Goal: Task Accomplishment & Management: Use online tool/utility

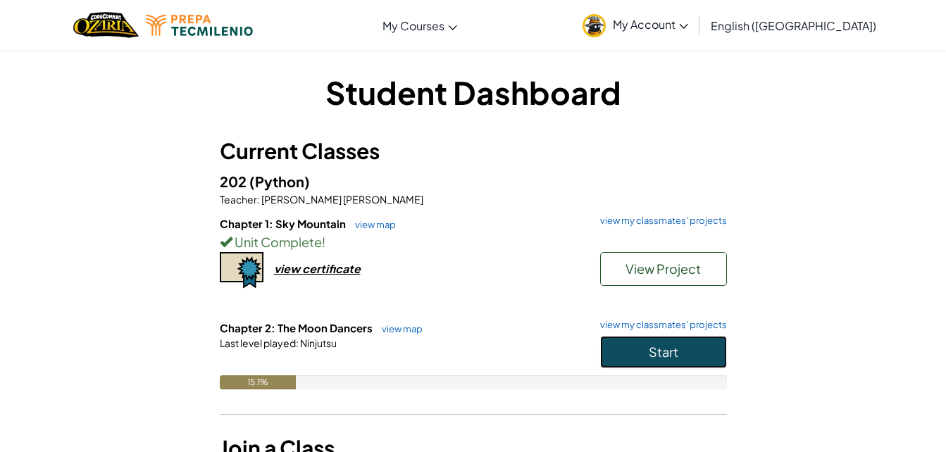
click at [639, 356] on button "Start" at bounding box center [663, 352] width 127 height 32
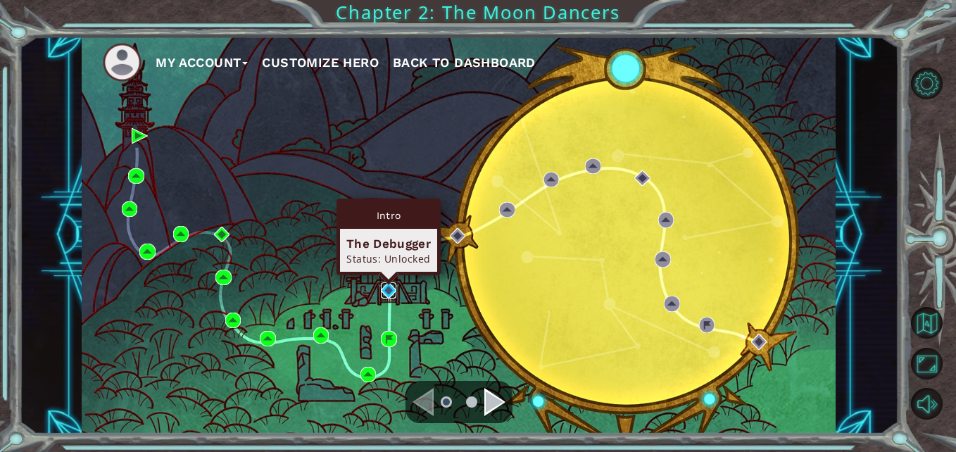
click at [389, 286] on img at bounding box center [388, 289] width 15 height 15
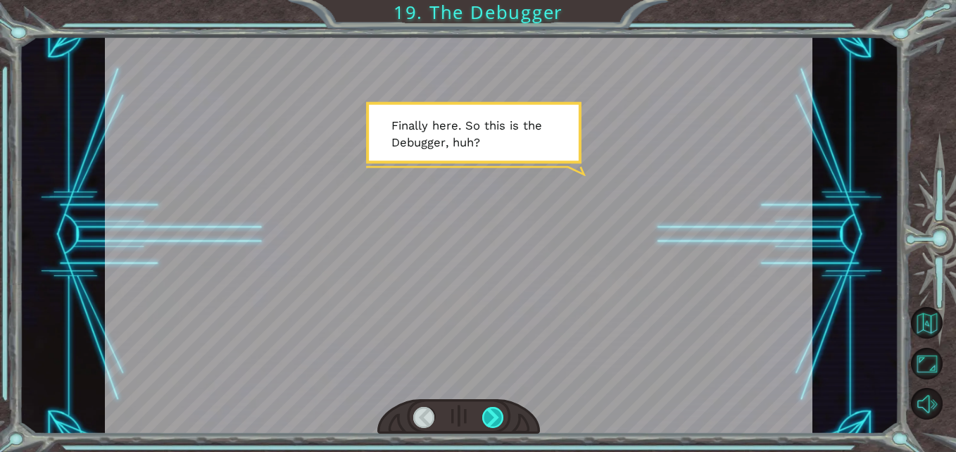
click at [506, 412] on div at bounding box center [459, 417] width 163 height 36
click at [501, 420] on div at bounding box center [493, 418] width 22 height 22
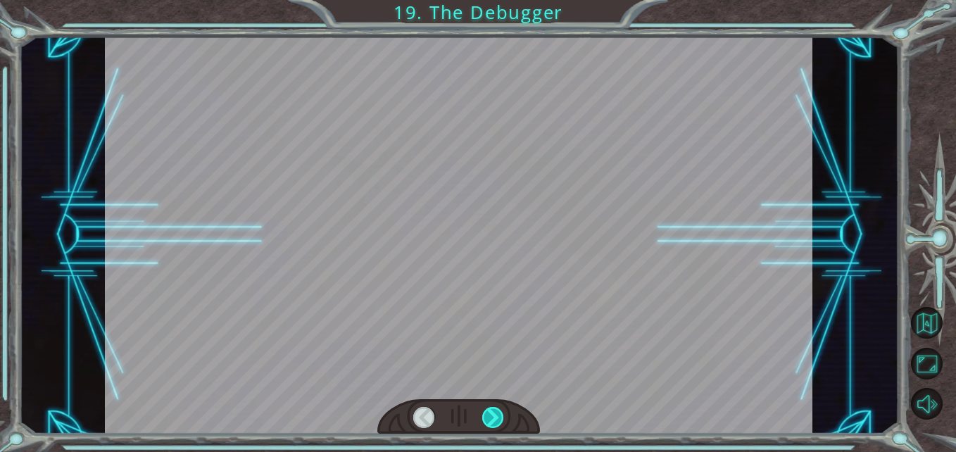
click at [501, 420] on div at bounding box center [493, 418] width 22 height 22
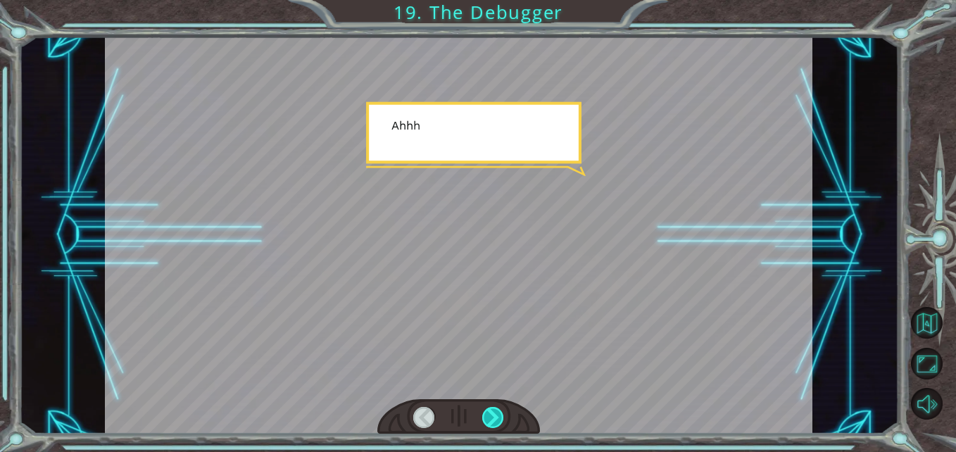
click at [501, 420] on div at bounding box center [493, 418] width 22 height 22
click at [500, 420] on div at bounding box center [493, 418] width 22 height 22
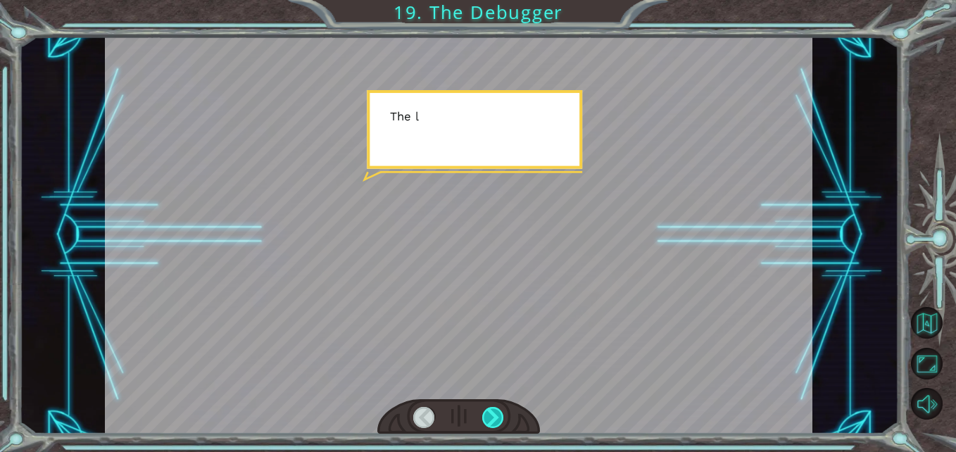
click at [500, 420] on div at bounding box center [493, 418] width 22 height 22
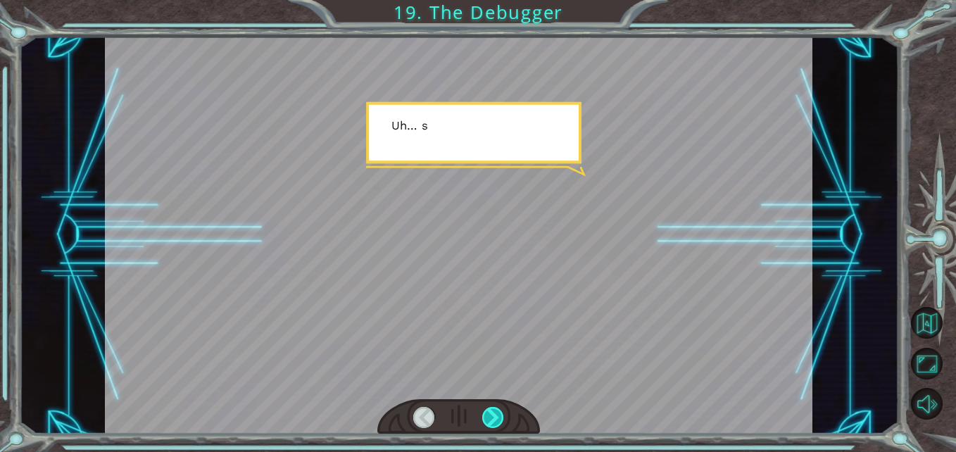
click at [500, 420] on div at bounding box center [493, 418] width 22 height 22
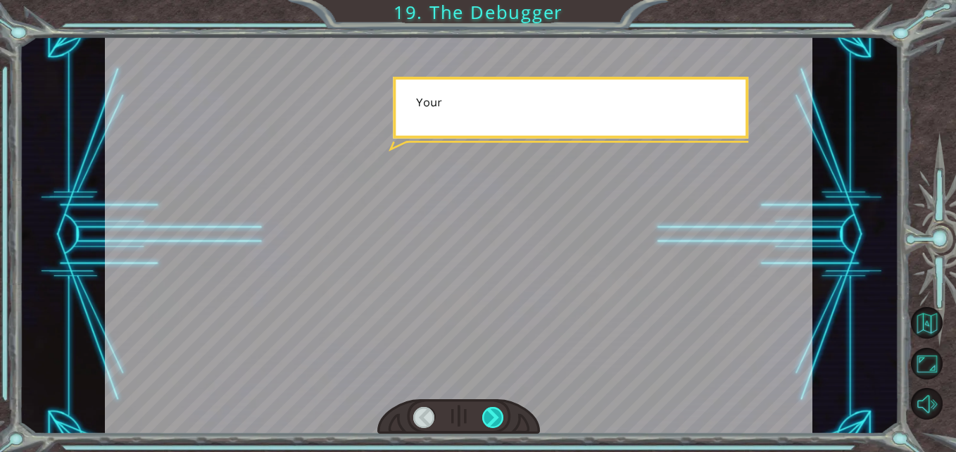
click at [500, 420] on div at bounding box center [493, 418] width 22 height 22
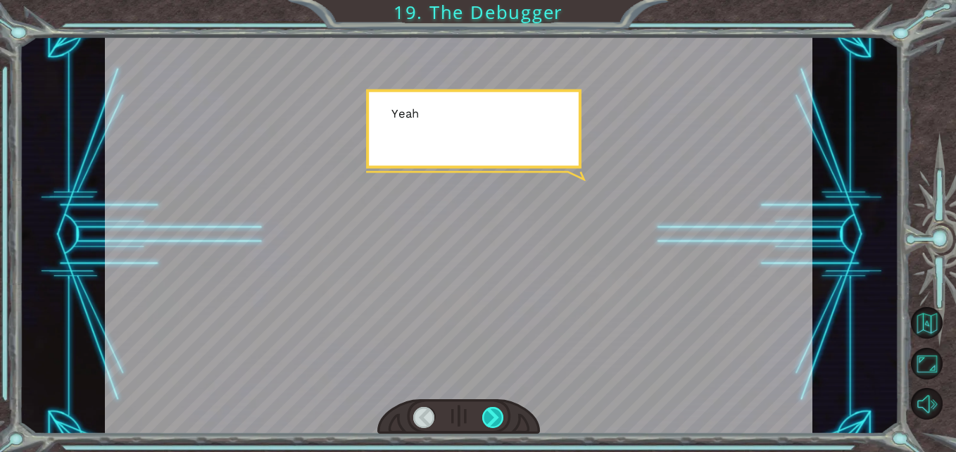
click at [500, 420] on div at bounding box center [493, 418] width 22 height 22
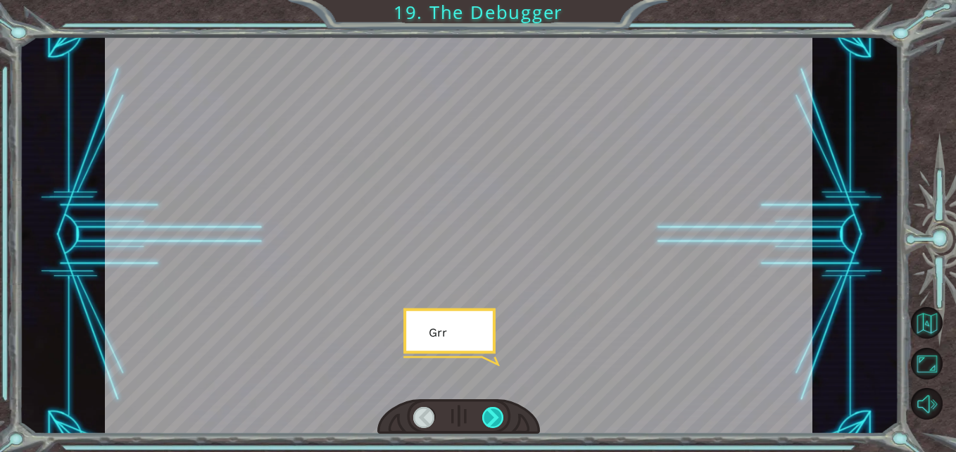
click at [500, 420] on div at bounding box center [493, 418] width 22 height 22
click at [493, 437] on div "Temporary Text F i n a l l y h e r e . S o t h i s i s t h e D e b u g g e r , …" at bounding box center [478, 226] width 956 height 452
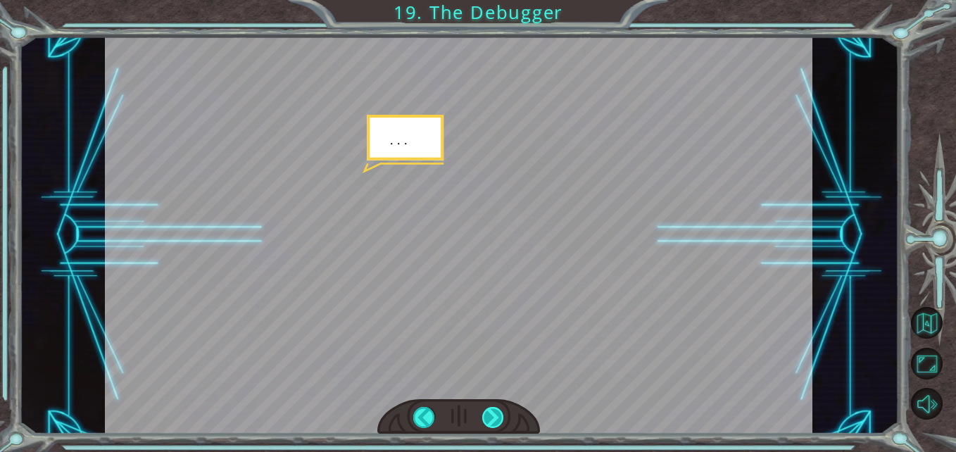
click at [492, 417] on div at bounding box center [493, 418] width 22 height 22
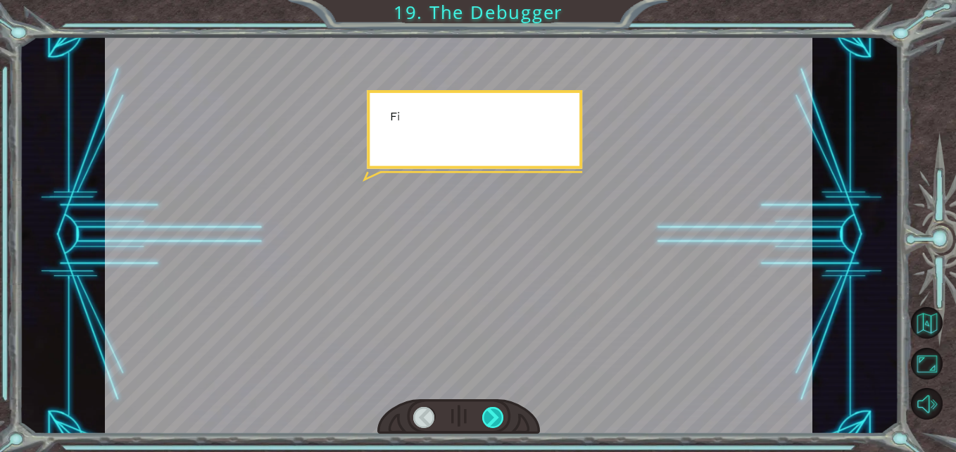
click at [492, 417] on div at bounding box center [493, 418] width 22 height 22
click at [490, 413] on div at bounding box center [493, 418] width 22 height 22
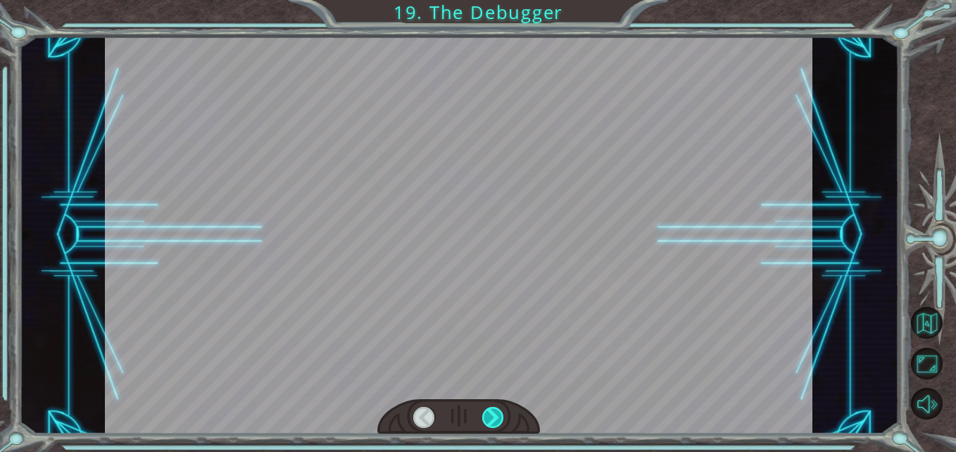
click at [490, 413] on div at bounding box center [493, 418] width 22 height 22
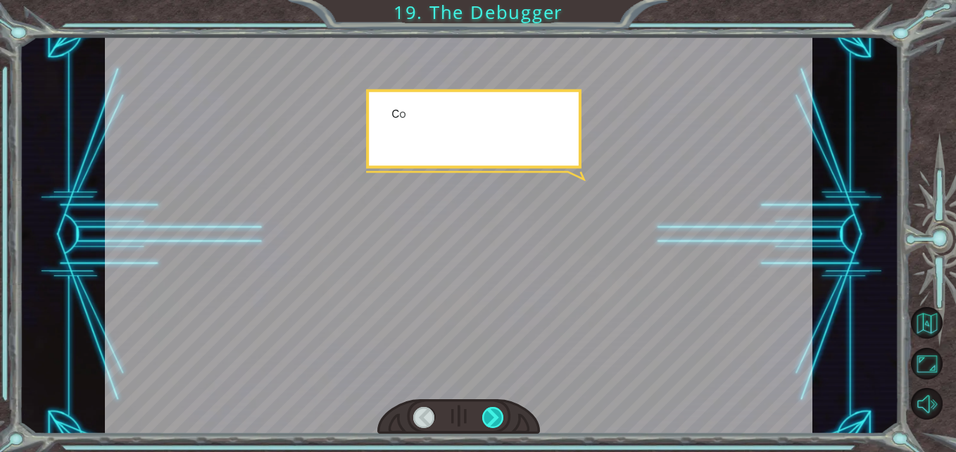
click at [490, 413] on div at bounding box center [493, 418] width 22 height 22
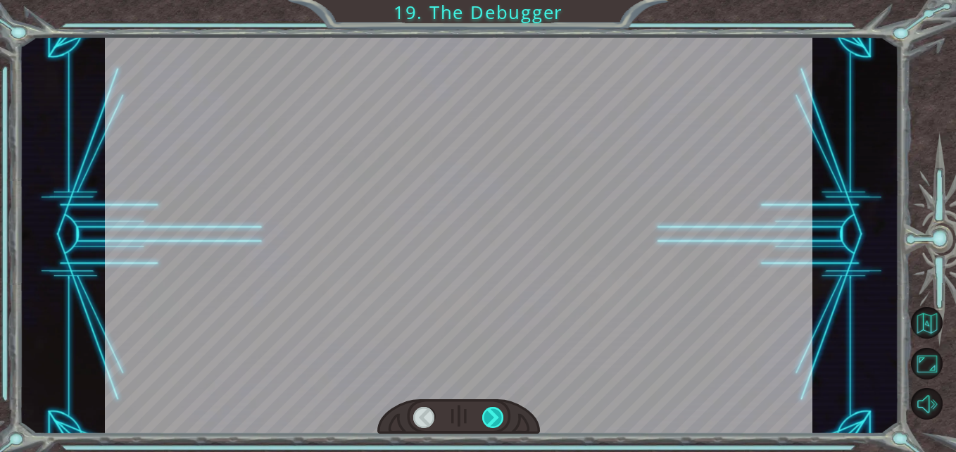
click at [490, 413] on div at bounding box center [493, 418] width 22 height 22
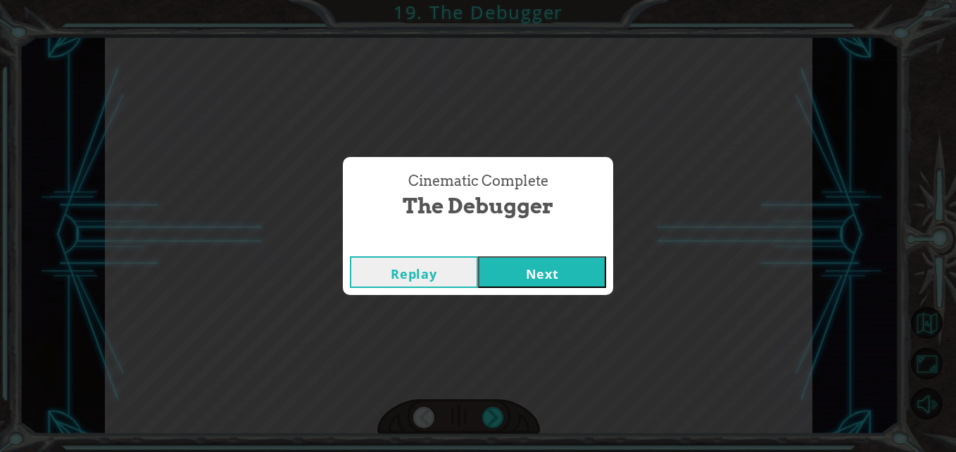
click at [554, 270] on button "Next" at bounding box center [542, 272] width 128 height 32
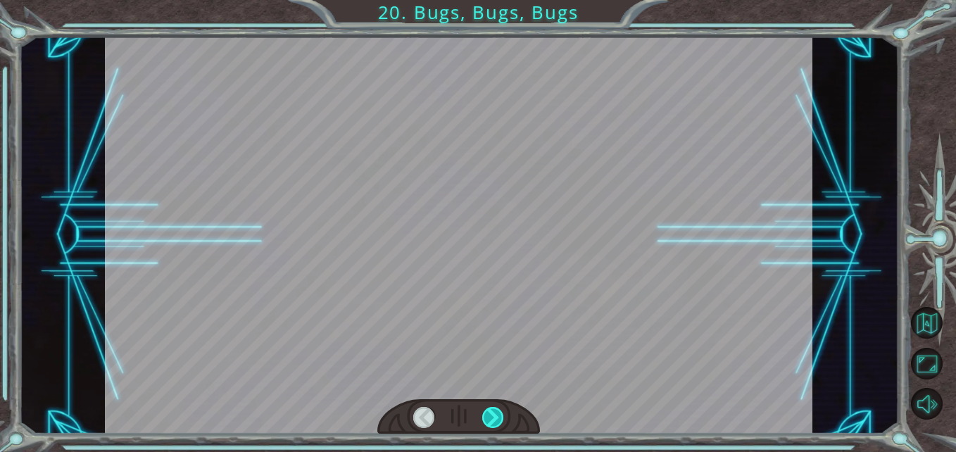
click at [493, 418] on div at bounding box center [493, 418] width 22 height 22
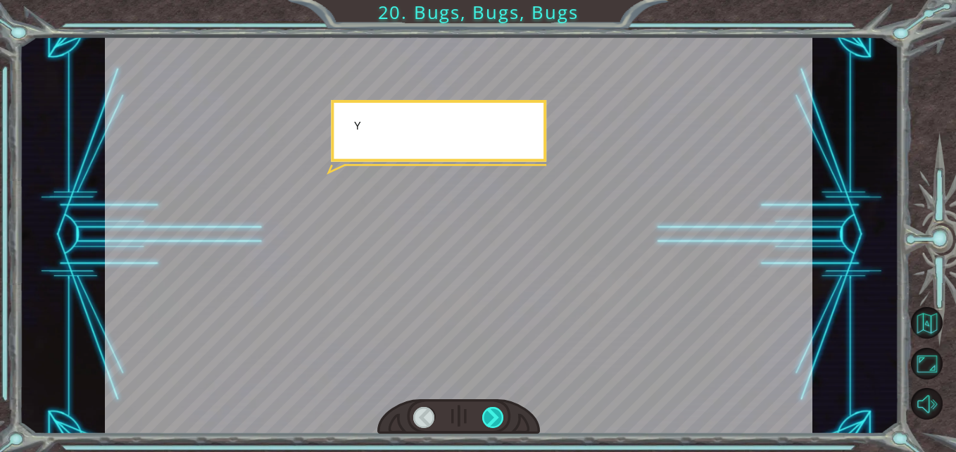
click at [493, 418] on div at bounding box center [493, 418] width 22 height 22
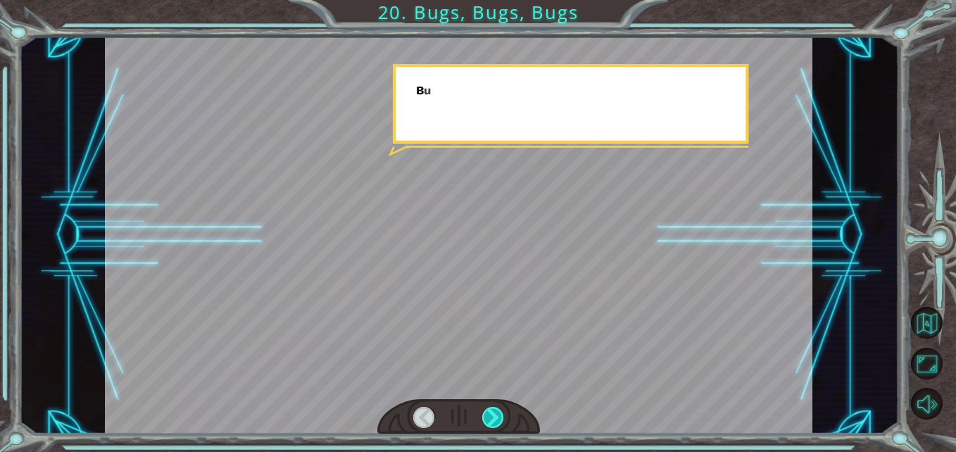
click at [493, 418] on div at bounding box center [493, 418] width 22 height 22
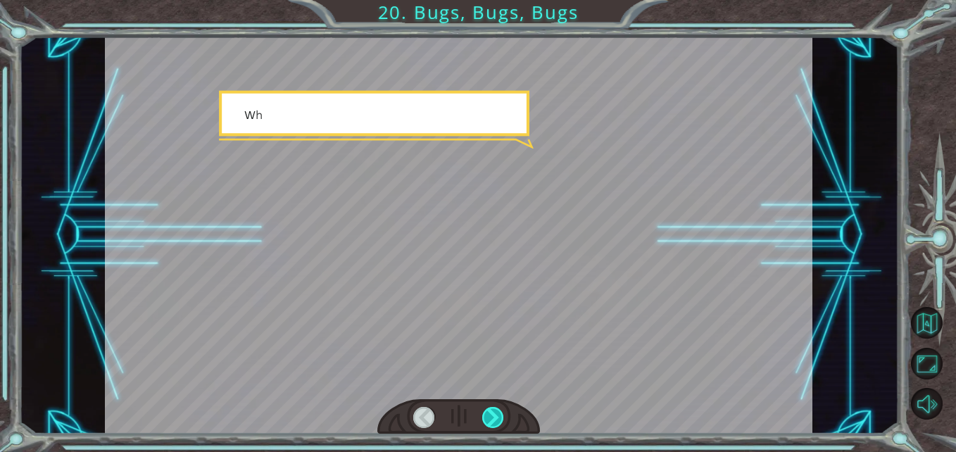
click at [493, 418] on div at bounding box center [493, 418] width 22 height 22
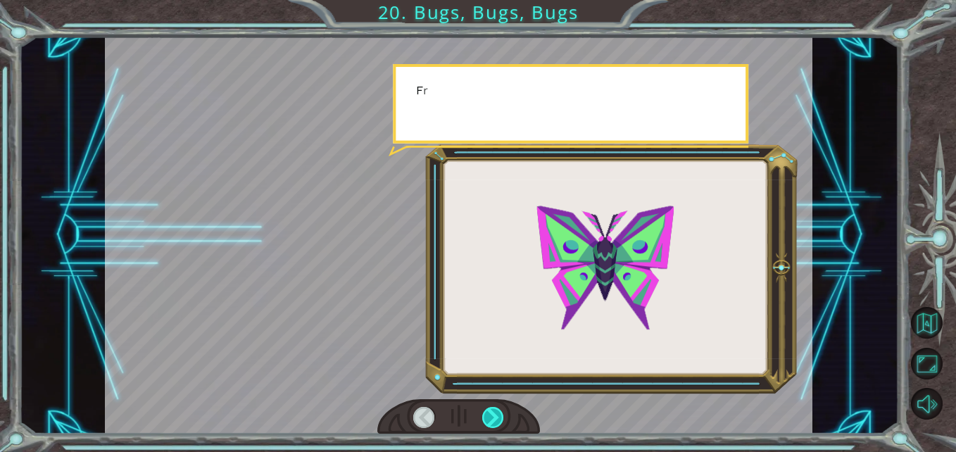
click at [493, 418] on div at bounding box center [493, 418] width 22 height 22
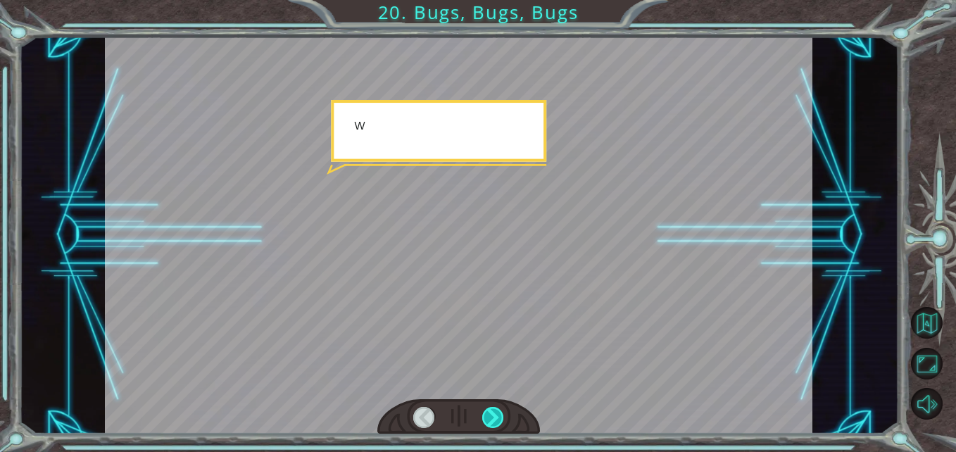
click at [493, 418] on div at bounding box center [493, 418] width 22 height 22
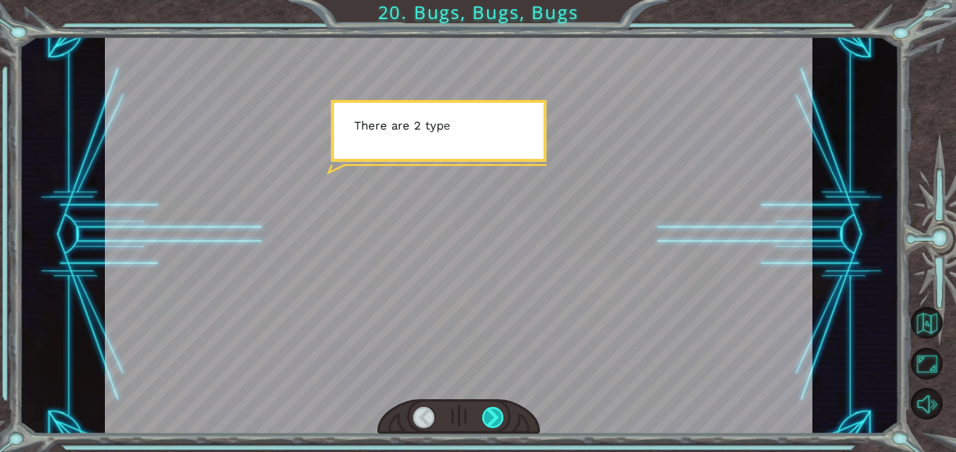
click at [493, 418] on div at bounding box center [493, 418] width 22 height 22
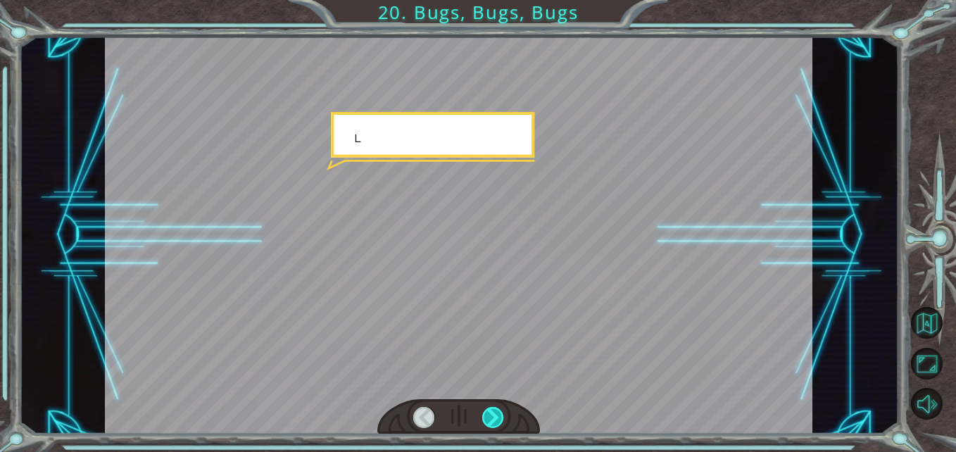
click at [493, 418] on div at bounding box center [493, 418] width 22 height 22
click at [492, 416] on div at bounding box center [493, 418] width 22 height 22
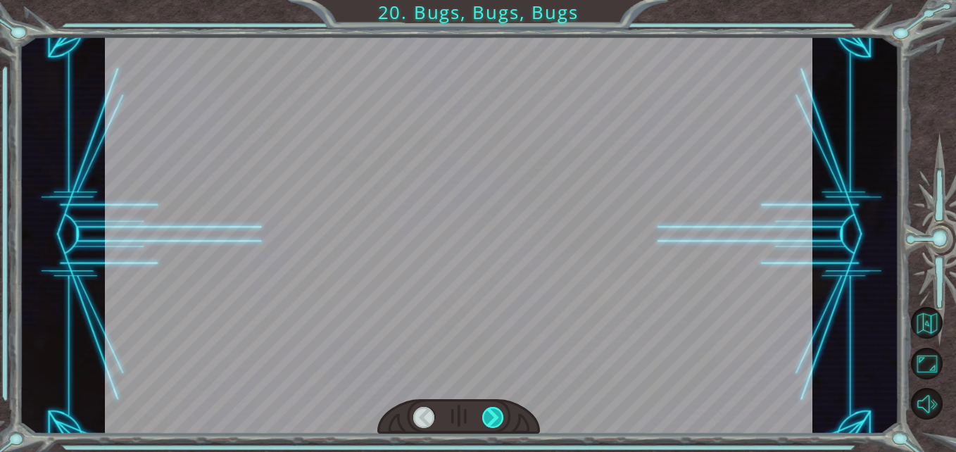
click at [492, 415] on div at bounding box center [493, 418] width 22 height 22
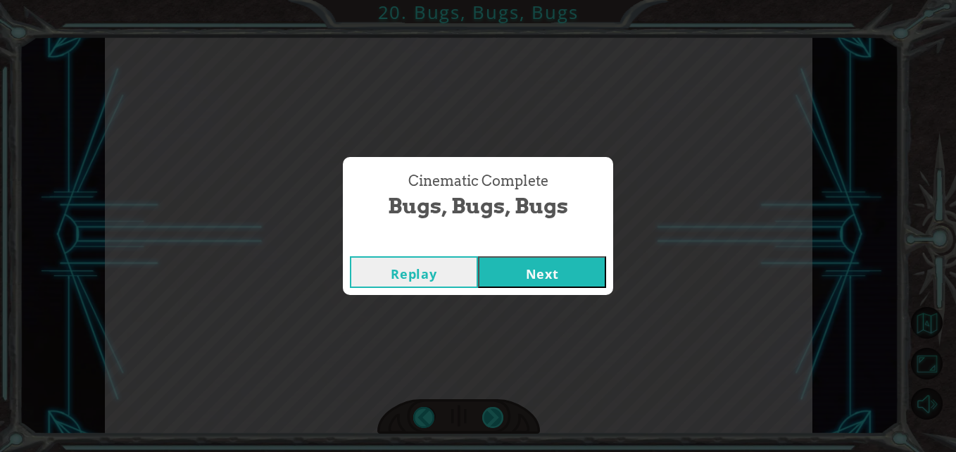
click at [492, 415] on div "Cinematic Complete Bugs, Bugs, Bugs Replay Next" at bounding box center [478, 226] width 956 height 452
drag, startPoint x: 492, startPoint y: 415, endPoint x: 510, endPoint y: 273, distance: 143.4
click at [510, 273] on button "Next" at bounding box center [542, 272] width 128 height 32
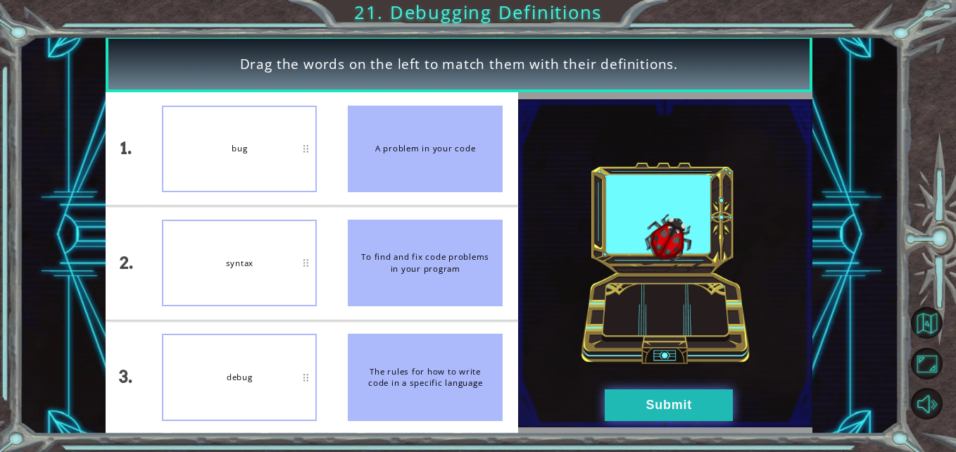
click at [725, 413] on button "Submit" at bounding box center [669, 405] width 128 height 32
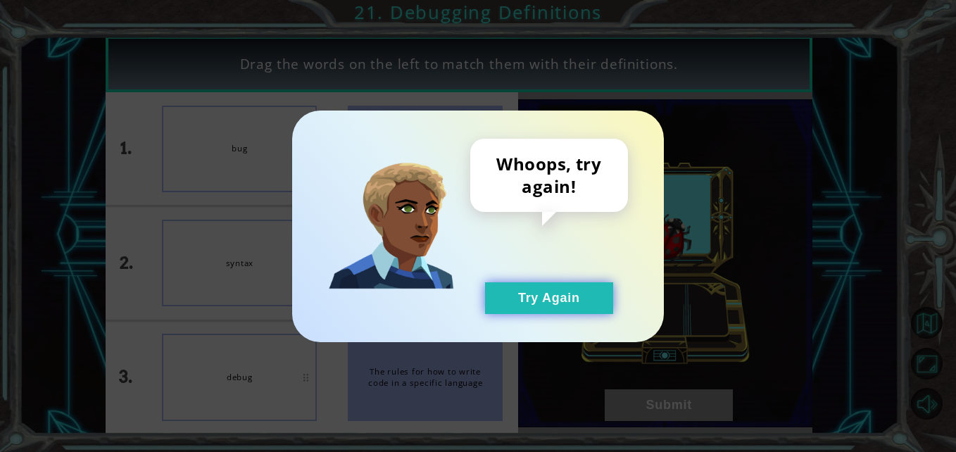
click at [581, 299] on button "Try Again" at bounding box center [549, 298] width 128 height 32
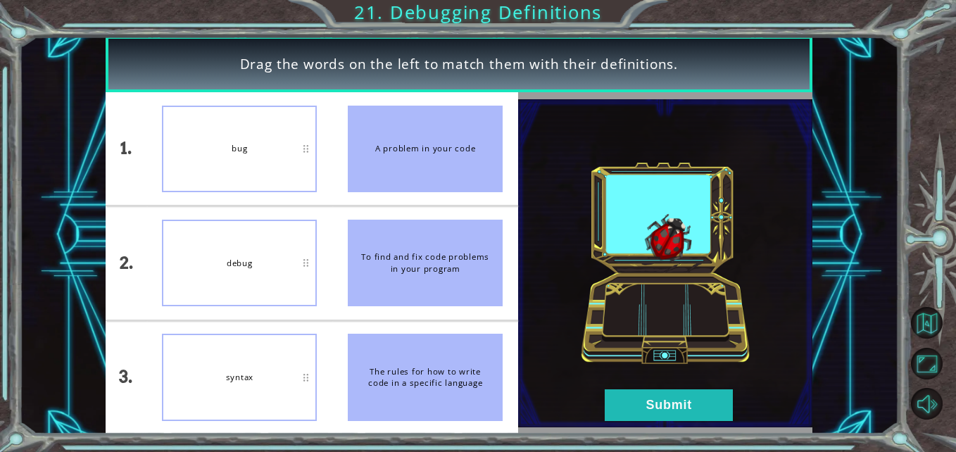
click at [735, 399] on img at bounding box center [665, 263] width 294 height 328
click at [716, 409] on button "Submit" at bounding box center [669, 405] width 128 height 32
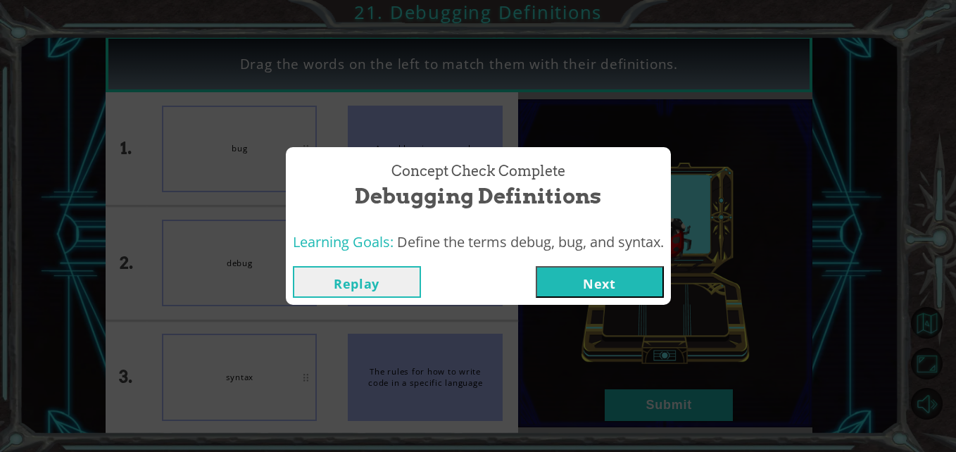
click at [584, 273] on button "Next" at bounding box center [600, 282] width 128 height 32
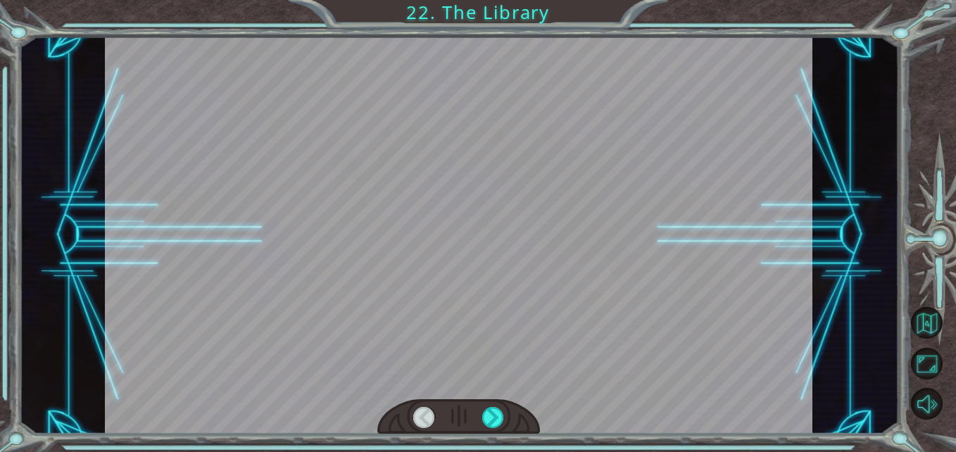
click at [504, 398] on div at bounding box center [459, 235] width 708 height 398
click at [499, 409] on div at bounding box center [493, 418] width 22 height 22
click at [499, 410] on div at bounding box center [493, 418] width 22 height 22
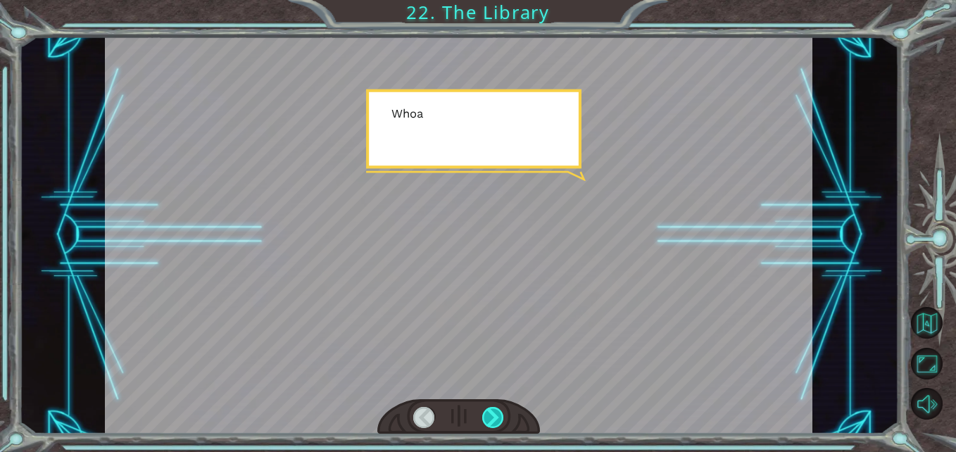
click at [499, 410] on div at bounding box center [493, 418] width 22 height 22
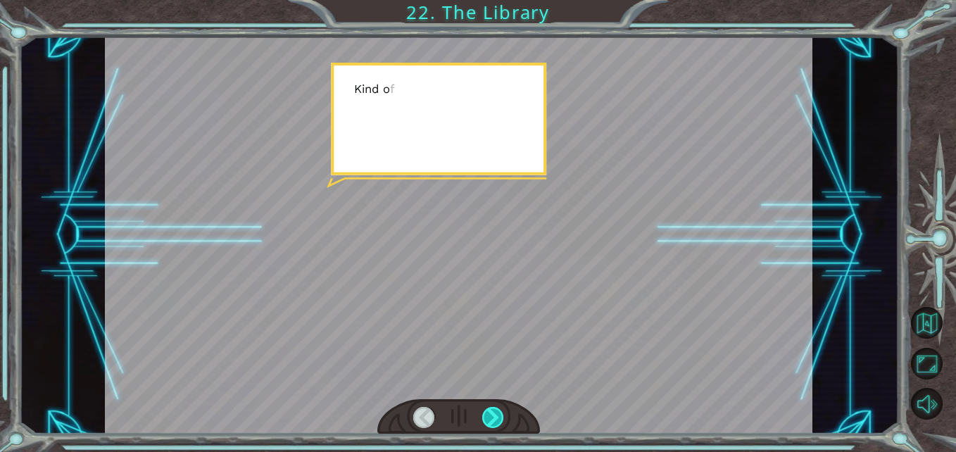
click at [499, 410] on div at bounding box center [493, 418] width 22 height 22
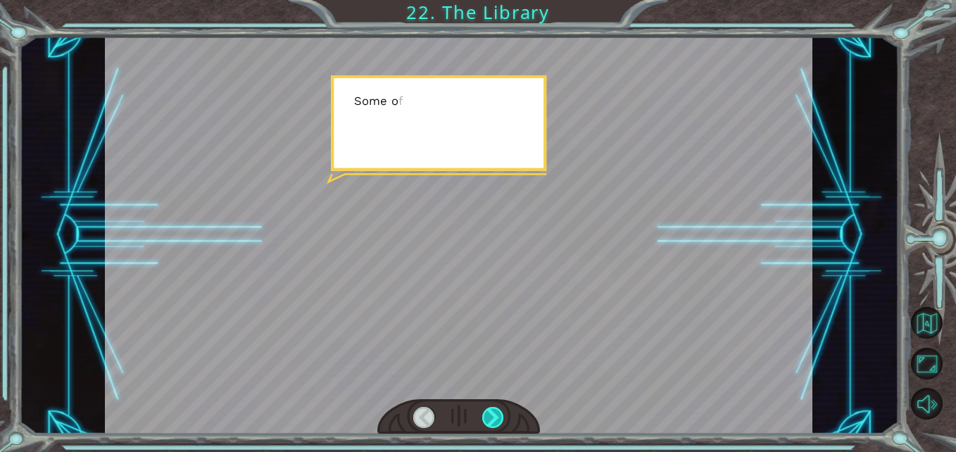
click at [499, 410] on div at bounding box center [493, 418] width 22 height 22
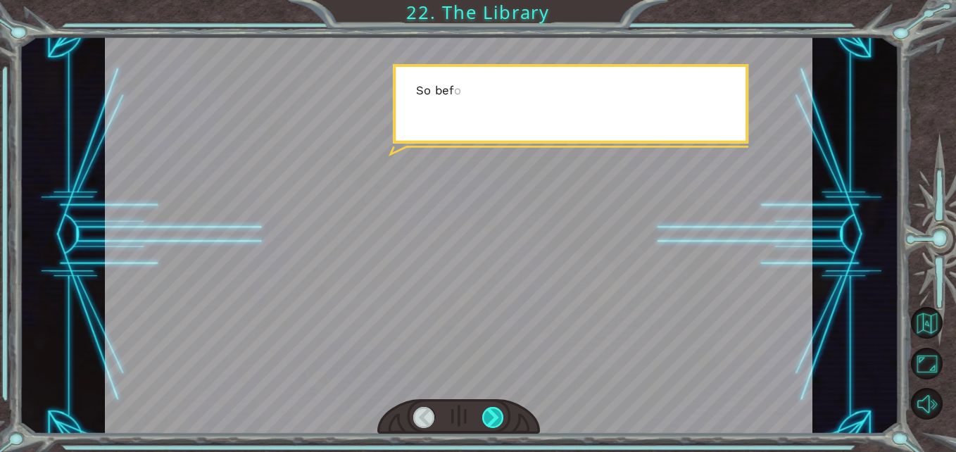
click at [499, 410] on div at bounding box center [493, 418] width 22 height 22
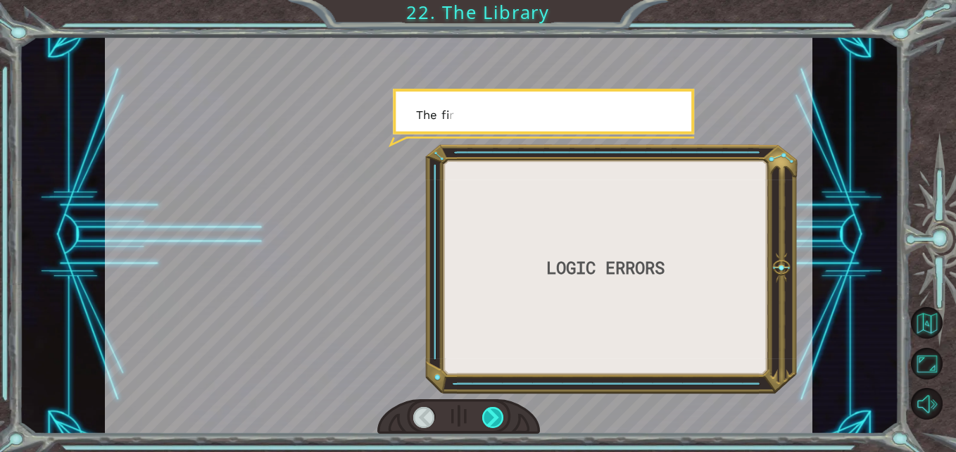
click at [499, 410] on div at bounding box center [493, 418] width 22 height 22
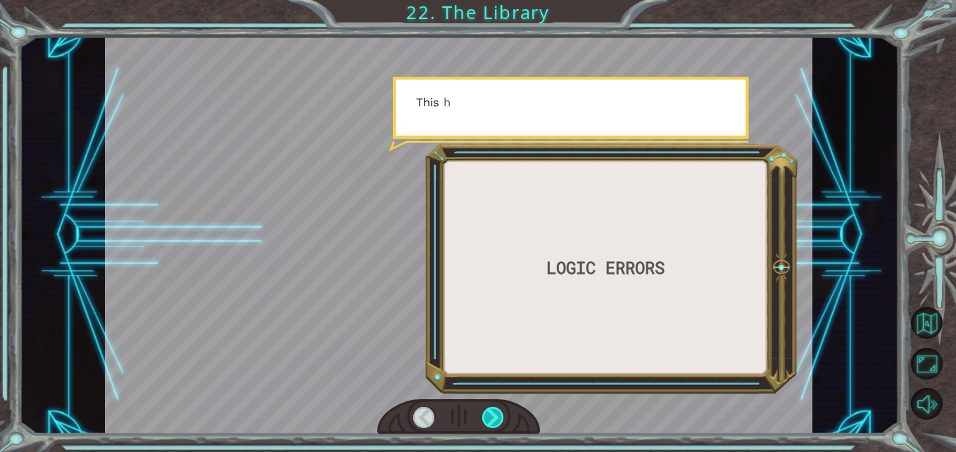
click at [499, 410] on div at bounding box center [493, 418] width 22 height 22
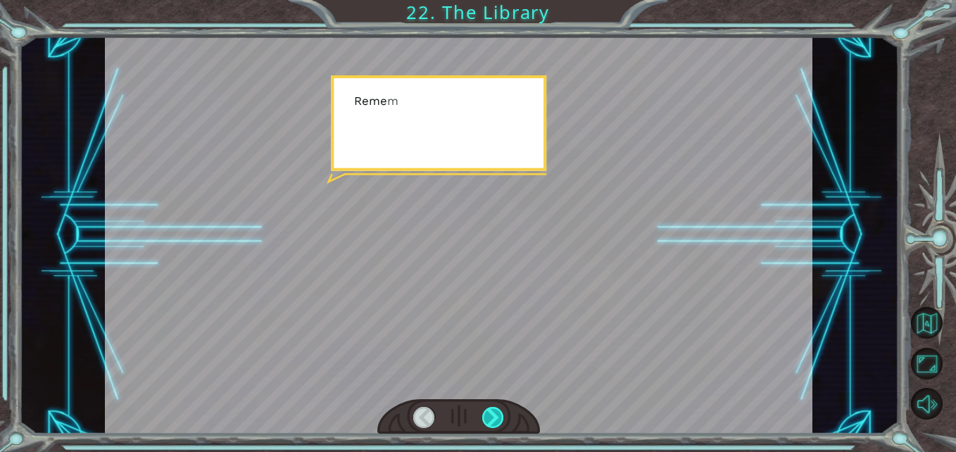
click at [499, 410] on div at bounding box center [493, 418] width 22 height 22
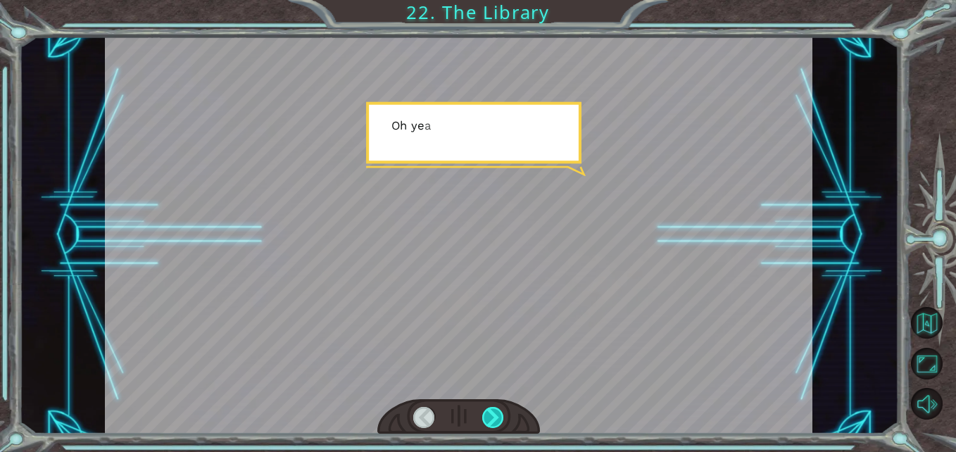
click at [499, 410] on div at bounding box center [493, 418] width 22 height 22
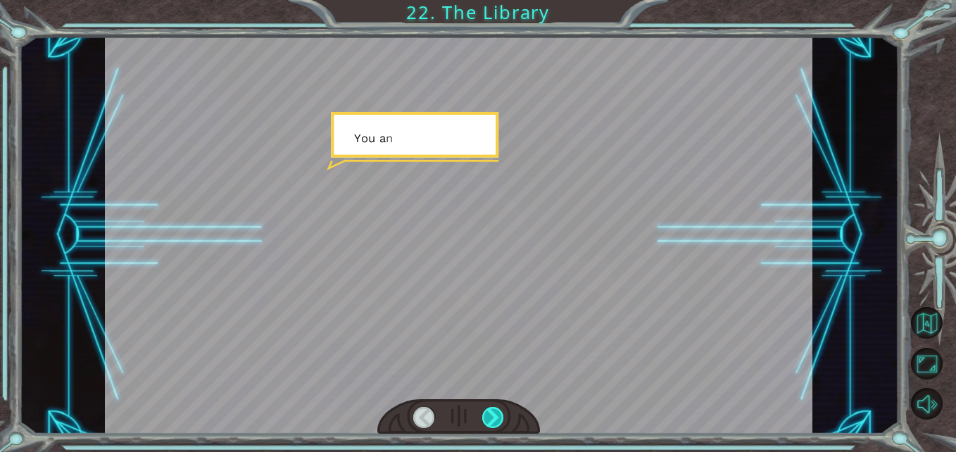
click at [499, 410] on div at bounding box center [493, 418] width 22 height 22
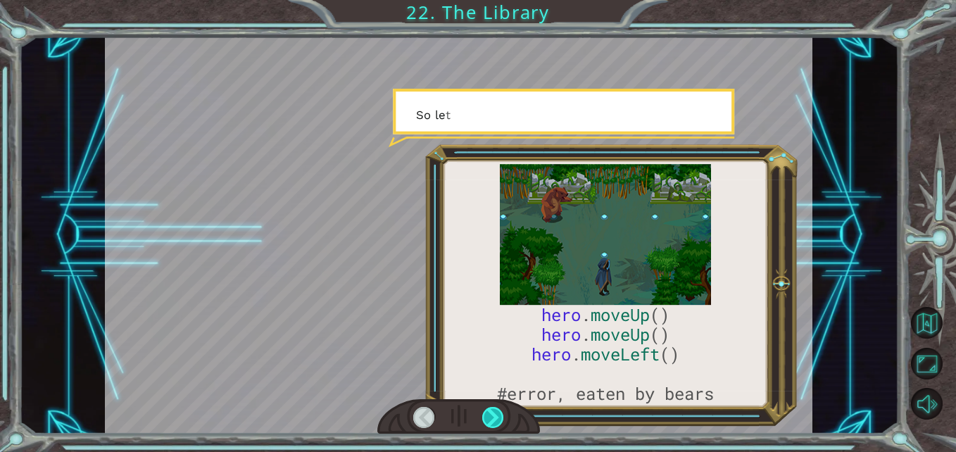
click at [499, 410] on div at bounding box center [493, 418] width 22 height 22
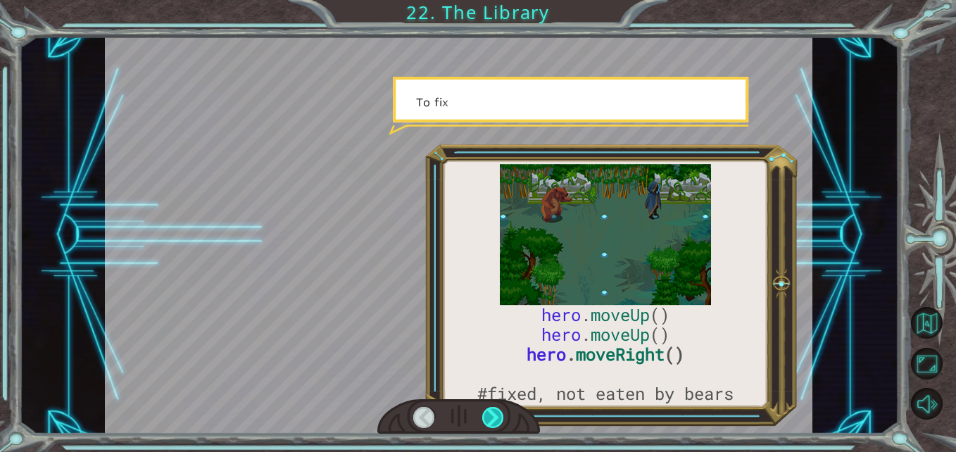
click at [499, 410] on div at bounding box center [493, 418] width 22 height 22
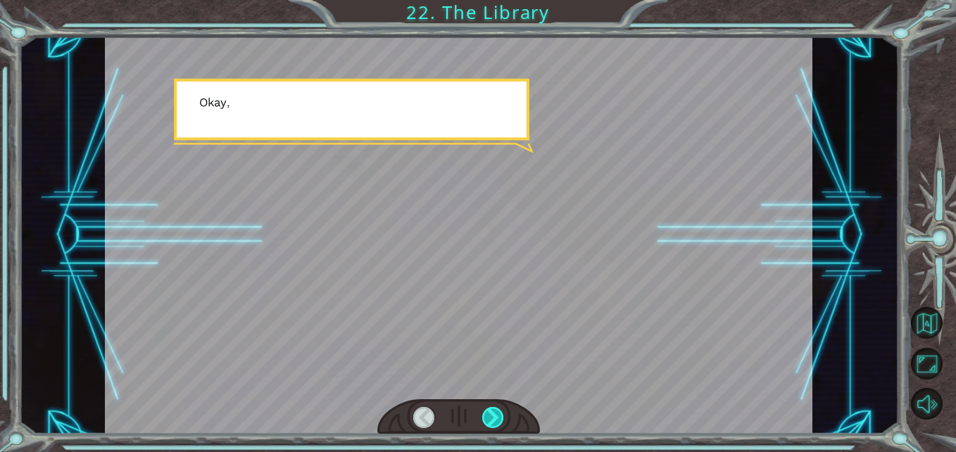
click at [499, 410] on div at bounding box center [493, 418] width 22 height 22
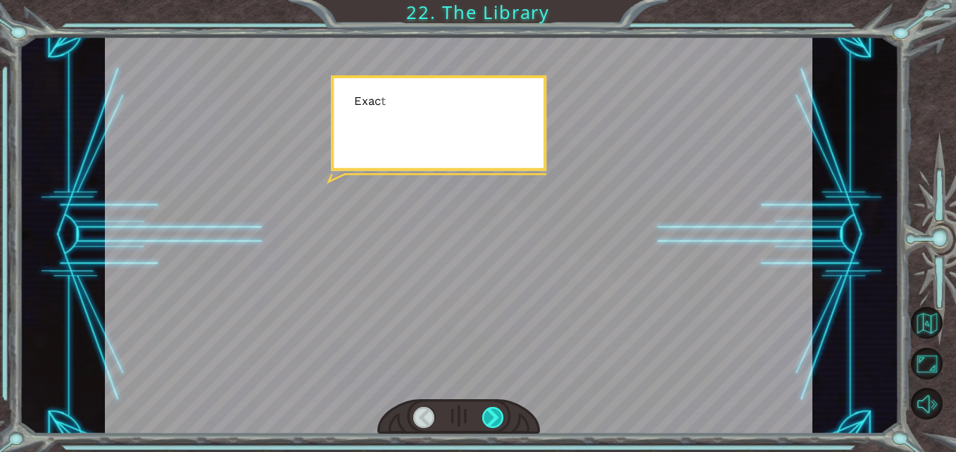
click at [499, 410] on div at bounding box center [493, 418] width 22 height 22
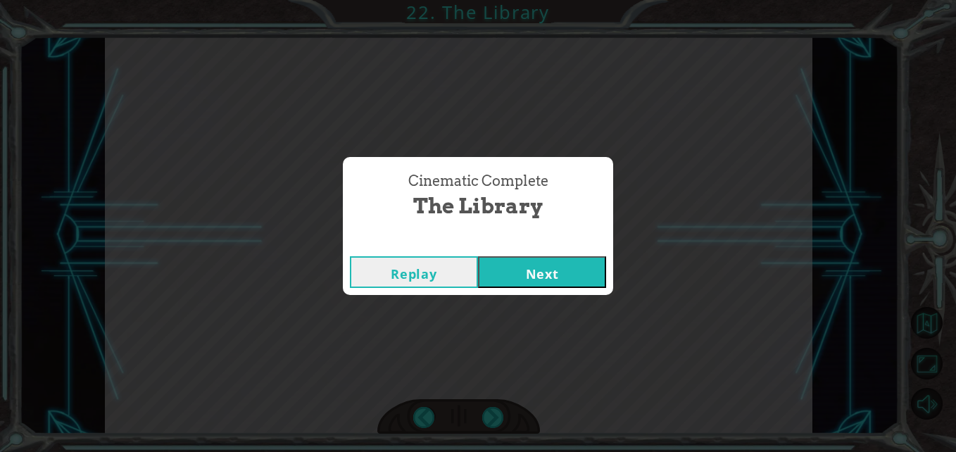
click at [499, 410] on div "Cinematic Complete The Library Replay Next" at bounding box center [478, 226] width 956 height 452
click at [528, 271] on button "Next" at bounding box center [542, 272] width 128 height 32
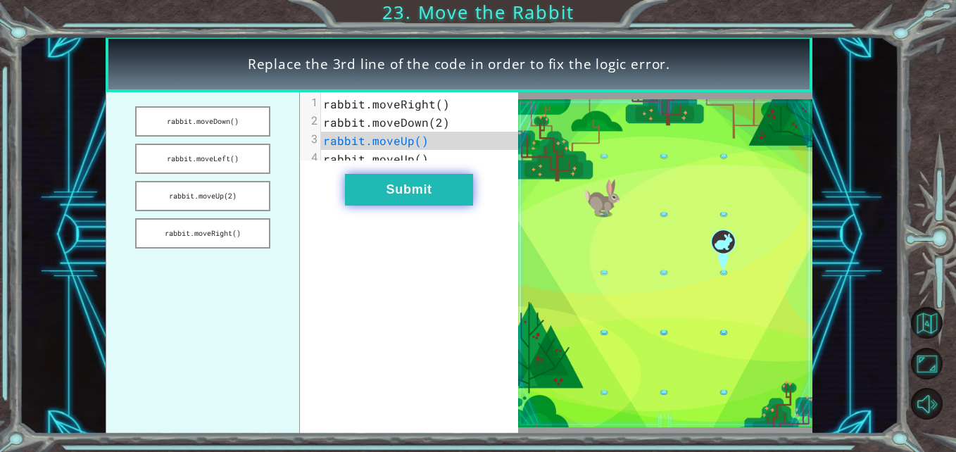
click at [378, 206] on button "Submit" at bounding box center [409, 190] width 128 height 32
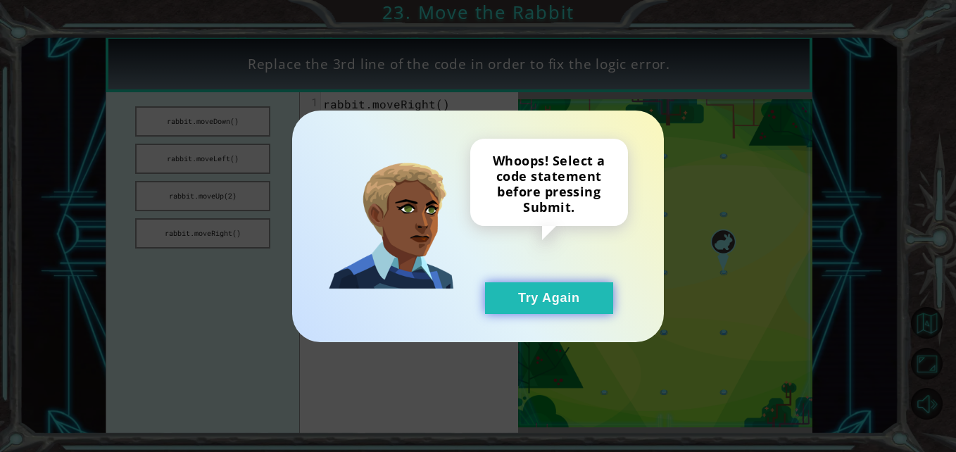
click at [550, 307] on button "Try Again" at bounding box center [549, 298] width 128 height 32
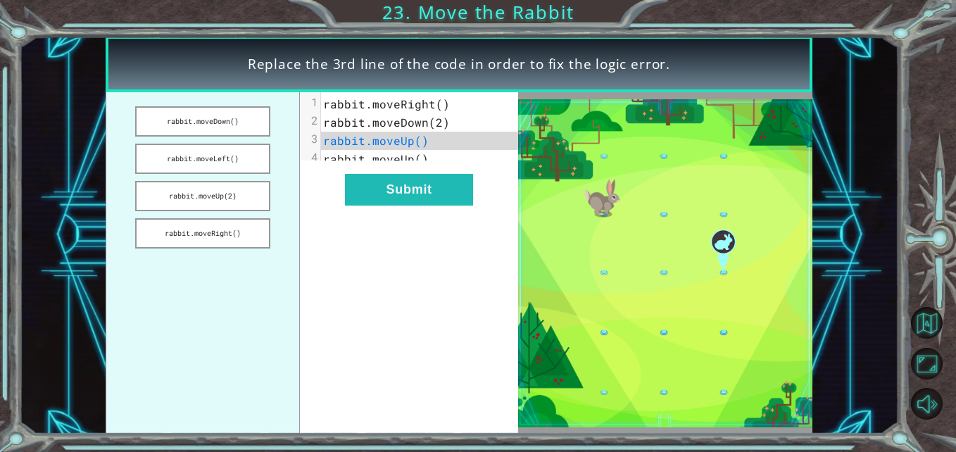
click at [411, 123] on span "rabbit.moveDown(2)" at bounding box center [386, 122] width 127 height 15
click at [223, 145] on ul "rabbit.moveDown() rabbit.moveLeft() rabbit.moveUp(2) rabbit.moveRight()" at bounding box center [203, 263] width 195 height 342
click at [223, 149] on button "rabbit.moveLeft()" at bounding box center [202, 159] width 135 height 30
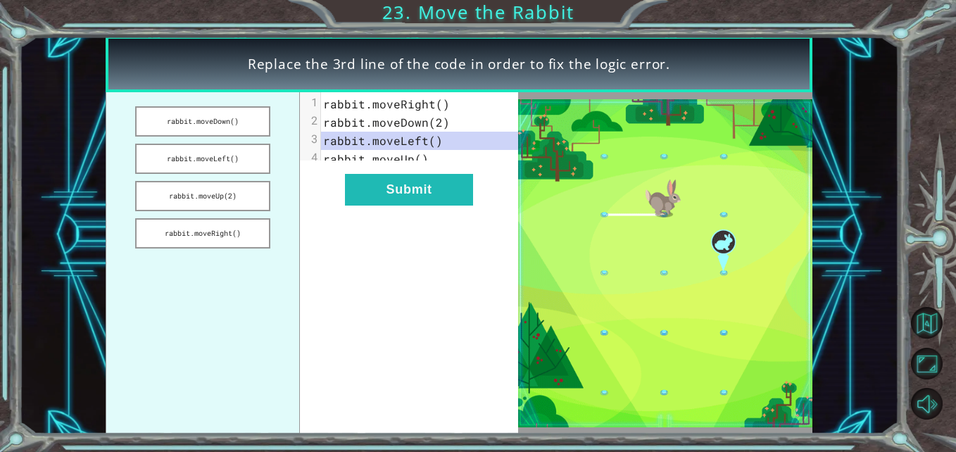
click at [425, 231] on div "xxxxxxxxxx 4 1 rabbit.moveRight() 2 rabbit.moveDown(2) 3 rabbit.moveLeft() 4 ra…" at bounding box center [409, 263] width 218 height 342
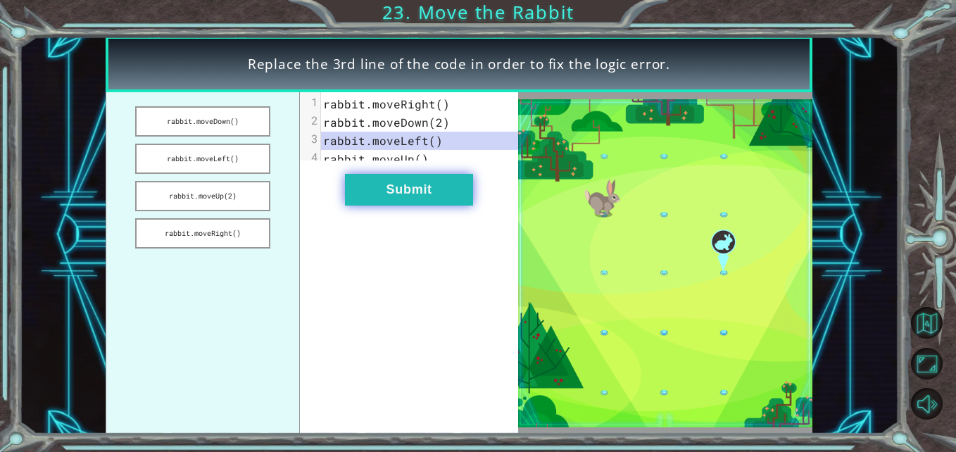
click at [416, 206] on button "Submit" at bounding box center [409, 190] width 128 height 32
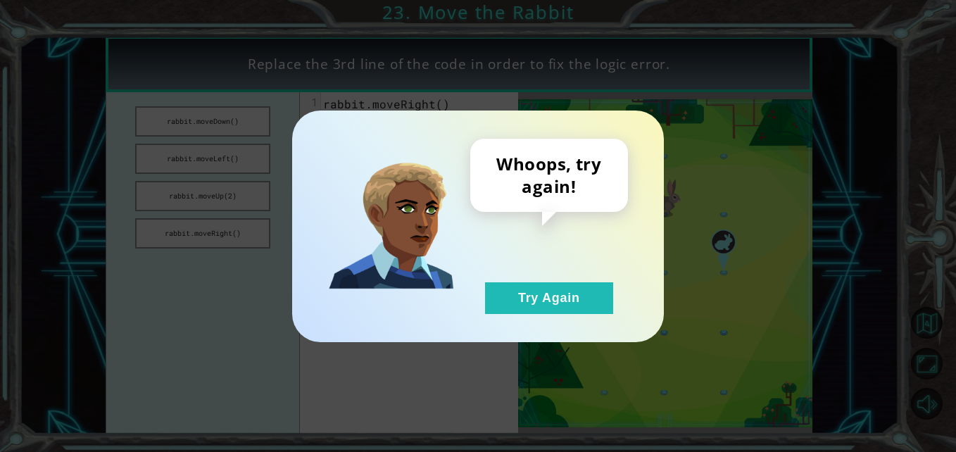
drag, startPoint x: 536, startPoint y: 294, endPoint x: 520, endPoint y: 279, distance: 21.9
click at [532, 287] on button "Try Again" at bounding box center [549, 298] width 128 height 32
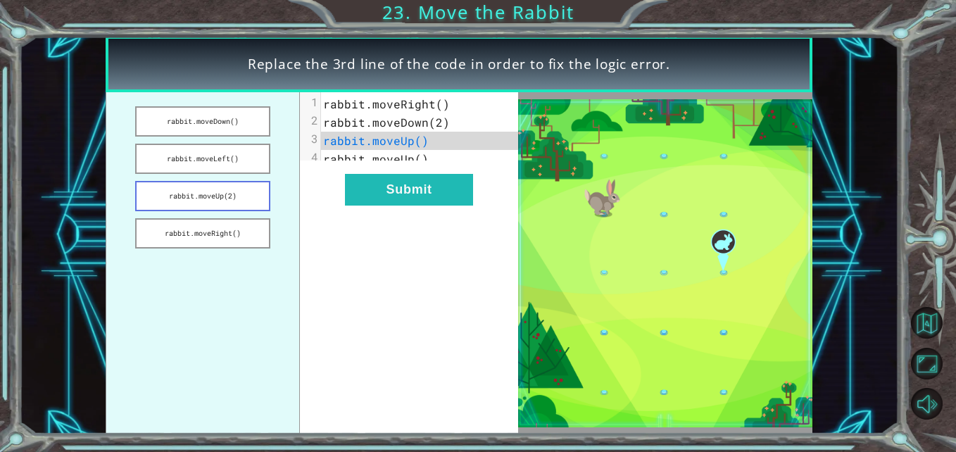
click at [178, 208] on button "rabbit.moveUp(2)" at bounding box center [202, 196] width 135 height 30
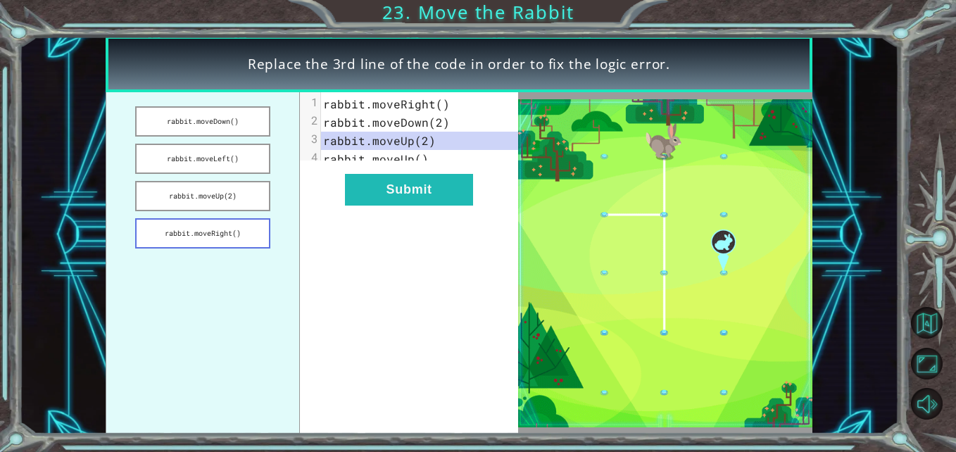
click at [231, 235] on button "rabbit.moveRight()" at bounding box center [202, 233] width 135 height 30
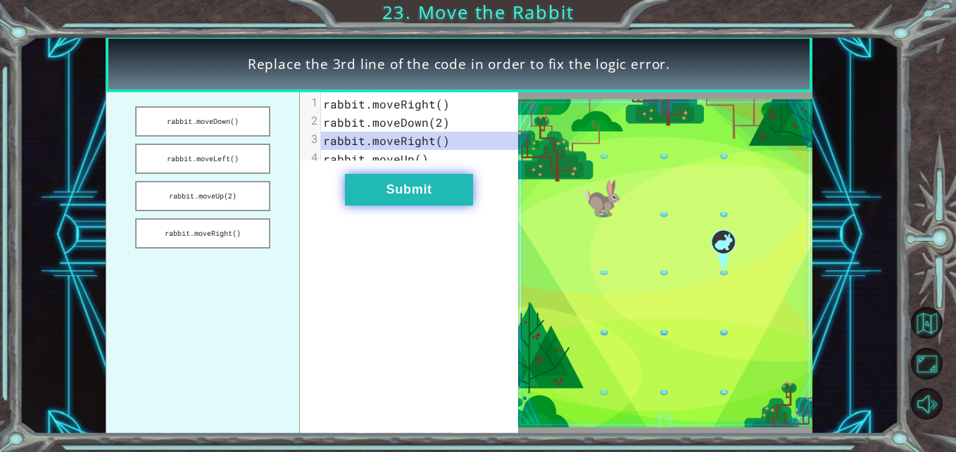
click at [384, 206] on button "Submit" at bounding box center [409, 190] width 128 height 32
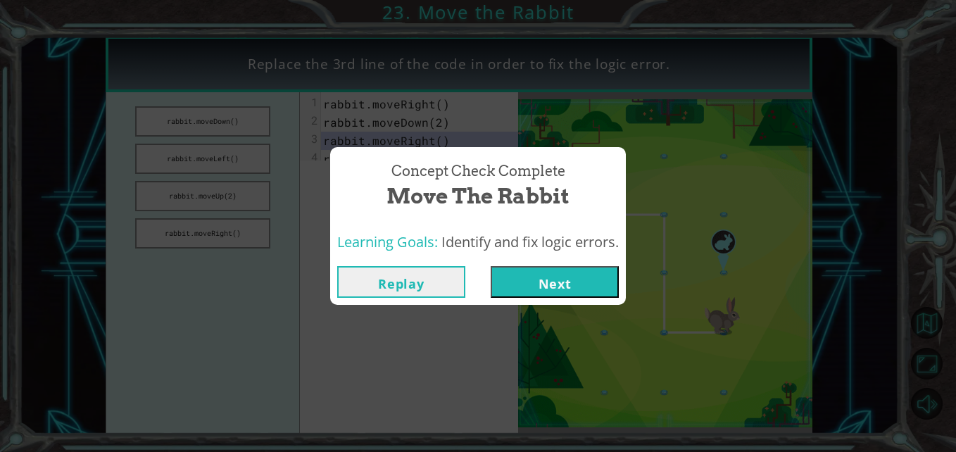
click at [514, 280] on button "Next" at bounding box center [555, 282] width 128 height 32
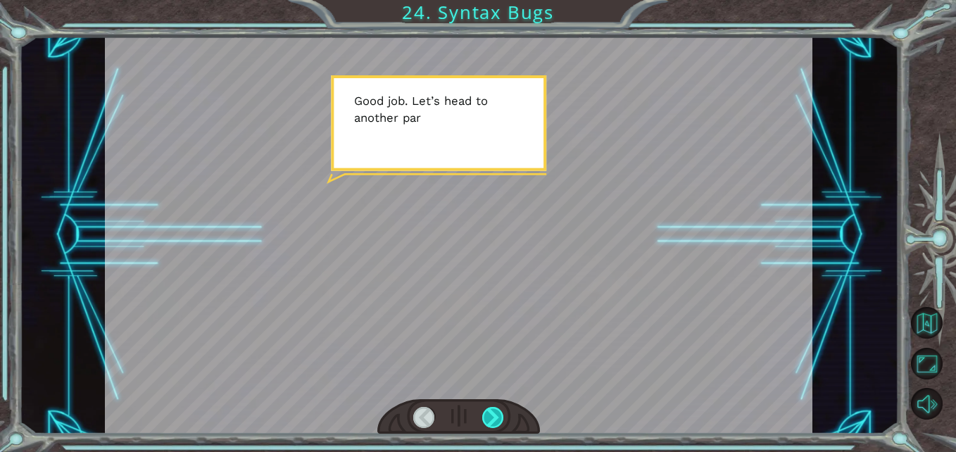
drag, startPoint x: 490, startPoint y: 398, endPoint x: 487, endPoint y: 416, distance: 17.8
click at [490, 409] on div at bounding box center [459, 235] width 708 height 398
click at [491, 401] on div at bounding box center [459, 417] width 163 height 36
click at [493, 411] on div at bounding box center [493, 418] width 22 height 22
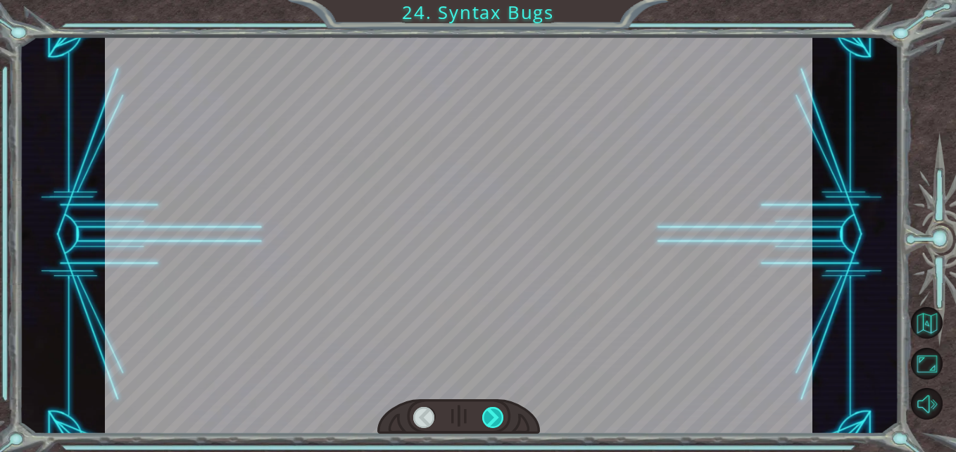
click at [494, 411] on div at bounding box center [493, 418] width 22 height 22
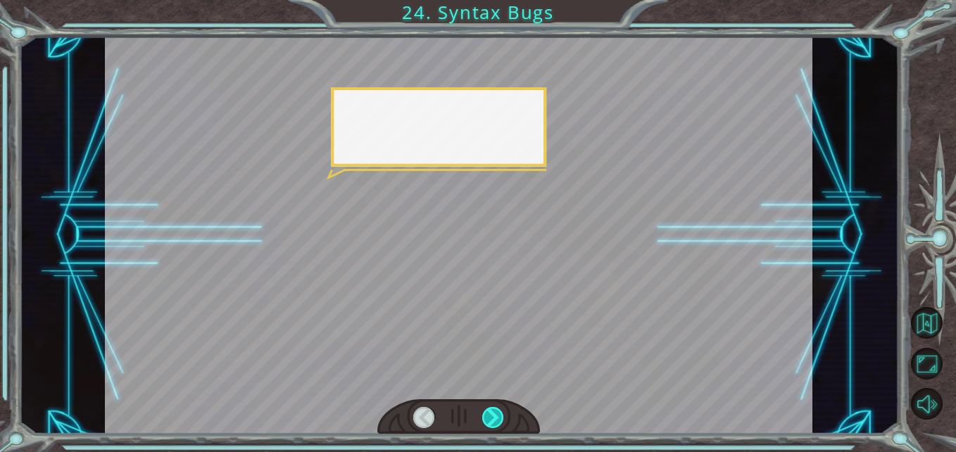
click at [494, 410] on div at bounding box center [493, 418] width 22 height 22
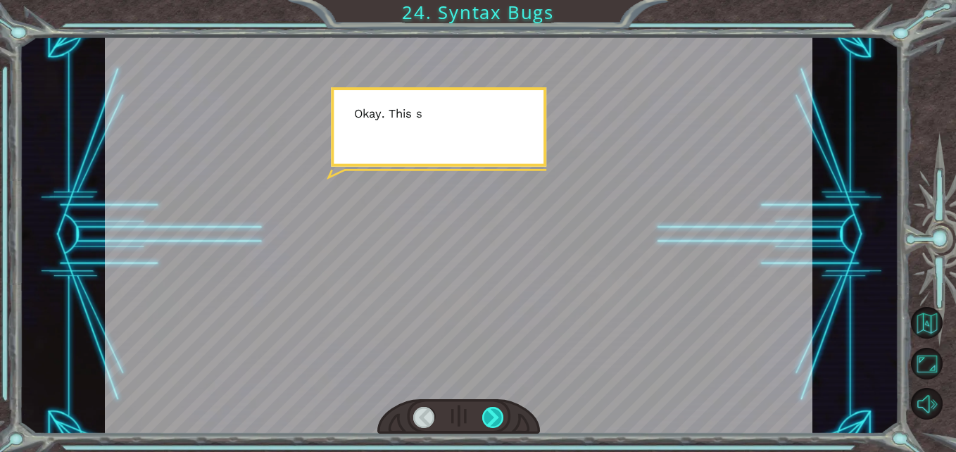
click at [494, 410] on div at bounding box center [493, 418] width 22 height 22
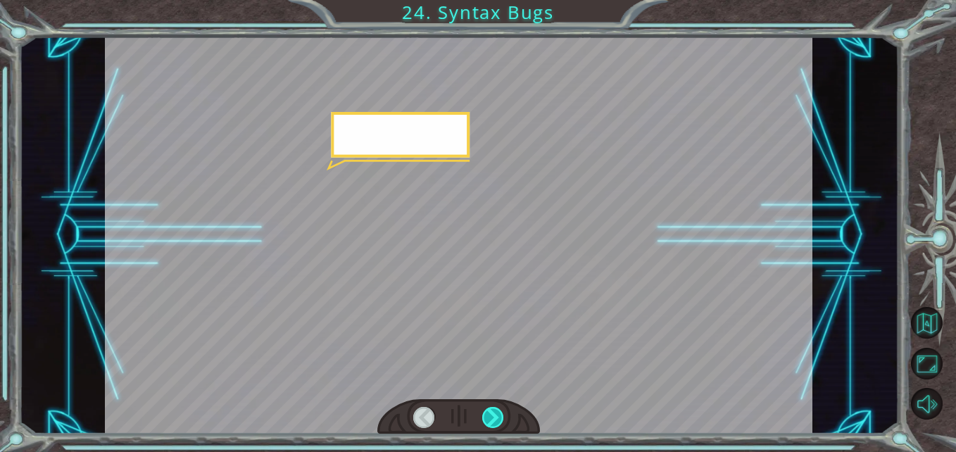
click at [494, 410] on div at bounding box center [493, 418] width 22 height 22
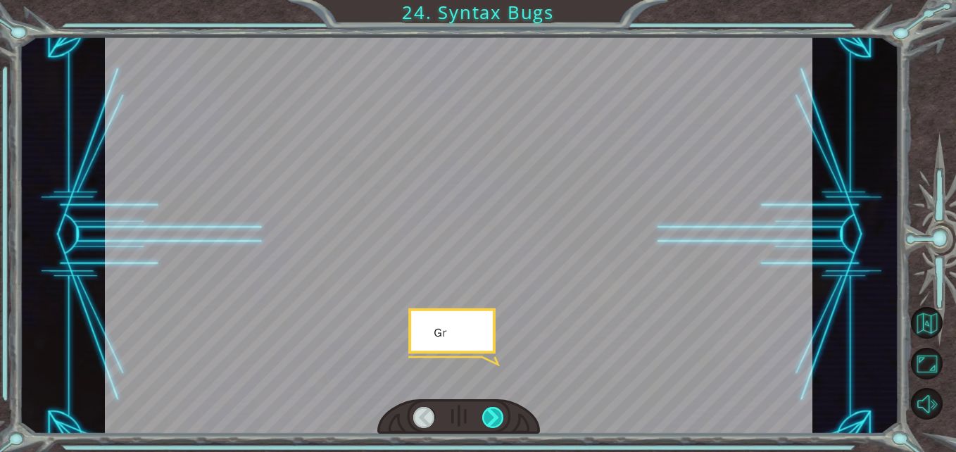
click at [494, 410] on div at bounding box center [493, 418] width 22 height 22
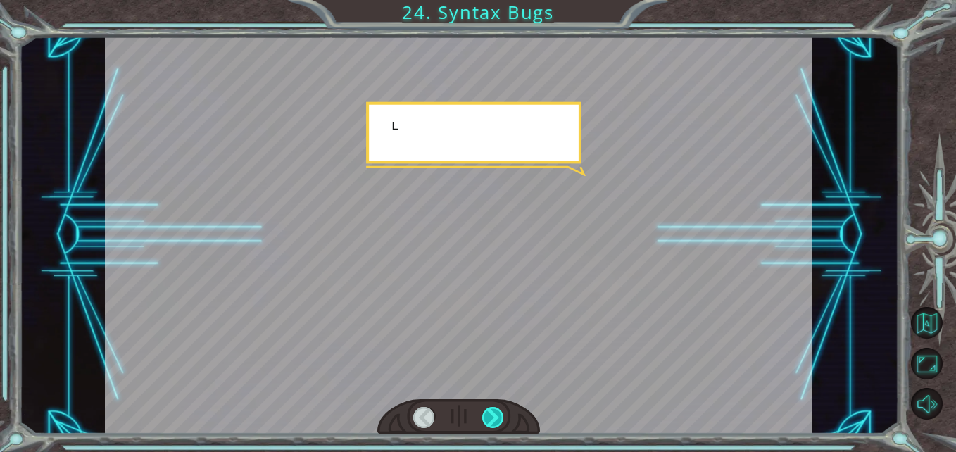
click at [494, 410] on div at bounding box center [493, 418] width 22 height 22
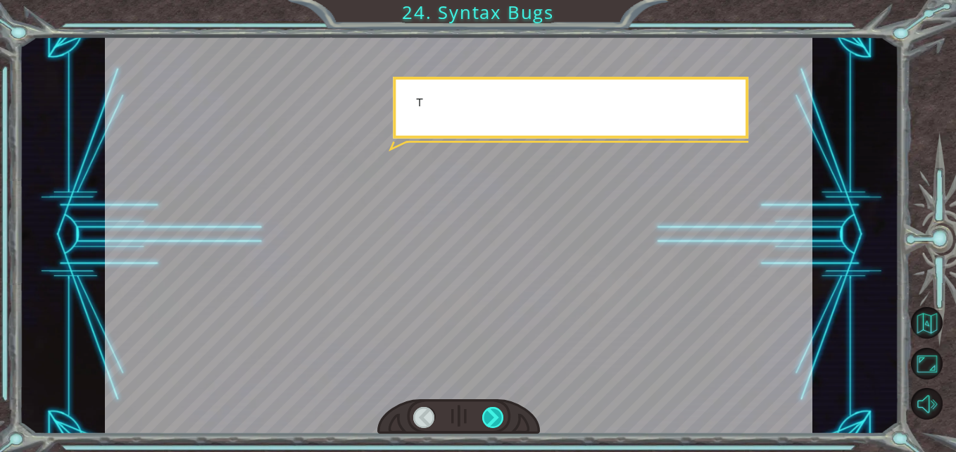
click at [494, 410] on div at bounding box center [493, 418] width 22 height 22
click at [494, 409] on div at bounding box center [493, 418] width 22 height 22
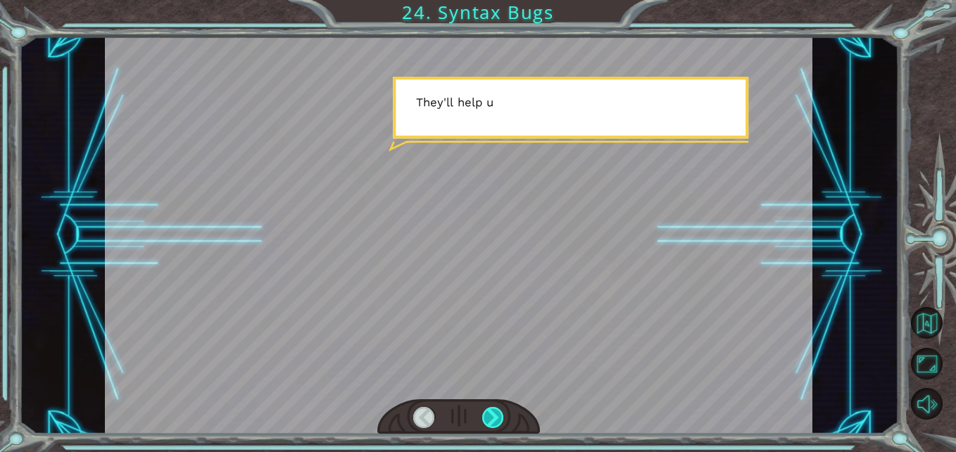
click at [494, 409] on div at bounding box center [493, 418] width 22 height 22
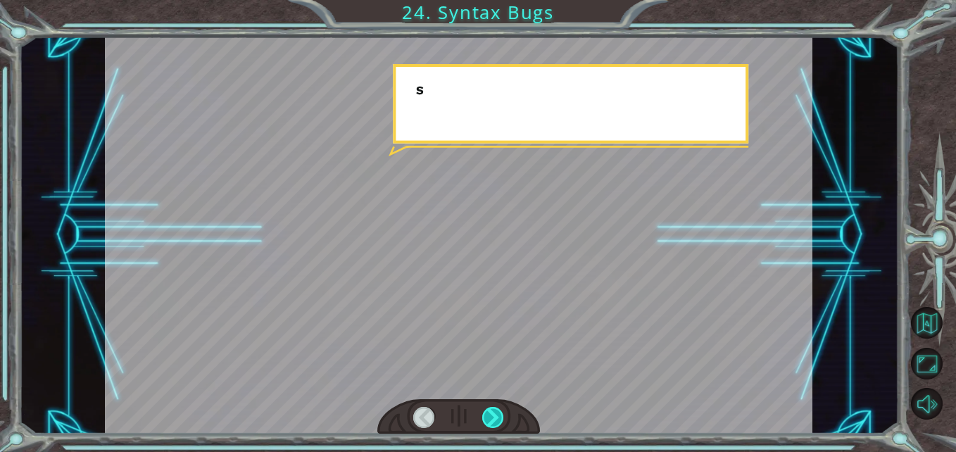
click at [494, 409] on div at bounding box center [493, 418] width 22 height 22
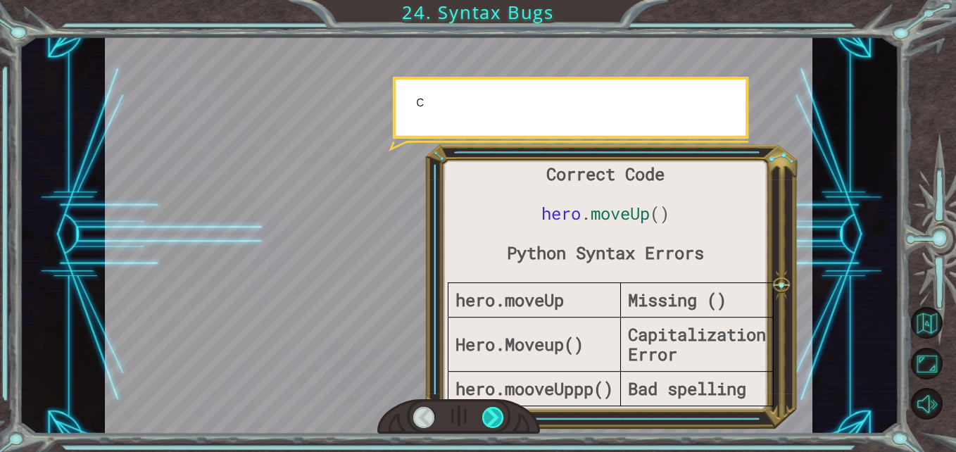
click at [494, 409] on div at bounding box center [493, 418] width 22 height 22
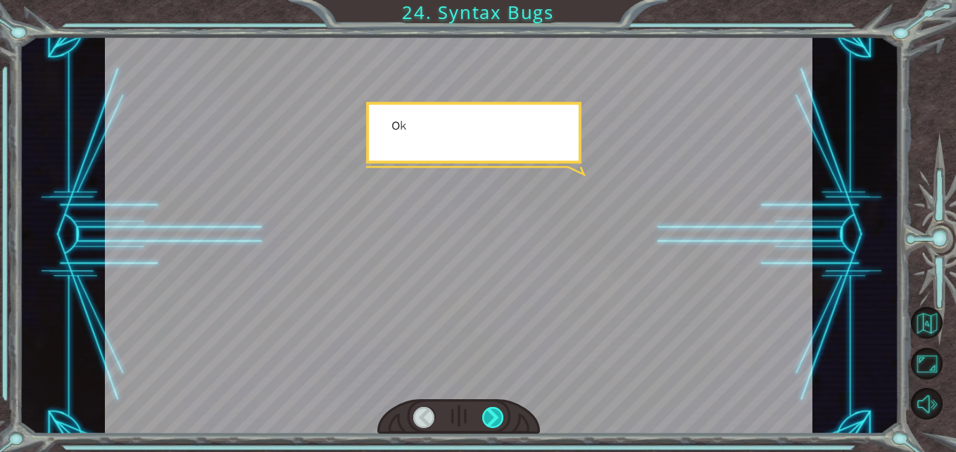
click at [494, 409] on div at bounding box center [493, 418] width 22 height 22
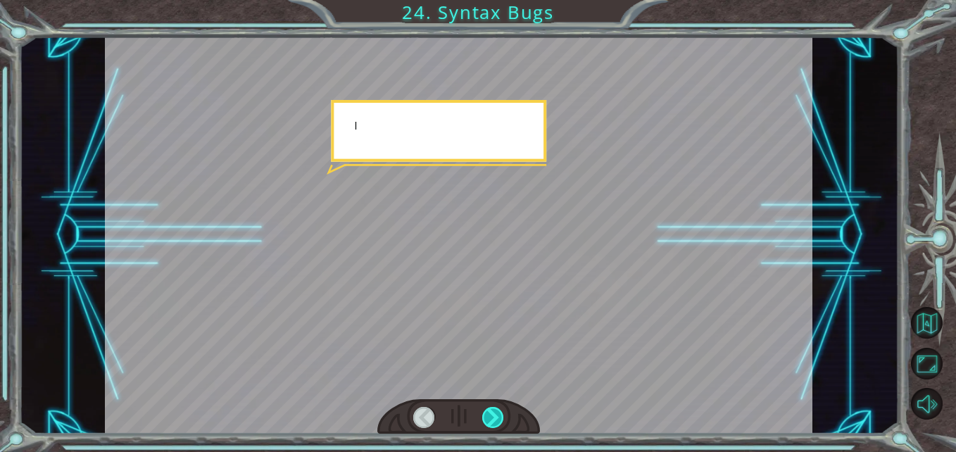
click at [494, 409] on div at bounding box center [493, 418] width 22 height 22
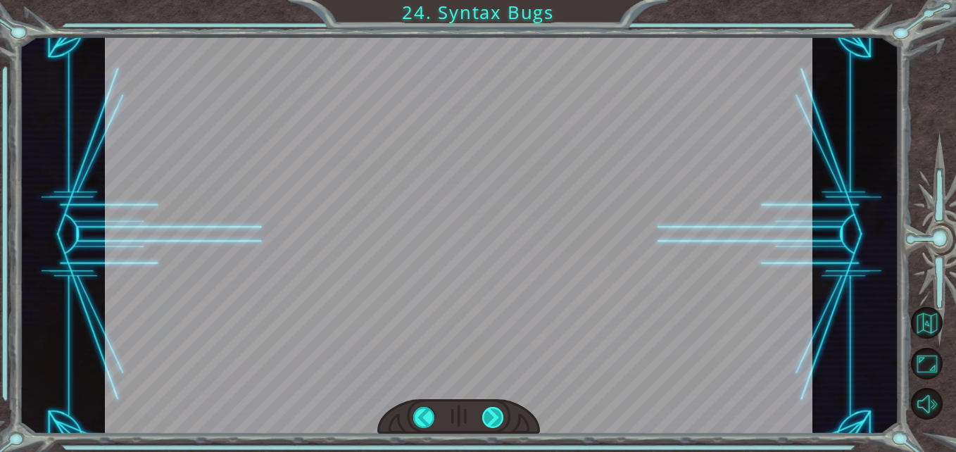
click at [494, 409] on div at bounding box center [493, 418] width 22 height 22
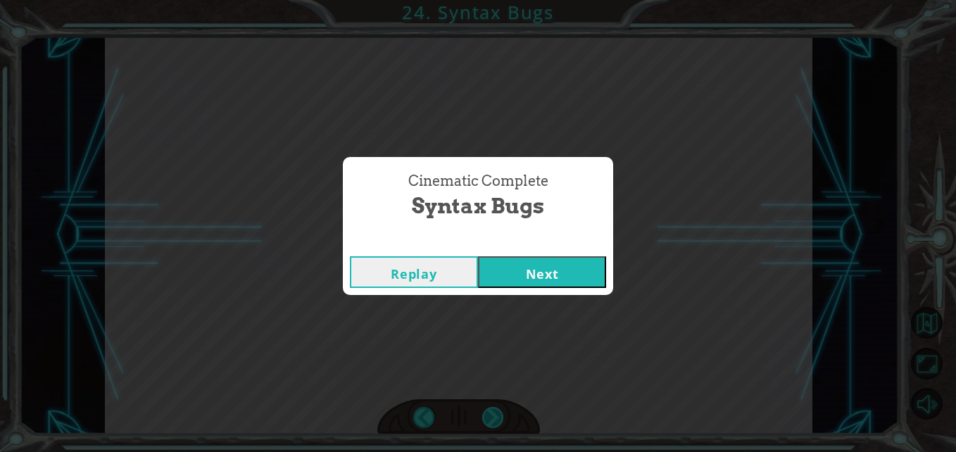
click at [494, 409] on div "Cinematic Complete Syntax Bugs Replay Next" at bounding box center [478, 226] width 956 height 452
drag, startPoint x: 494, startPoint y: 409, endPoint x: 548, endPoint y: 263, distance: 156.2
click at [548, 262] on button "Next" at bounding box center [542, 272] width 128 height 32
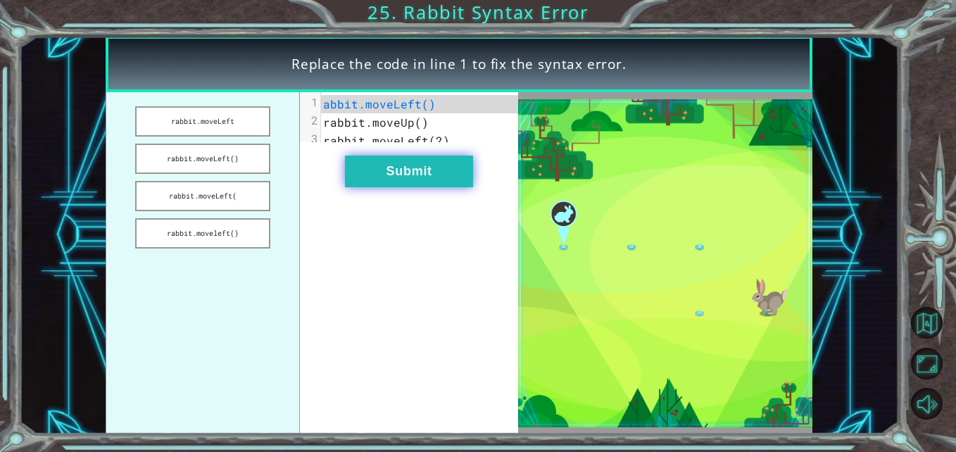
click at [411, 171] on button "Submit" at bounding box center [409, 172] width 128 height 32
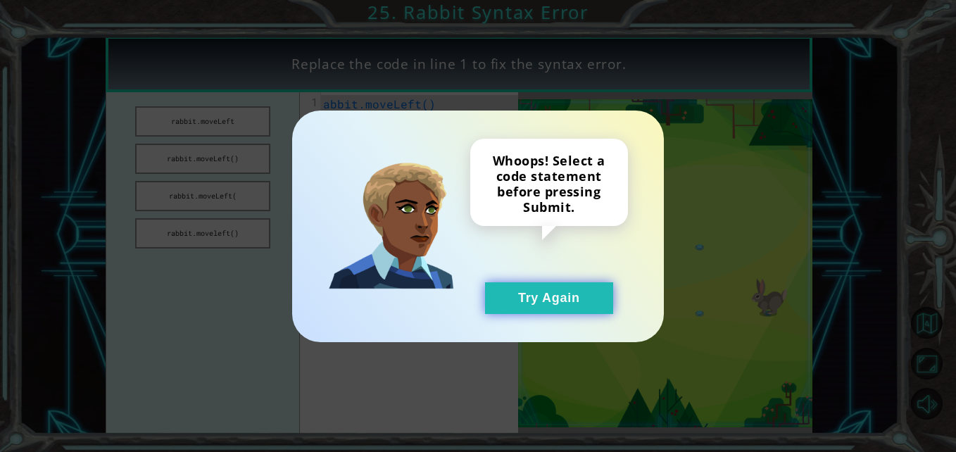
click at [604, 304] on button "Try Again" at bounding box center [549, 298] width 128 height 32
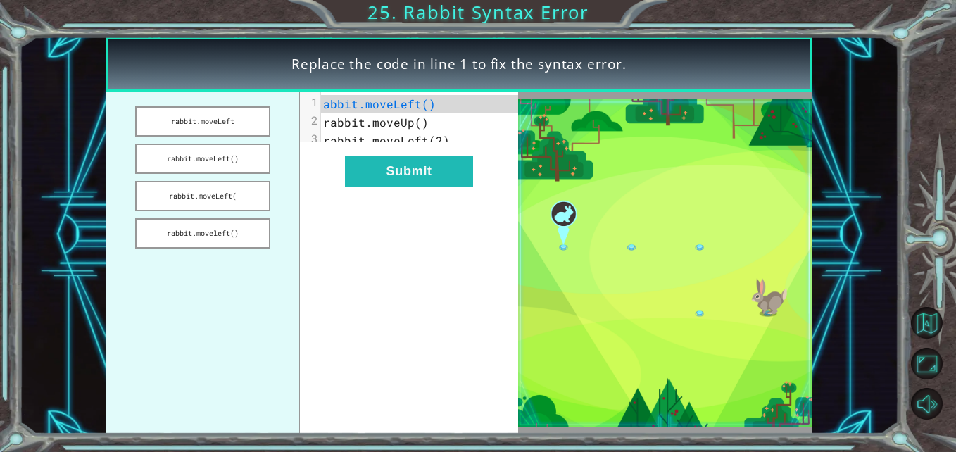
click at [418, 132] on pre "rabbit.moveLeft(2)" at bounding box center [425, 141] width 208 height 18
click at [413, 127] on span "rabbit.moveUp()" at bounding box center [376, 122] width 106 height 15
click at [256, 170] on button "rabbit.moveLeft()" at bounding box center [202, 159] width 135 height 30
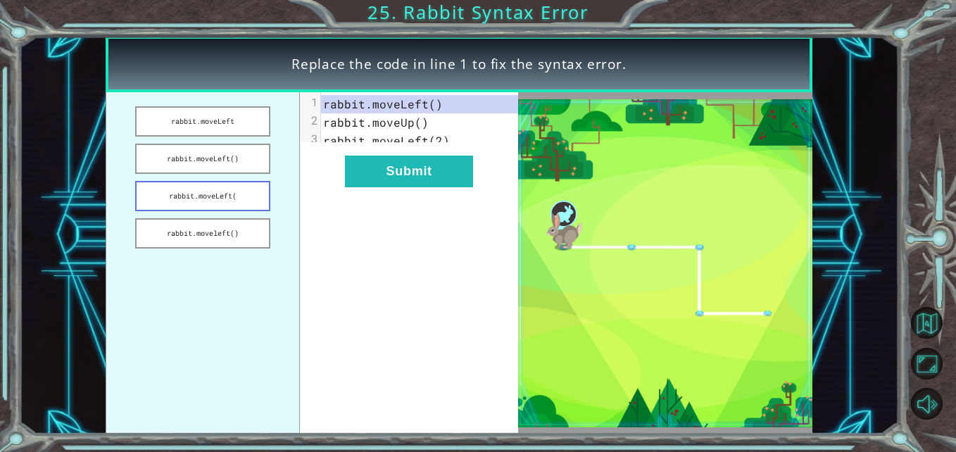
click at [259, 187] on button "rabbit.moveLeft(" at bounding box center [202, 196] width 135 height 30
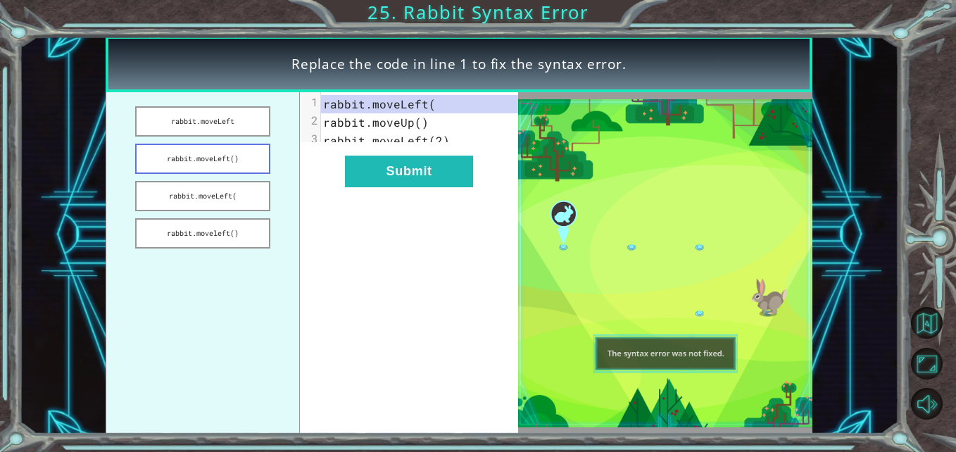
click at [257, 163] on button "rabbit.moveLeft()" at bounding box center [202, 159] width 135 height 30
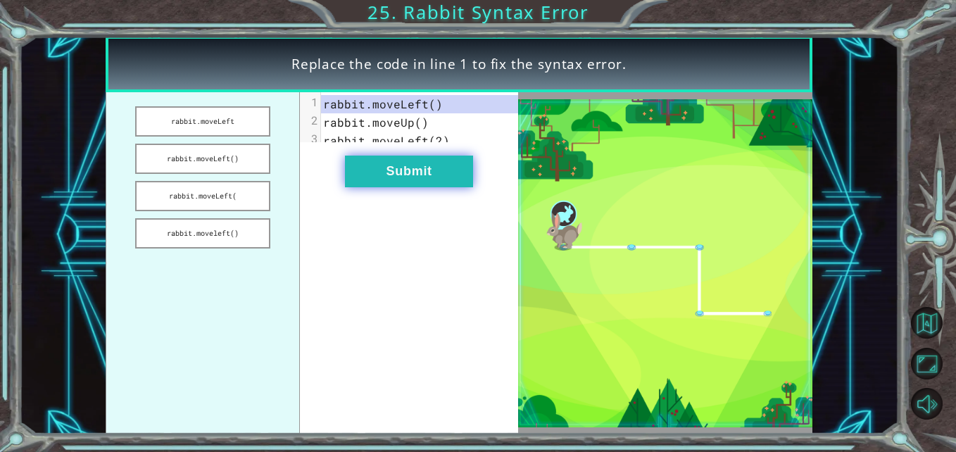
click at [420, 177] on button "Submit" at bounding box center [409, 172] width 128 height 32
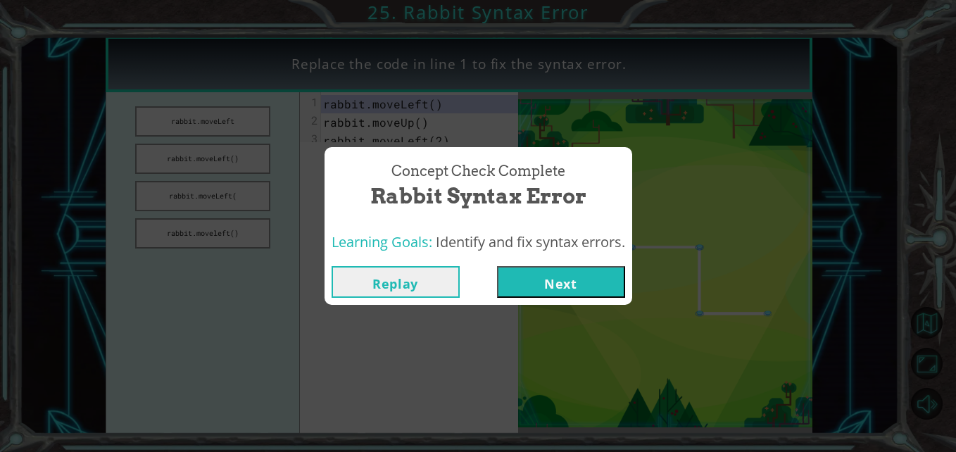
click at [570, 284] on button "Next" at bounding box center [561, 282] width 128 height 32
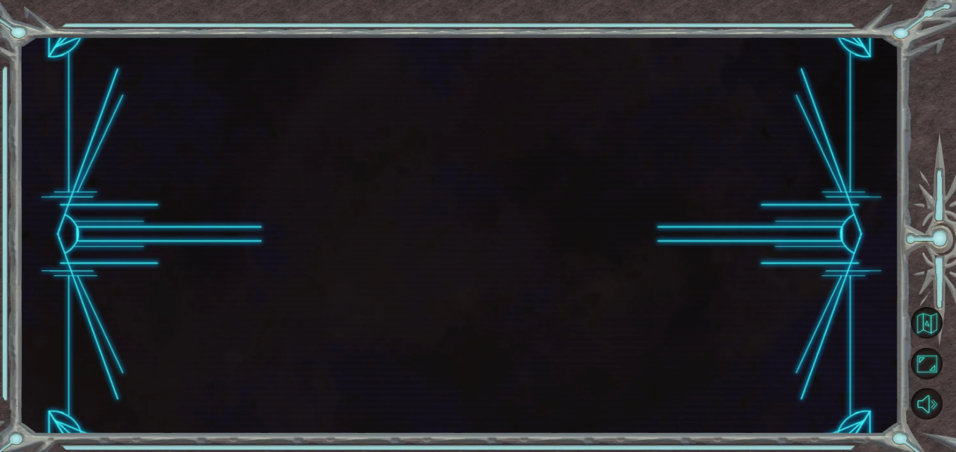
click at [448, 116] on div at bounding box center [459, 235] width 880 height 398
click at [301, 100] on div at bounding box center [459, 235] width 880 height 398
drag, startPoint x: 832, startPoint y: 175, endPoint x: 512, endPoint y: 211, distance: 321.9
click at [829, 173] on div at bounding box center [459, 235] width 880 height 398
click at [475, 231] on div at bounding box center [459, 235] width 880 height 398
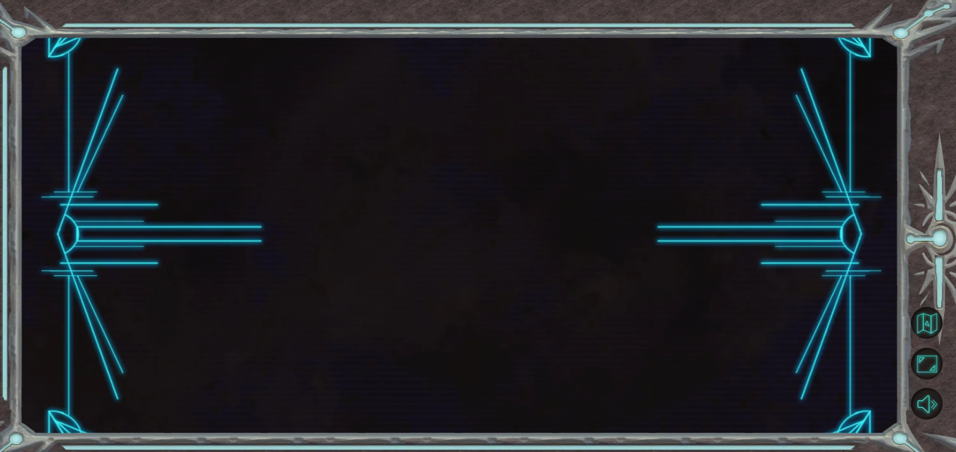
click at [945, 217] on html at bounding box center [478, 226] width 956 height 452
drag, startPoint x: 956, startPoint y: 217, endPoint x: 478, endPoint y: 189, distance: 479.1
click at [478, 189] on div at bounding box center [459, 235] width 880 height 398
click at [875, 299] on div at bounding box center [459, 235] width 880 height 398
click at [915, 399] on button "Mute" at bounding box center [927, 404] width 32 height 32
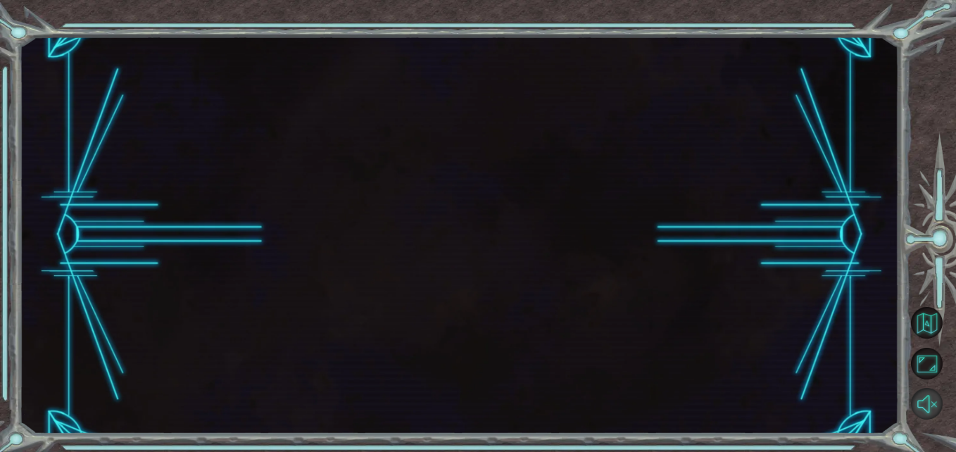
click at [915, 399] on button "Unmute" at bounding box center [927, 404] width 32 height 32
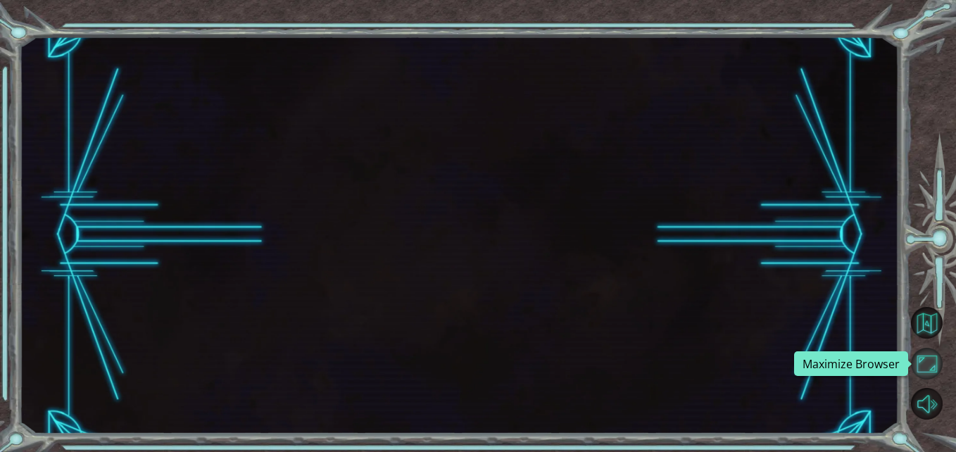
click at [921, 363] on button "Maximize Browser" at bounding box center [927, 364] width 32 height 32
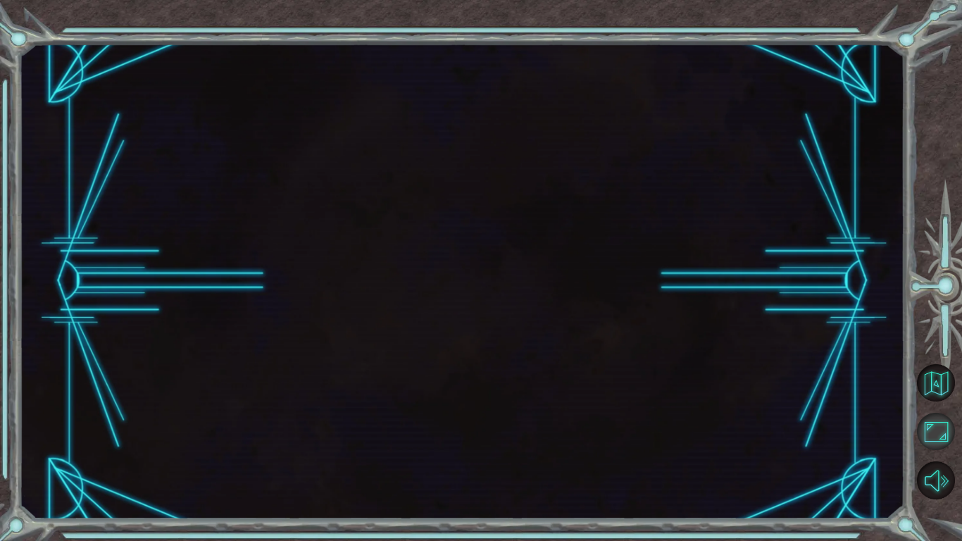
drag, startPoint x: 940, startPoint y: 442, endPoint x: 854, endPoint y: 303, distance: 163.2
click at [933, 435] on button "Maximize Browser" at bounding box center [936, 432] width 38 height 38
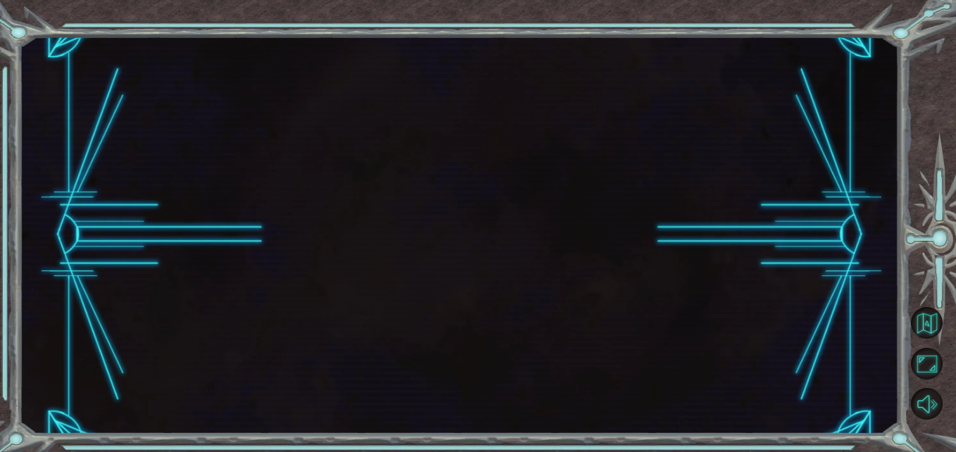
drag, startPoint x: 475, startPoint y: 250, endPoint x: 459, endPoint y: 225, distance: 29.7
click at [474, 247] on div at bounding box center [459, 235] width 880 height 398
drag, startPoint x: 459, startPoint y: 225, endPoint x: 388, endPoint y: 225, distance: 71.1
click at [435, 225] on div at bounding box center [459, 235] width 880 height 398
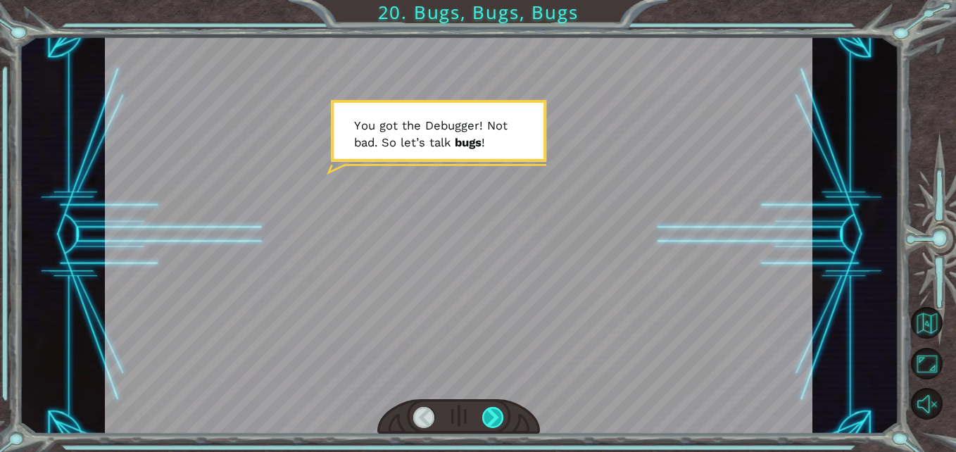
click at [489, 428] on div at bounding box center [493, 418] width 22 height 22
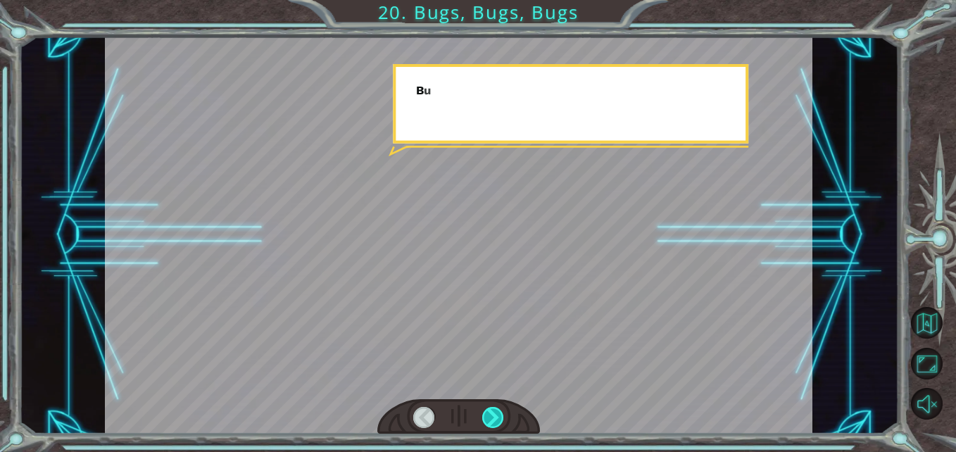
click at [489, 428] on div at bounding box center [493, 418] width 22 height 22
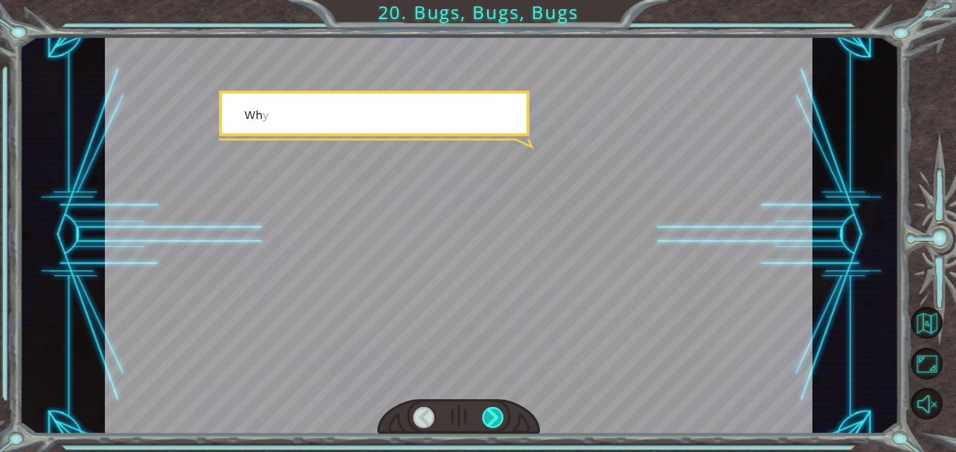
click at [489, 428] on div at bounding box center [493, 418] width 22 height 22
click at [489, 426] on div at bounding box center [493, 418] width 22 height 22
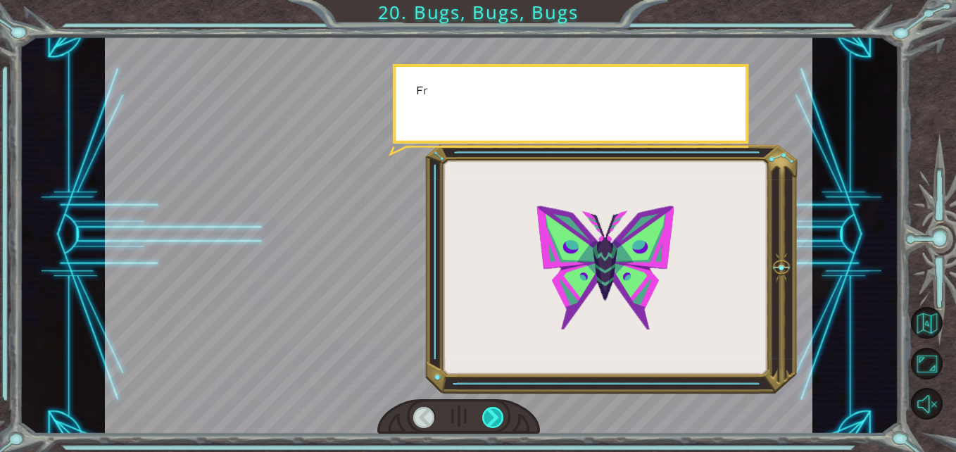
click at [489, 425] on div at bounding box center [493, 418] width 22 height 22
click at [512, 382] on div at bounding box center [459, 235] width 708 height 398
click at [513, 382] on div at bounding box center [459, 235] width 708 height 398
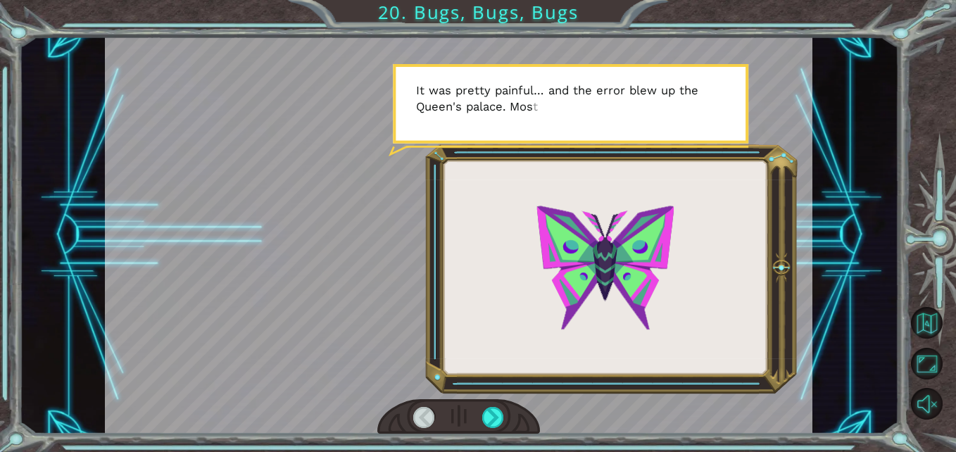
click at [498, 401] on div at bounding box center [459, 417] width 163 height 36
click at [497, 403] on div at bounding box center [459, 417] width 163 height 36
click at [494, 407] on div at bounding box center [493, 418] width 22 height 22
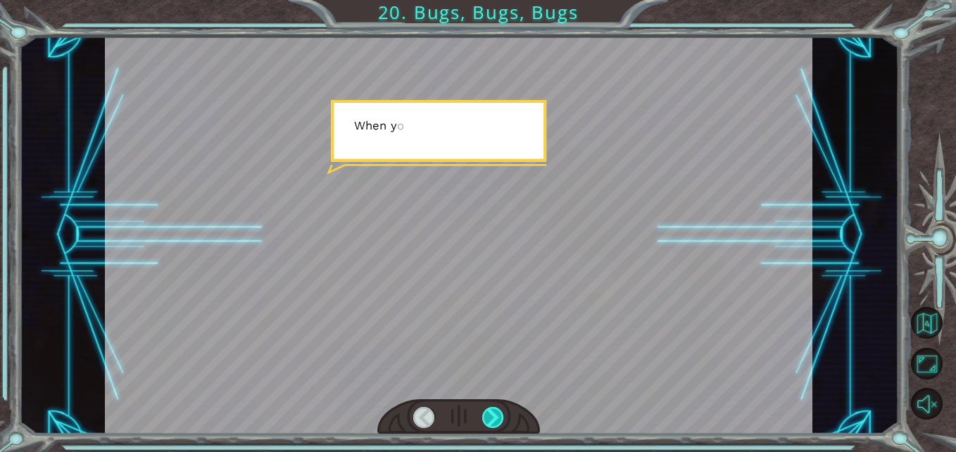
click at [494, 407] on div at bounding box center [493, 418] width 22 height 22
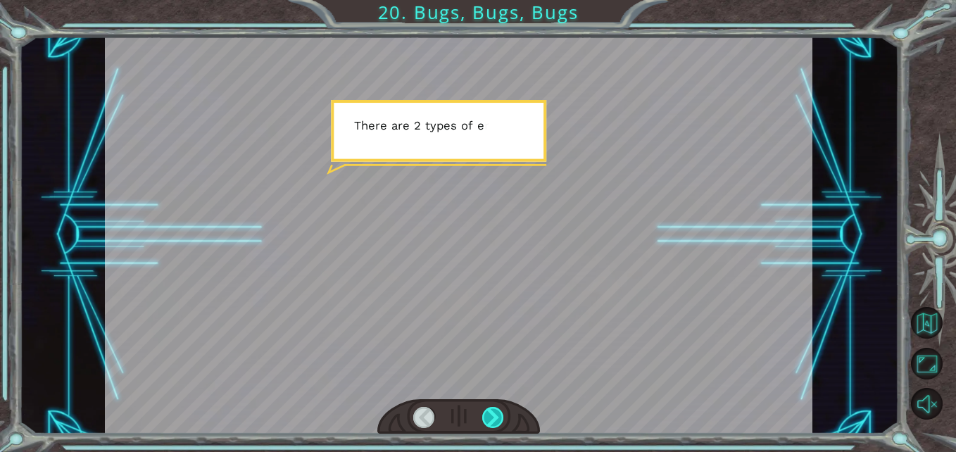
click at [494, 407] on div at bounding box center [493, 418] width 22 height 22
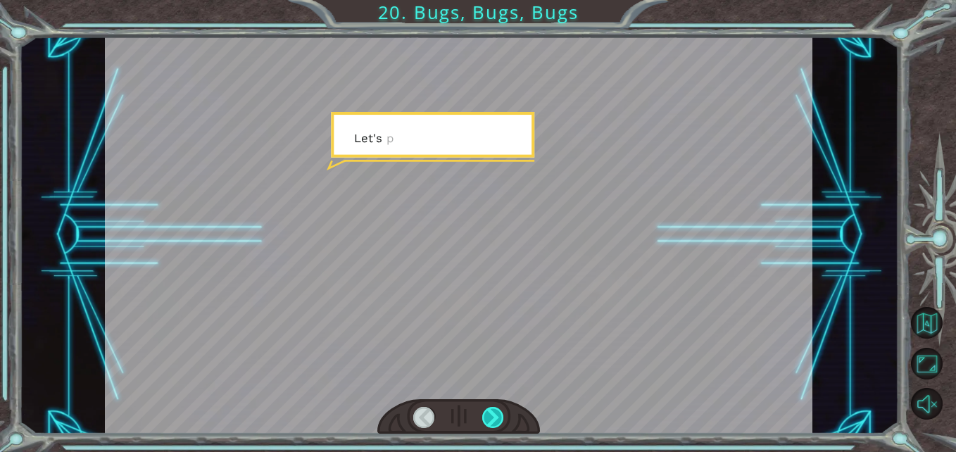
click at [494, 407] on div at bounding box center [493, 418] width 22 height 22
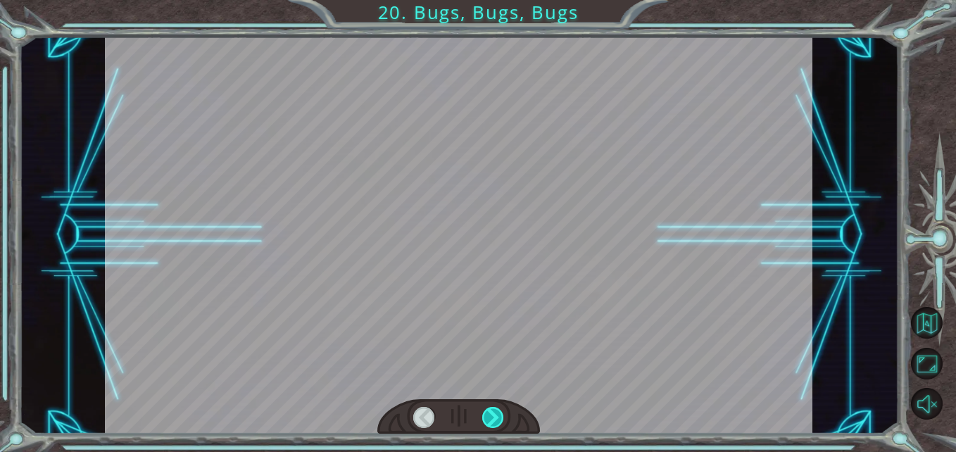
click at [494, 407] on div at bounding box center [493, 418] width 22 height 22
click at [494, 0] on div "Y o u g o t t h e D e b u g g e r ! N o t b a d . S o l e t ’ s t a l k b u g s…" at bounding box center [478, 0] width 956 height 0
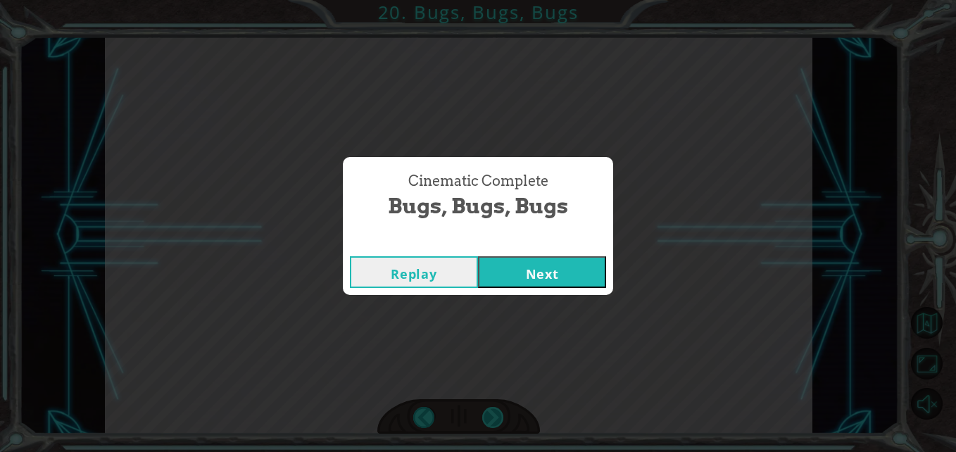
click at [494, 407] on div "Cinematic Complete Bugs, Bugs, Bugs Replay Next" at bounding box center [478, 226] width 956 height 452
drag, startPoint x: 494, startPoint y: 407, endPoint x: 566, endPoint y: 279, distance: 147.3
click at [566, 279] on button "Next" at bounding box center [542, 272] width 128 height 32
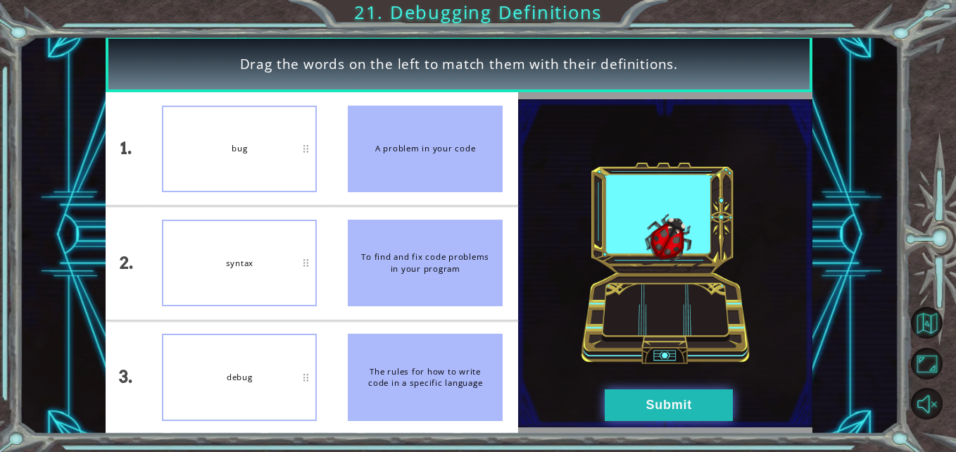
click at [717, 401] on button "Submit" at bounding box center [669, 405] width 128 height 32
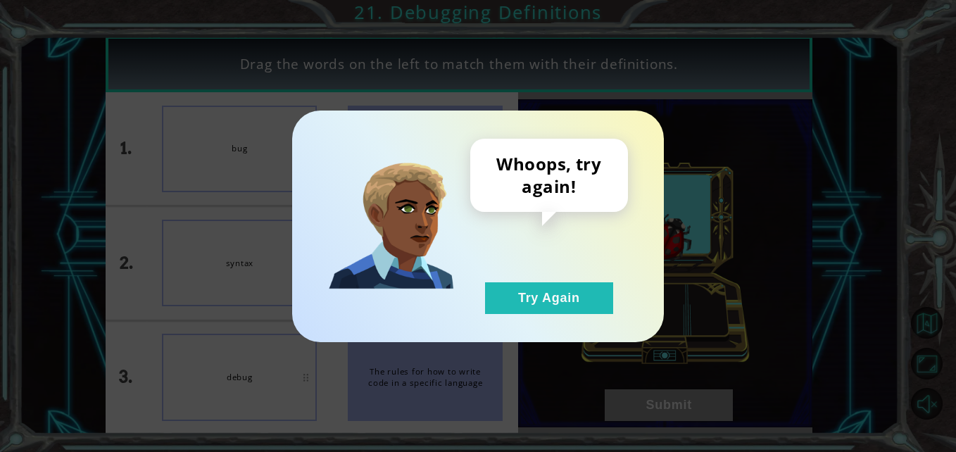
click at [574, 330] on div "Whoops, try again! Try Again" at bounding box center [478, 227] width 372 height 232
click at [572, 319] on div "Whoops, try again! Try Again" at bounding box center [478, 227] width 372 height 232
click at [571, 304] on button "Try Again" at bounding box center [549, 298] width 128 height 32
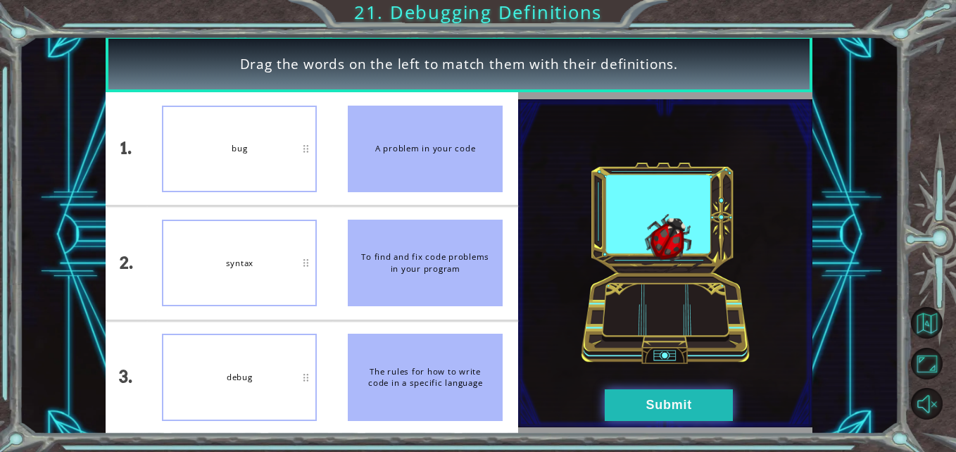
click at [713, 417] on button "Submit" at bounding box center [669, 405] width 128 height 32
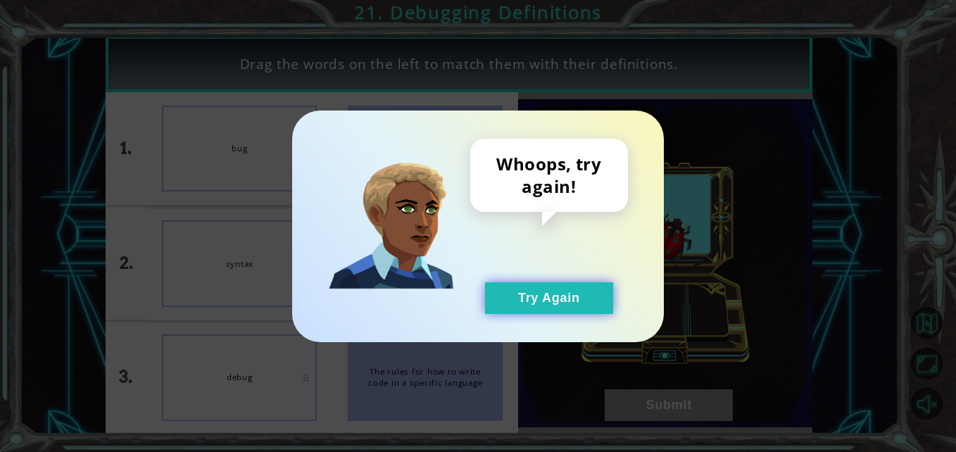
click at [556, 303] on button "Try Again" at bounding box center [549, 298] width 128 height 32
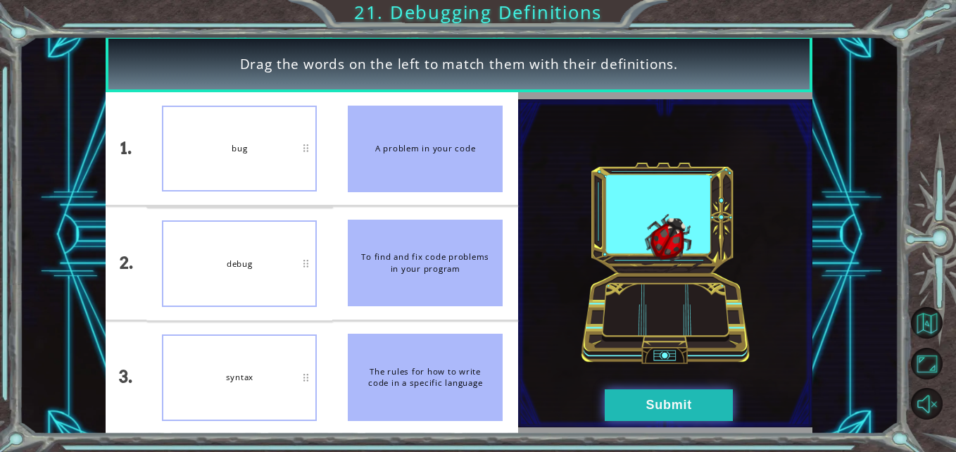
click at [656, 397] on button "Submit" at bounding box center [669, 405] width 128 height 32
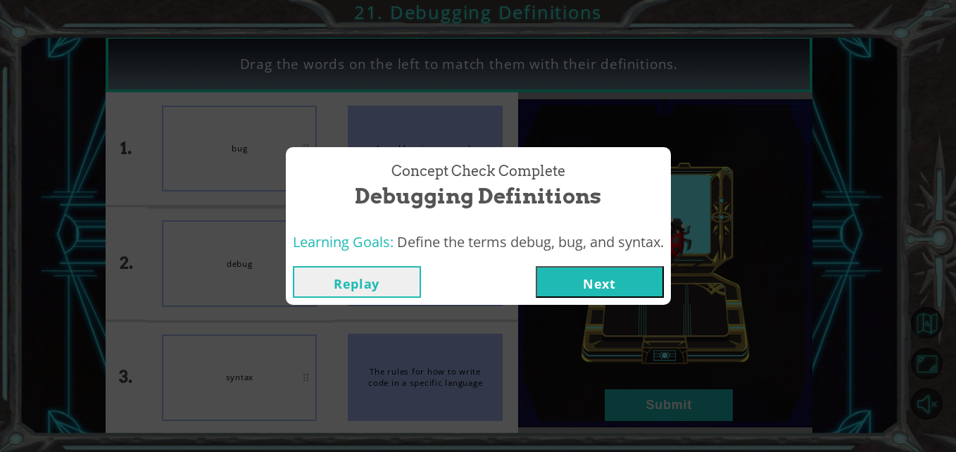
click at [644, 273] on button "Next" at bounding box center [600, 282] width 128 height 32
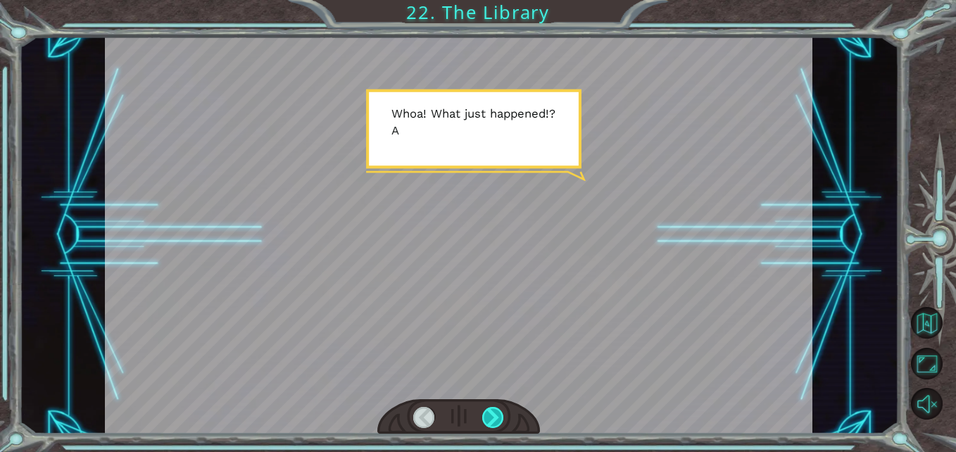
click at [482, 416] on div at bounding box center [493, 418] width 22 height 22
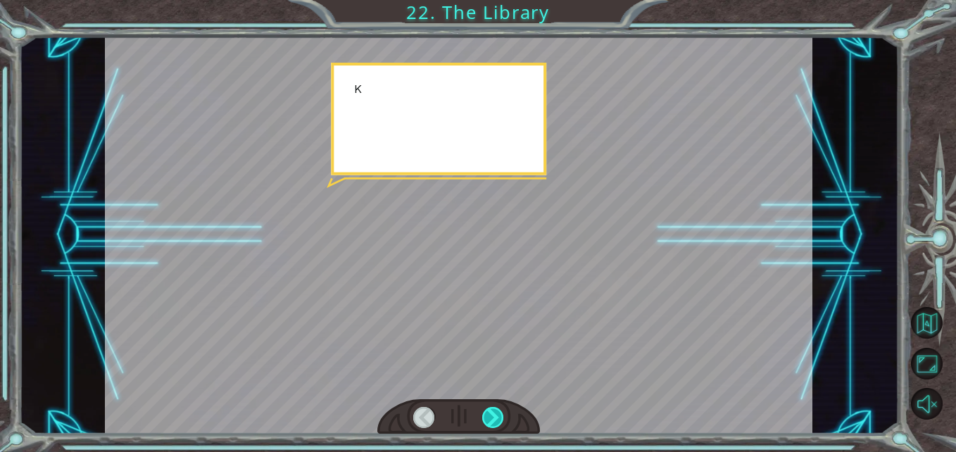
click at [484, 416] on div at bounding box center [493, 418] width 22 height 22
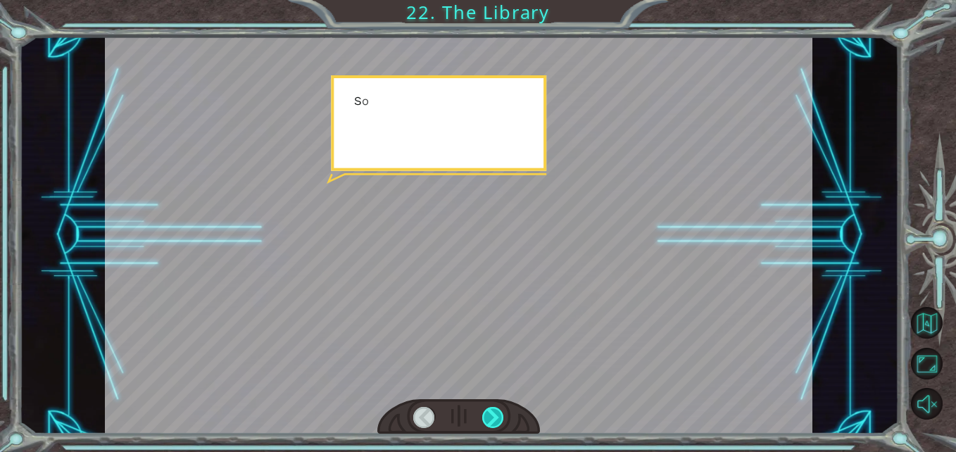
click at [484, 416] on div at bounding box center [493, 418] width 22 height 22
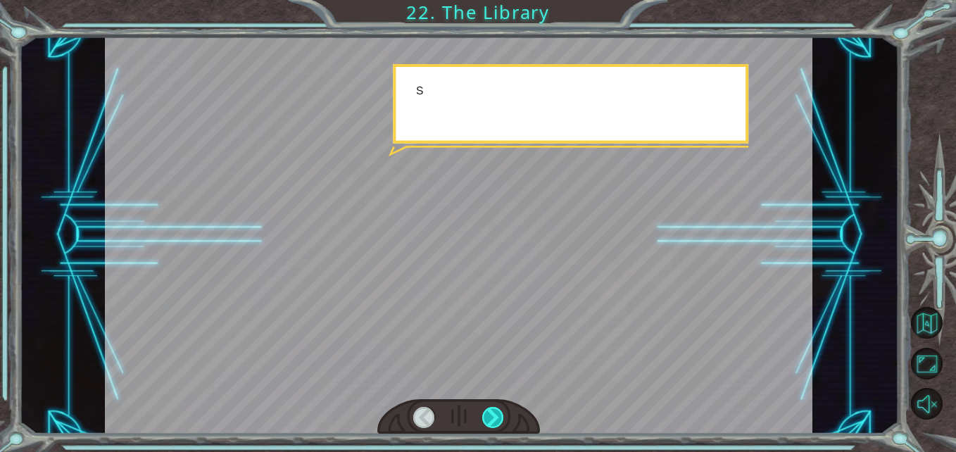
click at [484, 416] on div at bounding box center [493, 418] width 22 height 22
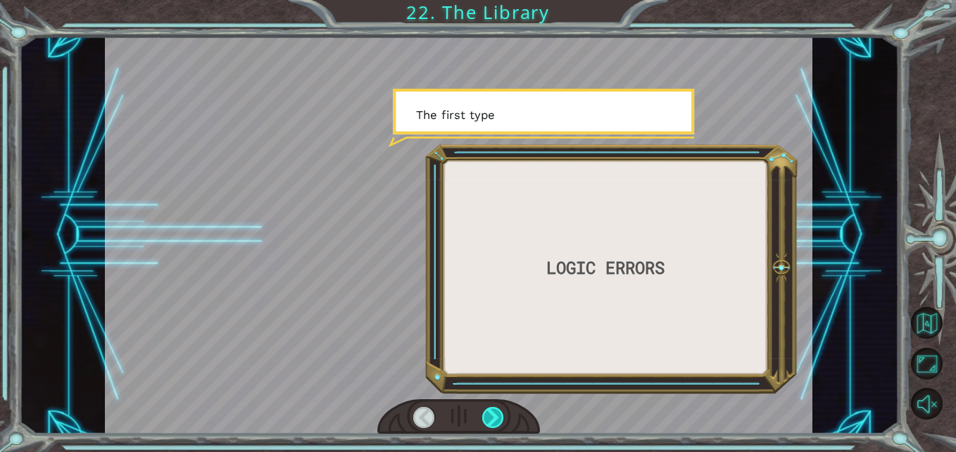
click at [484, 416] on div at bounding box center [493, 418] width 22 height 22
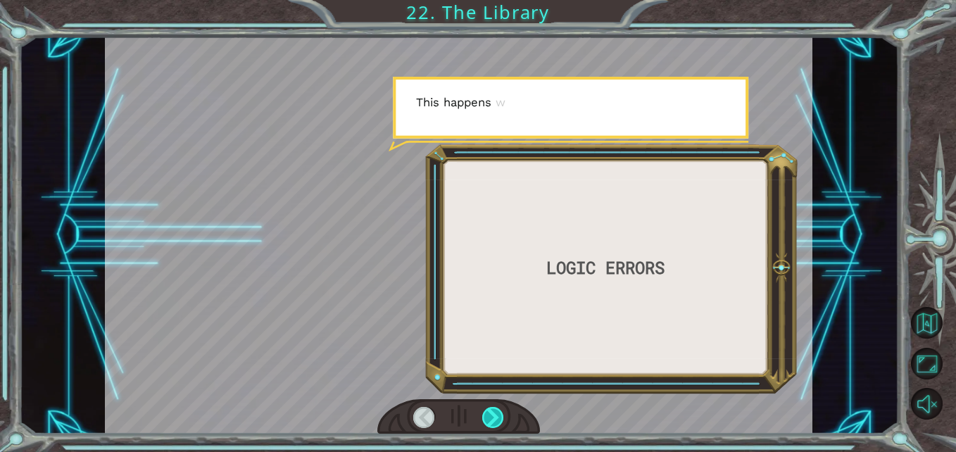
click at [484, 416] on div at bounding box center [493, 418] width 22 height 22
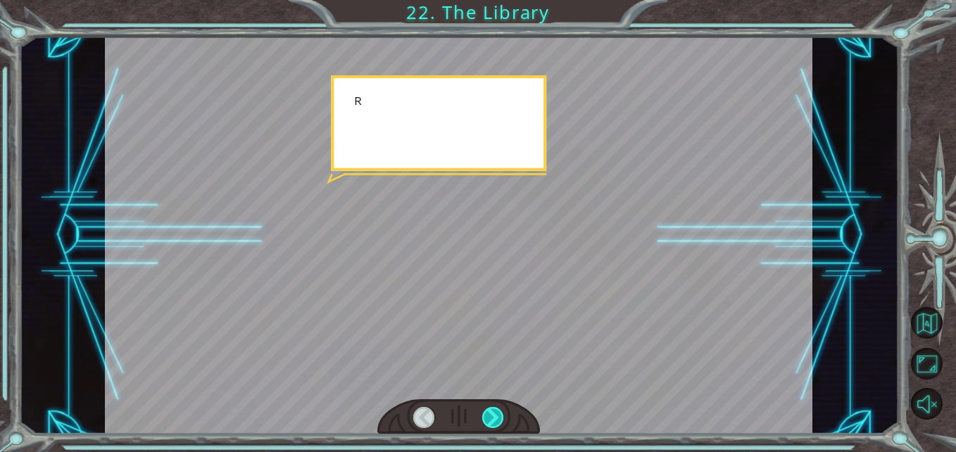
click at [484, 416] on div at bounding box center [493, 418] width 22 height 22
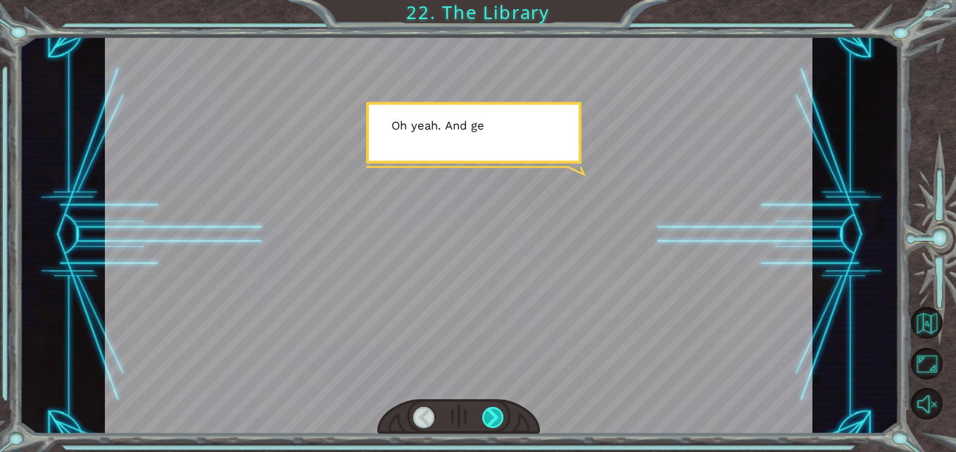
click at [484, 416] on div at bounding box center [493, 418] width 22 height 22
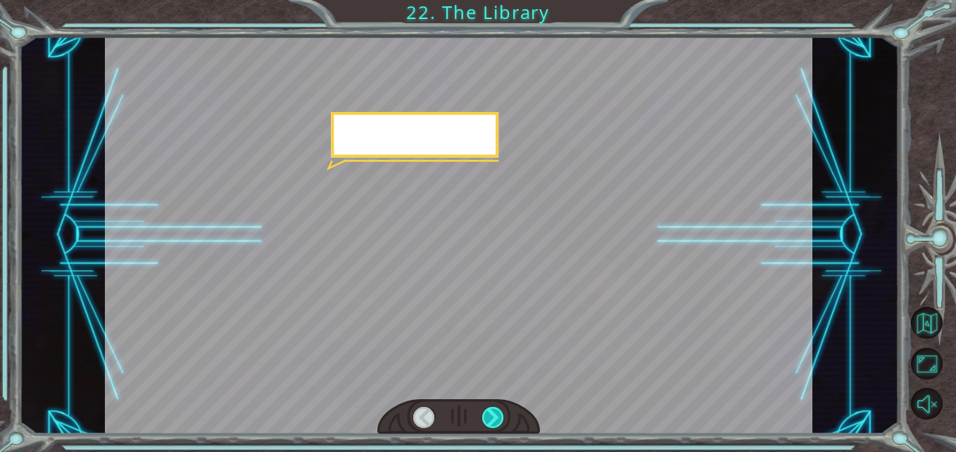
click at [484, 416] on div at bounding box center [493, 418] width 22 height 22
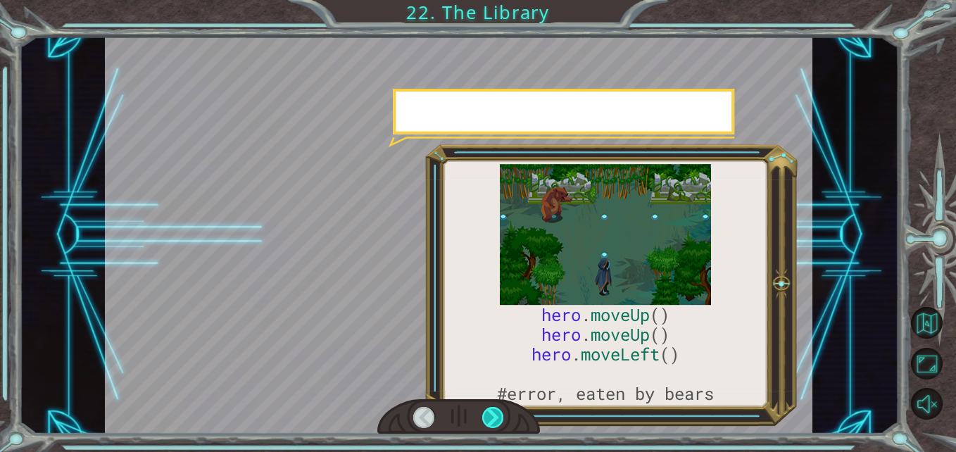
click at [484, 416] on div at bounding box center [493, 418] width 22 height 22
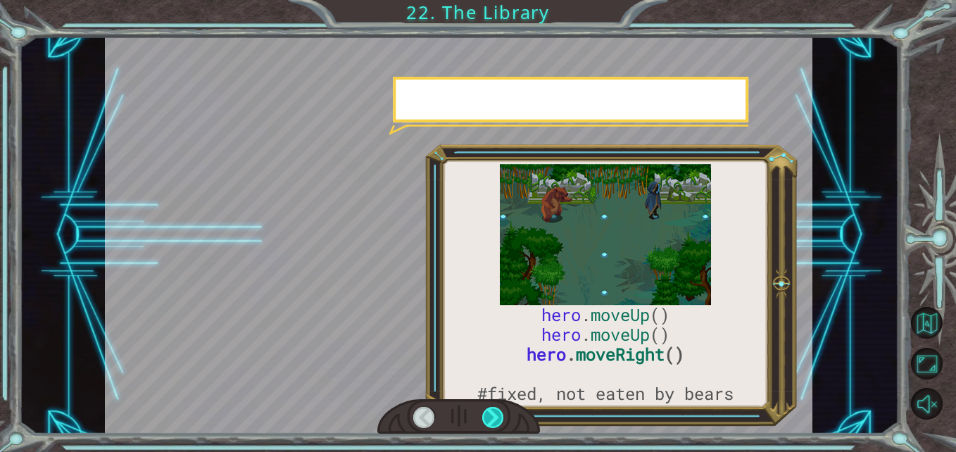
click at [484, 416] on div at bounding box center [493, 418] width 22 height 22
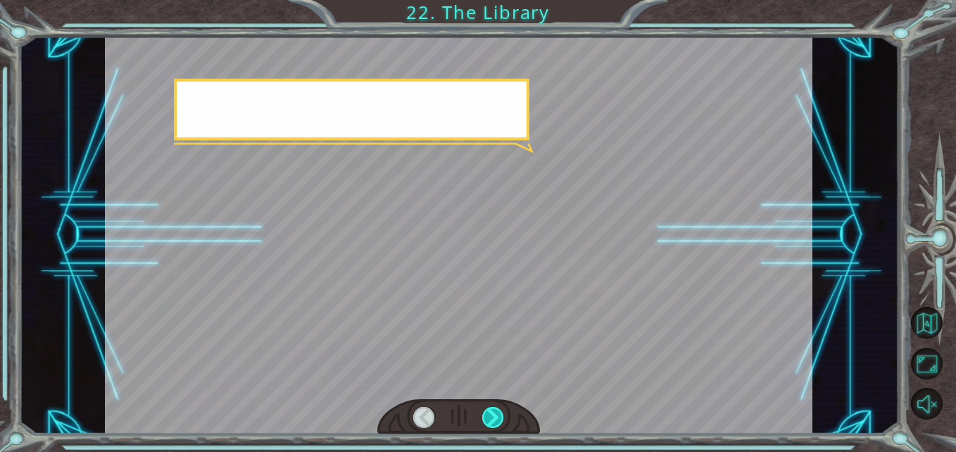
click at [484, 416] on div at bounding box center [493, 418] width 22 height 22
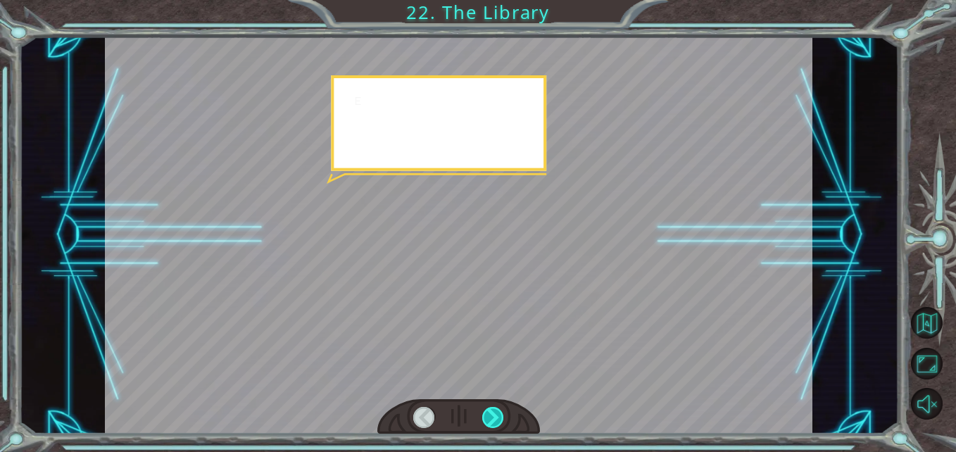
click at [484, 416] on div at bounding box center [493, 418] width 22 height 22
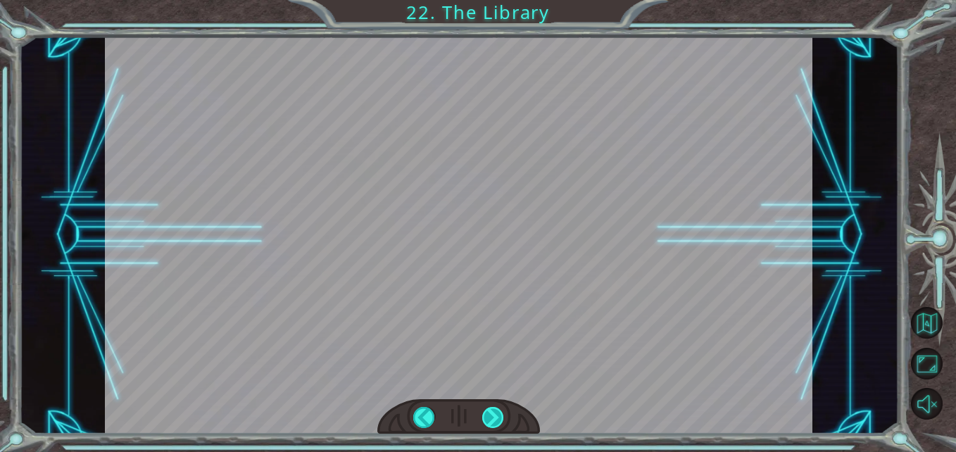
click at [484, 416] on div at bounding box center [493, 418] width 22 height 22
click at [484, 0] on div "hero . moveUp () hero . moveUp () hero . moveRight () #fixed, not eaten by bear…" at bounding box center [478, 0] width 956 height 0
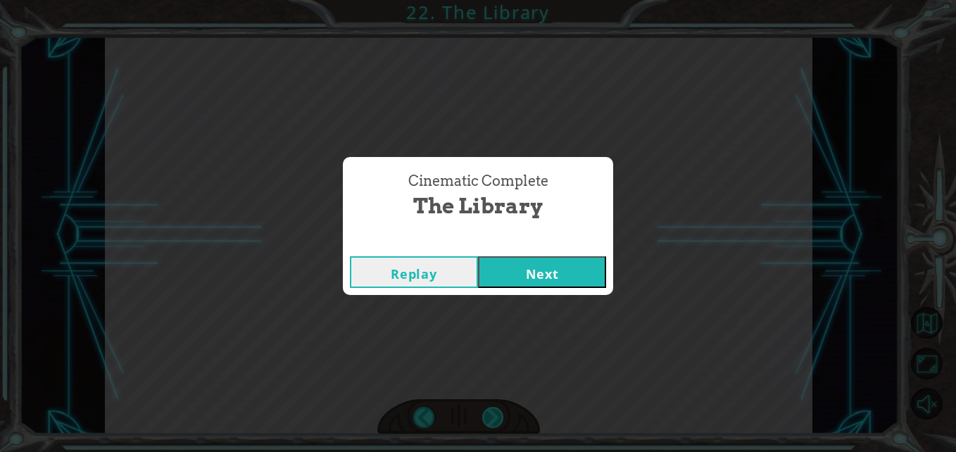
click at [484, 416] on div "Cinematic Complete The Library Replay Next" at bounding box center [478, 226] width 956 height 452
drag, startPoint x: 484, startPoint y: 416, endPoint x: 562, endPoint y: 284, distance: 153.8
click at [562, 284] on button "Next" at bounding box center [542, 272] width 128 height 32
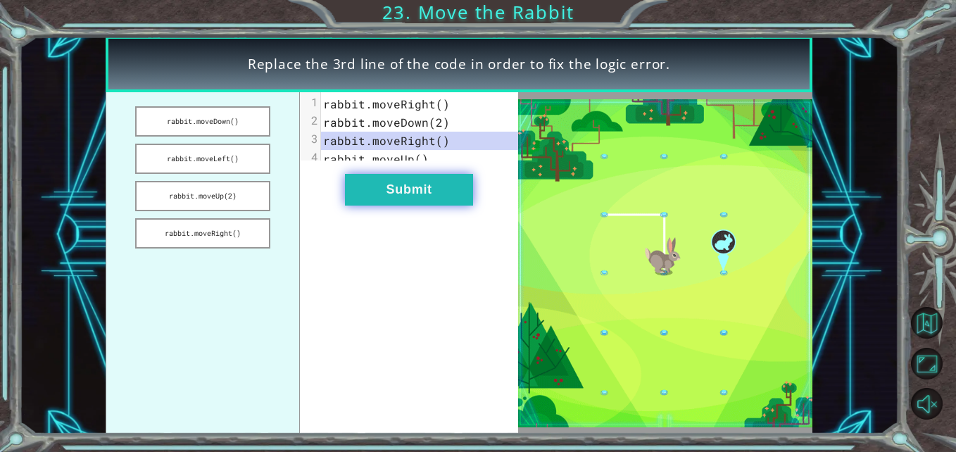
click at [415, 193] on button "Submit" at bounding box center [409, 190] width 128 height 32
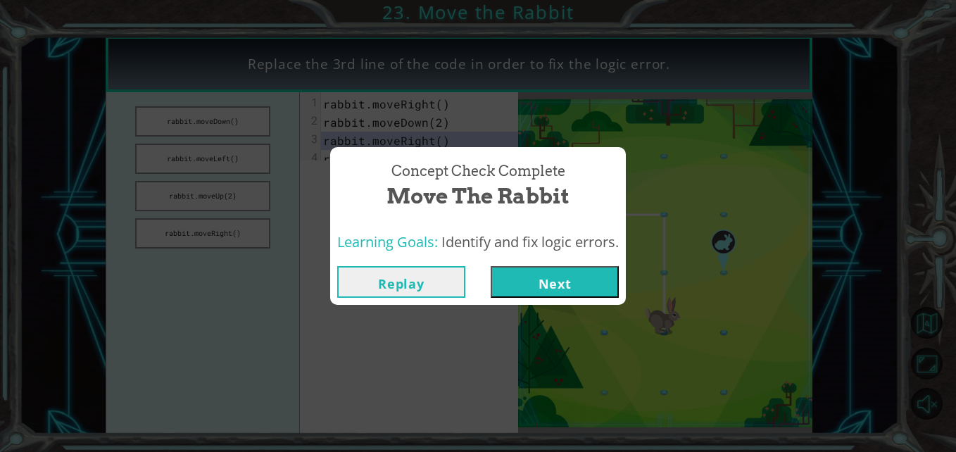
drag, startPoint x: 537, startPoint y: 287, endPoint x: 536, endPoint y: 280, distance: 7.2
click at [537, 284] on button "Next" at bounding box center [555, 282] width 128 height 32
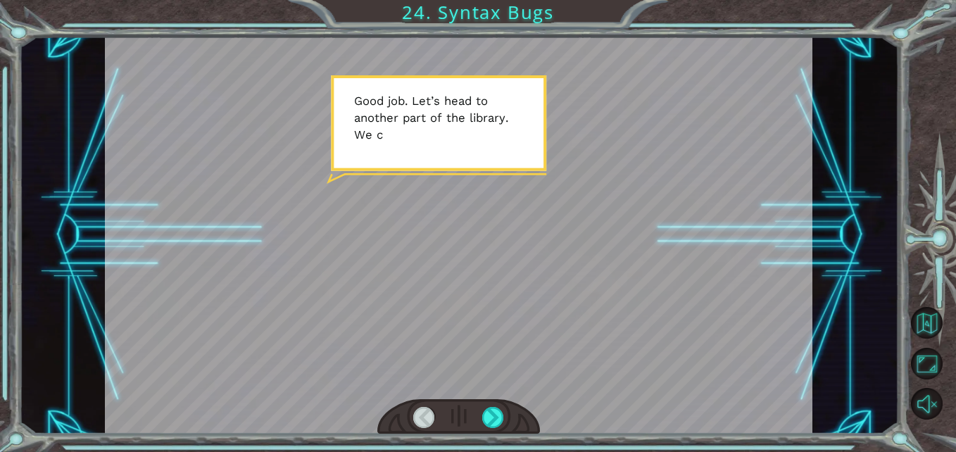
click at [494, 402] on div at bounding box center [459, 417] width 163 height 36
click at [495, 405] on div at bounding box center [459, 417] width 163 height 36
drag, startPoint x: 495, startPoint y: 405, endPoint x: 477, endPoint y: 438, distance: 37.8
click at [495, 407] on div at bounding box center [459, 417] width 163 height 36
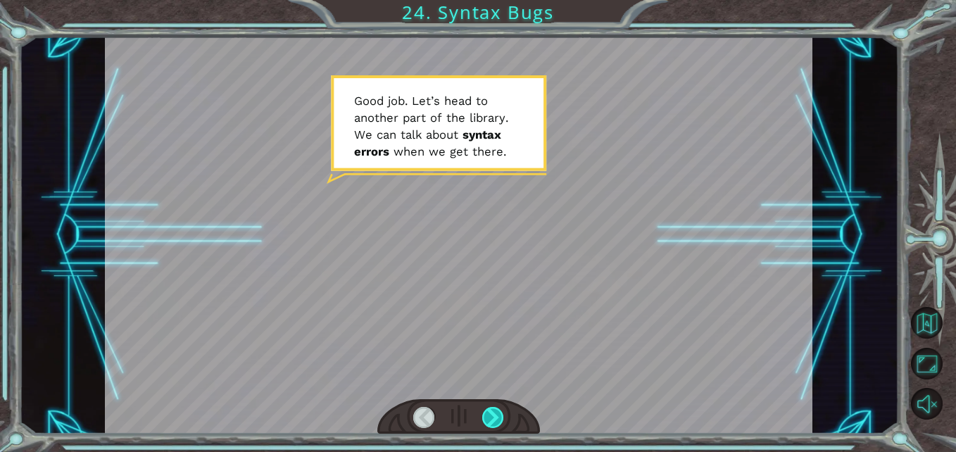
click at [497, 412] on div at bounding box center [493, 418] width 22 height 22
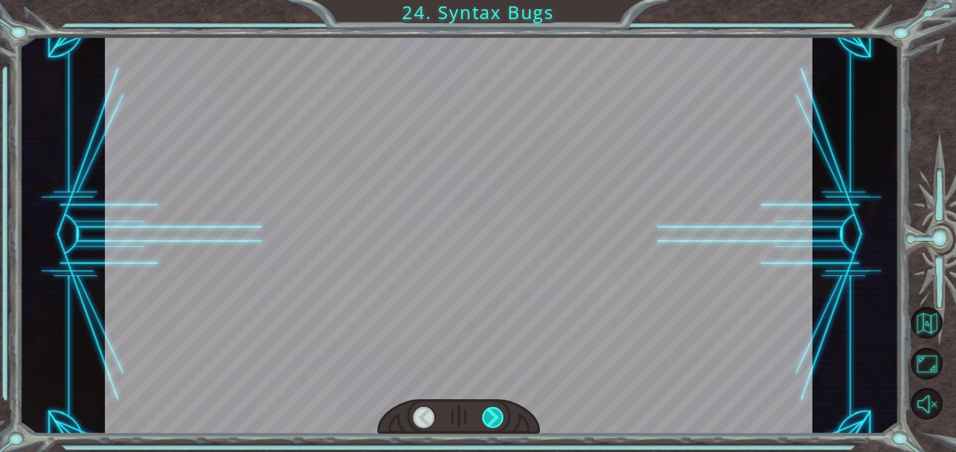
click at [498, 413] on div at bounding box center [493, 418] width 22 height 22
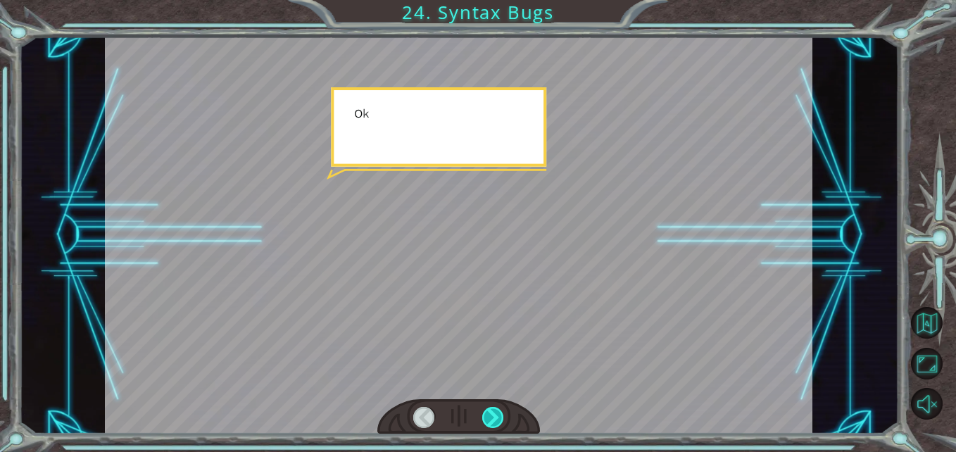
click at [498, 413] on div at bounding box center [493, 418] width 22 height 22
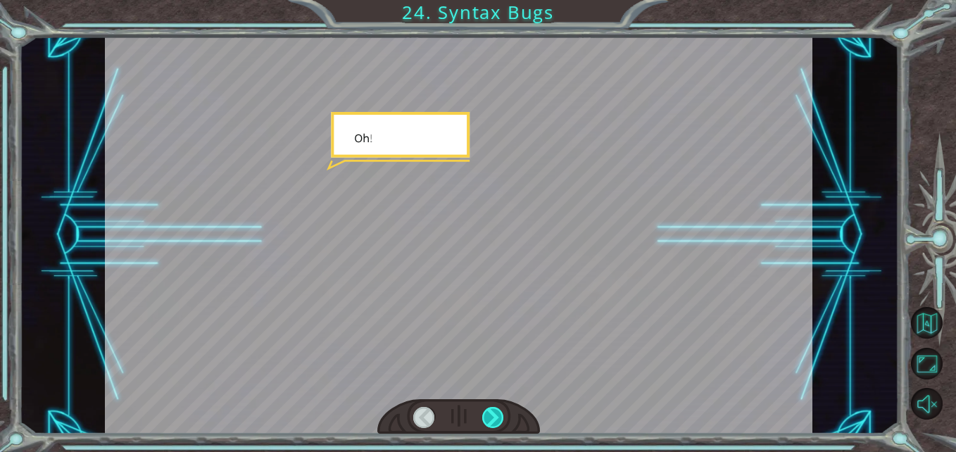
click at [498, 413] on div at bounding box center [493, 418] width 22 height 22
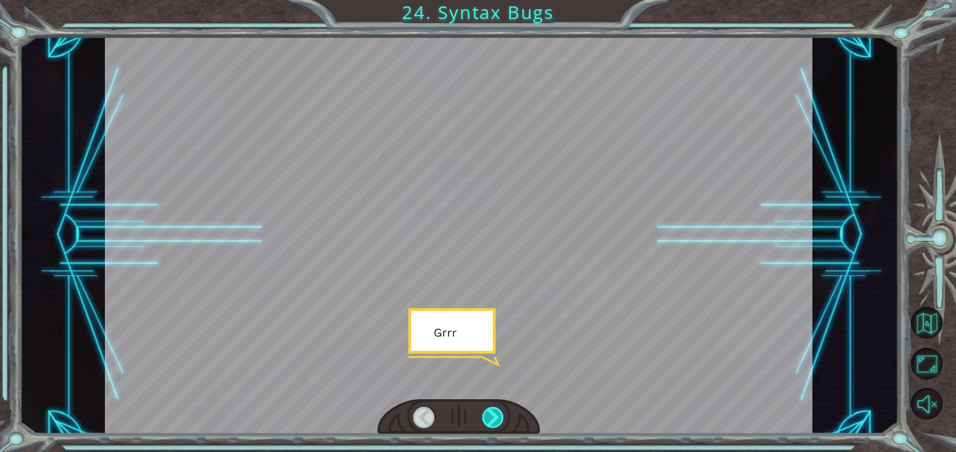
click at [498, 413] on div at bounding box center [493, 418] width 22 height 22
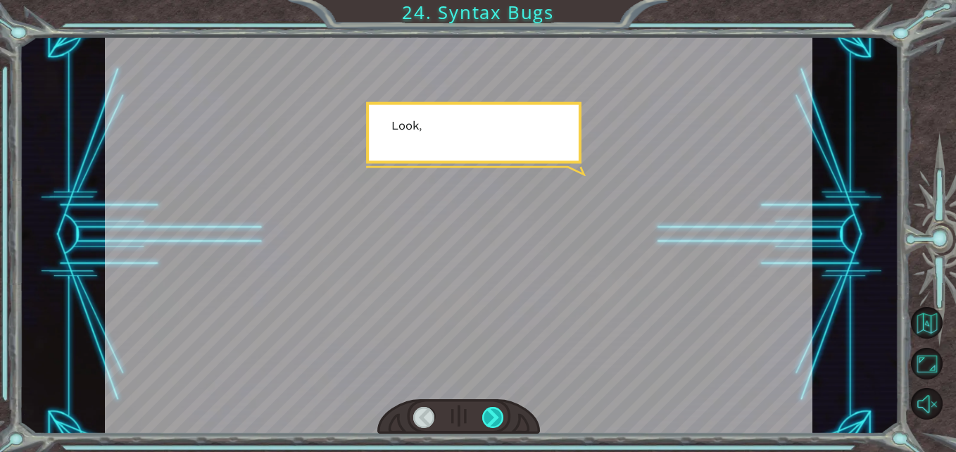
click at [498, 413] on div at bounding box center [493, 418] width 22 height 22
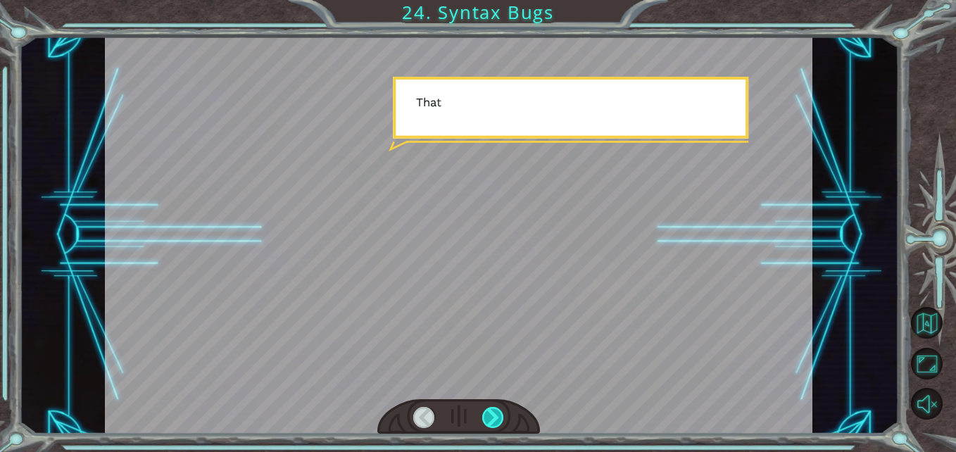
click at [498, 413] on div at bounding box center [493, 418] width 22 height 22
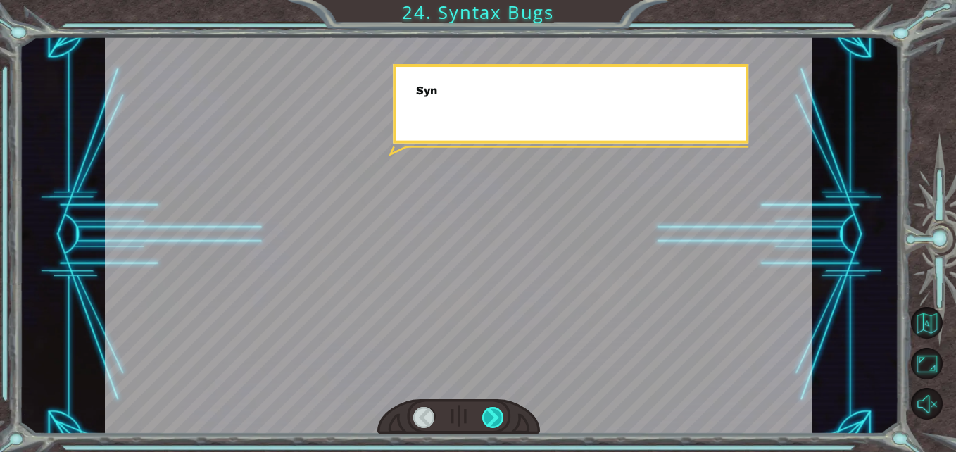
click at [498, 413] on div at bounding box center [493, 418] width 22 height 22
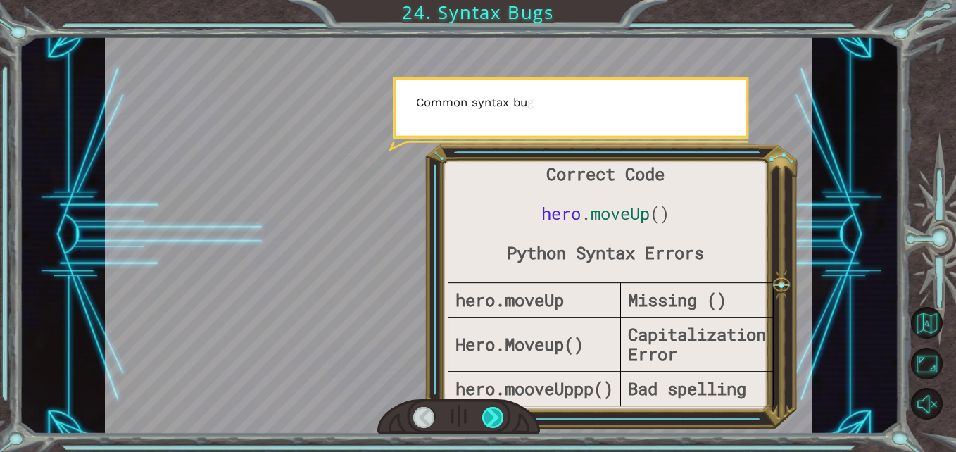
click at [498, 413] on div at bounding box center [493, 418] width 22 height 22
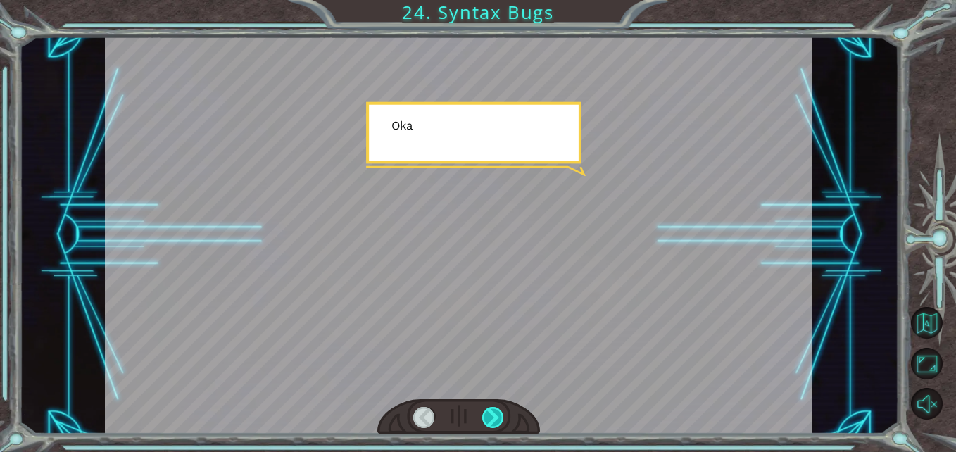
click at [498, 413] on div at bounding box center [493, 418] width 22 height 22
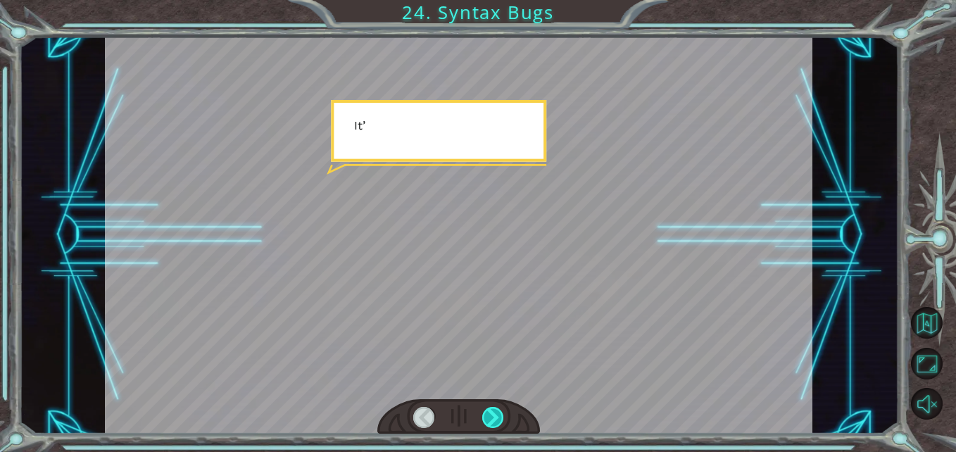
click at [498, 413] on div at bounding box center [493, 418] width 22 height 22
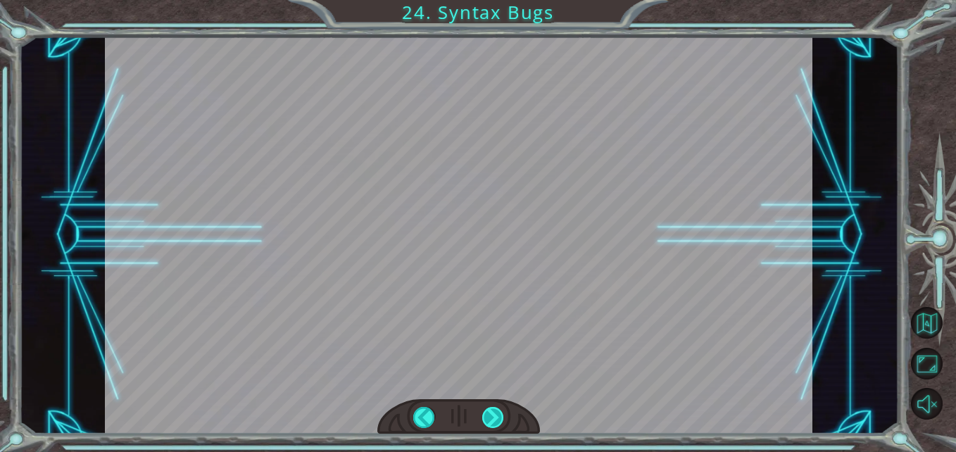
click at [498, 413] on div at bounding box center [493, 418] width 22 height 22
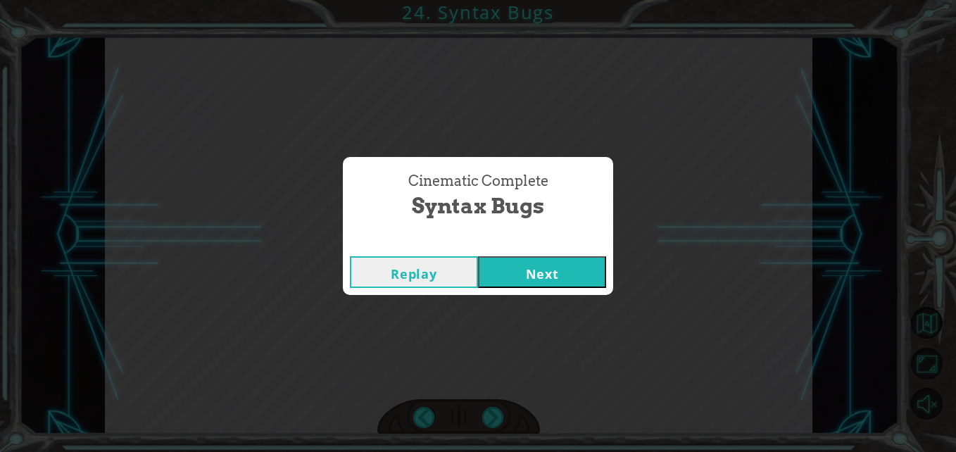
click at [498, 413] on div "Cinematic Complete Syntax Bugs Replay Next" at bounding box center [478, 226] width 956 height 452
drag, startPoint x: 498, startPoint y: 413, endPoint x: 578, endPoint y: 237, distance: 193.2
click at [577, 211] on div "Cinematic Complete Syntax Bugs" at bounding box center [478, 196] width 256 height 64
click at [578, 244] on div "Cinematic Complete" at bounding box center [478, 242] width 270 height 14
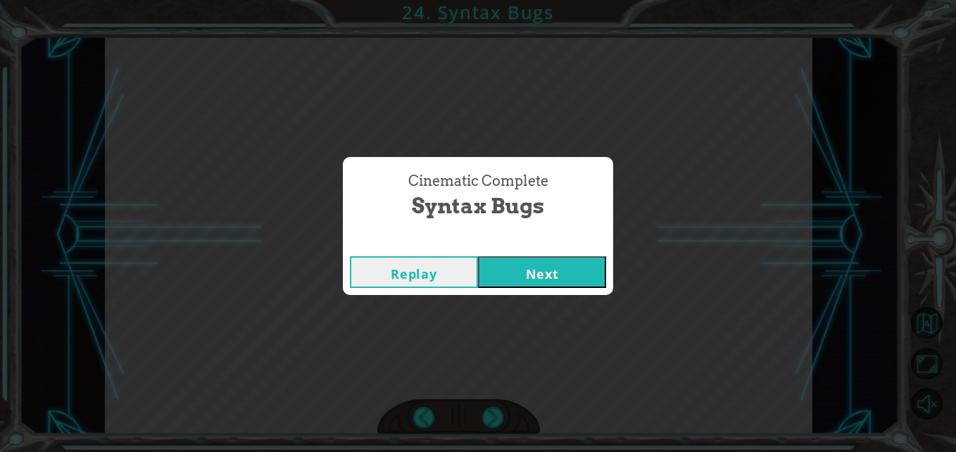
click at [577, 256] on div "Replay Next" at bounding box center [478, 272] width 270 height 46
click at [577, 259] on button "Next" at bounding box center [542, 272] width 128 height 32
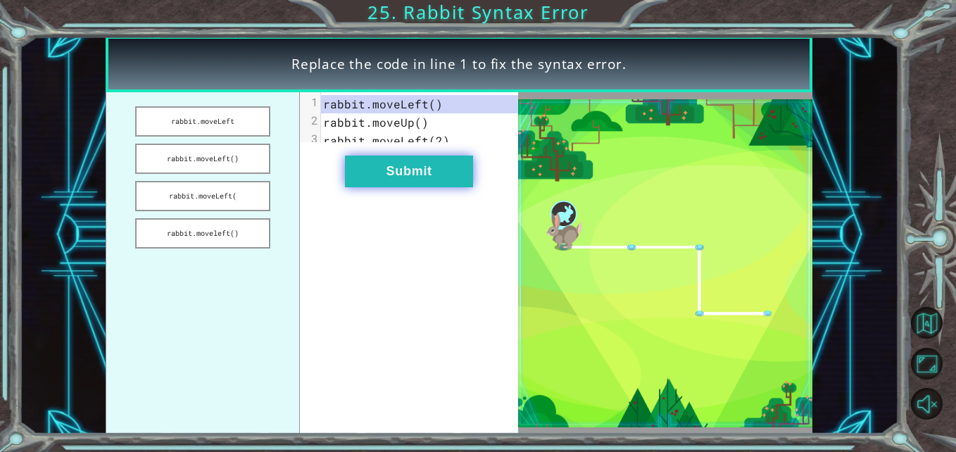
click at [437, 178] on button "Submit" at bounding box center [409, 172] width 128 height 32
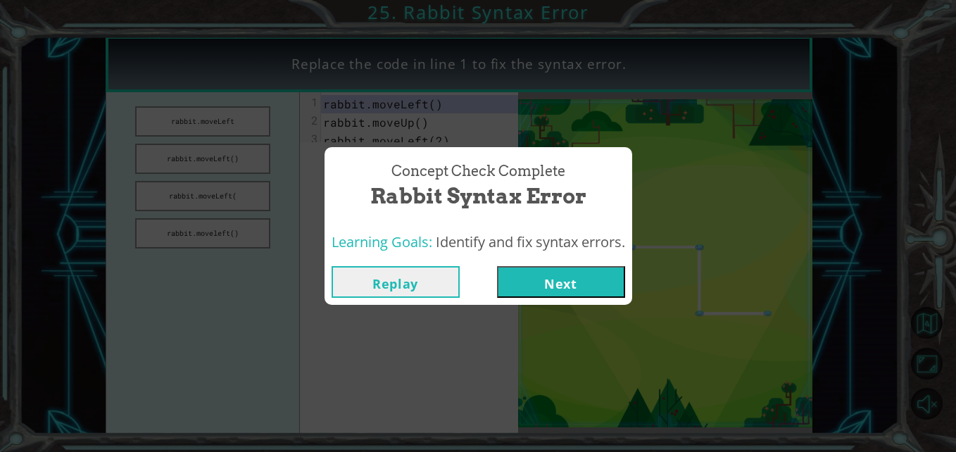
drag, startPoint x: 527, startPoint y: 261, endPoint x: 534, endPoint y: 283, distance: 22.9
click at [528, 263] on div "Replay Next" at bounding box center [479, 282] width 308 height 46
click at [534, 283] on button "Next" at bounding box center [561, 282] width 128 height 32
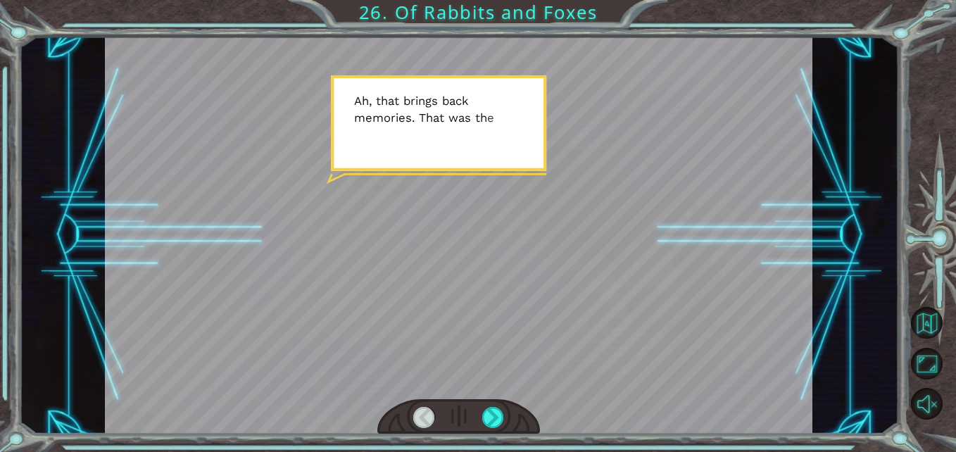
click at [492, 406] on div at bounding box center [459, 417] width 163 height 36
click at [493, 409] on div at bounding box center [493, 418] width 22 height 22
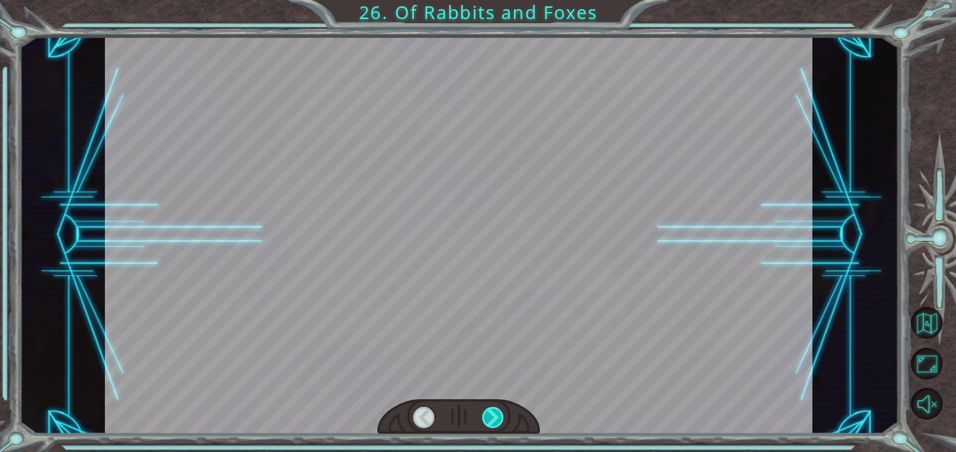
click at [493, 409] on div at bounding box center [493, 418] width 22 height 22
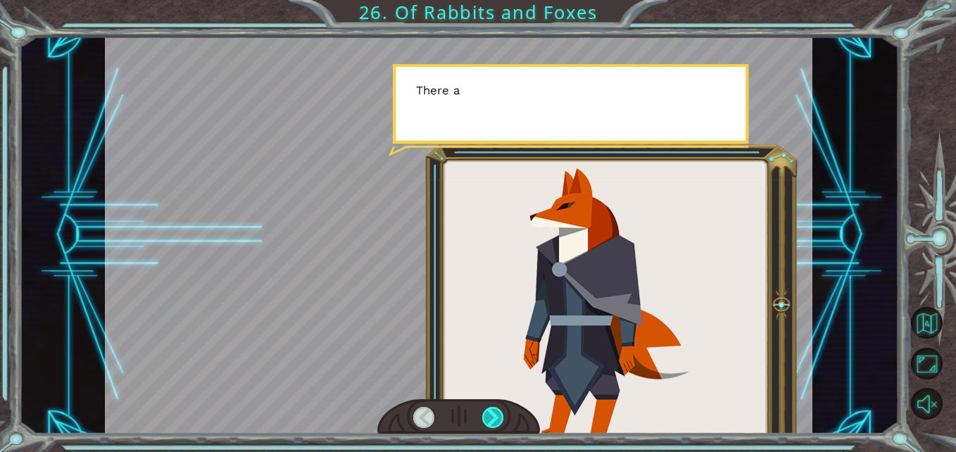
click at [493, 409] on div at bounding box center [493, 418] width 22 height 22
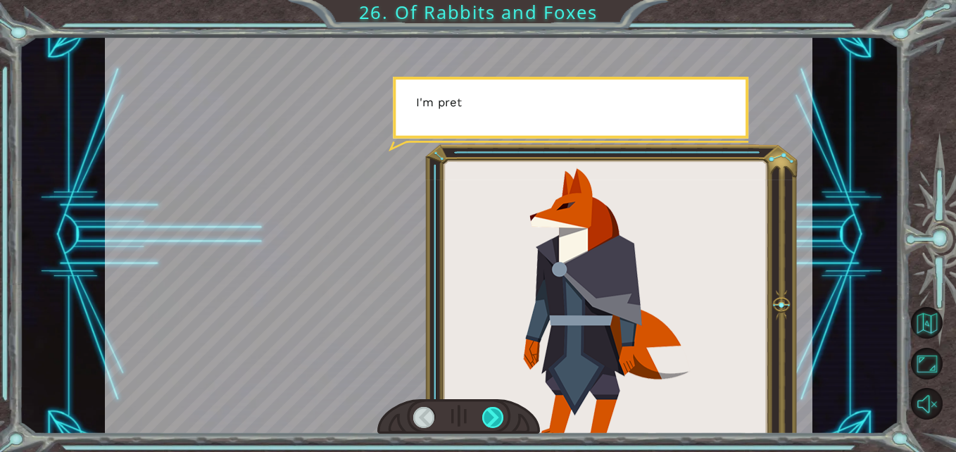
click at [493, 409] on div at bounding box center [493, 418] width 22 height 22
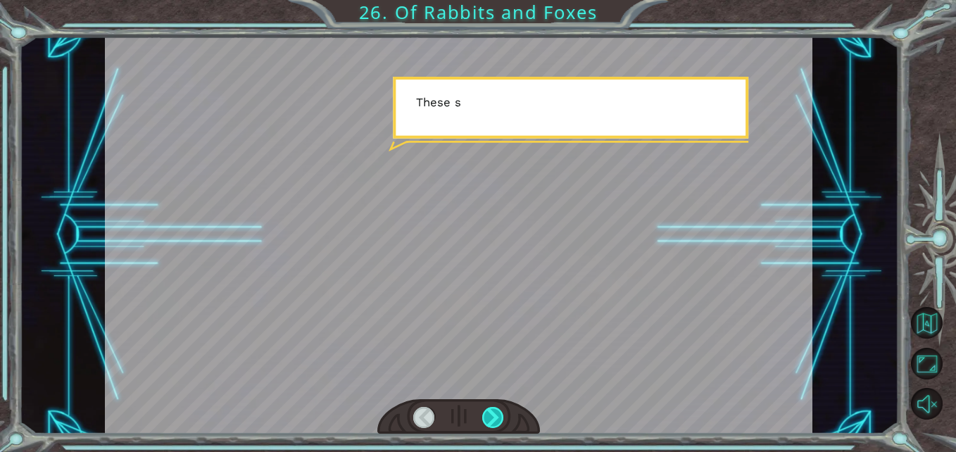
click at [493, 409] on div at bounding box center [493, 418] width 22 height 22
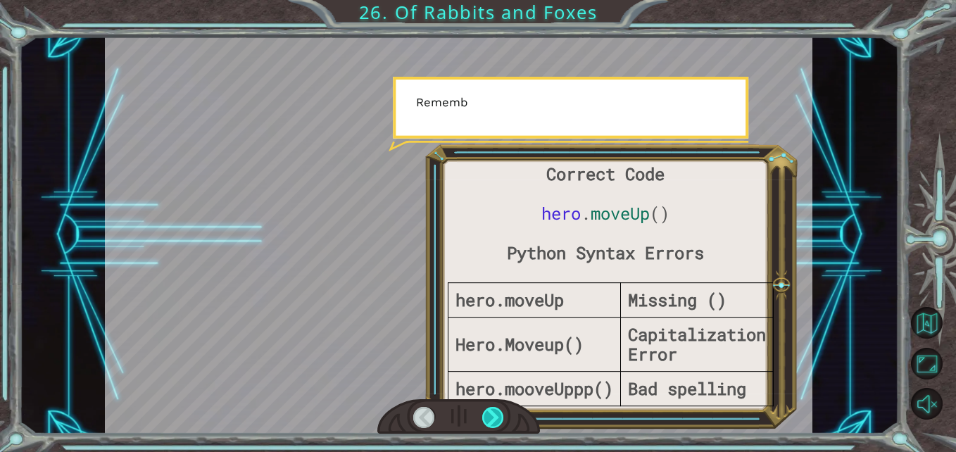
click at [494, 409] on div at bounding box center [493, 418] width 22 height 22
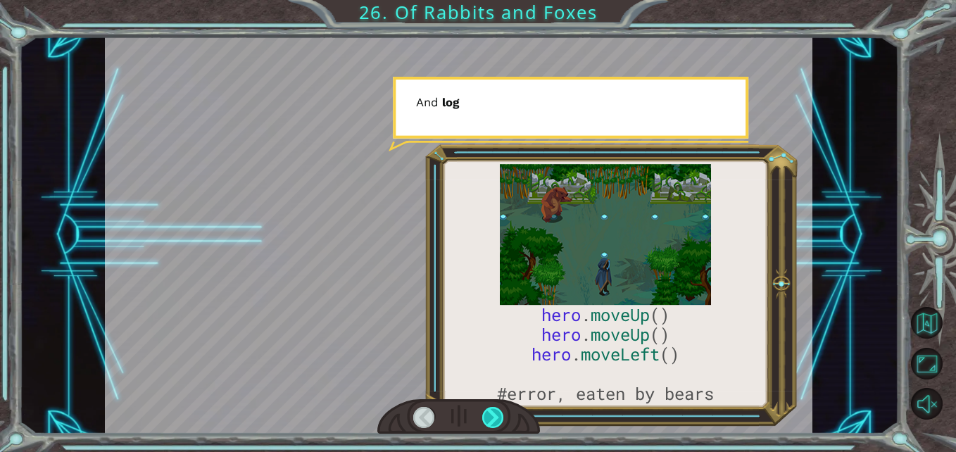
click at [494, 409] on div at bounding box center [493, 418] width 22 height 22
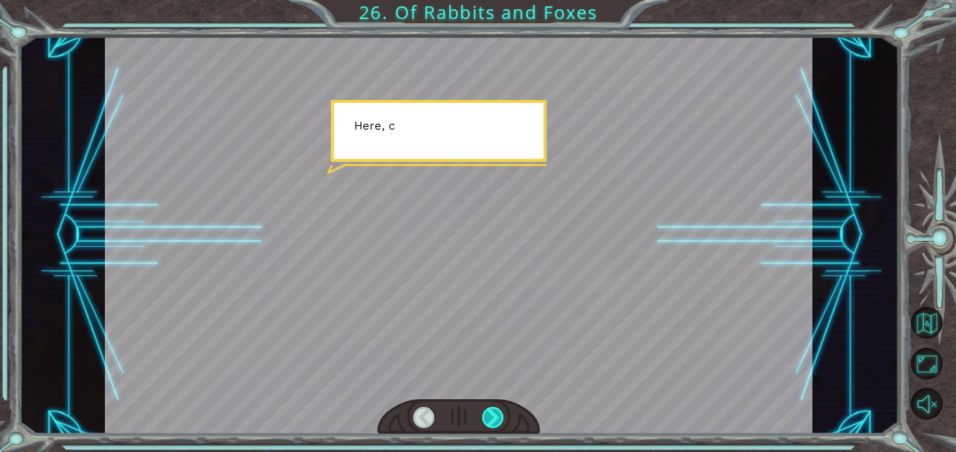
click at [494, 409] on div at bounding box center [493, 418] width 22 height 22
click at [494, 0] on div "hero . moveUp () hero . moveUp () hero . moveLeft () #error, eaten by bears A h…" at bounding box center [478, 0] width 956 height 0
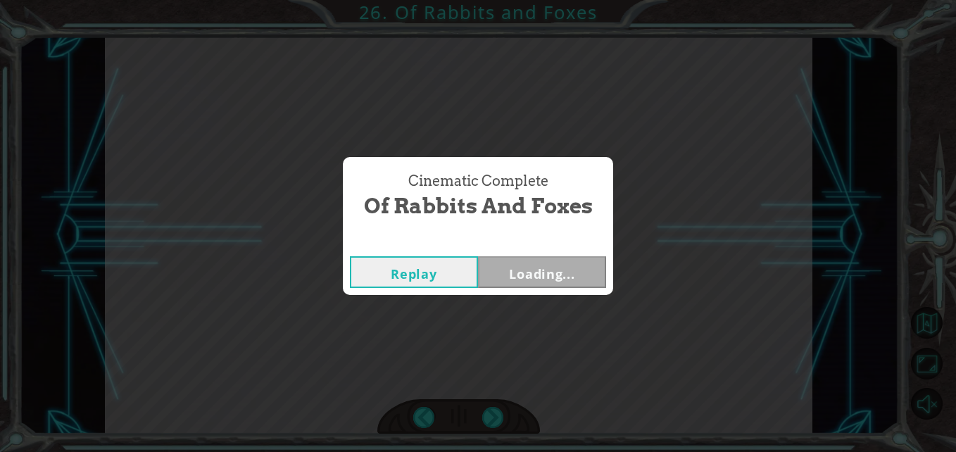
click at [494, 409] on div "Cinematic Complete Of Rabbits and Foxes Replay Loading..." at bounding box center [478, 226] width 956 height 452
drag, startPoint x: 542, startPoint y: 275, endPoint x: 511, endPoint y: 274, distance: 31.0
click at [511, 274] on button "Next" at bounding box center [542, 272] width 128 height 32
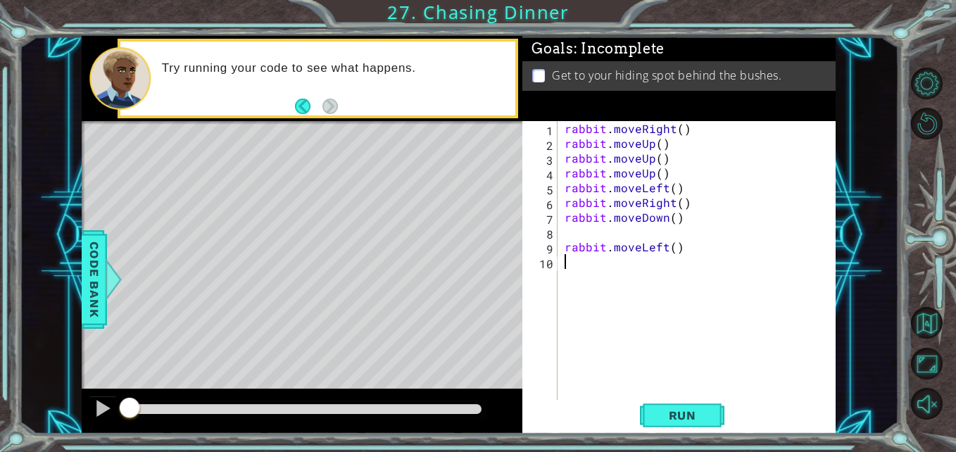
click at [289, 404] on div at bounding box center [305, 410] width 363 height 20
click at [696, 416] on span "Run" at bounding box center [683, 416] width 56 height 14
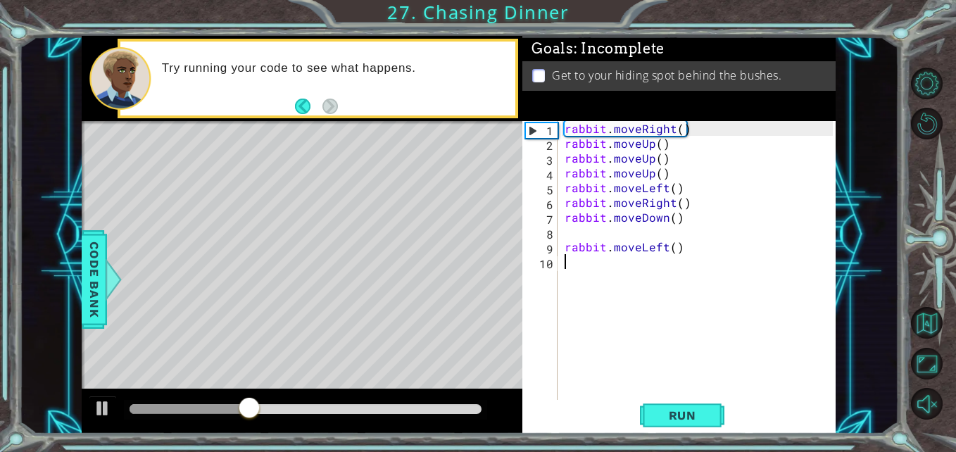
click at [411, 417] on div at bounding box center [305, 410] width 363 height 20
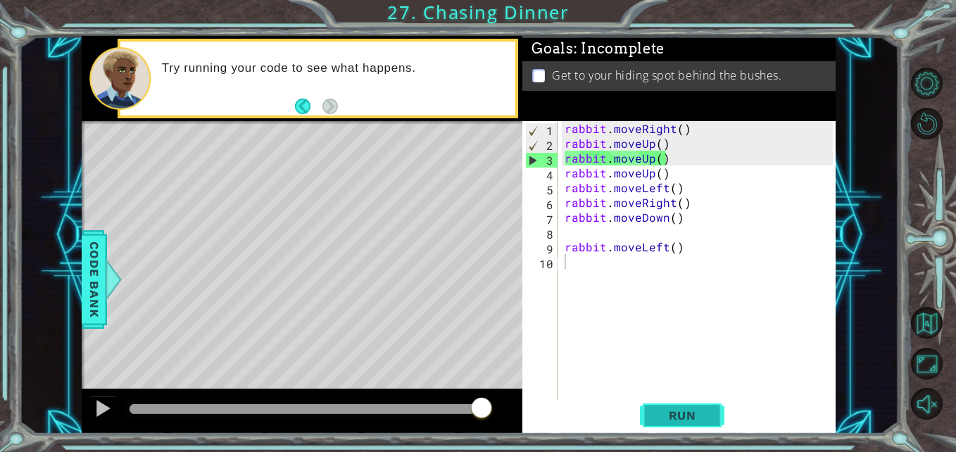
click at [663, 430] on button "Run" at bounding box center [682, 415] width 85 height 31
click at [692, 415] on span "Run" at bounding box center [683, 416] width 56 height 14
click at [671, 426] on button "Run" at bounding box center [682, 415] width 85 height 31
click at [611, 142] on div "rabbit . moveRight ( ) rabbit . moveUp ( ) rabbit . moveUp ( ) rabbit . moveUp …" at bounding box center [701, 276] width 278 height 311
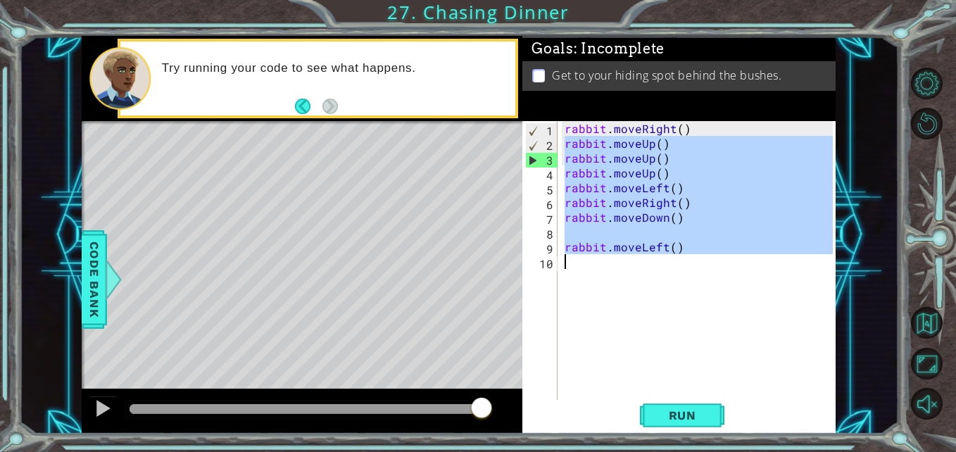
drag, startPoint x: 592, startPoint y: 178, endPoint x: 737, endPoint y: 379, distance: 248.1
click at [737, 379] on div "rabbit . moveRight ( ) rabbit . moveUp ( ) rabbit . moveUp ( ) rabbit . moveUp …" at bounding box center [701, 276] width 278 height 311
type textarea "rabbit.moveLeft()"
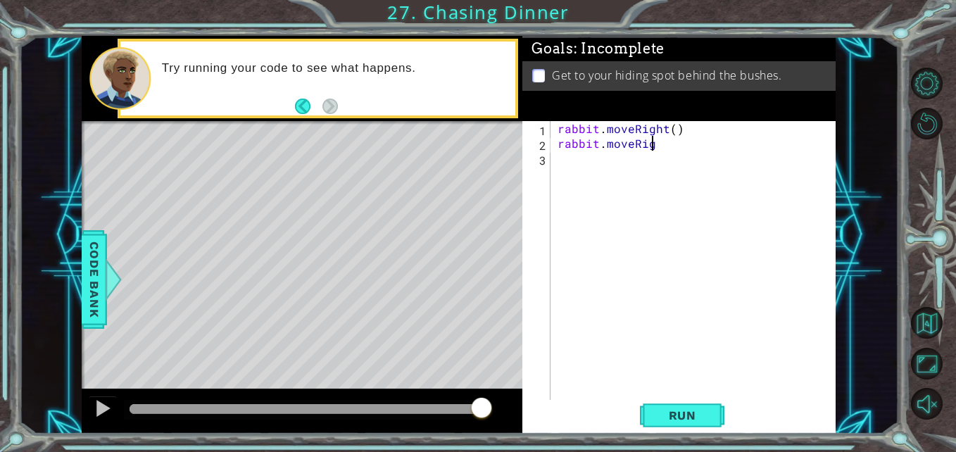
scroll to position [0, 6]
type textarea "rabbit.moveRight()"
click at [697, 408] on button "Run" at bounding box center [682, 415] width 85 height 31
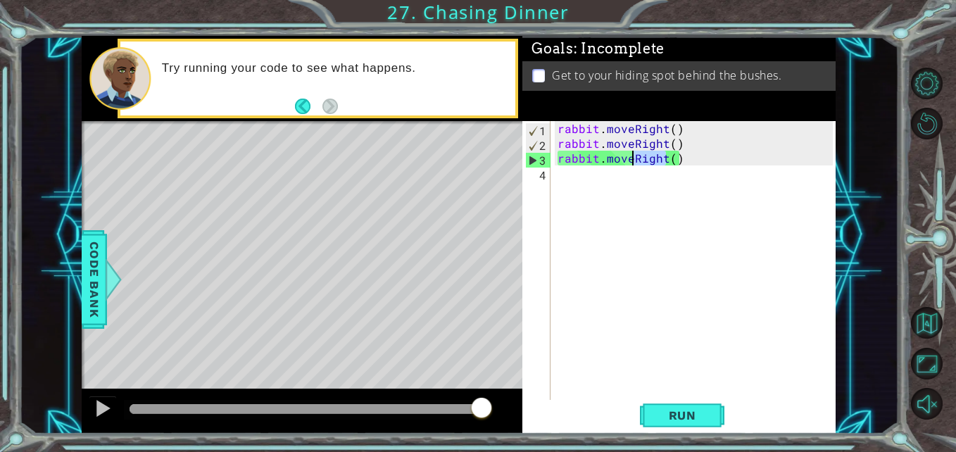
drag, startPoint x: 665, startPoint y: 161, endPoint x: 632, endPoint y: 159, distance: 33.2
click at [632, 159] on div "rabbit . moveRight ( ) rabbit . moveRight ( ) rabbit . moveRight ( )" at bounding box center [697, 276] width 285 height 311
click at [640, 161] on div "rabbit . moveRight ( ) rabbit . moveRight ( ) rabbit . moveRight ( )" at bounding box center [697, 276] width 285 height 311
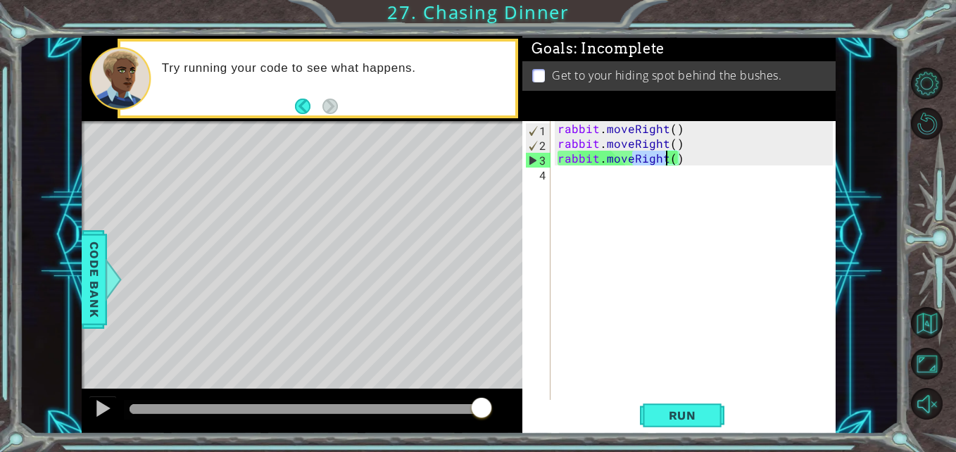
drag, startPoint x: 632, startPoint y: 161, endPoint x: 667, endPoint y: 165, distance: 34.8
click at [667, 165] on div "rabbit . moveRight ( ) rabbit . moveRight ( ) rabbit . moveRight ( )" at bounding box center [697, 276] width 285 height 311
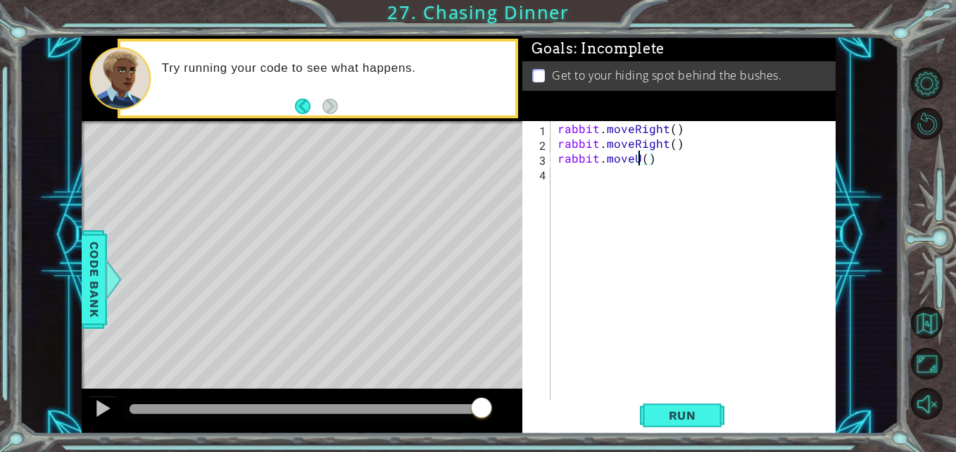
scroll to position [0, 6]
drag, startPoint x: 666, startPoint y: 175, endPoint x: 666, endPoint y: 164, distance: 11.3
click at [666, 164] on div "rabbit . moveRight ( ) rabbit . moveRight ( ) rabbit . moveUp ( )" at bounding box center [697, 276] width 285 height 311
drag, startPoint x: 666, startPoint y: 164, endPoint x: 523, endPoint y: 160, distance: 143.0
click at [523, 160] on div "rabbit.moveUp() 1 2 3 4 rabbit . moveRight ( ) rabbit . moveRight ( ) rabbit . …" at bounding box center [678, 261] width 310 height 281
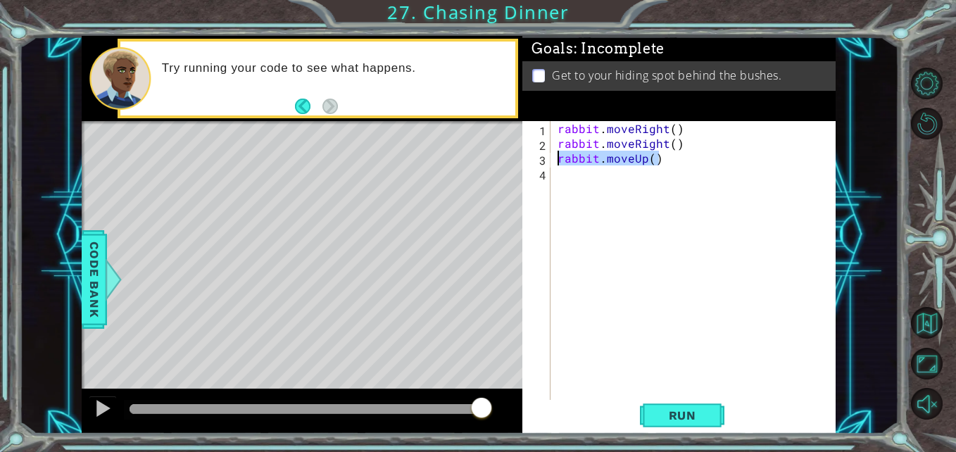
type textarea "rabbit.moveUp()"
drag, startPoint x: 548, startPoint y: 173, endPoint x: 566, endPoint y: 175, distance: 18.5
click at [549, 173] on div "4" at bounding box center [537, 175] width 25 height 15
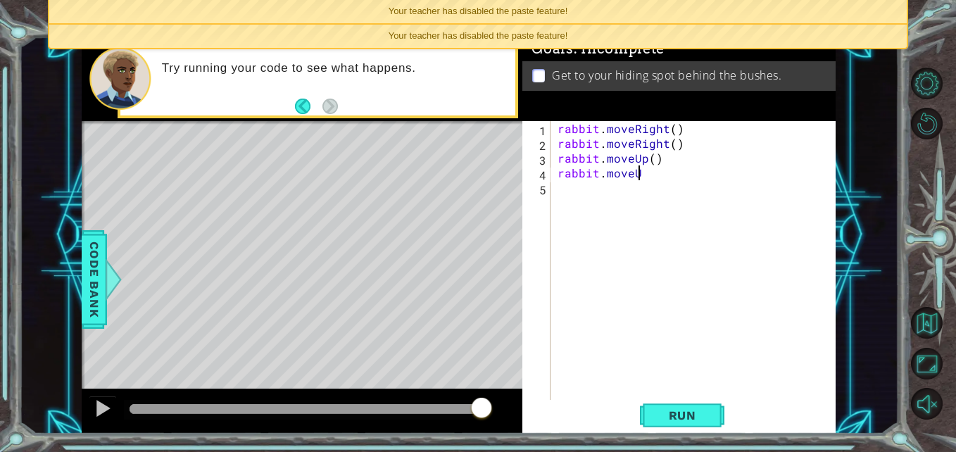
scroll to position [0, 5]
type textarea "rabbit.moveUp()"
type textarea "rabbit.moveLeft()"
type textarea "rabbit.moveLeft()}"
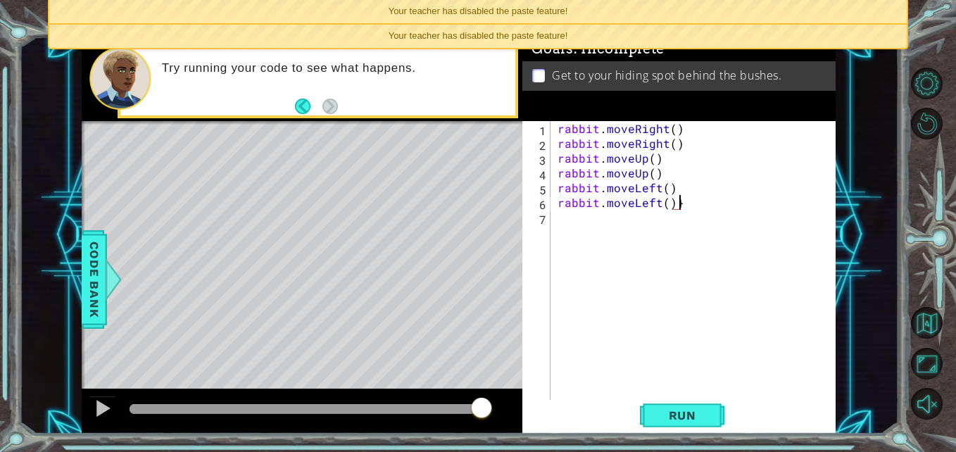
scroll to position [0, 0]
type textarea "rabbit.moveLeft()"
type textarea "rabbit.moveDown()"
type textarea "rabbit.moveLeft()"
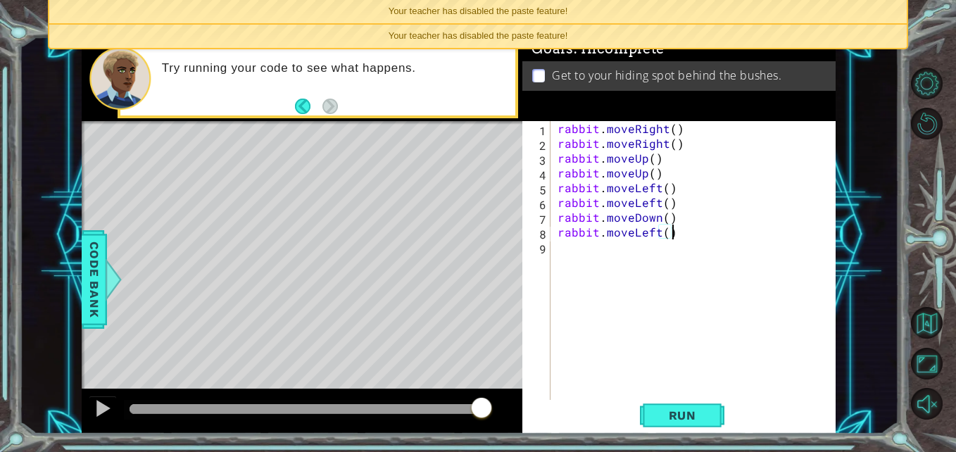
scroll to position [0, 0]
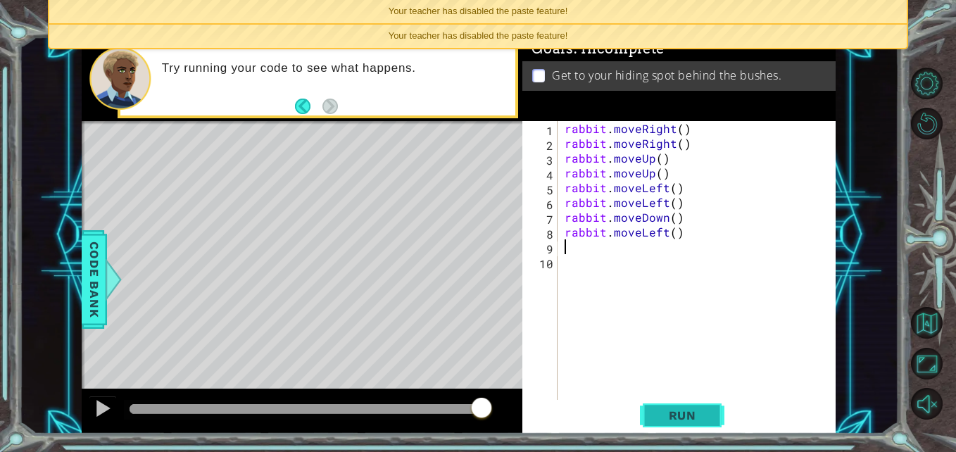
click at [683, 413] on span "Run" at bounding box center [683, 416] width 56 height 14
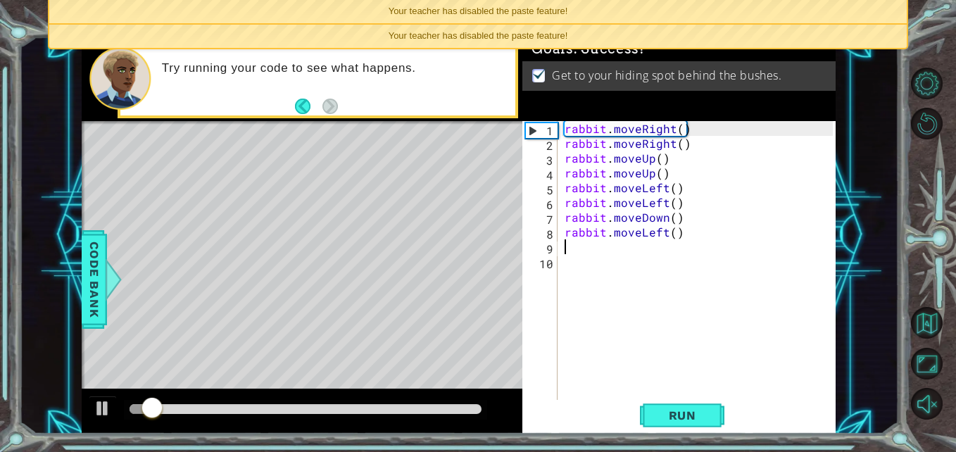
click at [446, 406] on div at bounding box center [306, 409] width 352 height 10
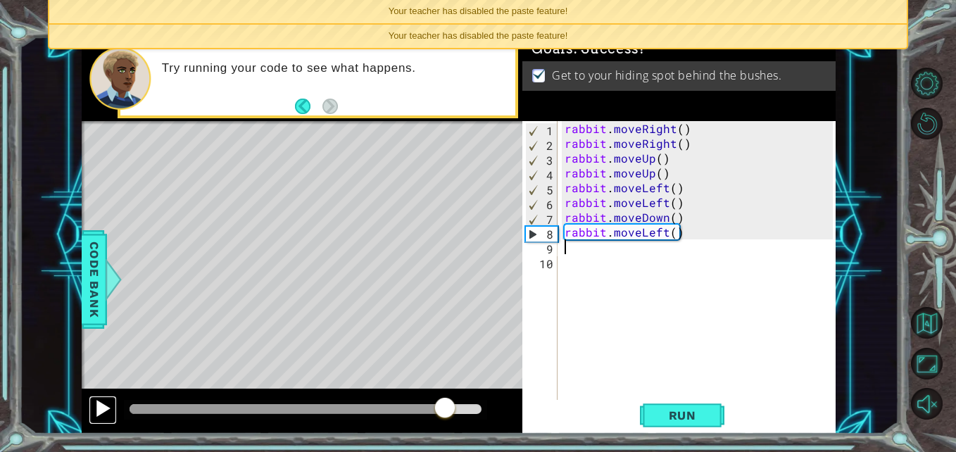
click at [101, 409] on div at bounding box center [103, 408] width 18 height 18
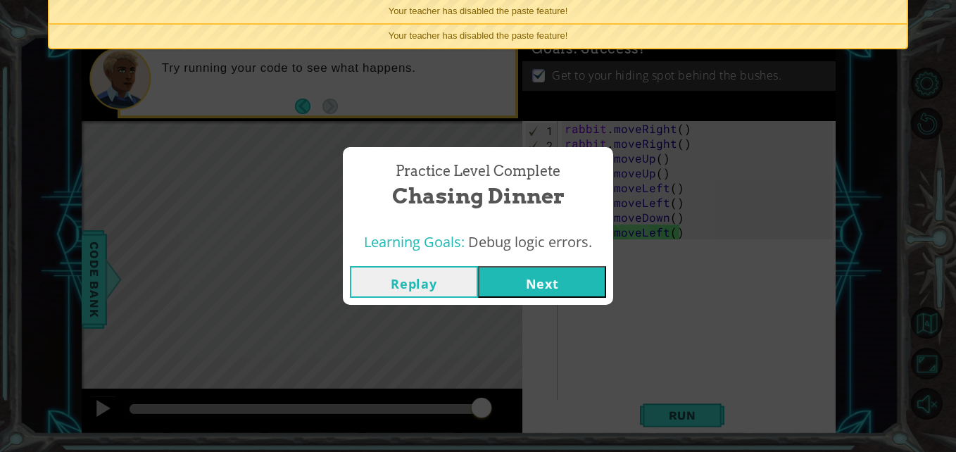
click at [548, 268] on button "Next" at bounding box center [542, 282] width 128 height 32
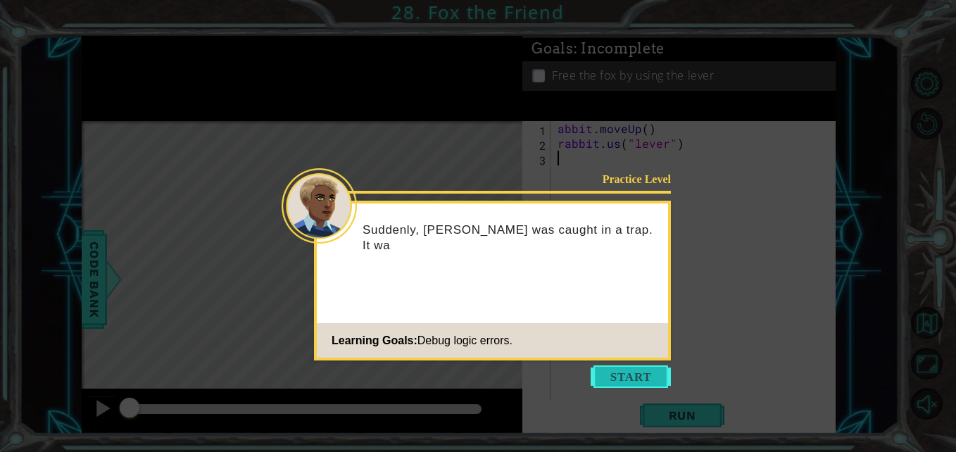
click at [611, 375] on button "Start" at bounding box center [631, 377] width 80 height 23
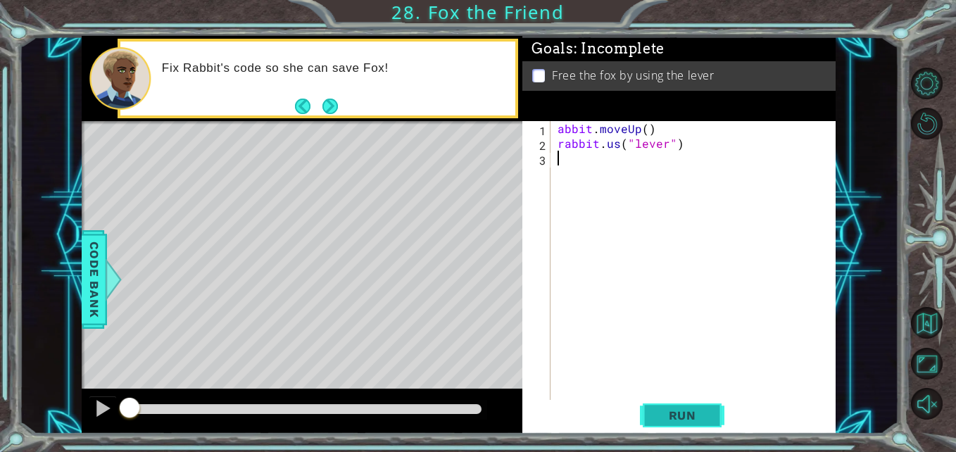
click at [645, 418] on button "Run" at bounding box center [682, 415] width 85 height 31
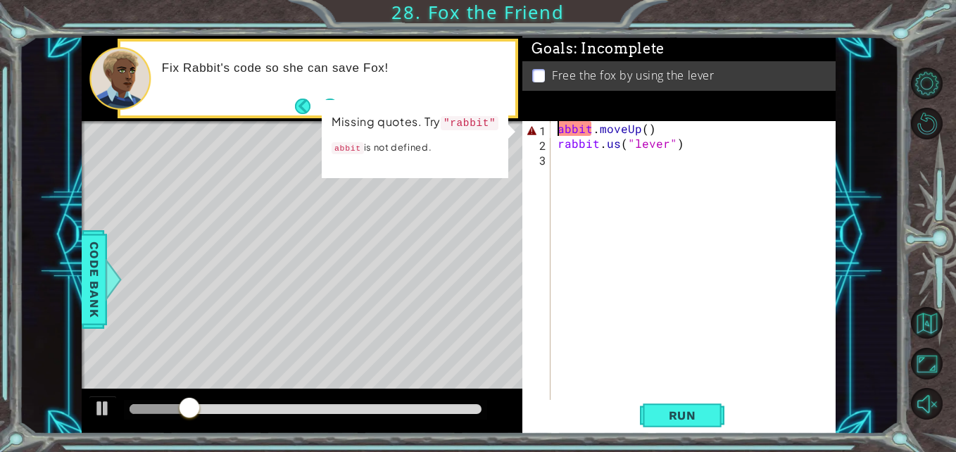
click at [556, 135] on div "abbit . moveUp ( ) rabbit . us ( "lever" )" at bounding box center [697, 276] width 285 height 311
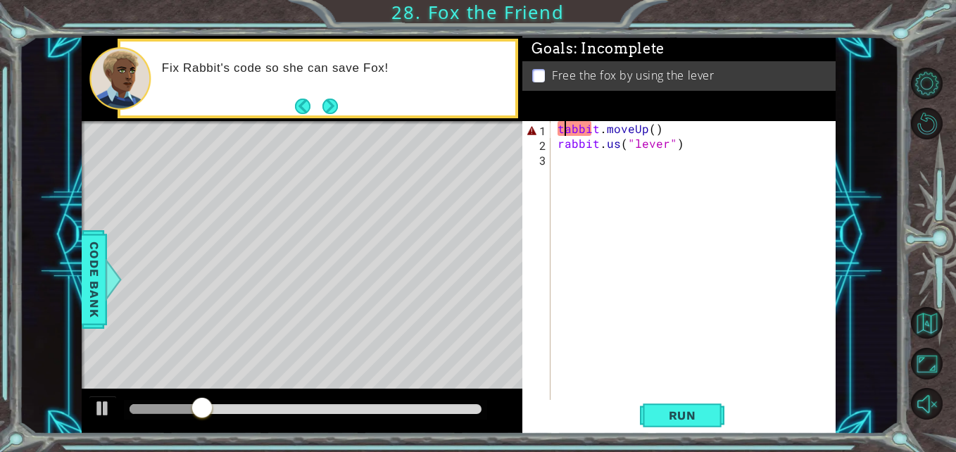
scroll to position [0, 1]
type textarea "rabbit.moveUp()"
click at [770, 246] on div "rabbit . moveUp ( ) rabbit . us ( "lever" )" at bounding box center [697, 276] width 285 height 311
click at [721, 266] on div "rabbit . moveUp ( ) rabbit . us ( "lever" )" at bounding box center [697, 276] width 285 height 311
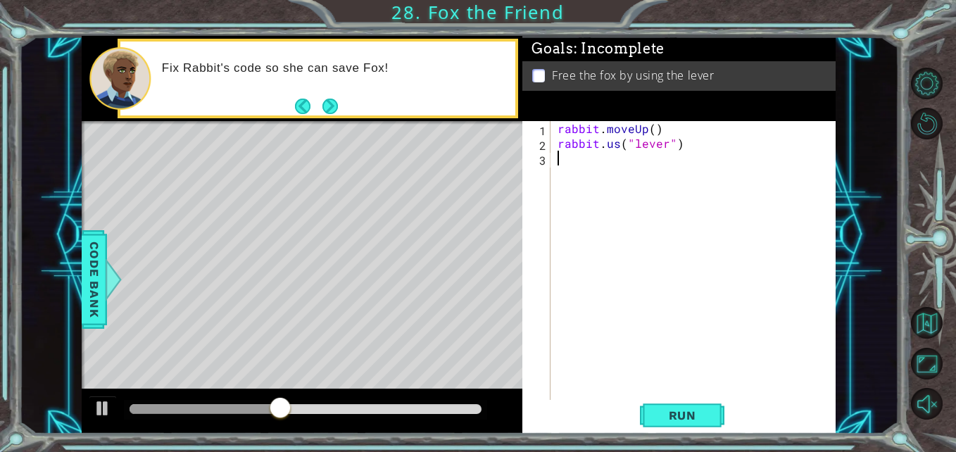
click at [753, 285] on div "rabbit . moveUp ( ) rabbit . us ( "lever" )" at bounding box center [697, 276] width 285 height 311
click at [653, 413] on button "Run" at bounding box center [682, 415] width 85 height 31
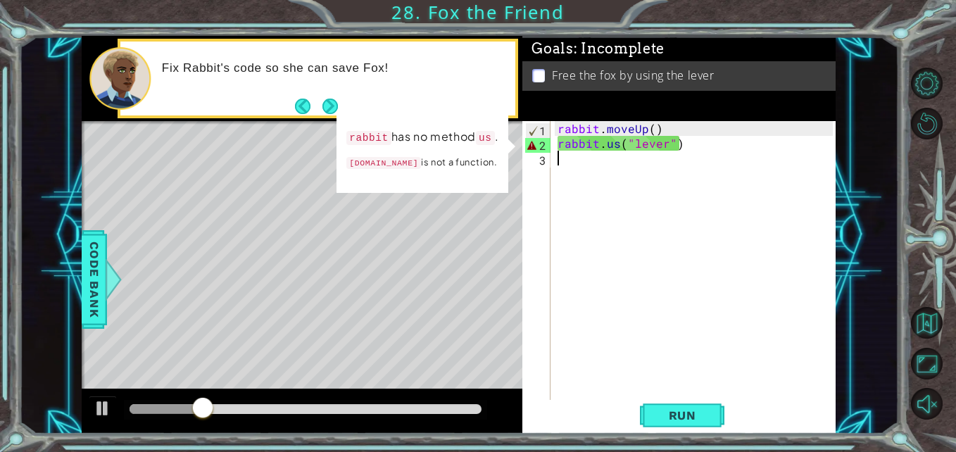
type textarea "[DOMAIN_NAME]("lever")"
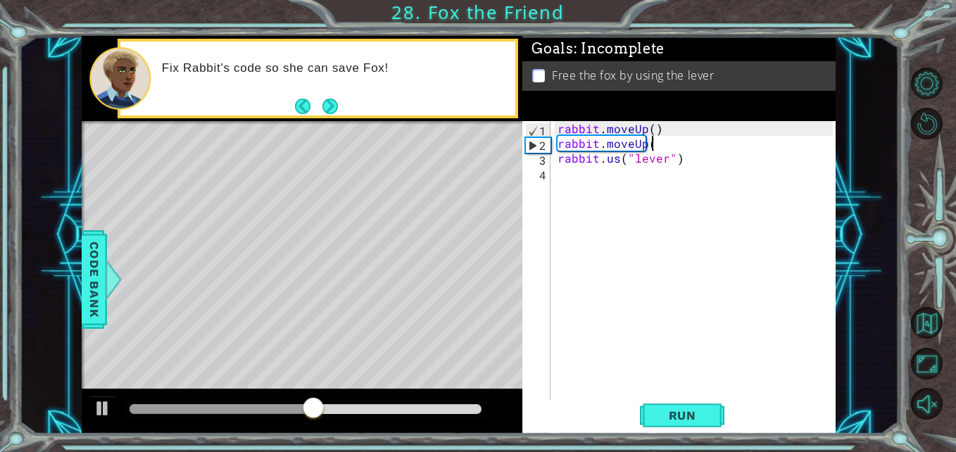
scroll to position [0, 6]
type textarea "rabbit.moveUp()"
click at [695, 424] on button "Run" at bounding box center [682, 415] width 85 height 31
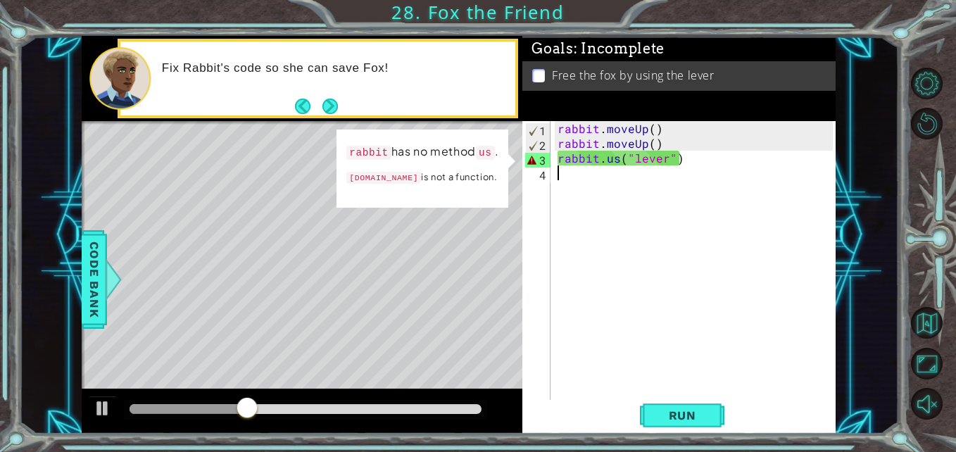
click at [632, 181] on div "rabbit . moveUp ( ) rabbit . moveUp ( ) rabbit . us ( "lever" )" at bounding box center [697, 276] width 285 height 311
click at [640, 169] on div "rabbit . moveUp ( ) rabbit . moveUp ( ) rabbit . us ( "lever" )" at bounding box center [697, 276] width 285 height 311
drag, startPoint x: 666, startPoint y: 147, endPoint x: 661, endPoint y: 152, distance: 7.5
click at [664, 150] on div "rabbit . moveUp ( ) rabbit . moveUp ( ) rabbit . us ( "lever" )" at bounding box center [697, 276] width 285 height 311
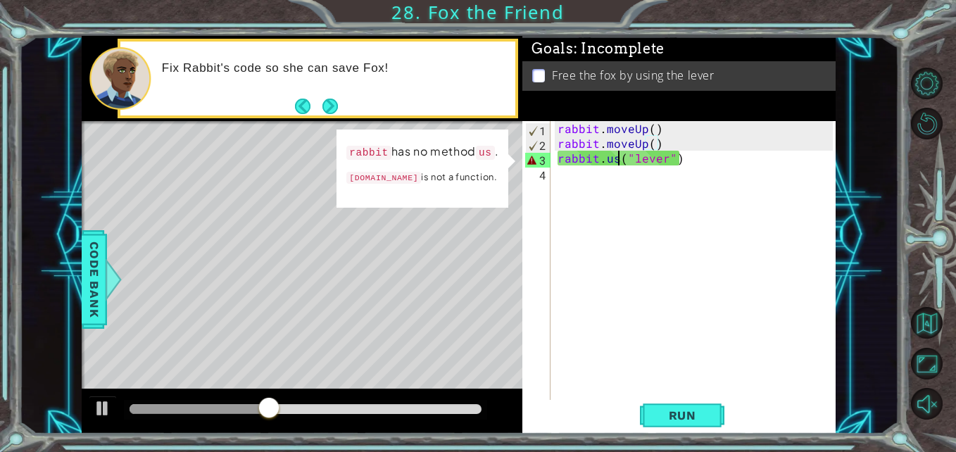
click at [621, 155] on div "rabbit . moveUp ( ) rabbit . moveUp ( ) rabbit . us ( "lever" )" at bounding box center [697, 276] width 285 height 311
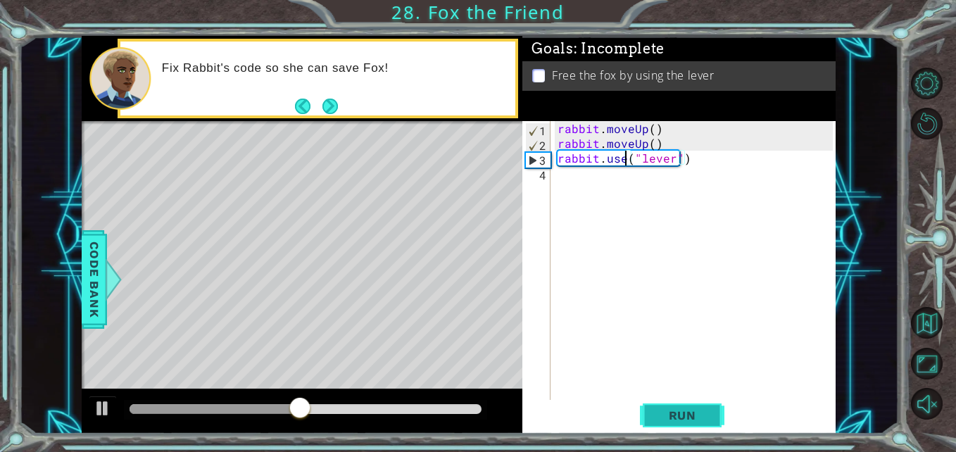
type textarea "rabbit.use("lever")"
click at [674, 412] on span "Run" at bounding box center [683, 416] width 56 height 14
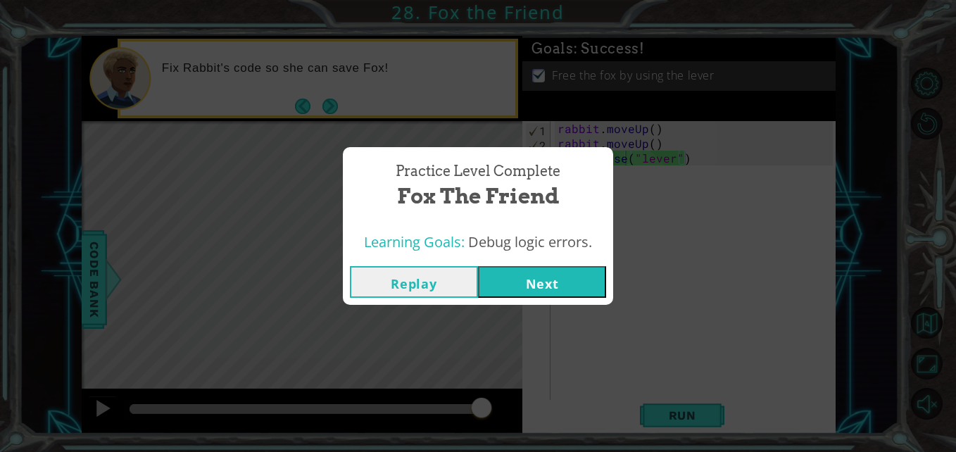
click at [513, 279] on button "Next" at bounding box center [542, 282] width 128 height 32
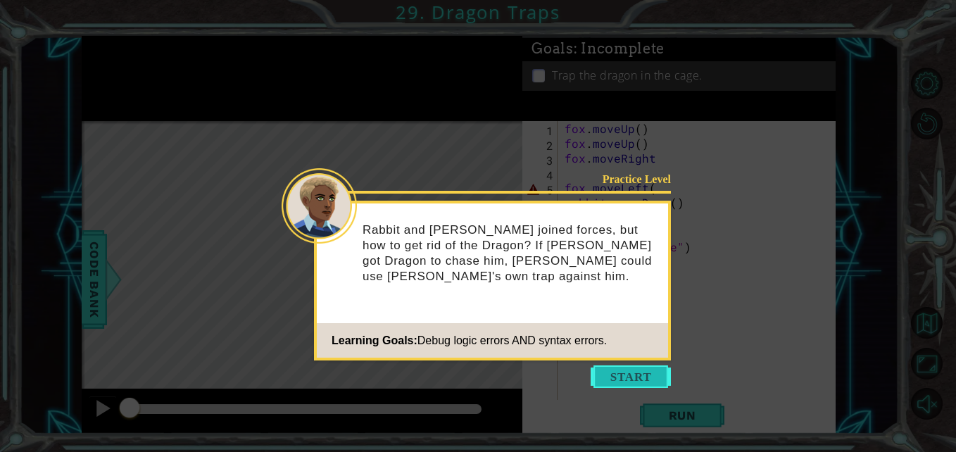
click at [618, 378] on button "Start" at bounding box center [631, 377] width 80 height 23
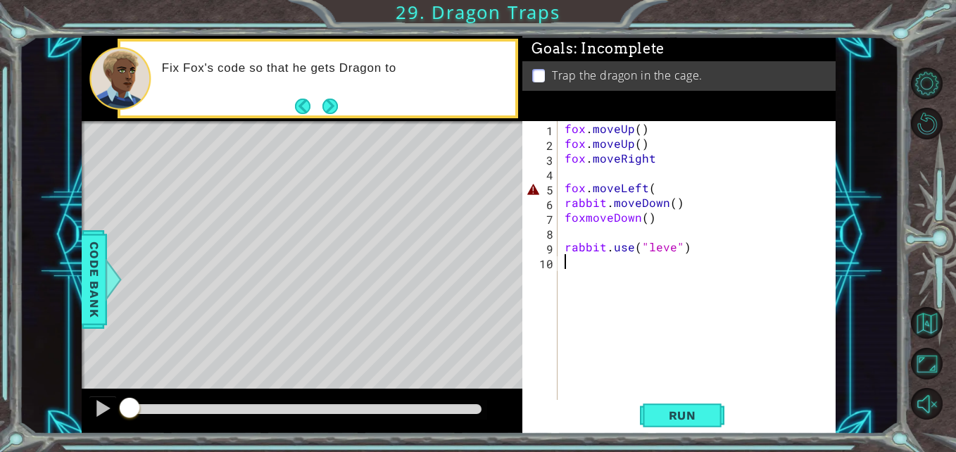
click at [672, 242] on div "fox . moveUp ( ) fox . moveUp ( ) fox . moveRight fox . moveLeft ( rabbit . mov…" at bounding box center [701, 276] width 278 height 311
click at [663, 187] on div "fox . moveUp ( ) fox . moveUp ( ) fox . moveRight fox . moveLeft ( rabbit . mov…" at bounding box center [701, 276] width 278 height 311
type textarea "fox.moveLeft()"
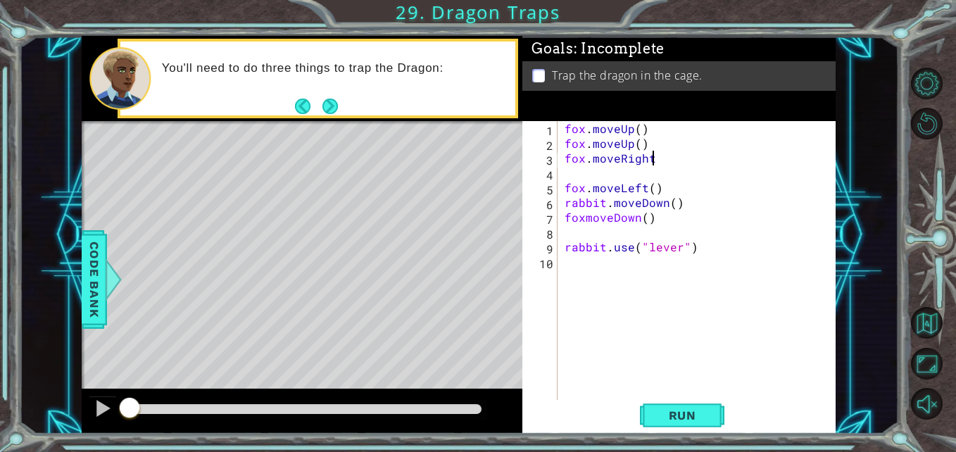
type textarea "fox.moveRight()"
type textarea "foxmoveDown()"
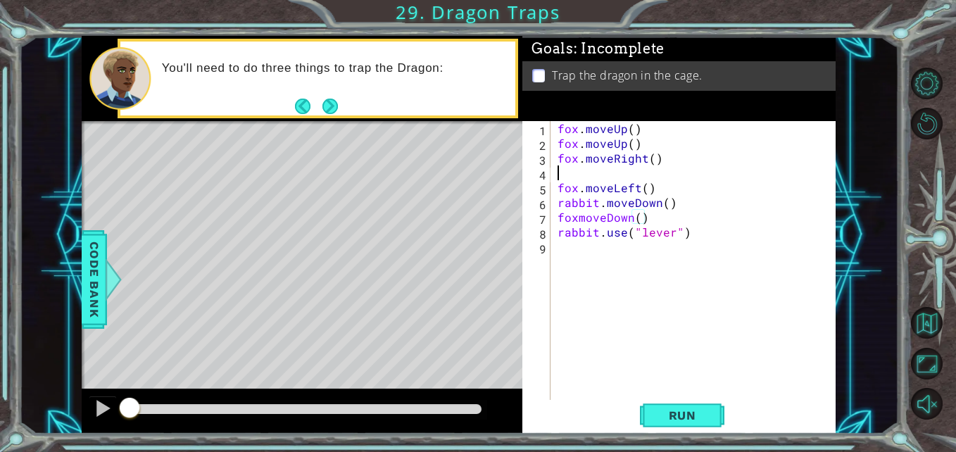
click at [577, 170] on div "fox . moveUp ( ) fox . moveUp ( ) fox . moveRight ( ) fox . moveLeft ( ) rabbit…" at bounding box center [697, 276] width 285 height 311
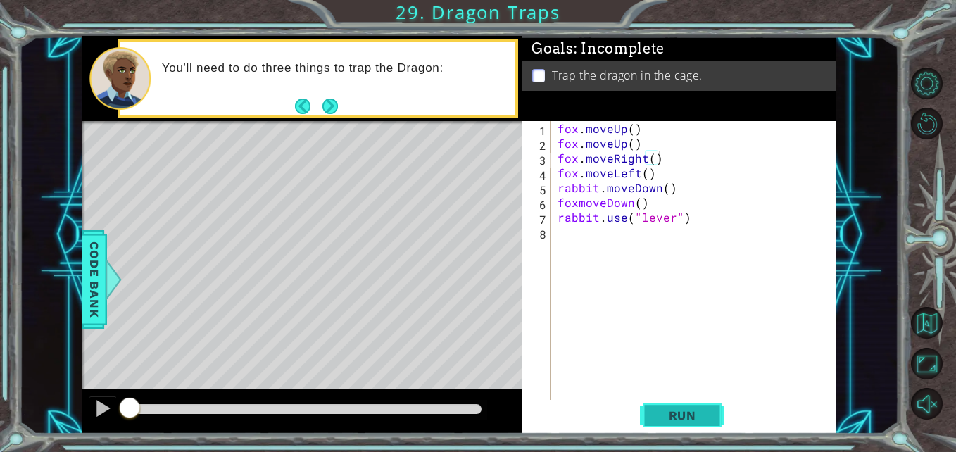
click at [696, 416] on span "Run" at bounding box center [683, 416] width 56 height 14
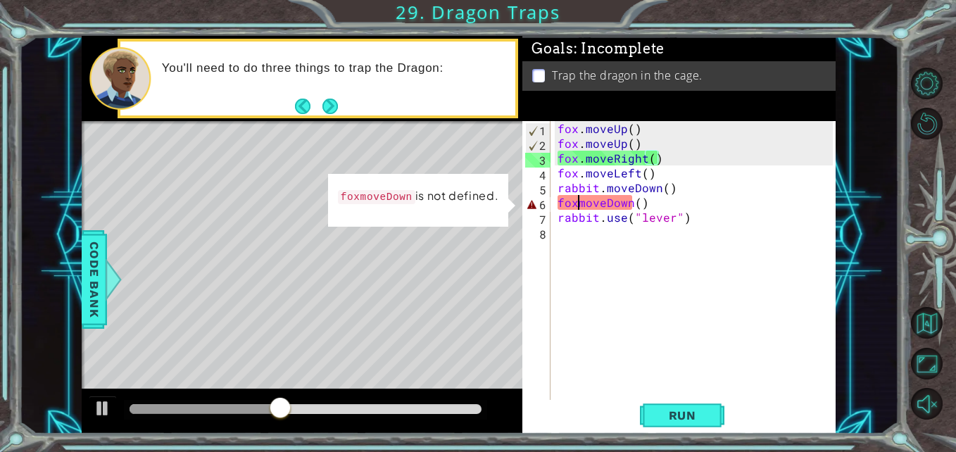
click at [575, 204] on div "fox . moveUp ( ) fox . moveUp ( ) fox . moveRight ( ) fox . moveLeft ( ) rabbit…" at bounding box center [697, 276] width 285 height 311
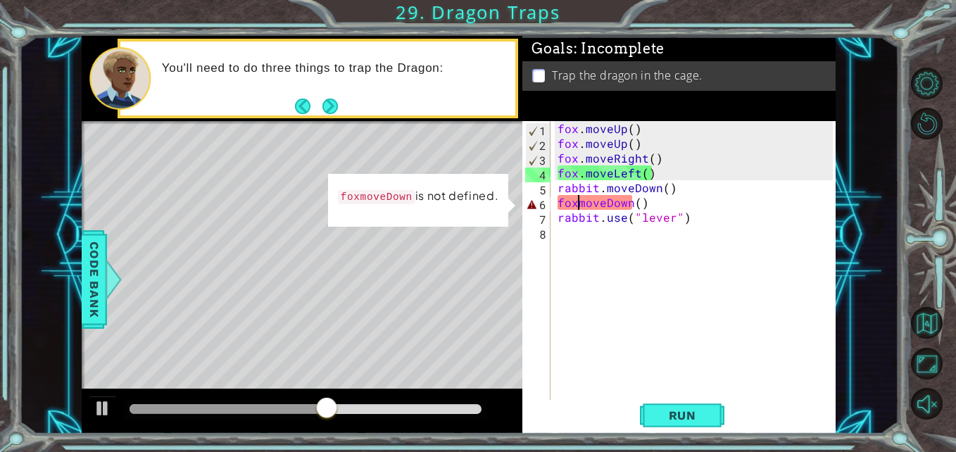
scroll to position [0, 2]
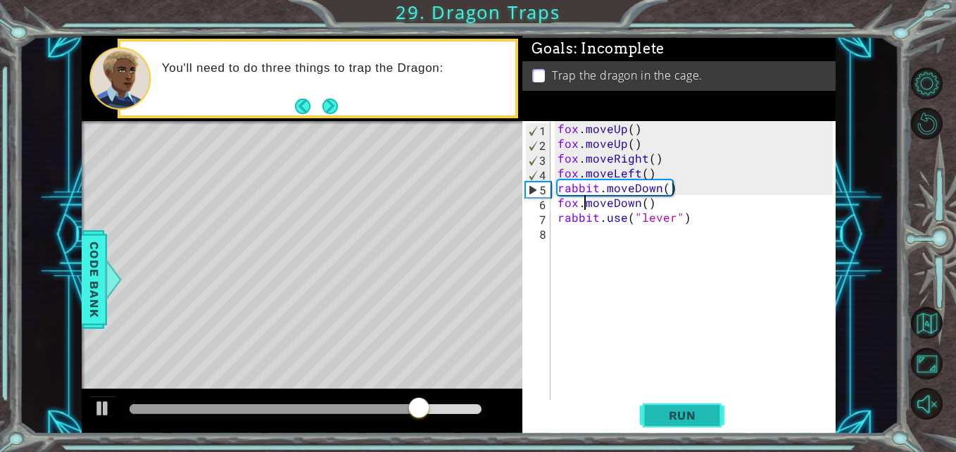
click at [678, 401] on button "Run" at bounding box center [682, 415] width 85 height 31
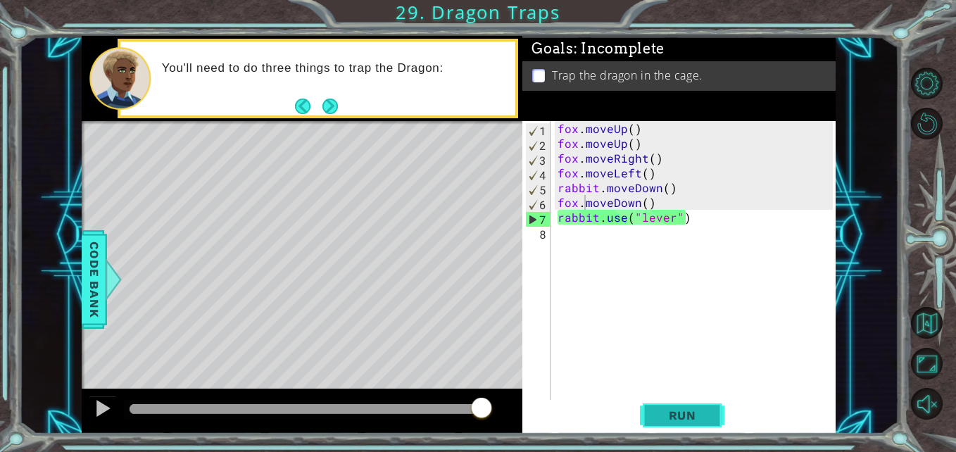
click at [673, 409] on span "Run" at bounding box center [683, 416] width 56 height 14
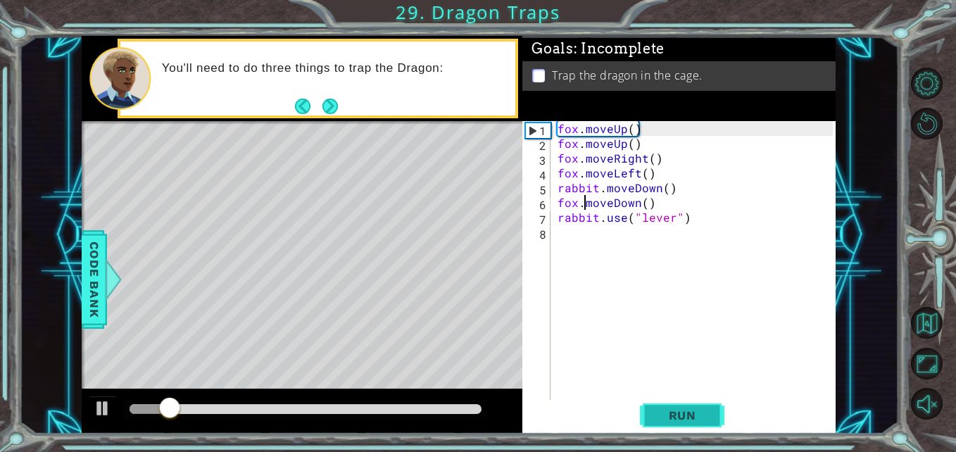
click at [673, 409] on span "Run" at bounding box center [683, 416] width 56 height 14
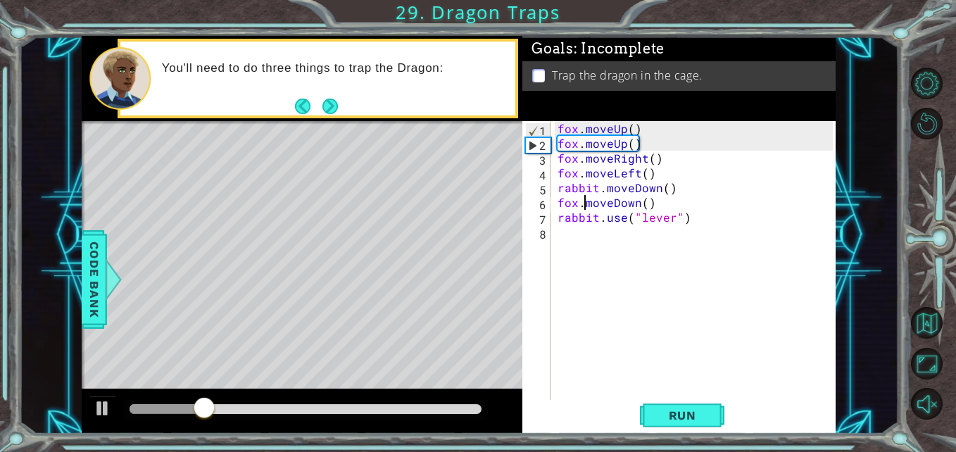
click at [452, 409] on div at bounding box center [306, 409] width 352 height 10
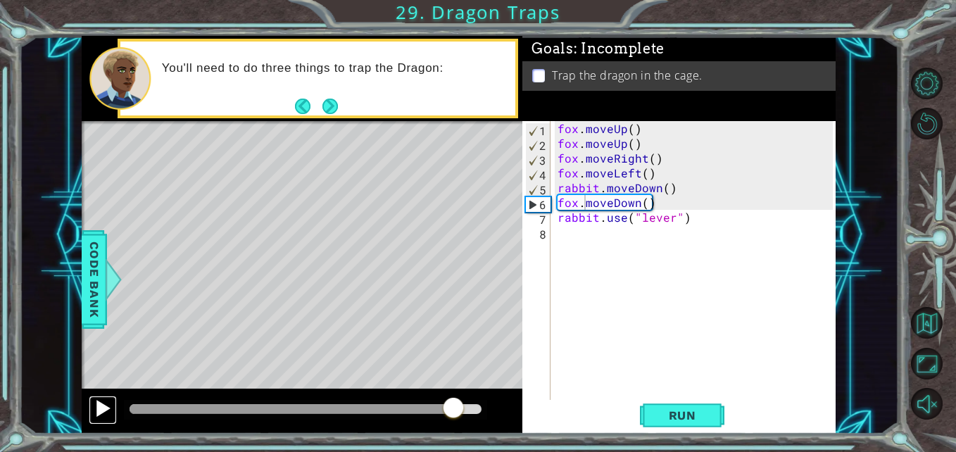
click at [104, 408] on div at bounding box center [103, 408] width 18 height 18
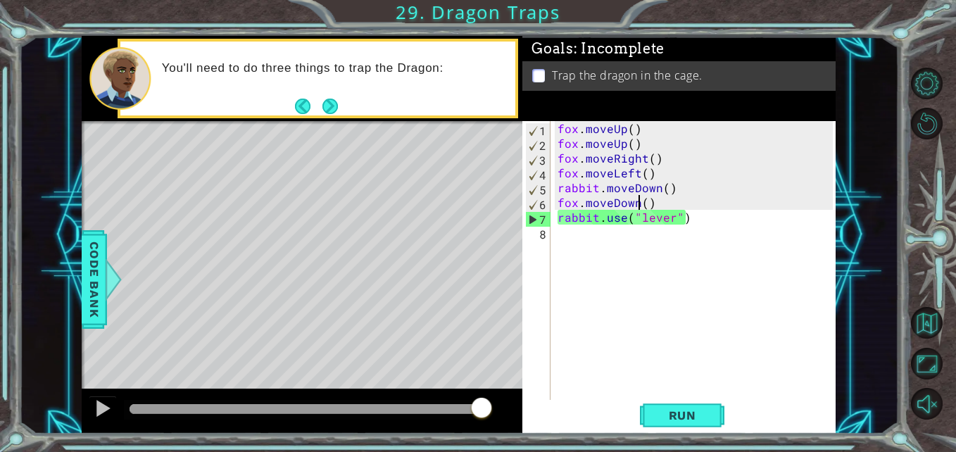
click at [642, 203] on div "fox . moveUp ( ) fox . moveUp ( ) fox . moveRight ( ) fox . moveLeft ( ) rabbit…" at bounding box center [697, 276] width 285 height 311
click at [642, 204] on div "fox . moveUp ( ) fox . moveUp ( ) fox . moveRight ( ) fox . moveLeft ( ) rabbit…" at bounding box center [697, 276] width 285 height 311
click at [679, 192] on div "fox . moveUp ( ) fox . moveUp ( ) fox . moveRight ( ) fox . moveLeft ( ) rabbit…" at bounding box center [697, 276] width 285 height 311
click at [633, 208] on div "fox . moveUp ( ) fox . moveUp ( ) fox . moveRight ( ) fox . moveLeft ( ) rabbit…" at bounding box center [697, 276] width 285 height 311
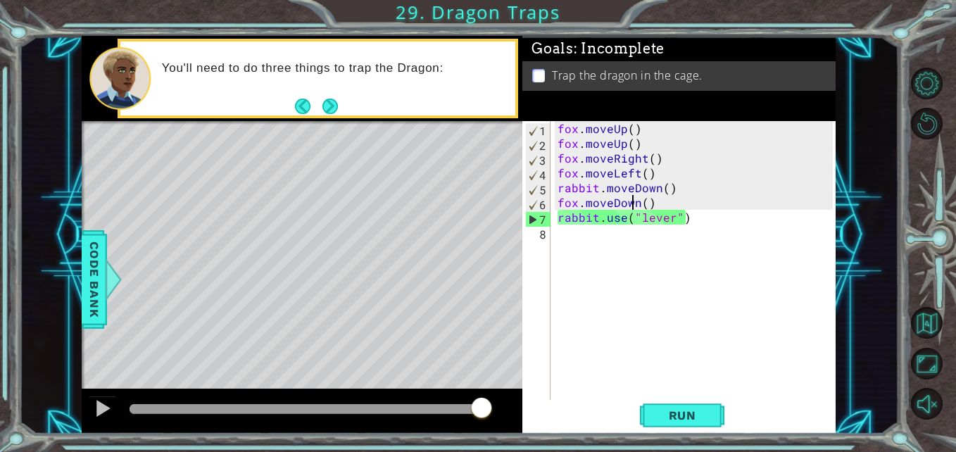
click at [642, 208] on div "fox . moveUp ( ) fox . moveUp ( ) fox . moveRight ( ) fox . moveLeft ( ) rabbit…" at bounding box center [697, 276] width 285 height 311
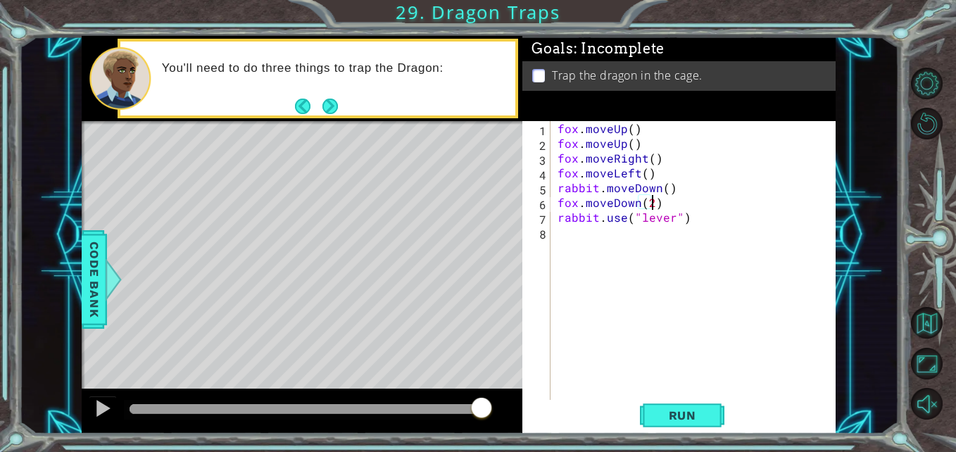
scroll to position [0, 6]
type textarea "fox.moveDown(2)"
click at [689, 407] on button "Run" at bounding box center [682, 415] width 85 height 31
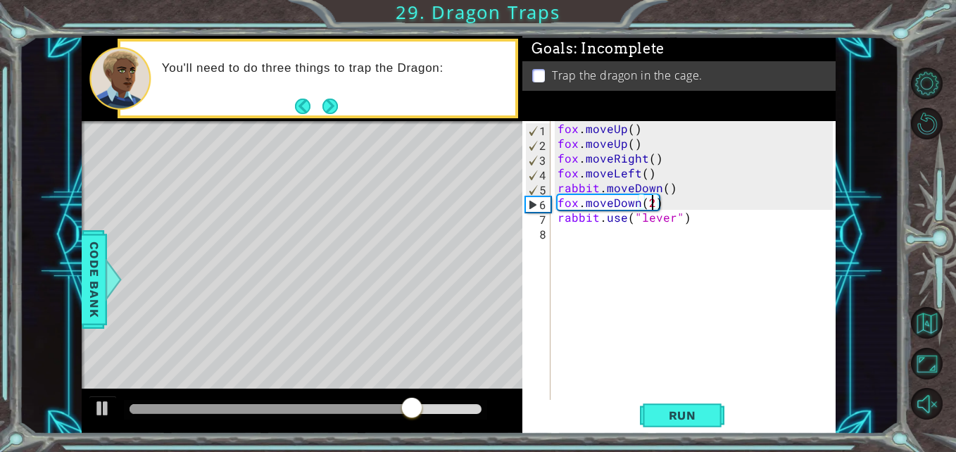
click at [844, 292] on div "1 ההההההההההההההההההההההההההההההההההההההההההההההההההההההההההההההההההההההההההההה…" at bounding box center [459, 235] width 880 height 398
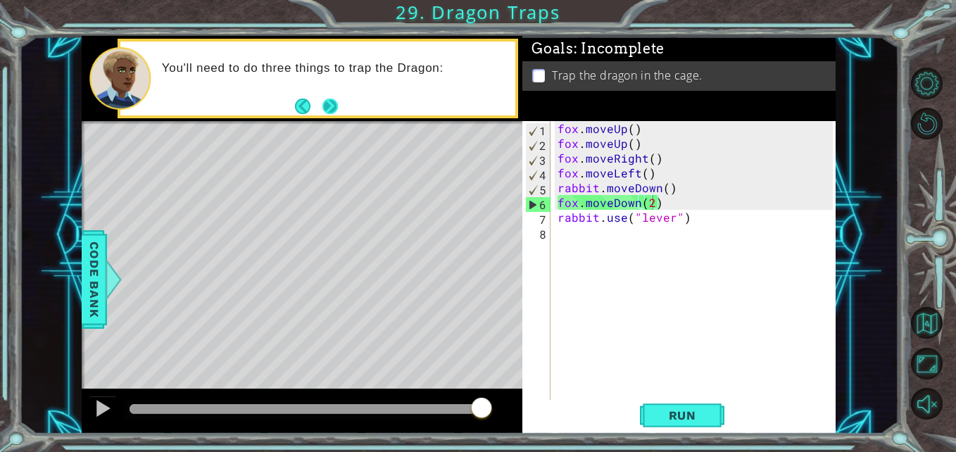
click at [328, 104] on button "Next" at bounding box center [330, 106] width 21 height 21
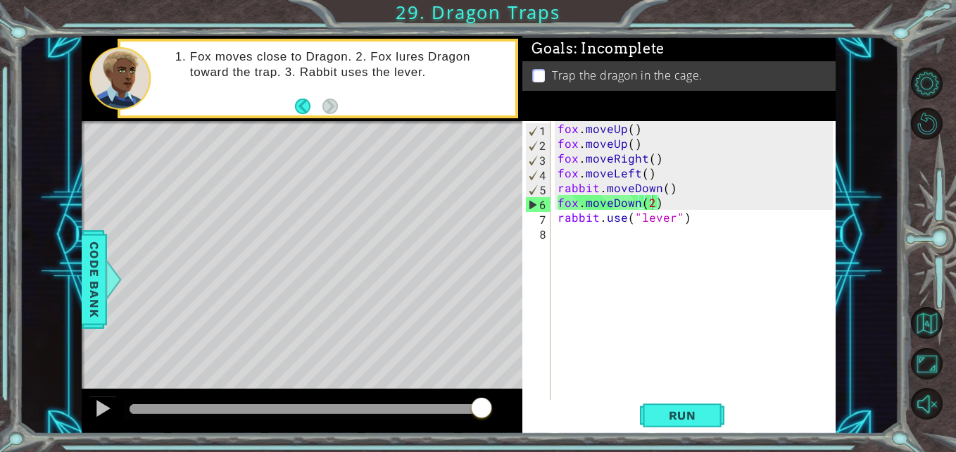
click at [87, 411] on div at bounding box center [302, 411] width 441 height 45
click at [96, 409] on div at bounding box center [103, 408] width 18 height 18
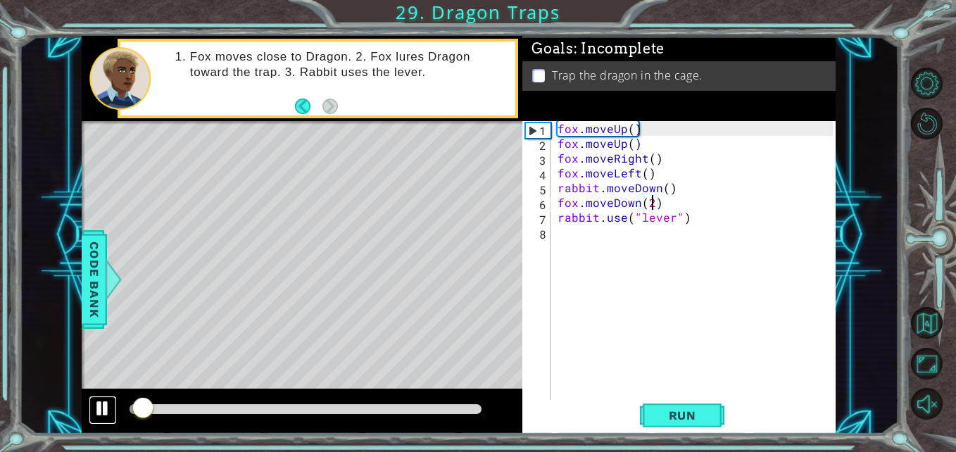
click at [109, 408] on div at bounding box center [103, 408] width 18 height 18
click at [109, 409] on div at bounding box center [103, 408] width 18 height 18
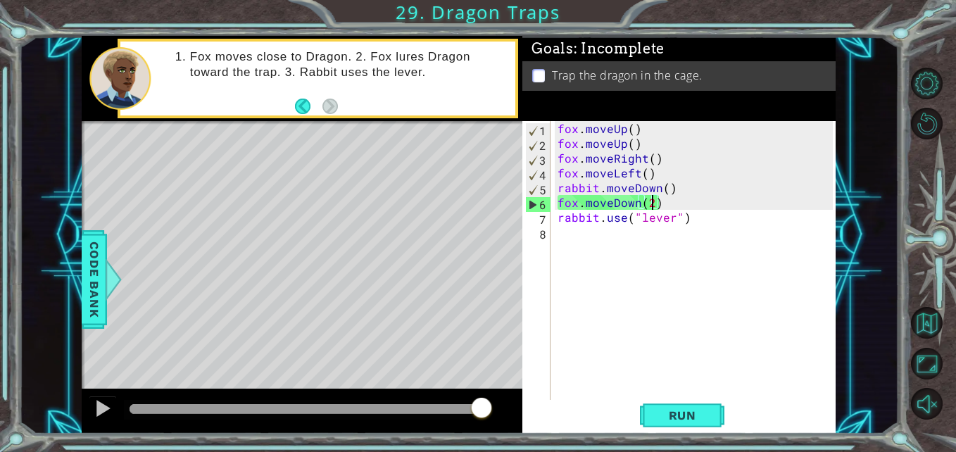
drag, startPoint x: 446, startPoint y: 296, endPoint x: 547, endPoint y: 265, distance: 106.1
click at [454, 291] on div "Level Map" at bounding box center [407, 328] width 651 height 415
click at [721, 247] on div "fox . moveUp ( ) fox . moveUp ( ) fox . moveRight ( ) fox . moveLeft ( ) rabbit…" at bounding box center [697, 276] width 285 height 311
click at [681, 428] on button "Run" at bounding box center [682, 415] width 85 height 31
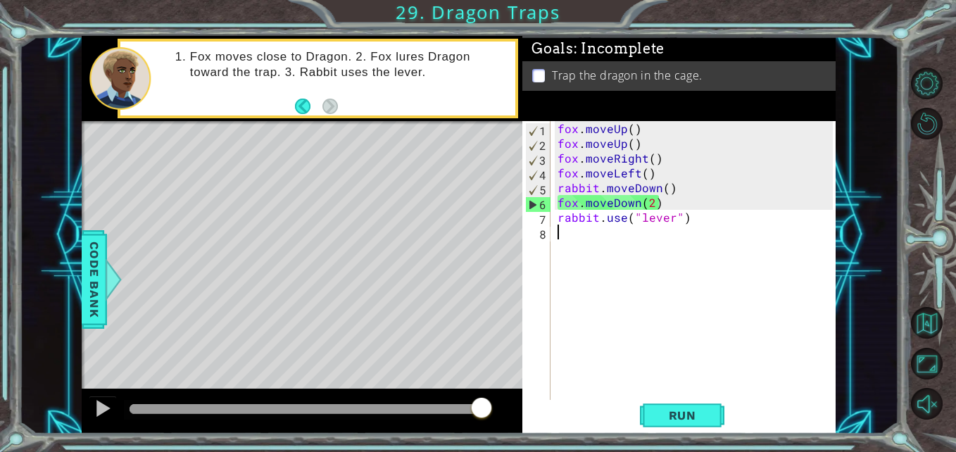
click at [650, 200] on div "fox . moveUp ( ) fox . moveUp ( ) fox . moveRight ( ) fox . moveLeft ( ) rabbit…" at bounding box center [697, 276] width 285 height 311
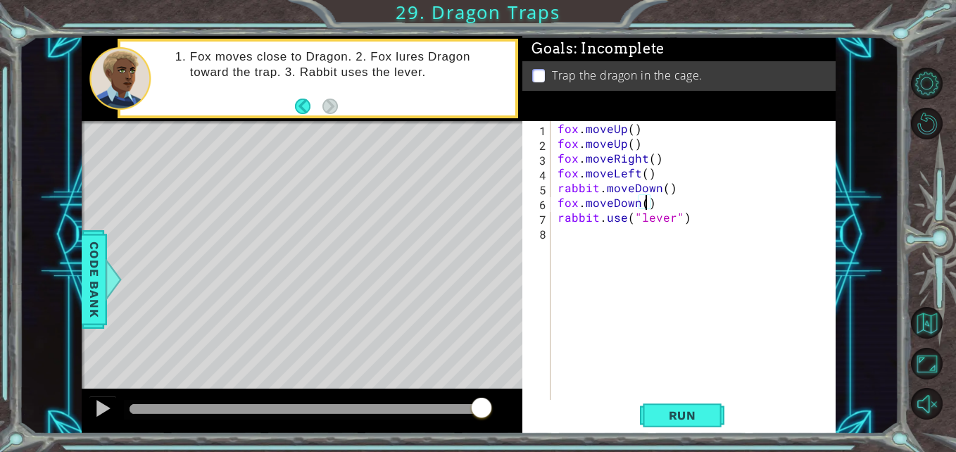
scroll to position [0, 6]
click at [682, 415] on span "Run" at bounding box center [683, 416] width 56 height 14
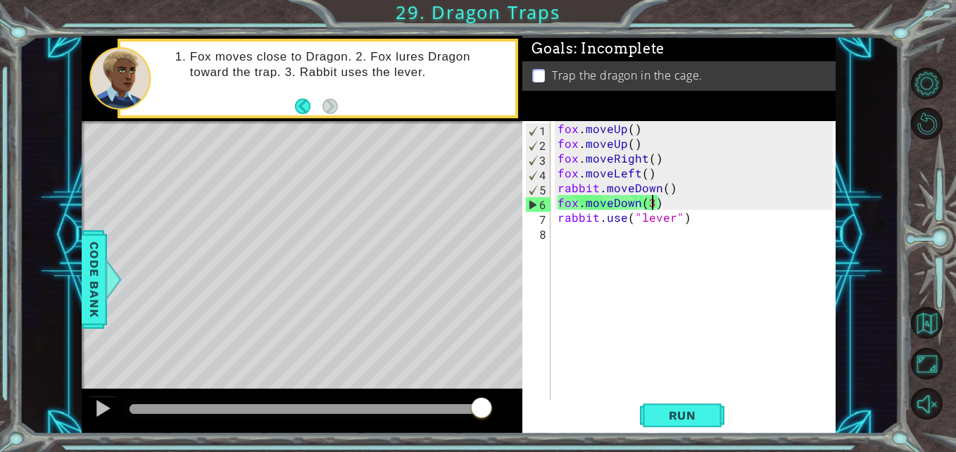
click at [681, 170] on div "fox . moveUp ( ) fox . moveUp ( ) fox . moveRight ( ) fox . moveLeft ( ) rabbit…" at bounding box center [697, 276] width 285 height 311
type textarea "fox.moveLeft()"
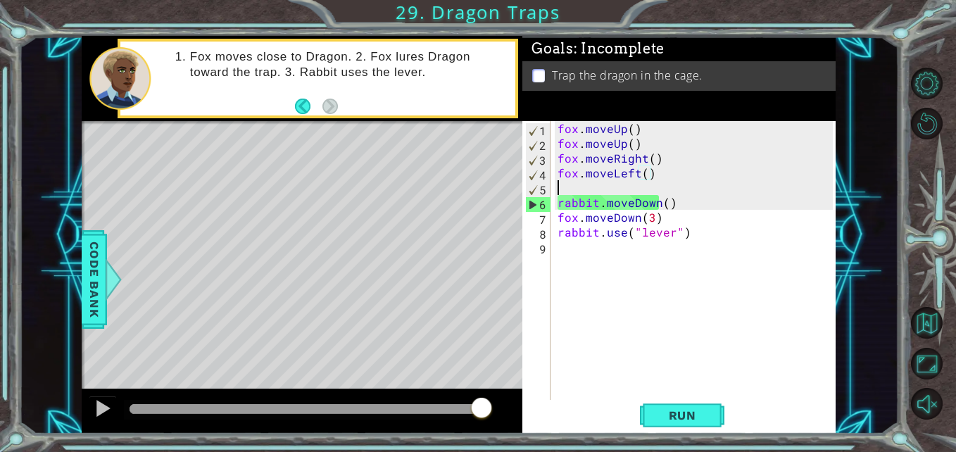
scroll to position [0, 0]
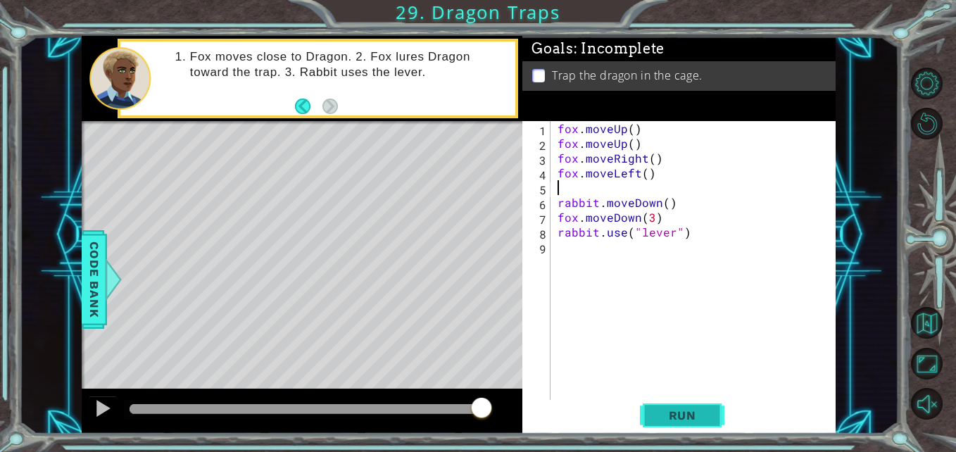
click at [676, 409] on span "Run" at bounding box center [683, 416] width 56 height 14
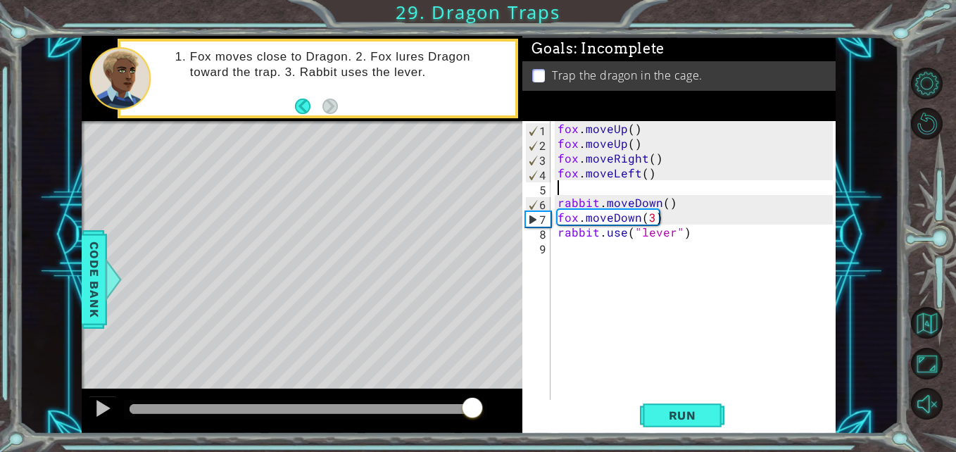
drag, startPoint x: 481, startPoint y: 409, endPoint x: 472, endPoint y: 429, distance: 21.7
click at [472, 429] on div at bounding box center [302, 411] width 441 height 45
click at [651, 425] on button "Run" at bounding box center [682, 415] width 85 height 31
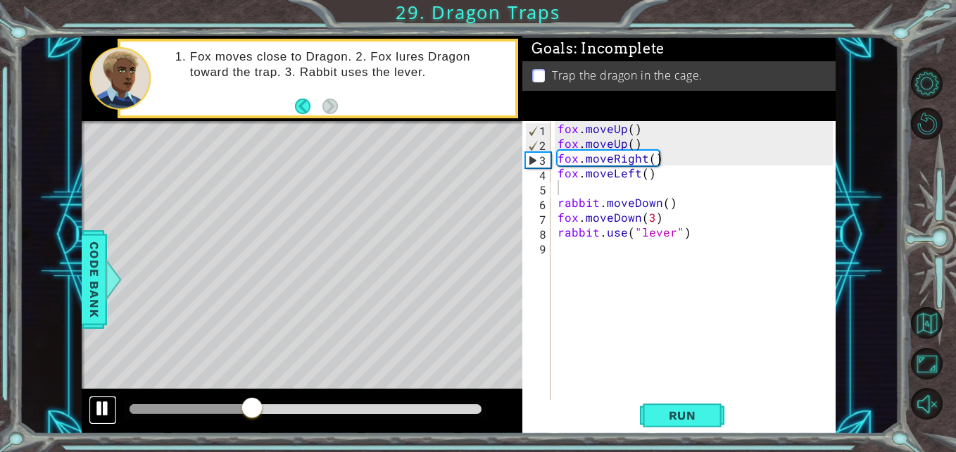
click at [98, 404] on div at bounding box center [103, 408] width 18 height 18
drag, startPoint x: 678, startPoint y: 170, endPoint x: 517, endPoint y: 178, distance: 160.8
click at [517, 178] on div "1 ההההההההההההההההההההההההההההההההההההההההההההההההההההההההההההההההההההההההההההה…" at bounding box center [459, 235] width 754 height 398
type textarea "fox.moveLeft()"
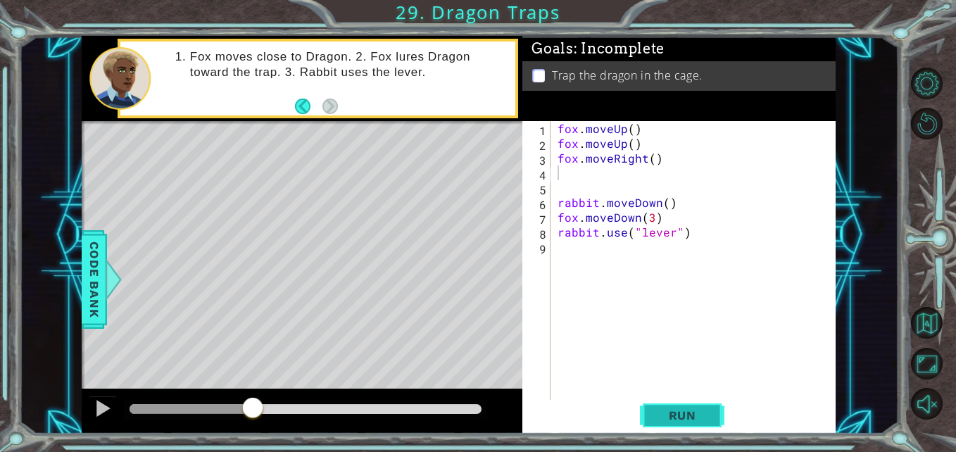
click at [680, 406] on button "Run" at bounding box center [682, 415] width 85 height 31
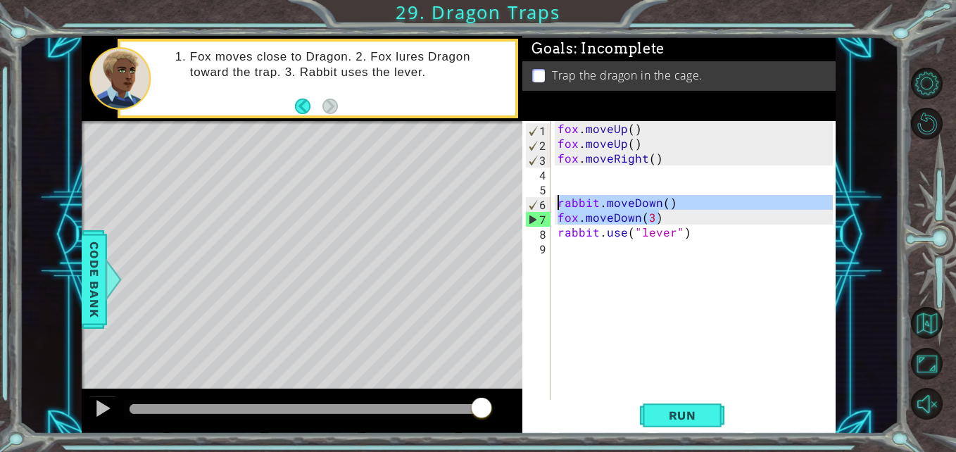
drag, startPoint x: 666, startPoint y: 219, endPoint x: 537, endPoint y: 204, distance: 129.7
click at [537, 204] on div "1 2 3 4 5 6 7 8 9 fox . moveUp ( ) fox . moveUp ( ) fox . moveRight ( ) rabbit …" at bounding box center [678, 261] width 310 height 281
type textarea "rabbit.moveDown() fox.moveDown(3)"
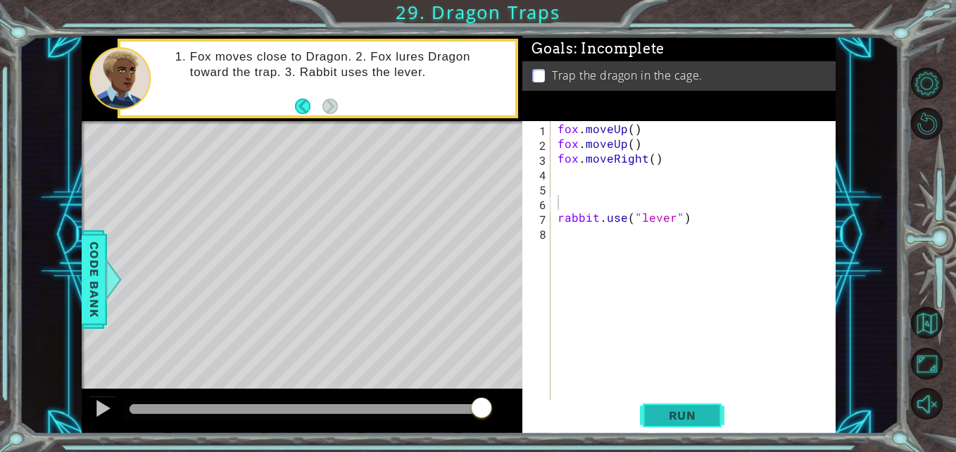
drag, startPoint x: 702, startPoint y: 435, endPoint x: 685, endPoint y: 416, distance: 25.0
click at [702, 434] on div "1 ההההההההההההההההההההההההההההההההההההההההההההההההההההההההההההההההההההההההההההה…" at bounding box center [478, 226] width 956 height 452
click at [685, 414] on span "Run" at bounding box center [683, 416] width 56 height 14
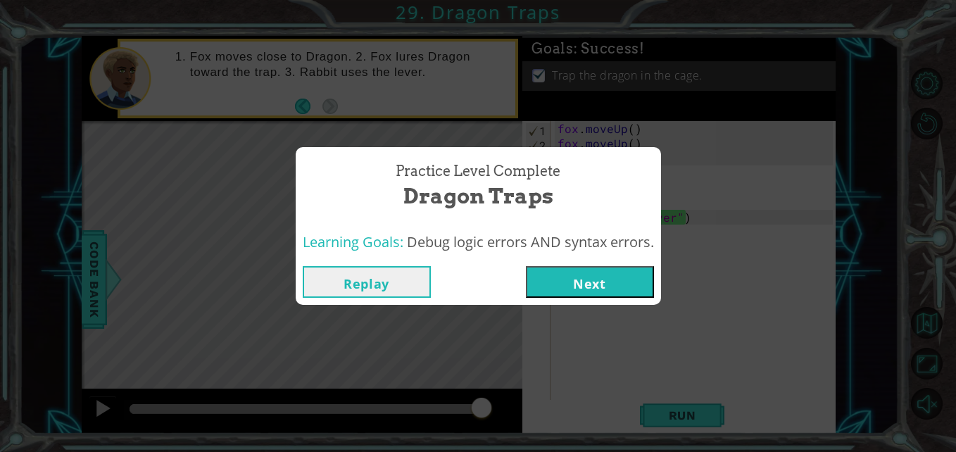
click at [559, 288] on button "Next" at bounding box center [590, 282] width 128 height 32
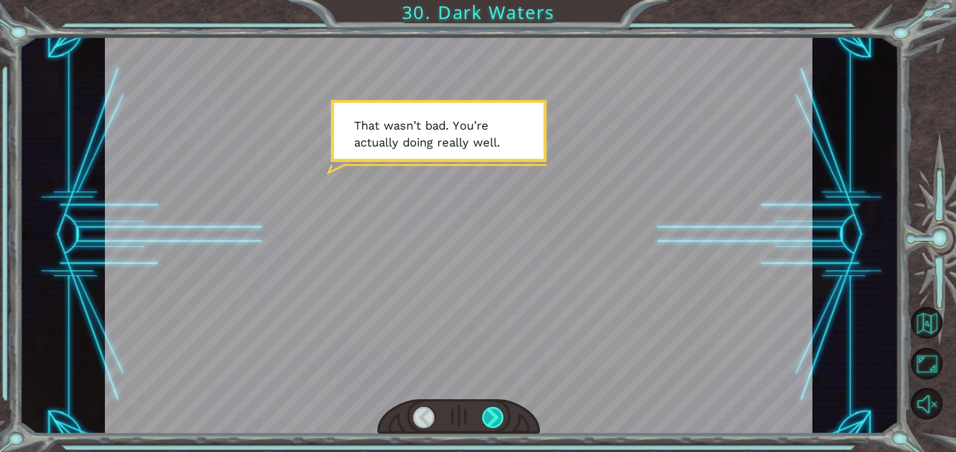
click at [496, 411] on div at bounding box center [493, 418] width 22 height 22
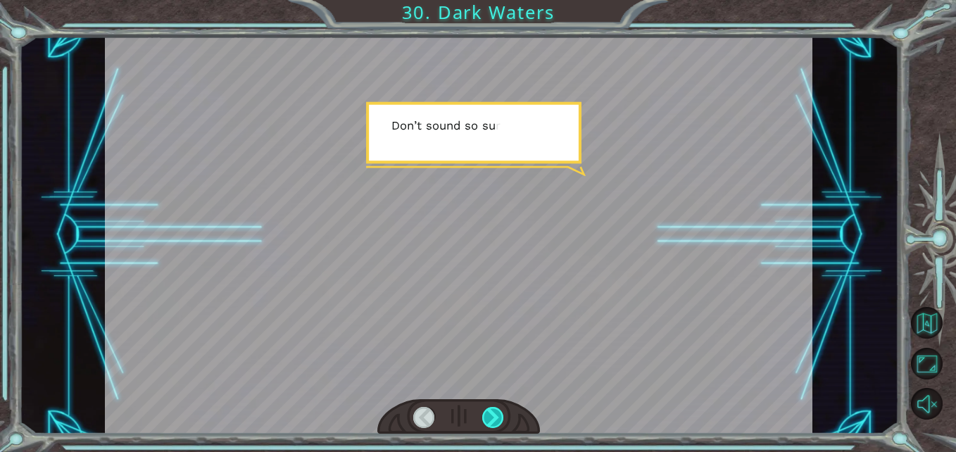
click at [496, 411] on div at bounding box center [493, 418] width 22 height 22
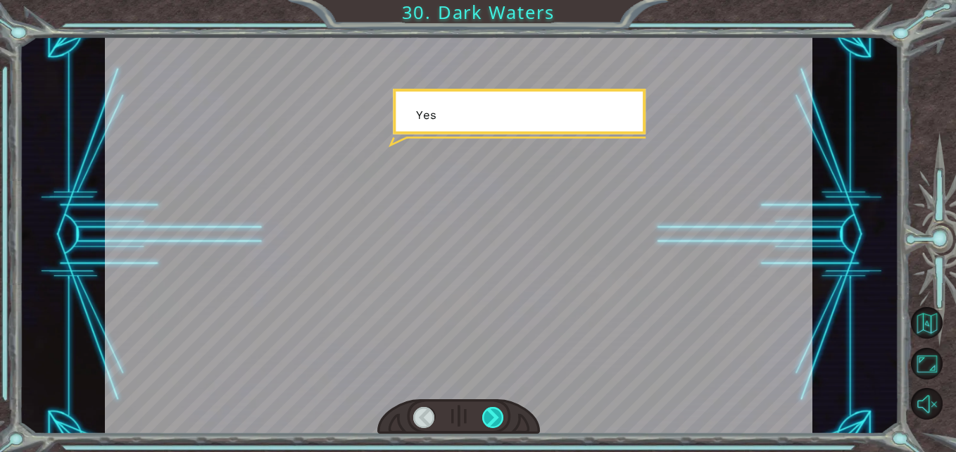
click at [496, 411] on div at bounding box center [493, 418] width 22 height 22
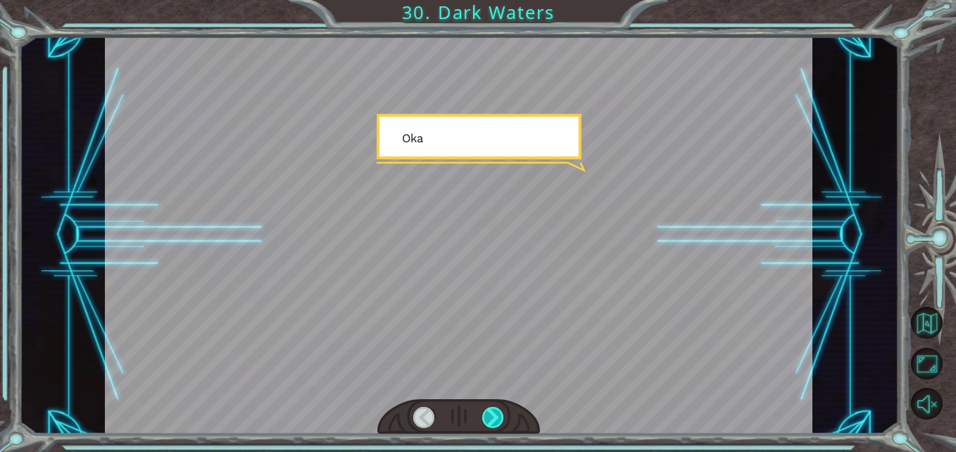
click at [496, 411] on div at bounding box center [493, 418] width 22 height 22
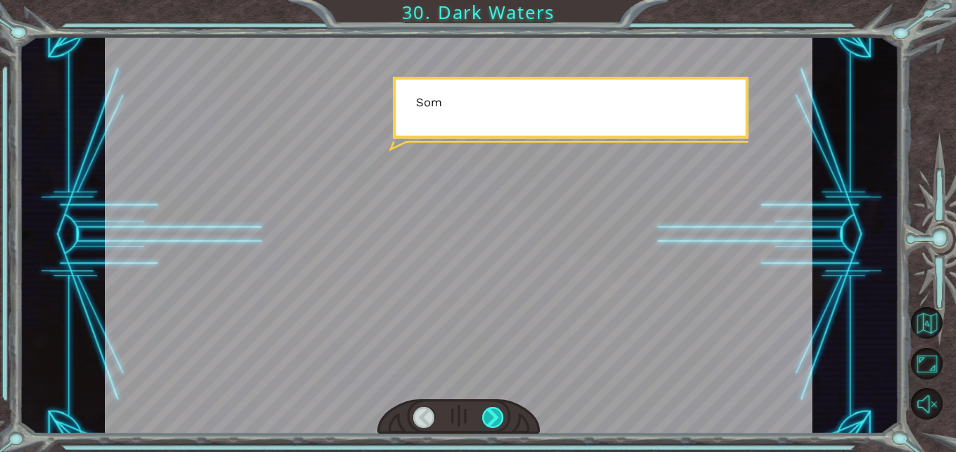
click at [496, 411] on div at bounding box center [493, 418] width 22 height 22
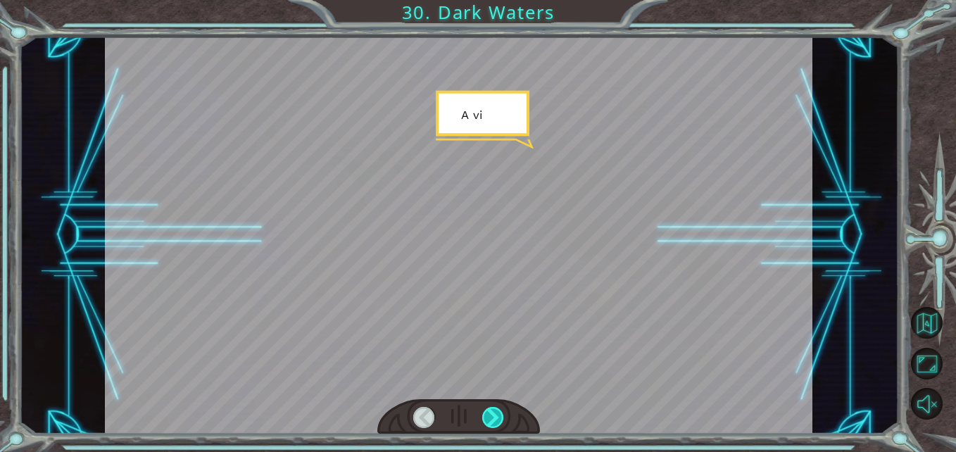
click at [496, 411] on div at bounding box center [493, 418] width 22 height 22
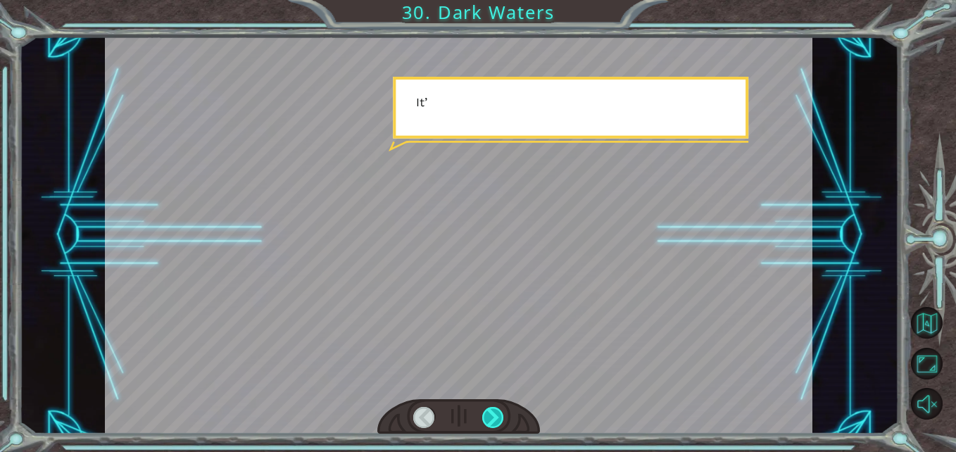
click at [496, 411] on div at bounding box center [493, 418] width 22 height 22
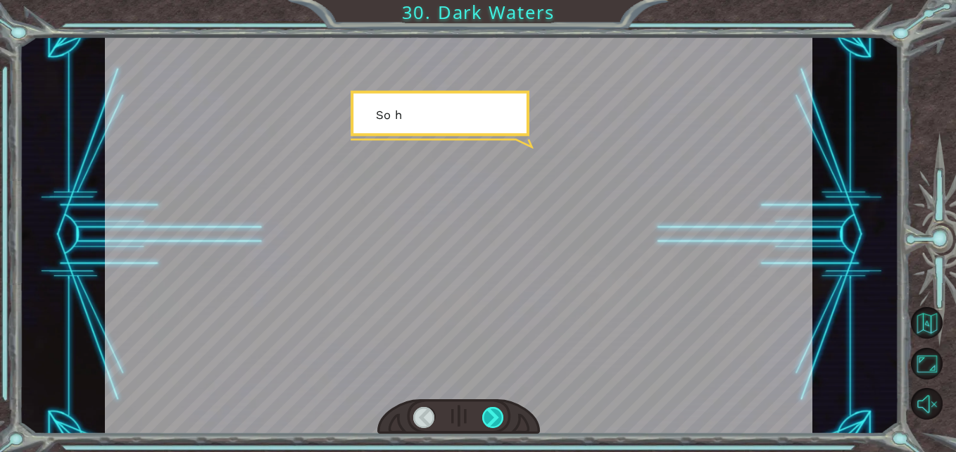
click at [496, 411] on div at bounding box center [493, 418] width 22 height 22
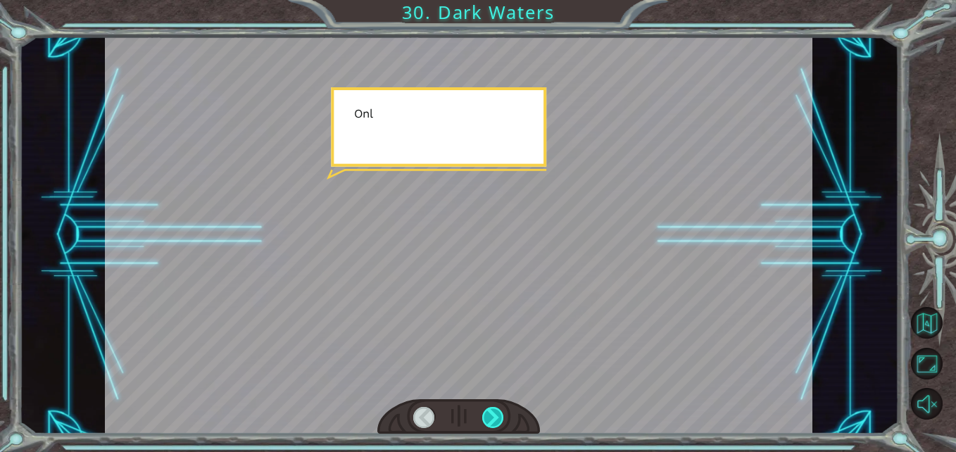
click at [496, 411] on div at bounding box center [493, 418] width 22 height 22
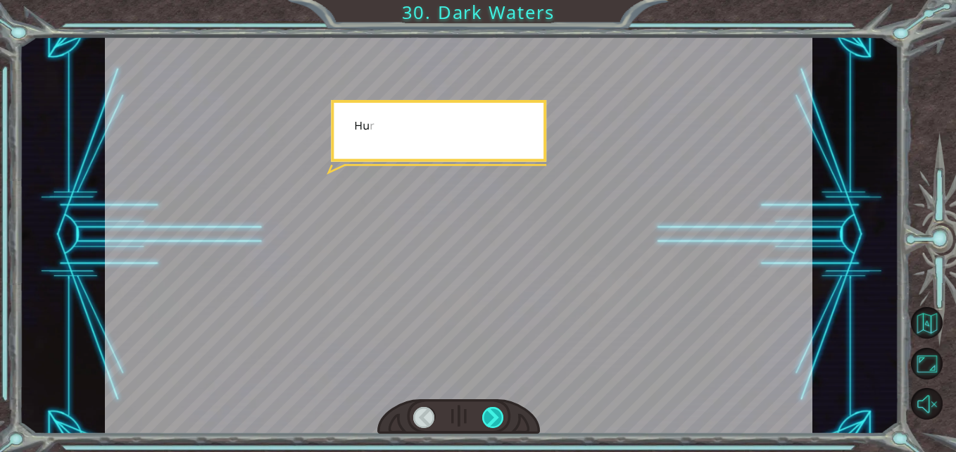
click at [496, 411] on div at bounding box center [493, 418] width 22 height 22
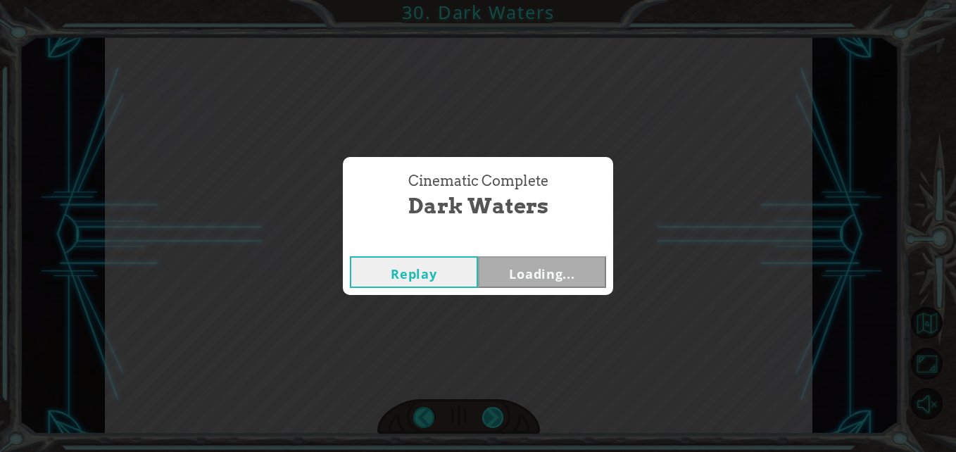
click at [496, 411] on div "Cinematic Complete Dark Waters Replay Loading..." at bounding box center [478, 226] width 956 height 452
drag, startPoint x: 496, startPoint y: 411, endPoint x: 524, endPoint y: 251, distance: 163.0
click at [524, 251] on div "Replay Next" at bounding box center [478, 272] width 270 height 46
drag, startPoint x: 524, startPoint y: 251, endPoint x: 524, endPoint y: 265, distance: 14.1
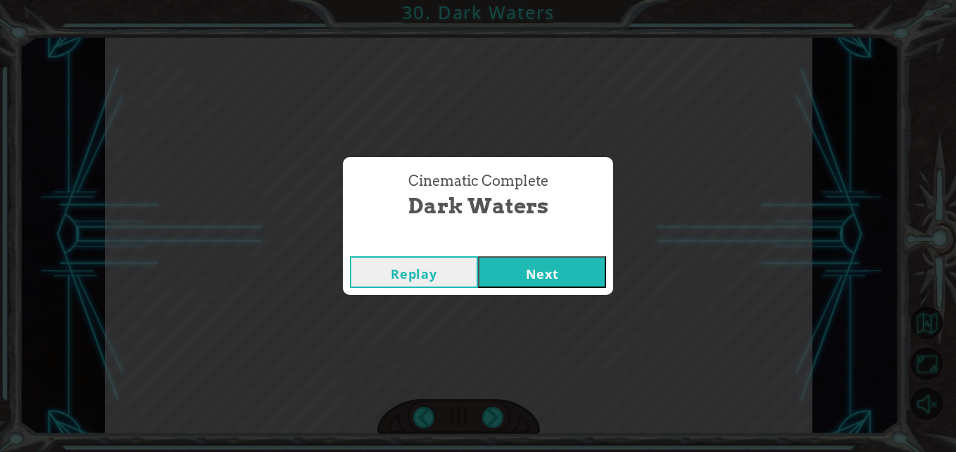
click at [524, 265] on button "Next" at bounding box center [542, 272] width 128 height 32
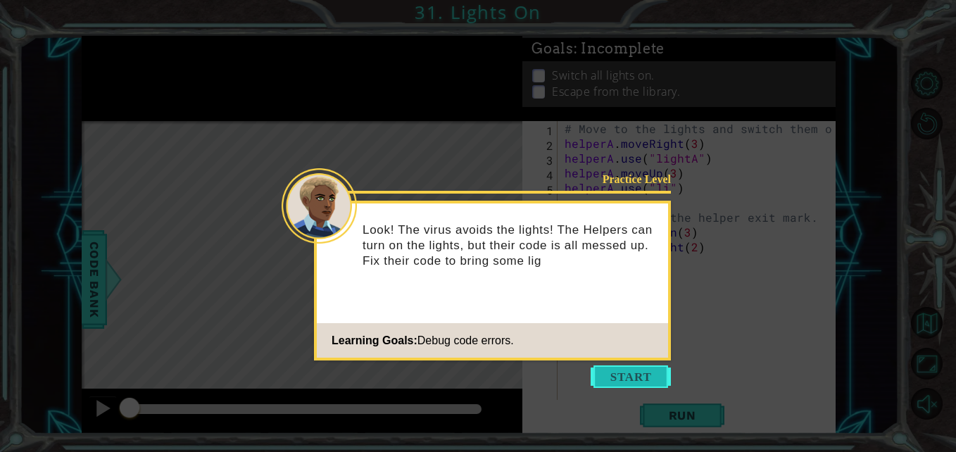
click at [610, 368] on button "Start" at bounding box center [631, 377] width 80 height 23
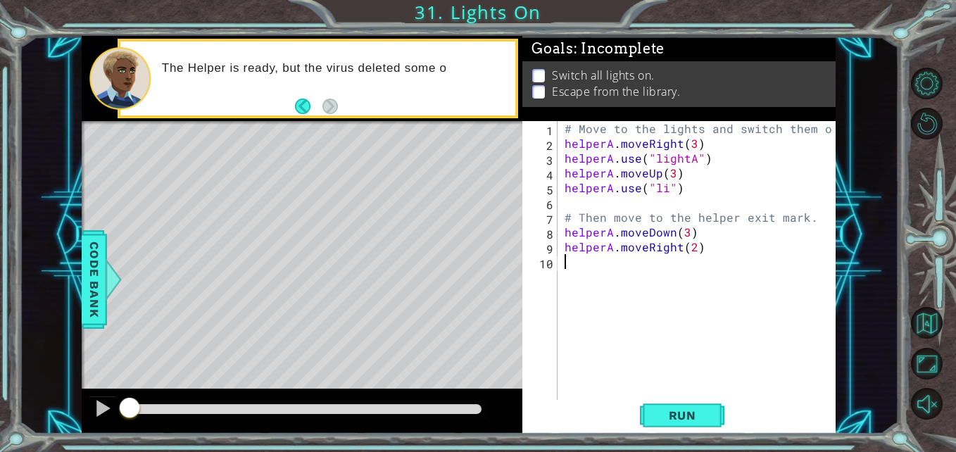
click at [661, 193] on div "# Move to the lights and switch them on. helperA . moveRight ( 3 ) helperA . us…" at bounding box center [701, 276] width 278 height 311
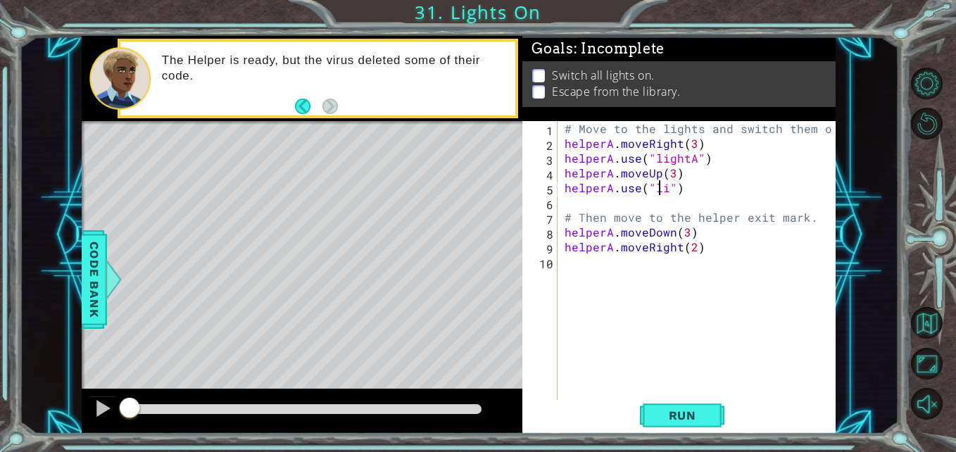
click at [666, 193] on div "# Move to the lights and switch them on. helperA . moveRight ( 3 ) helperA . us…" at bounding box center [701, 276] width 278 height 311
type textarea "helperA.use("light")"
click at [695, 417] on span "Run" at bounding box center [683, 416] width 56 height 14
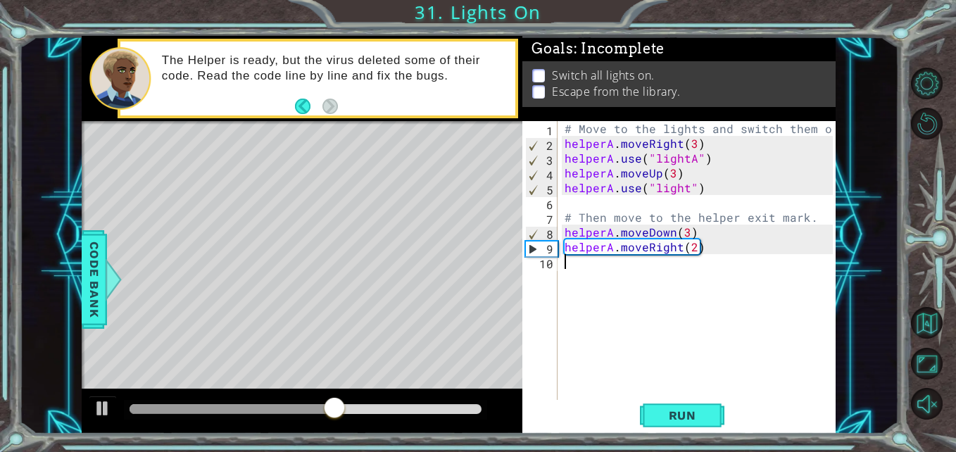
click at [666, 392] on div "# Move to the lights and switch them on. helperA . moveRight ( 3 ) helperA . us…" at bounding box center [701, 276] width 278 height 311
click at [675, 401] on button "Run" at bounding box center [682, 415] width 85 height 31
click at [675, 189] on div "# Move to the lights and switch them on. helperA . moveRight ( 3 ) helperA . us…" at bounding box center [701, 276] width 278 height 311
click at [690, 182] on div "# Move to the lights and switch them on. helperA . moveRight ( 3 ) helperA . us…" at bounding box center [701, 276] width 278 height 311
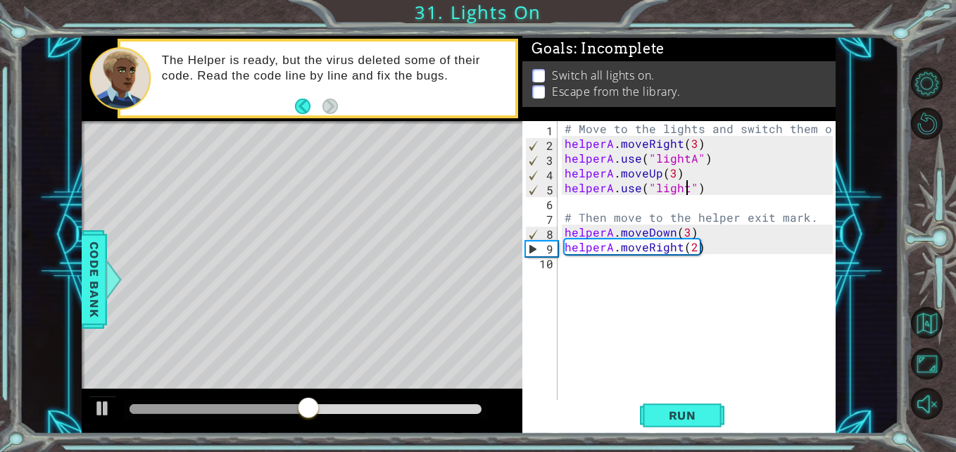
scroll to position [0, 8]
type textarea "helperA.use("lightB")"
click at [675, 414] on span "Run" at bounding box center [683, 416] width 56 height 14
click at [630, 287] on div "# Move to the lights and switch them on. helperA . moveRight ( 3 ) helperA . us…" at bounding box center [701, 276] width 278 height 311
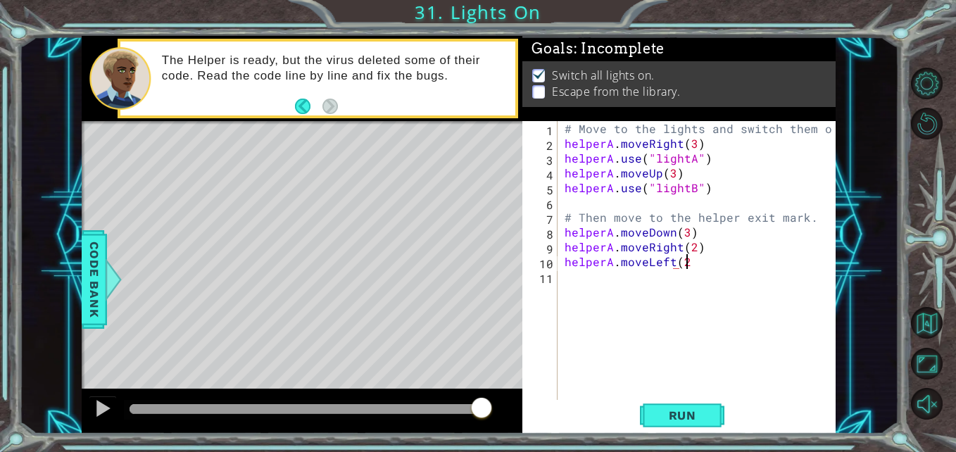
scroll to position [0, 7]
type textarea "helperA.moveLeft(2)"
type textarea "helperA.moveUp(3)"
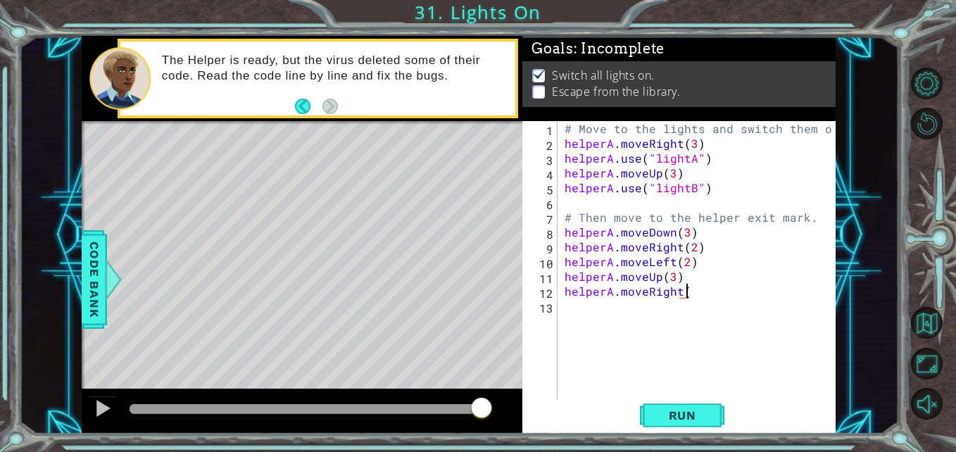
type textarea "helperA.moveRight()"
type textarea "helperA.moveDown()"
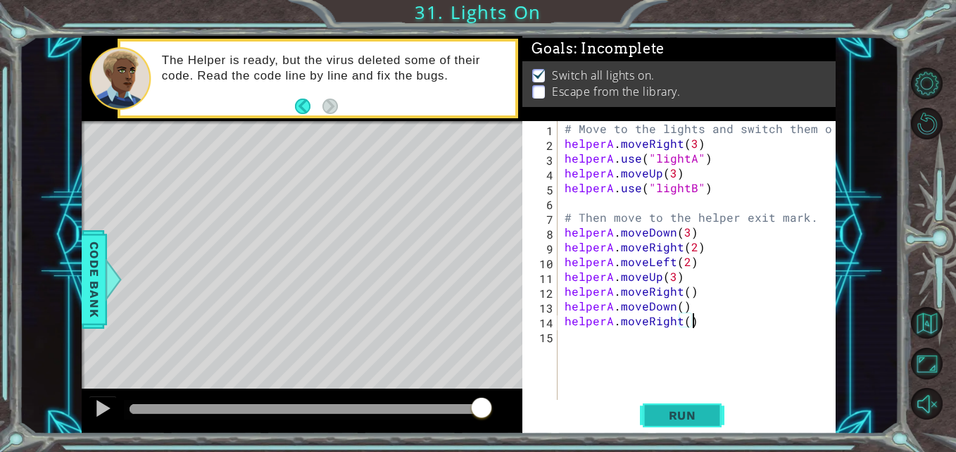
type textarea "helperA.moveRight()"
drag, startPoint x: 680, startPoint y: 418, endPoint x: 513, endPoint y: 438, distance: 167.4
click at [678, 419] on span "Run" at bounding box center [683, 416] width 56 height 14
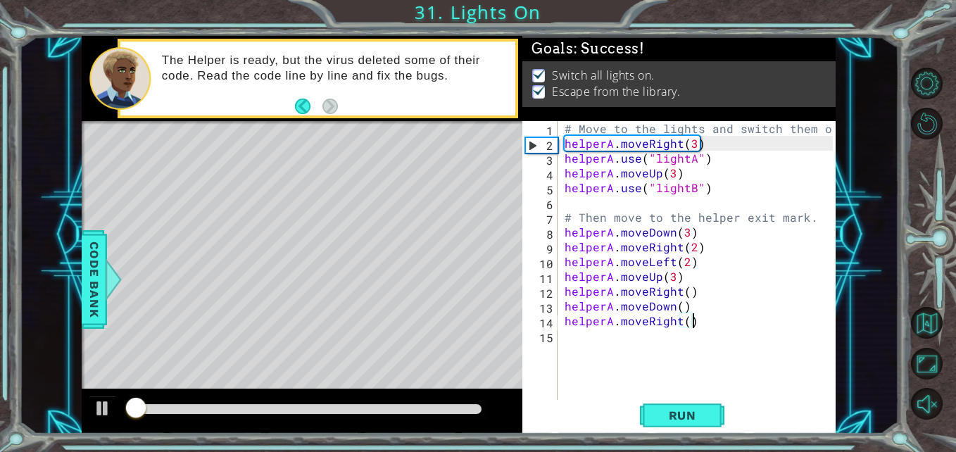
click at [470, 406] on div at bounding box center [306, 409] width 352 height 10
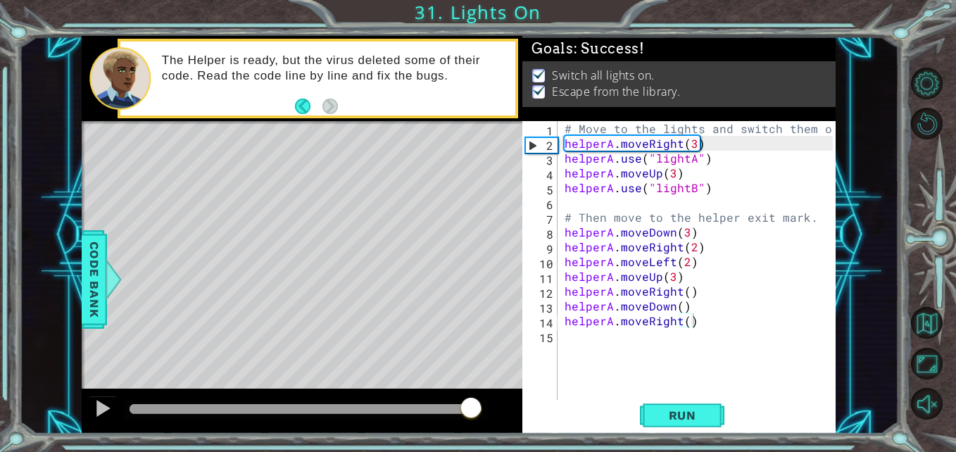
click at [84, 402] on div at bounding box center [302, 411] width 441 height 45
click at [91, 406] on button at bounding box center [103, 410] width 28 height 29
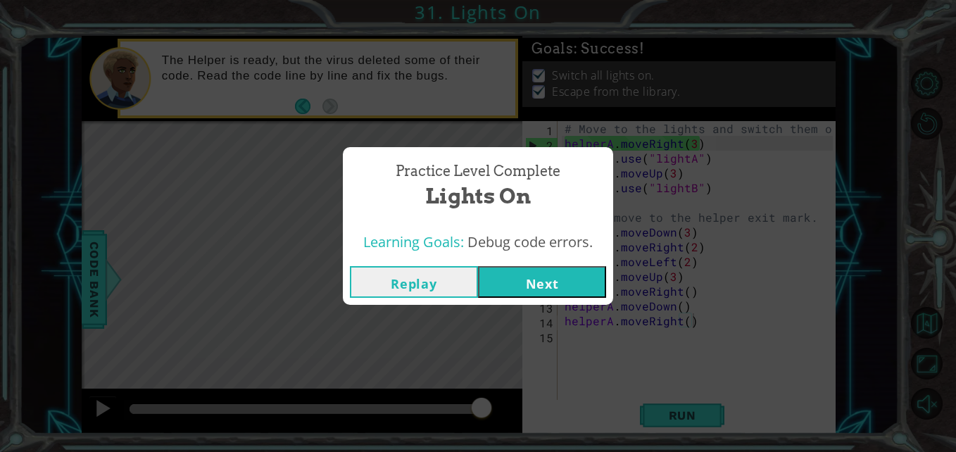
click at [499, 294] on button "Next" at bounding box center [542, 282] width 128 height 32
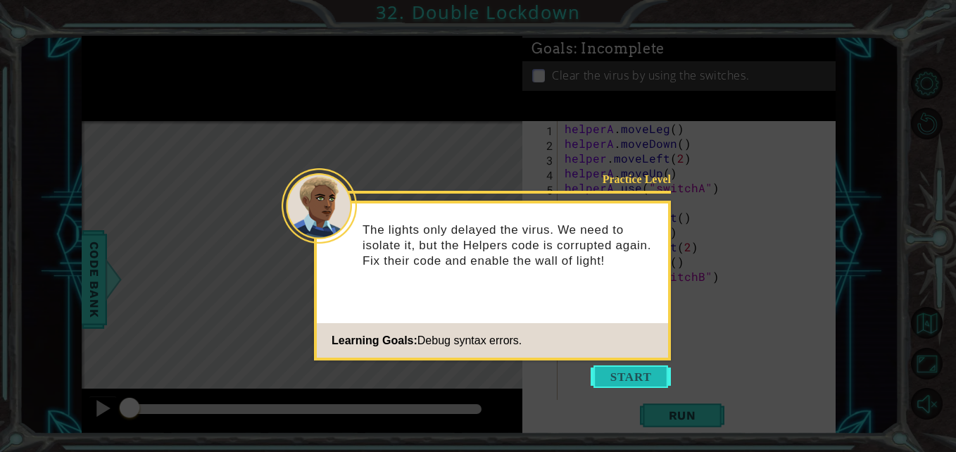
click at [627, 374] on button "Start" at bounding box center [631, 377] width 80 height 23
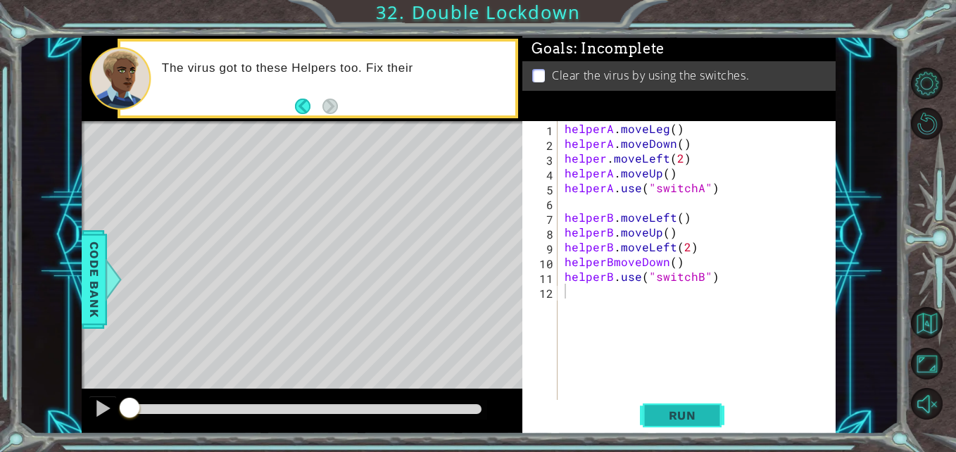
click at [693, 418] on span "Run" at bounding box center [683, 416] width 56 height 14
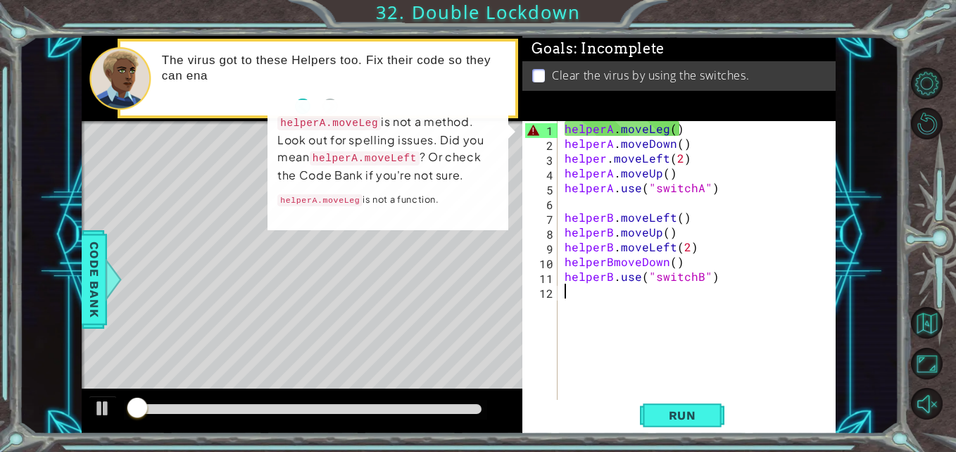
click at [691, 300] on div "helperA . moveLeg ( ) helperA . moveDown ( ) helper . moveLeft ( 2 ) helperA . …" at bounding box center [701, 276] width 278 height 311
click at [687, 170] on div "helperA . moveLeg ( ) helperA . moveDown ( ) helper . moveLeft ( 2 ) helperA . …" at bounding box center [701, 276] width 278 height 311
click at [661, 163] on div "helperA . moveLeg ( ) helperA . moveDown ( ) helper . moveLeft ( 2 ) helperA . …" at bounding box center [701, 276] width 278 height 311
click at [662, 144] on div "helperA . moveLeg ( ) helperA . moveDown ( ) helper . moveLeft ( 2 ) helperA . …" at bounding box center [701, 276] width 278 height 311
click at [661, 128] on div "helperA . moveLeg ( ) helperA . moveDown ( ) helper . moveLeft ( 2 ) helperA . …" at bounding box center [701, 276] width 278 height 311
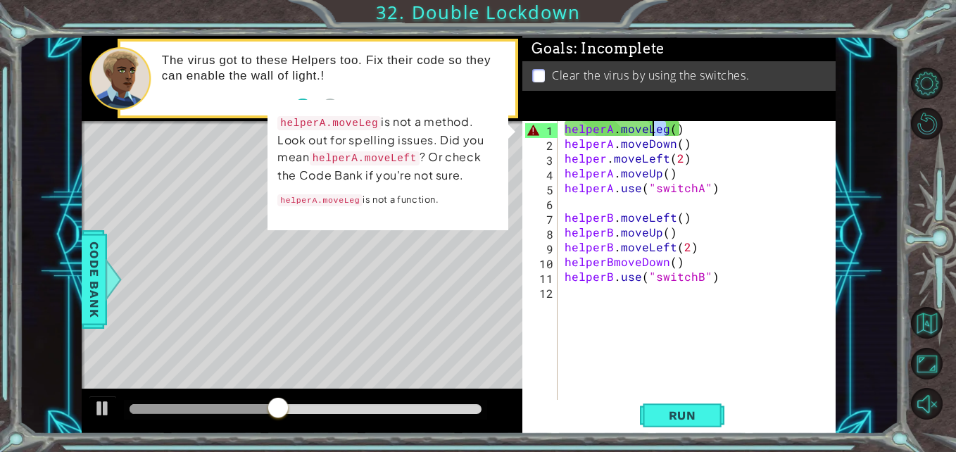
drag, startPoint x: 663, startPoint y: 129, endPoint x: 656, endPoint y: 131, distance: 8.0
click at [656, 131] on div "helperA . moveLeg ( ) helperA . moveDown ( ) helper . moveLeft ( 2 ) helperA . …" at bounding box center [701, 276] width 278 height 311
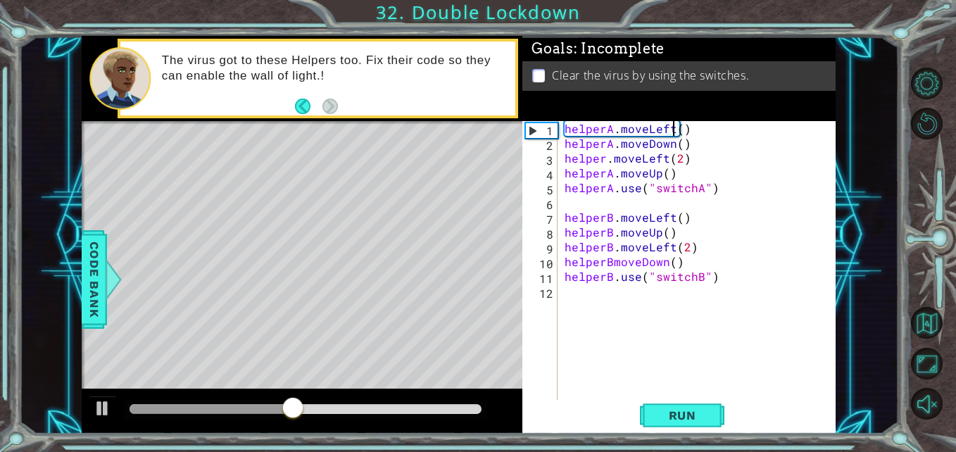
scroll to position [0, 7]
click at [666, 410] on span "Run" at bounding box center [683, 416] width 56 height 14
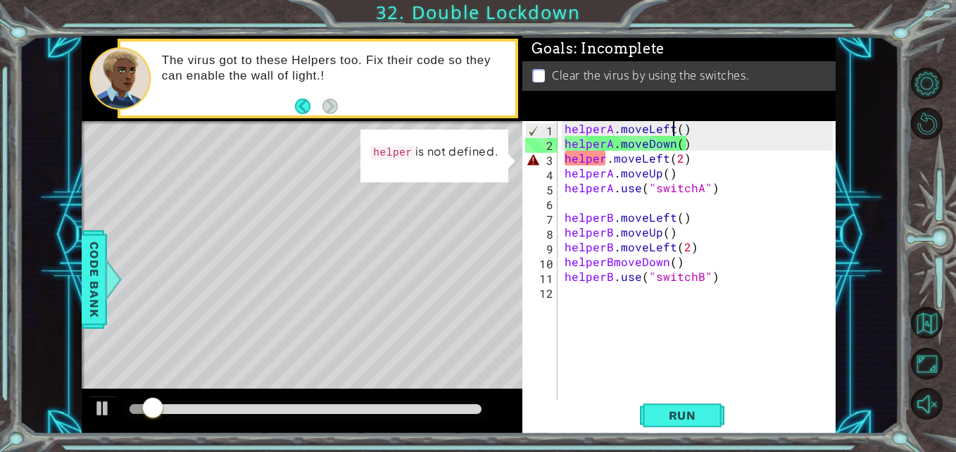
click at [572, 179] on div "helperA . moveLeft ( ) helperA . moveDown ( ) helper . moveLeft ( 2 ) helperA .…" at bounding box center [701, 276] width 278 height 311
click at [590, 163] on div "helperA . moveLeft ( ) helperA . moveDown ( ) helper . moveLeft ( 2 ) helperA .…" at bounding box center [701, 276] width 278 height 311
click at [595, 163] on div "helperA . moveLeft ( ) helperA . moveDown ( ) helper . moveLeft ( 2 ) helperA .…" at bounding box center [701, 276] width 278 height 311
click at [616, 162] on div "helperA . moveLeft ( ) helperA . moveDown ( ) helper . moveLeft ( 2 ) helperA .…" at bounding box center [701, 276] width 278 height 311
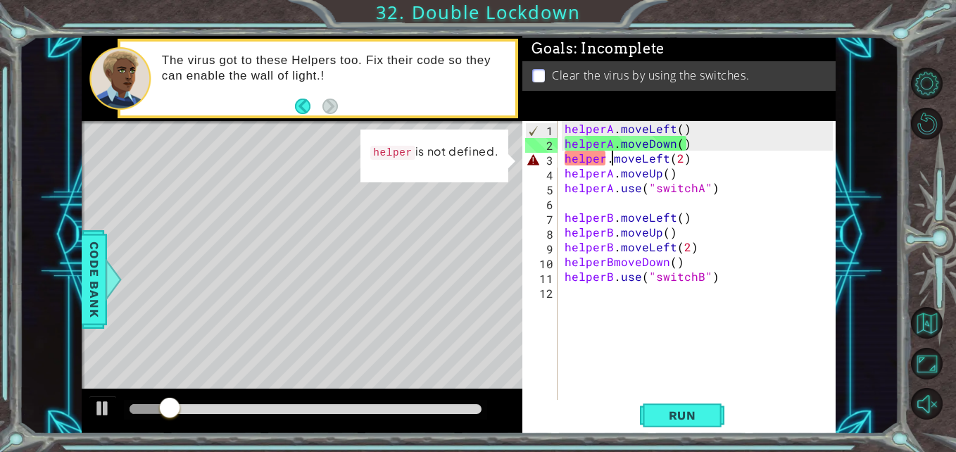
click at [609, 162] on div "helperA . moveLeft ( ) helperA . moveDown ( ) helper . moveLeft ( 2 ) helperA .…" at bounding box center [701, 276] width 278 height 311
click at [605, 161] on div "helperA . moveLeft ( ) helperA . moveDown ( ) helper . moveLeft ( 2 ) helperA .…" at bounding box center [701, 276] width 278 height 311
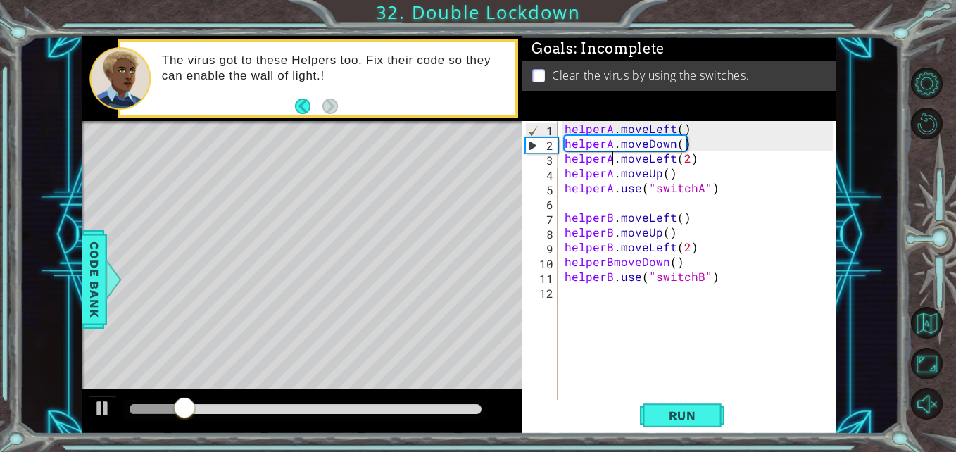
scroll to position [0, 4]
click at [619, 404] on div "Run" at bounding box center [682, 415] width 313 height 31
click at [660, 422] on span "Run" at bounding box center [683, 416] width 56 height 14
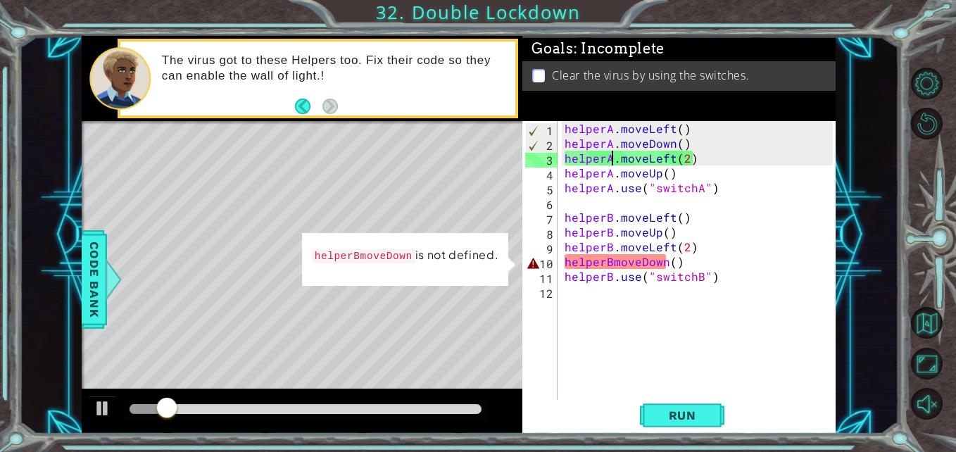
click at [609, 262] on div "helperA . moveLeft ( ) helperA . moveDown ( ) helperA . moveLeft ( 2 ) helperA …" at bounding box center [701, 276] width 278 height 311
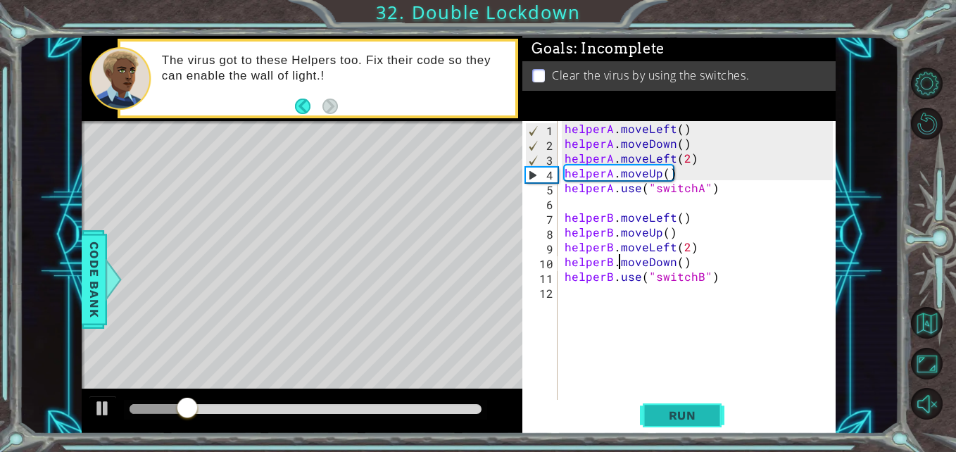
type textarea "helperB.moveDown()"
click at [699, 408] on button "Run" at bounding box center [682, 415] width 85 height 31
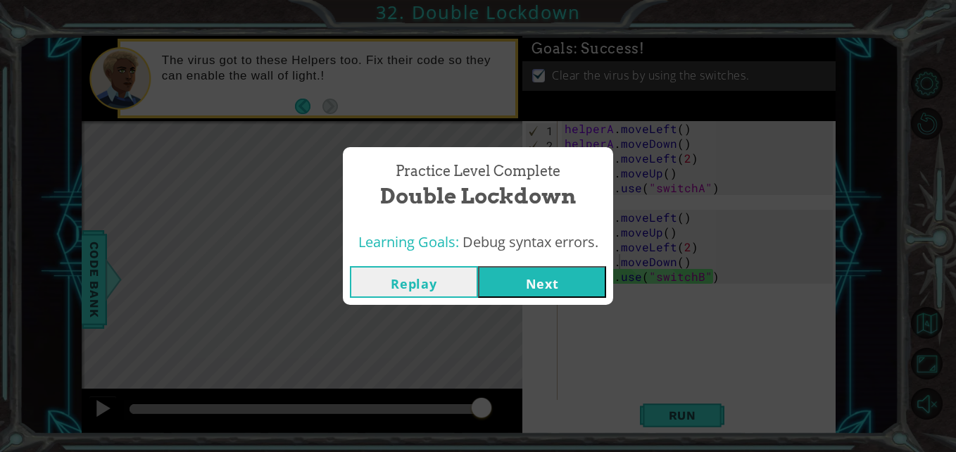
click at [564, 280] on button "Next" at bounding box center [542, 282] width 128 height 32
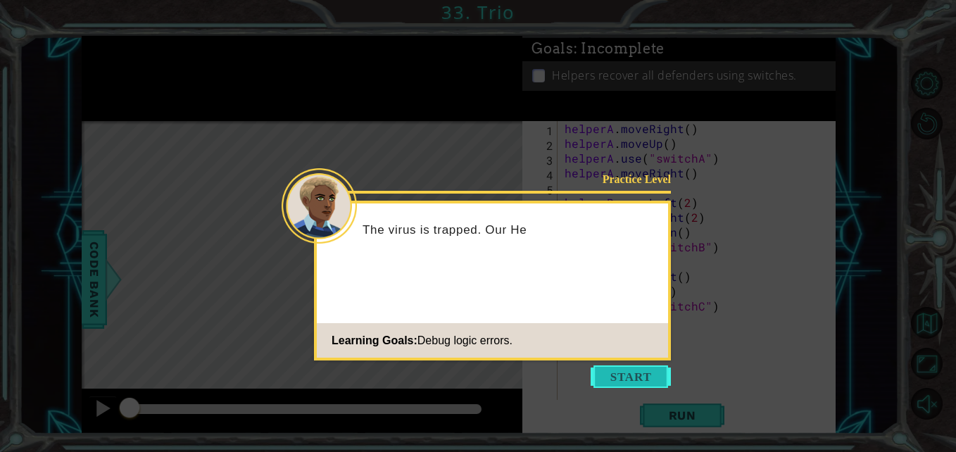
click at [639, 372] on button "Start" at bounding box center [631, 377] width 80 height 23
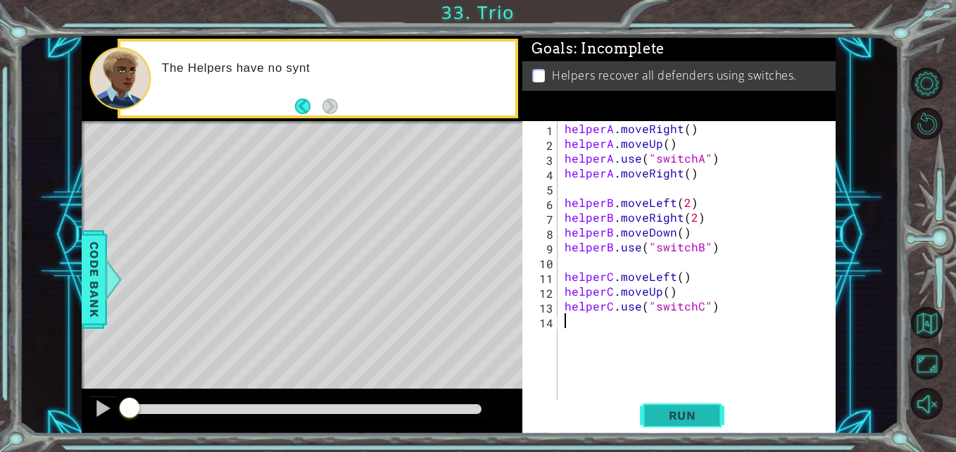
click at [713, 411] on button "Run" at bounding box center [682, 415] width 85 height 31
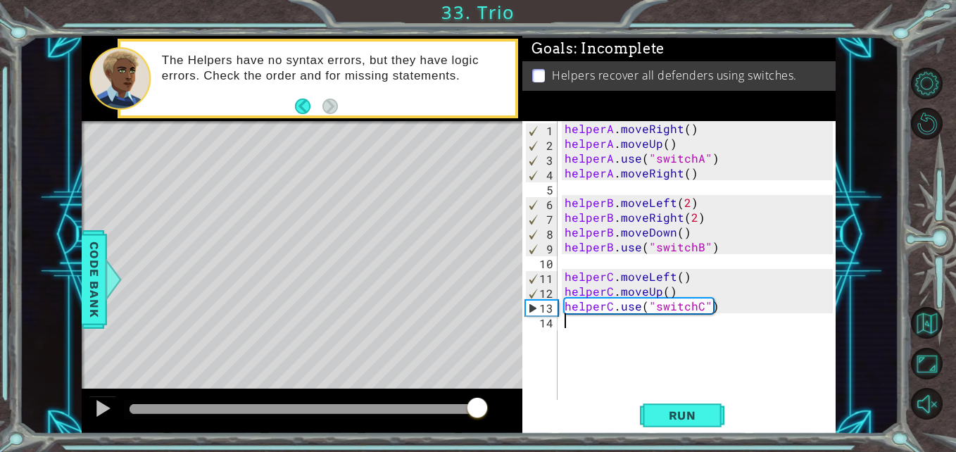
click at [476, 411] on div at bounding box center [306, 409] width 352 height 10
click at [109, 411] on div at bounding box center [103, 408] width 18 height 18
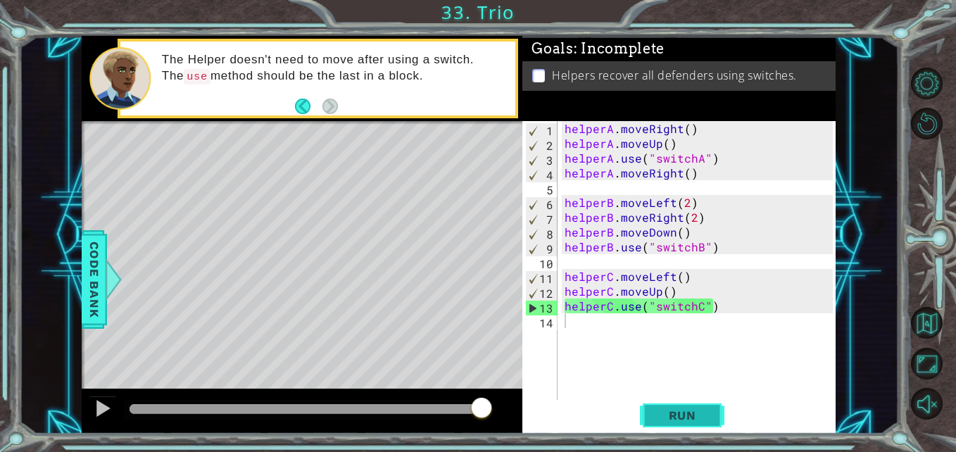
click at [723, 419] on button "Run" at bounding box center [682, 415] width 85 height 31
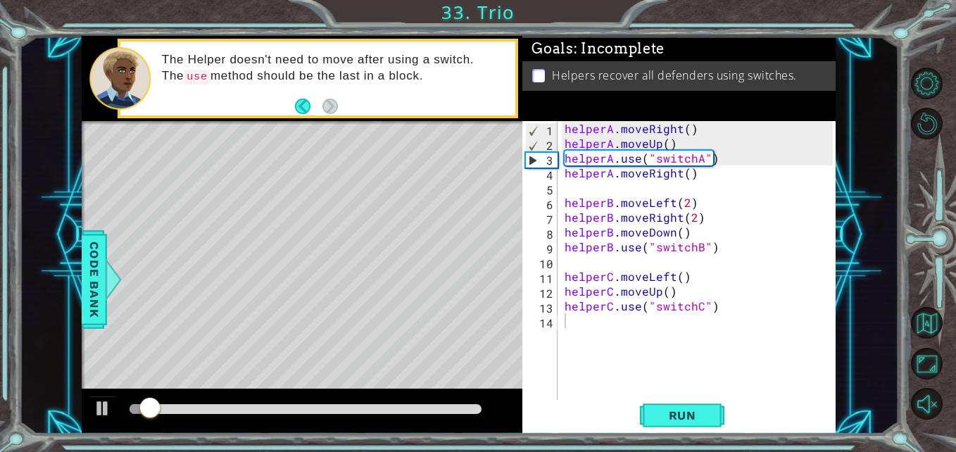
click at [635, 416] on div "Run" at bounding box center [682, 415] width 313 height 31
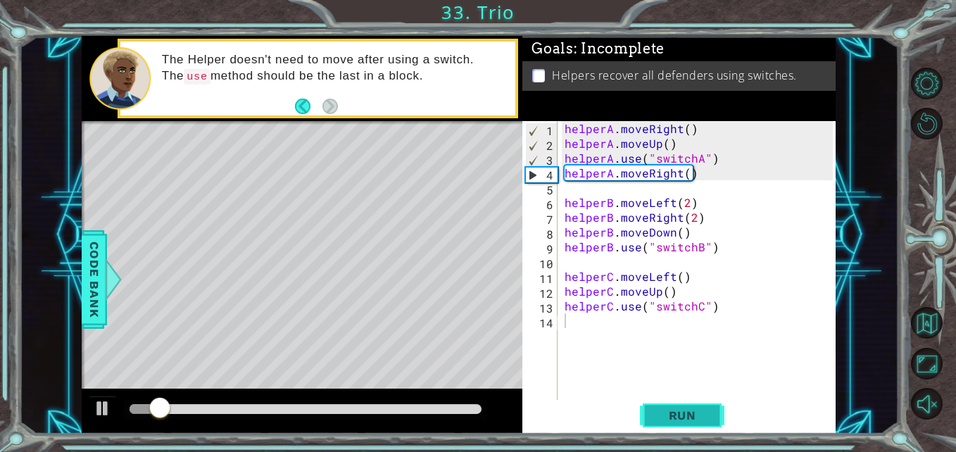
drag, startPoint x: 651, startPoint y: 409, endPoint x: 649, endPoint y: 400, distance: 9.3
click at [651, 410] on button "Run" at bounding box center [682, 415] width 85 height 31
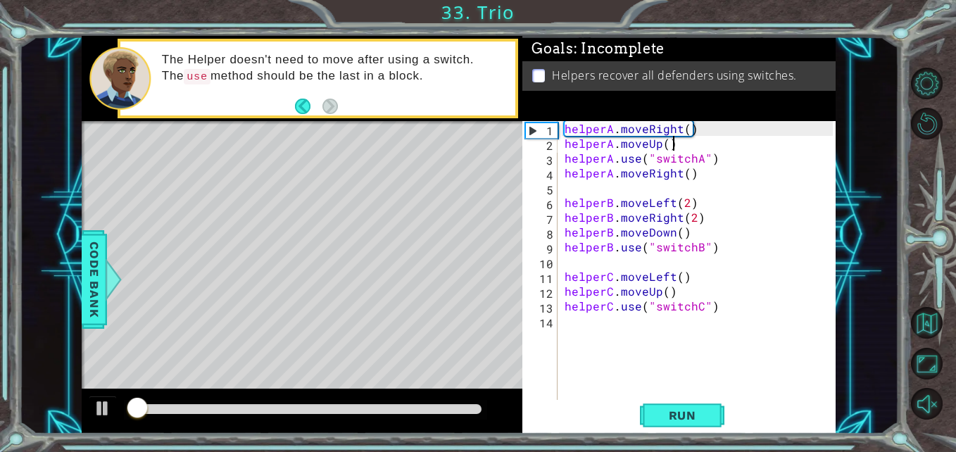
click at [676, 144] on div "helperA . moveRight ( ) helperA . moveUp ( ) helperA . use ( "switchA" ) helper…" at bounding box center [701, 276] width 278 height 311
type textarea "helperA.moveUp()"
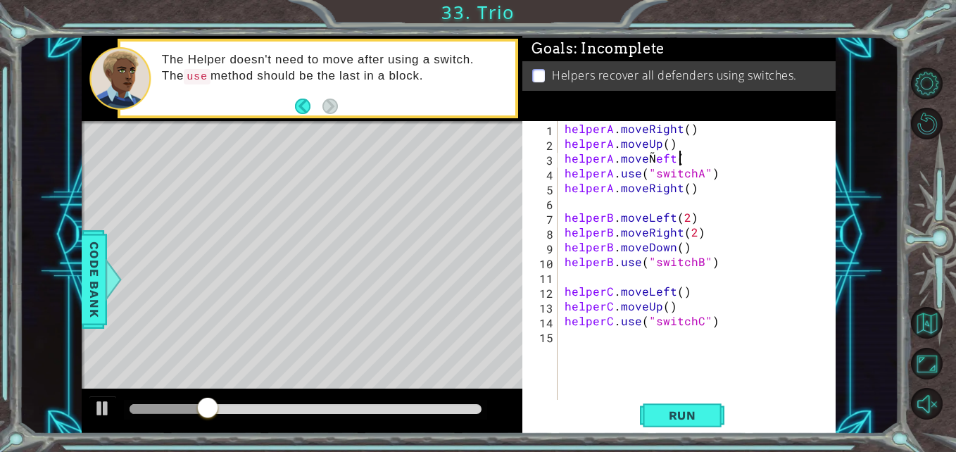
scroll to position [0, 7]
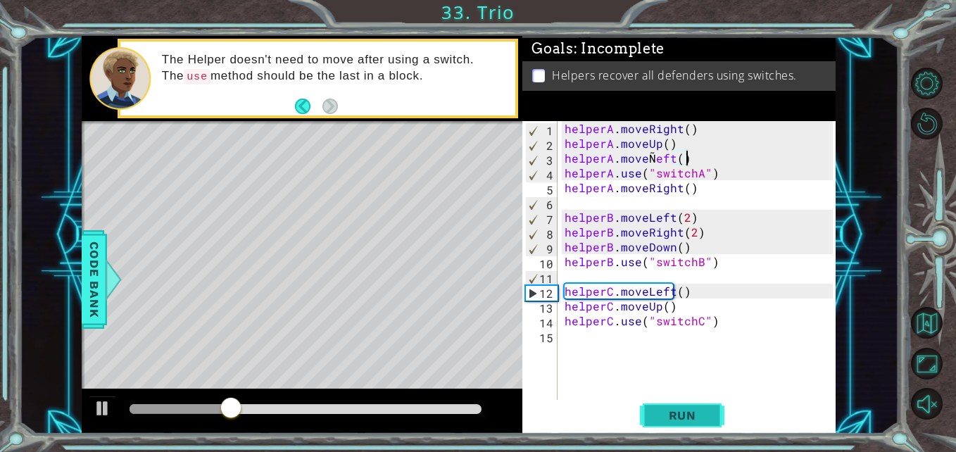
click at [675, 418] on span "Run" at bounding box center [683, 416] width 56 height 14
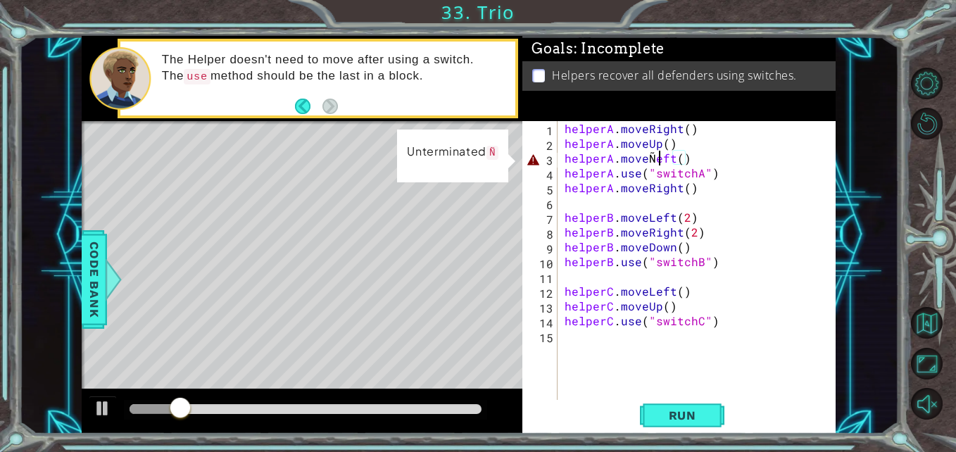
click at [659, 154] on div "helperA . moveRight ( ) helperA . moveUp ( ) helperA . move Ñ eft ( ) helperA .…" at bounding box center [701, 276] width 278 height 311
click at [652, 153] on div "helperA . moveRight ( ) helperA . moveUp ( ) helperA . move Ñ eft ( ) helperA .…" at bounding box center [701, 276] width 278 height 311
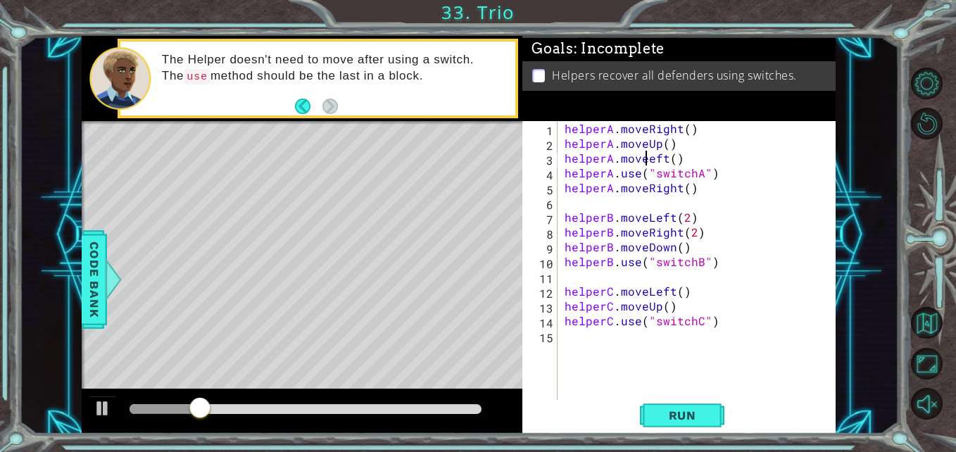
scroll to position [0, 6]
type textarea "helperA.moveLeft()"
click at [893, 202] on div "1 ההההההההההההההההההההההההההההההההההההההההההההההההההההההההההההההההההההההההההההה…" at bounding box center [459, 235] width 880 height 398
click at [708, 409] on span "Run" at bounding box center [683, 416] width 56 height 14
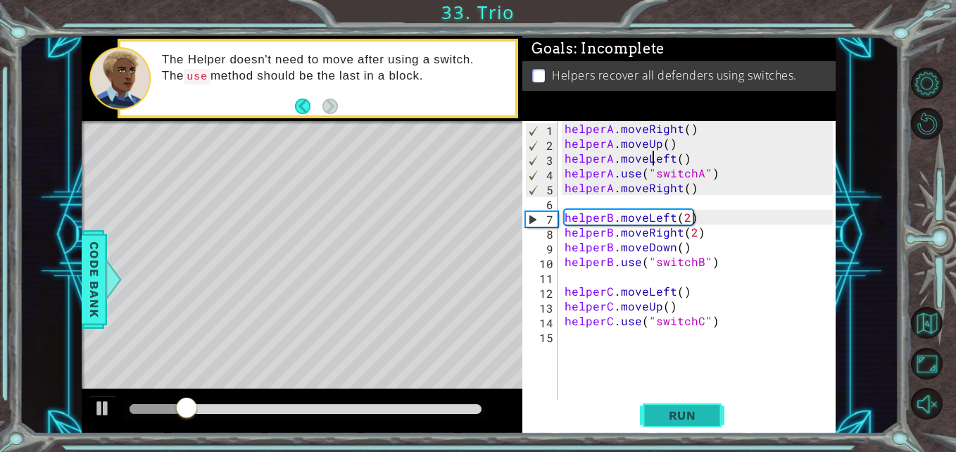
click at [682, 413] on span "Run" at bounding box center [683, 416] width 56 height 14
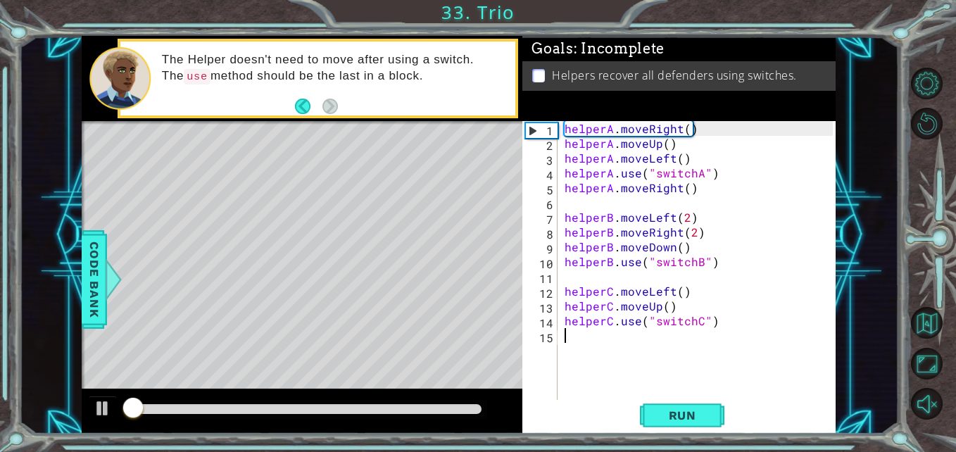
click at [756, 392] on div "helperA . moveRight ( ) helperA . moveUp ( ) helperA . moveLeft ( ) helperA . u…" at bounding box center [701, 276] width 278 height 311
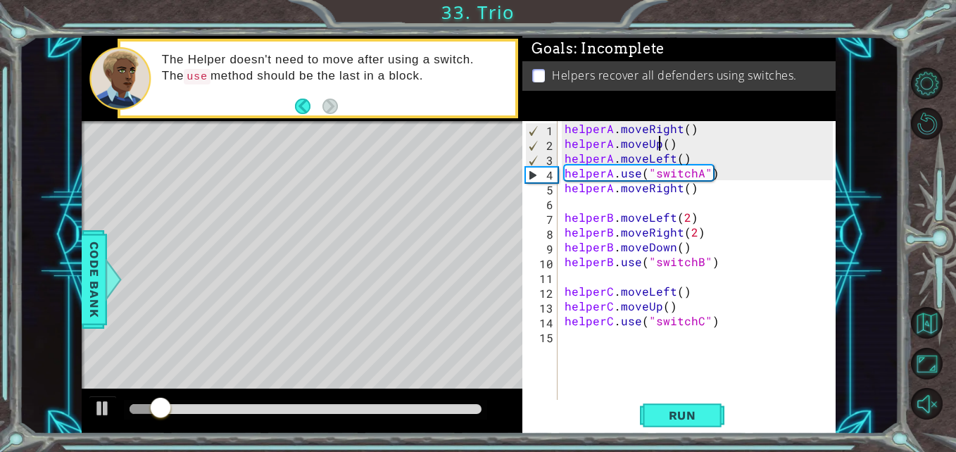
click at [660, 150] on div "helperA . moveRight ( ) helperA . moveUp ( ) helperA . moveLeft ( ) helperA . u…" at bounding box center [701, 276] width 278 height 311
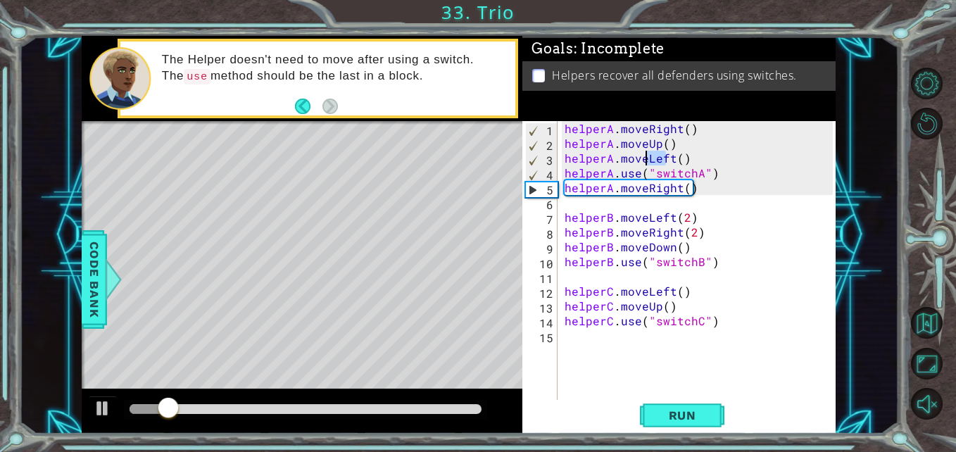
drag, startPoint x: 670, startPoint y: 159, endPoint x: 647, endPoint y: 162, distance: 23.4
click at [647, 161] on div "helperA . moveRight ( ) helperA . moveUp ( ) helperA . moveLeft ( ) helperA . u…" at bounding box center [701, 276] width 278 height 311
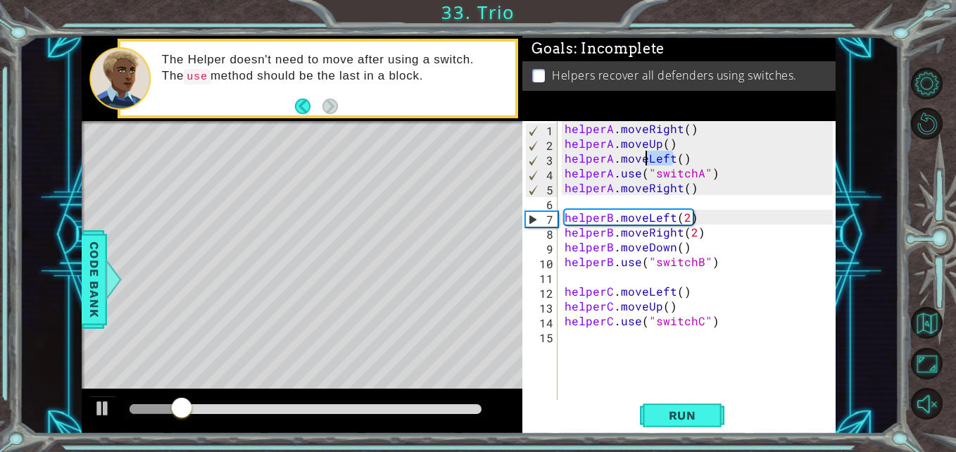
drag, startPoint x: 673, startPoint y: 158, endPoint x: 644, endPoint y: 161, distance: 29.0
click at [644, 161] on div "helperA . moveRight ( ) helperA . moveUp ( ) helperA . moveLeft ( ) helperA . u…" at bounding box center [701, 276] width 278 height 311
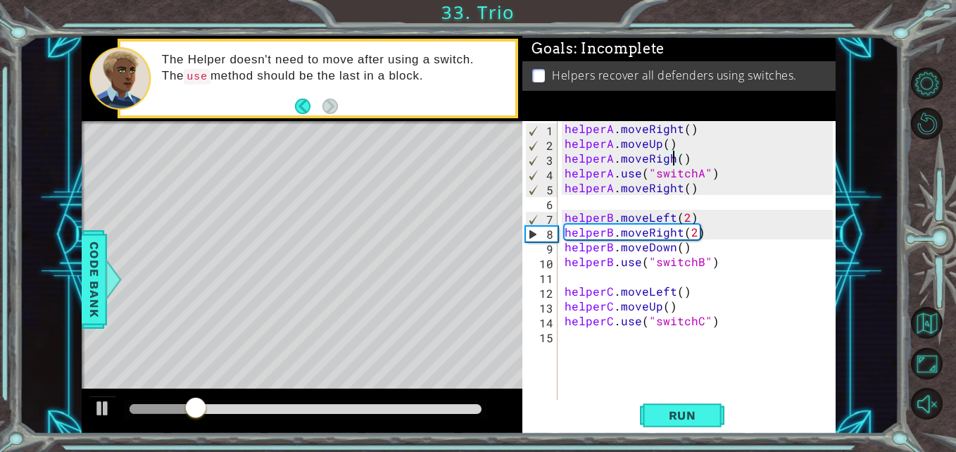
scroll to position [0, 7]
click at [653, 406] on button "Run" at bounding box center [682, 415] width 85 height 31
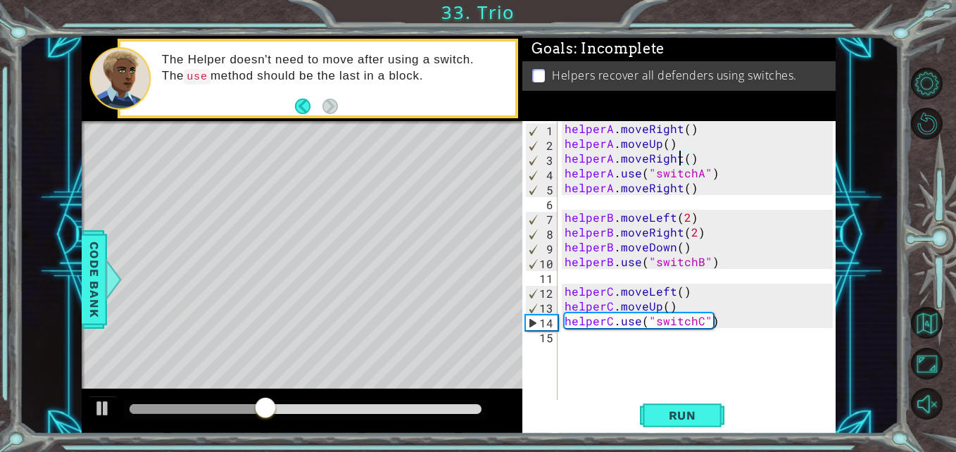
click at [690, 305] on div "helperA . moveRight ( ) helperA . moveUp ( ) helperA . moveRight ( ) helperA . …" at bounding box center [701, 276] width 278 height 311
type textarea "helperC.moveUp()"
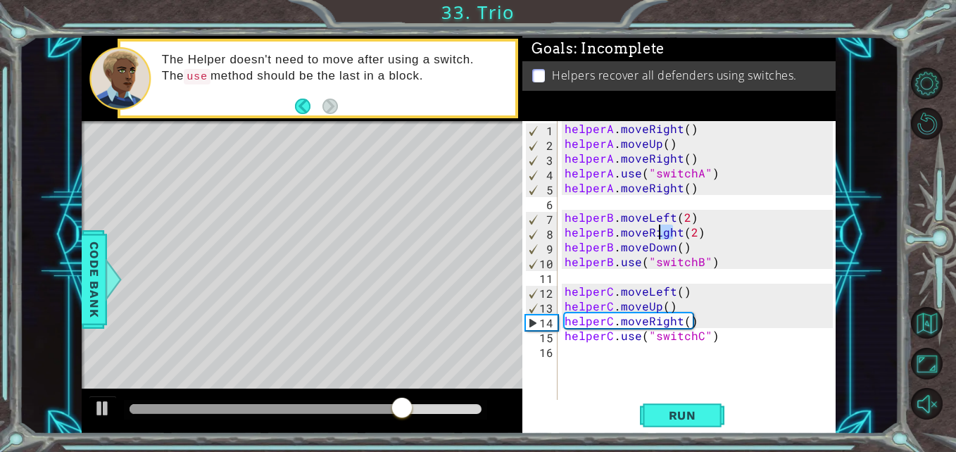
drag, startPoint x: 675, startPoint y: 229, endPoint x: 659, endPoint y: 231, distance: 15.6
click at [659, 231] on div "helperA . moveRight ( ) helperA . moveUp ( ) helperA . moveRight ( ) helperA . …" at bounding box center [701, 276] width 278 height 311
type textarea "helperB.moveRight(2)"
drag, startPoint x: 704, startPoint y: 232, endPoint x: 563, endPoint y: 235, distance: 140.9
click at [563, 235] on div "helperA . moveRight ( ) helperA . moveUp ( ) helperA . moveRight ( ) helperA . …" at bounding box center [701, 276] width 278 height 311
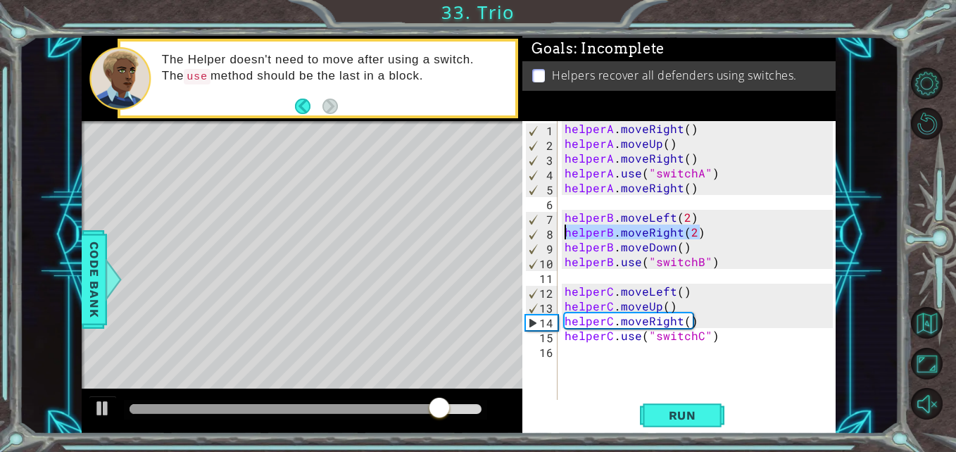
scroll to position [0, 0]
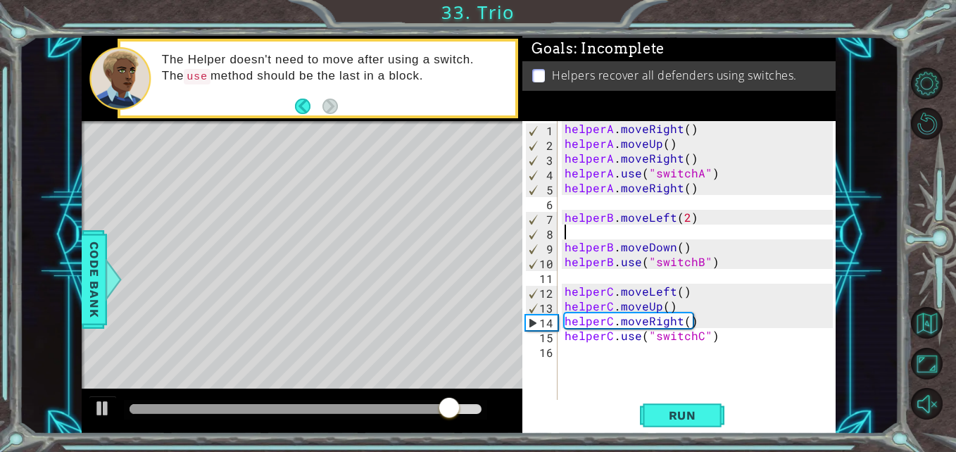
click at [729, 237] on div "helperA . moveRight ( ) helperA . moveUp ( ) helperA . moveRight ( ) helperA . …" at bounding box center [701, 276] width 278 height 311
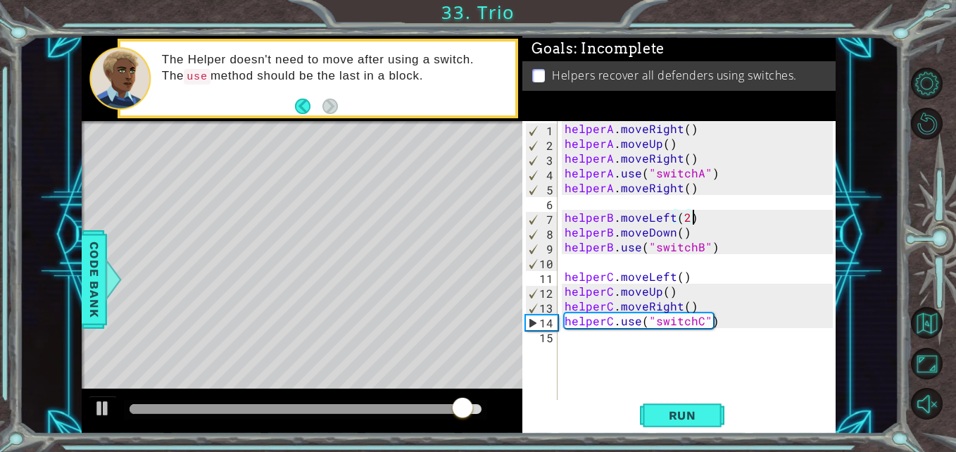
click at [729, 211] on div "helperA . moveRight ( ) helperA . moveUp ( ) helperA . moveRight ( ) helperA . …" at bounding box center [701, 276] width 278 height 311
click at [700, 231] on div "helperA . moveRight ( ) helperA . moveUp ( ) helperA . moveRight ( ) helperA . …" at bounding box center [701, 276] width 278 height 311
type textarea "helperB.moveDown()"
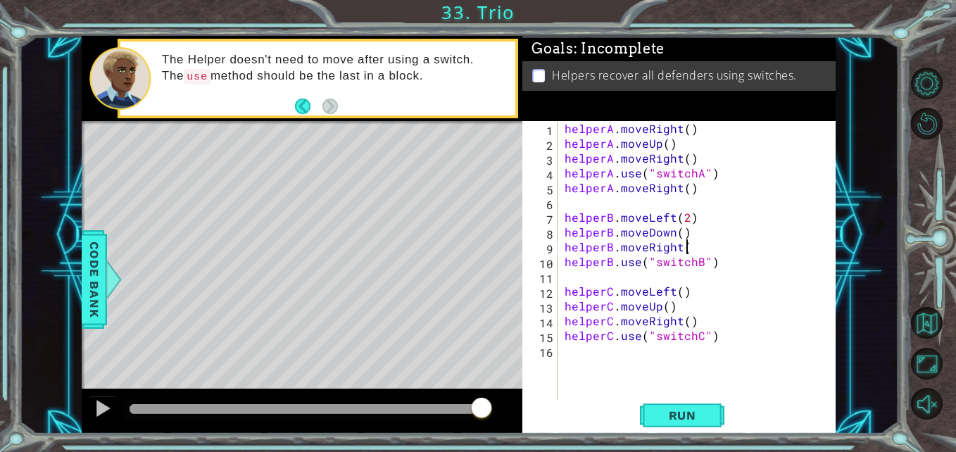
scroll to position [0, 7]
click at [684, 413] on span "Run" at bounding box center [683, 416] width 56 height 14
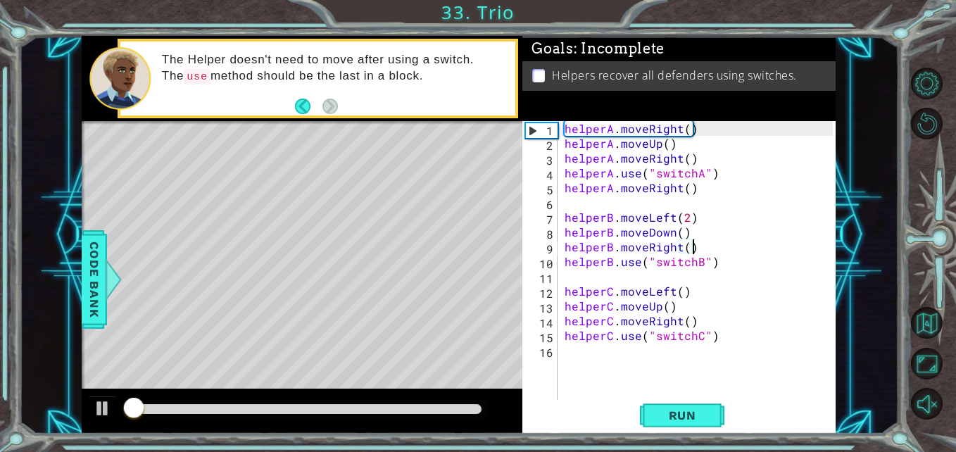
click at [492, 406] on div at bounding box center [302, 411] width 441 height 45
click at [482, 411] on div at bounding box center [305, 410] width 363 height 20
click at [474, 412] on div at bounding box center [306, 409] width 352 height 10
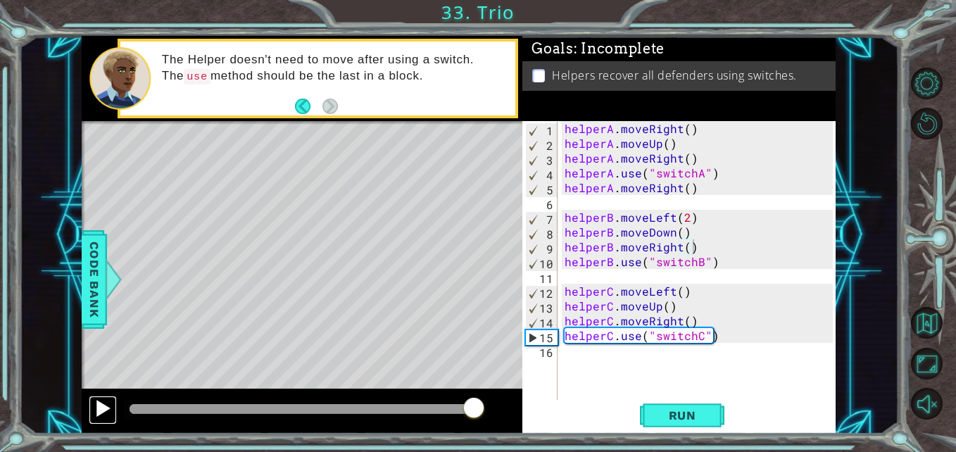
drag, startPoint x: 94, startPoint y: 420, endPoint x: 100, endPoint y: 413, distance: 9.0
click at [100, 413] on button at bounding box center [103, 410] width 28 height 29
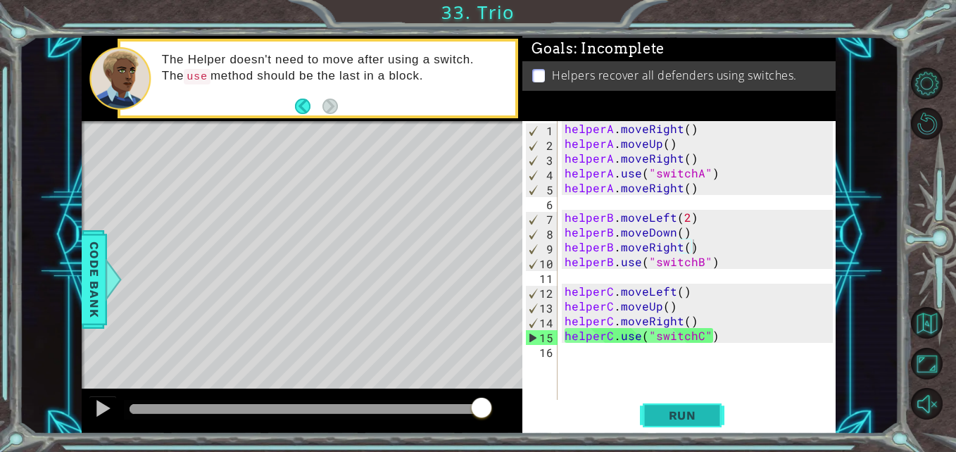
click at [666, 402] on button "Run" at bounding box center [682, 415] width 85 height 31
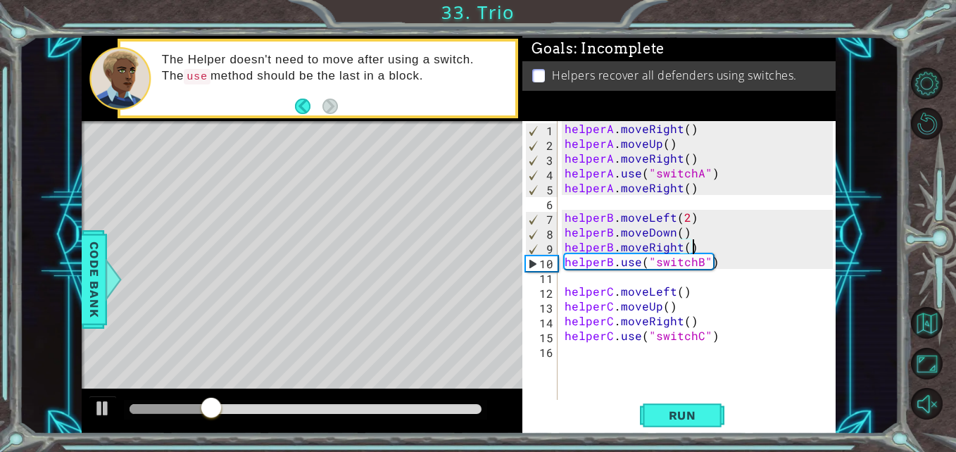
click at [747, 192] on div "helperA . moveRight ( ) helperA . moveUp ( ) helperA . moveRight ( ) helperA . …" at bounding box center [701, 276] width 278 height 311
click at [706, 220] on div "helperA . moveRight ( ) helperA . moveUp ( ) helperA . moveRight ( ) helperA . …" at bounding box center [701, 276] width 278 height 311
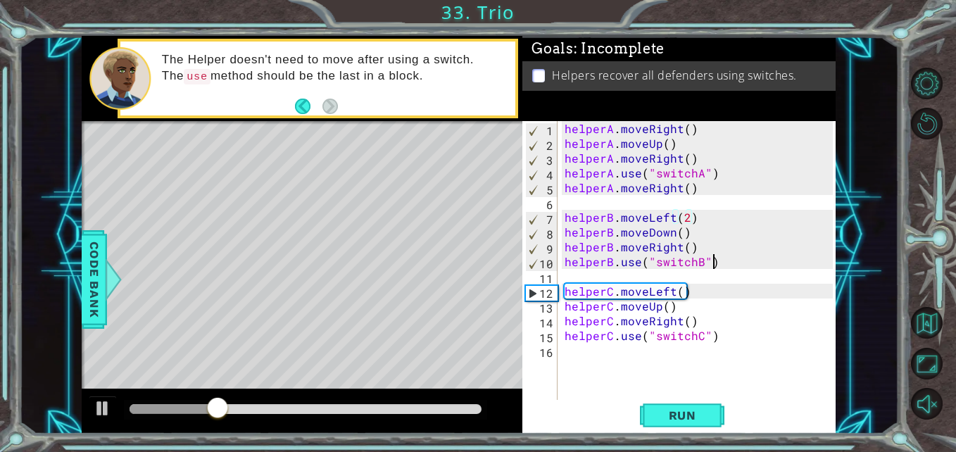
drag, startPoint x: 744, startPoint y: 257, endPoint x: 739, endPoint y: 194, distance: 63.6
click at [740, 255] on div "helperA . moveRight ( ) helperA . moveUp ( ) helperA . moveRight ( ) helperA . …" at bounding box center [701, 276] width 278 height 311
click at [859, 153] on div "1 ההההההההההההההההההההההההההההההההההההההההההההההההההההההההההההההההההההההההההההה…" at bounding box center [459, 235] width 880 height 398
click at [694, 257] on div "helperA . moveRight ( ) helperA . moveUp ( ) helperA . moveRight ( ) helperA . …" at bounding box center [701, 276] width 278 height 311
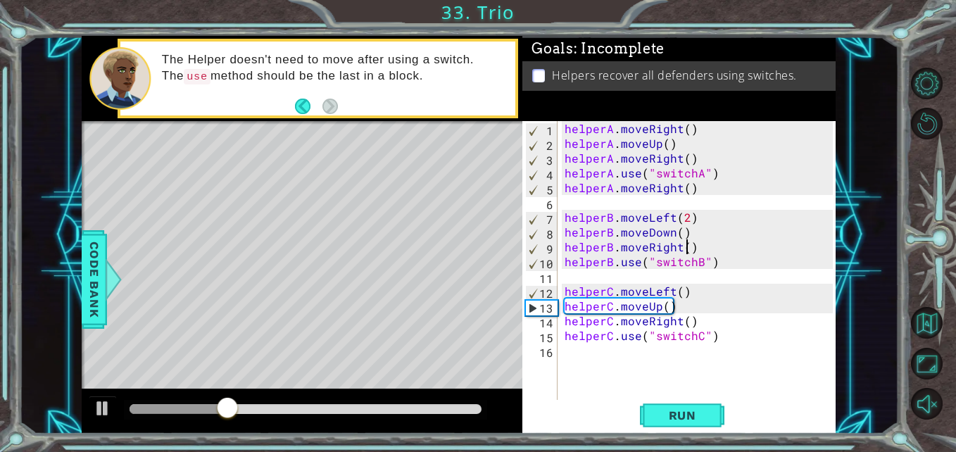
click at [684, 243] on div "helperA . moveRight ( ) helperA . moveUp ( ) helperA . moveRight ( ) helperA . …" at bounding box center [701, 276] width 278 height 311
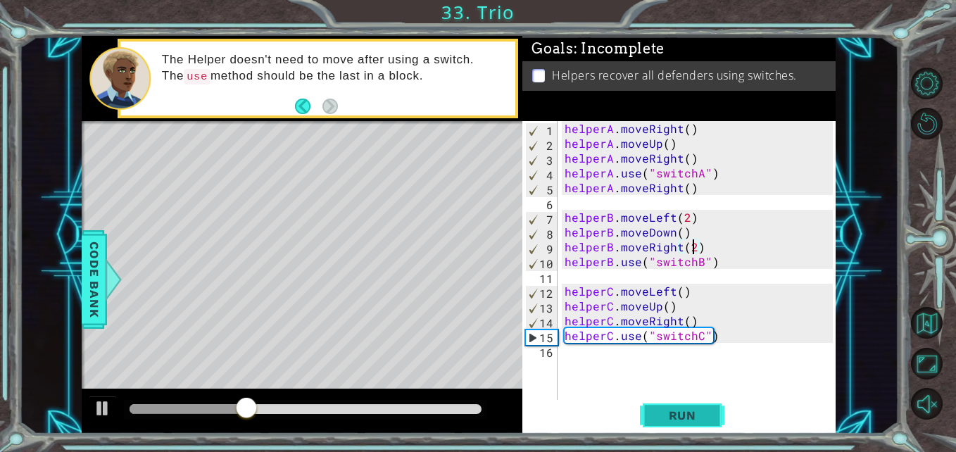
type textarea "helperB.moveRight(2)"
click at [680, 410] on span "Run" at bounding box center [683, 416] width 56 height 14
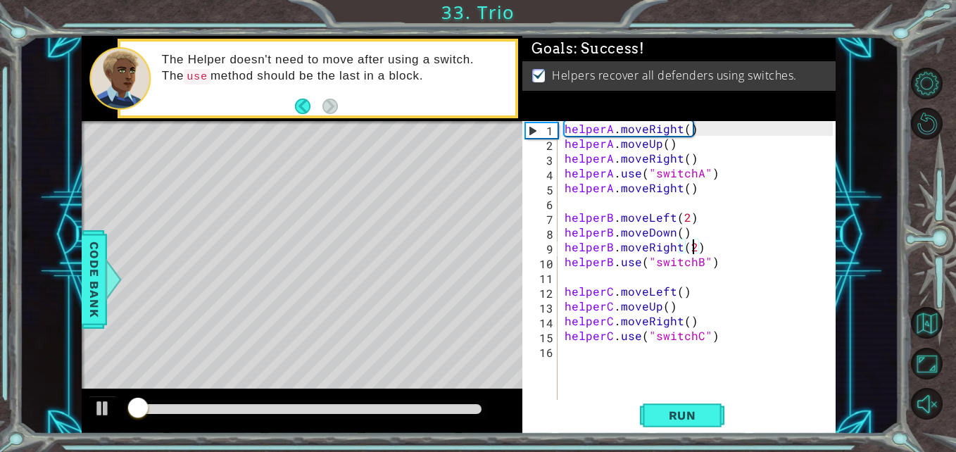
click at [475, 415] on div at bounding box center [305, 410] width 363 height 20
drag, startPoint x: 488, startPoint y: 404, endPoint x: 474, endPoint y: 408, distance: 14.7
click at [483, 405] on div at bounding box center [302, 411] width 441 height 45
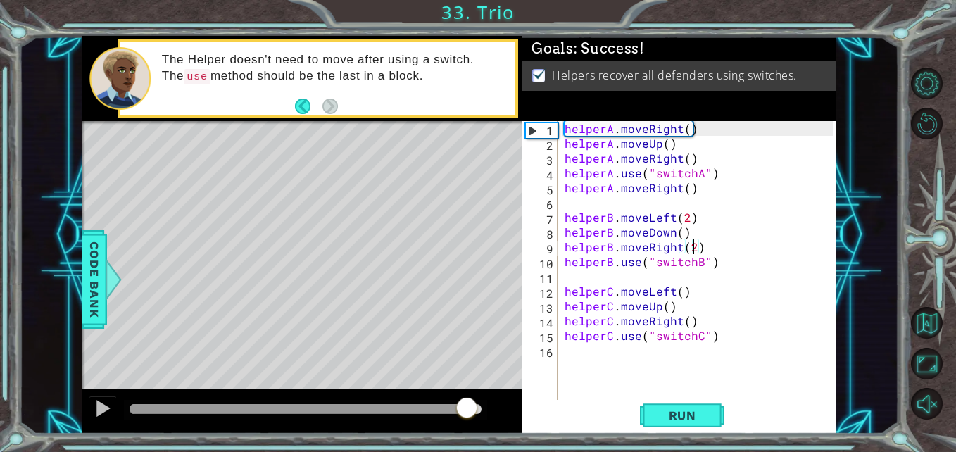
click at [466, 411] on div at bounding box center [306, 409] width 352 height 10
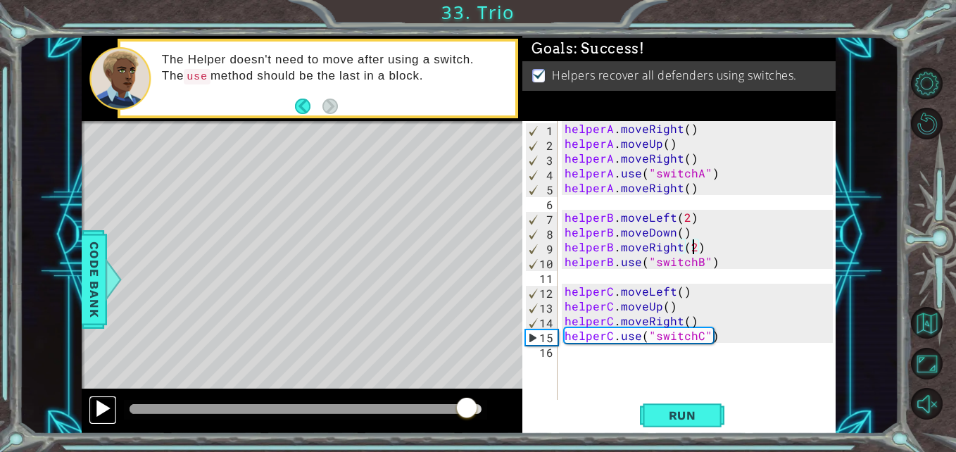
click at [99, 403] on div at bounding box center [103, 408] width 18 height 18
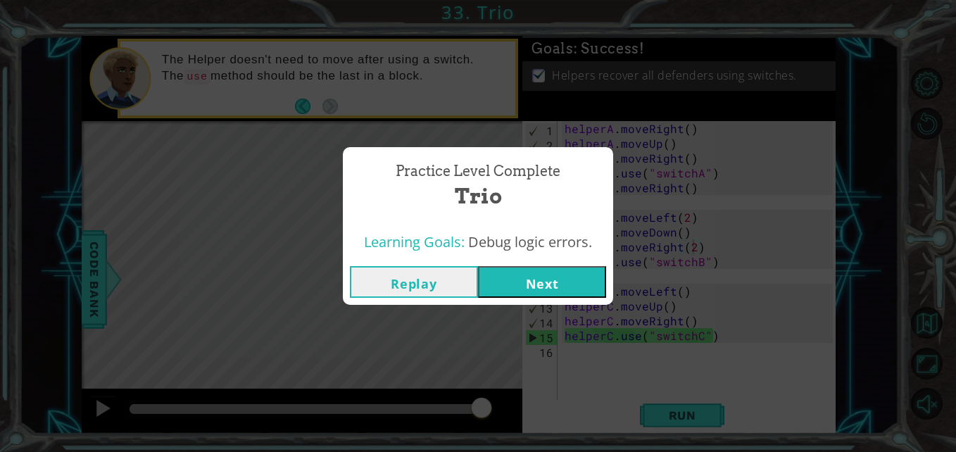
click at [523, 270] on button "Next" at bounding box center [542, 282] width 128 height 32
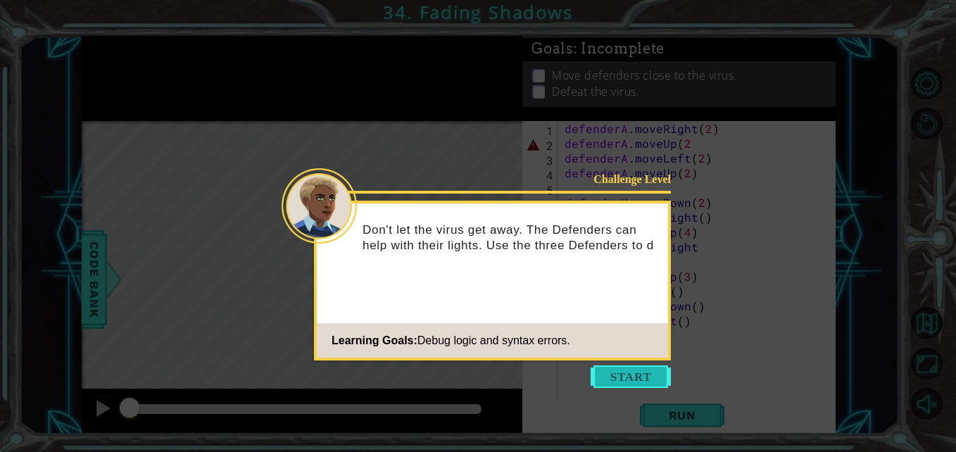
click at [618, 375] on button "Start" at bounding box center [631, 377] width 80 height 23
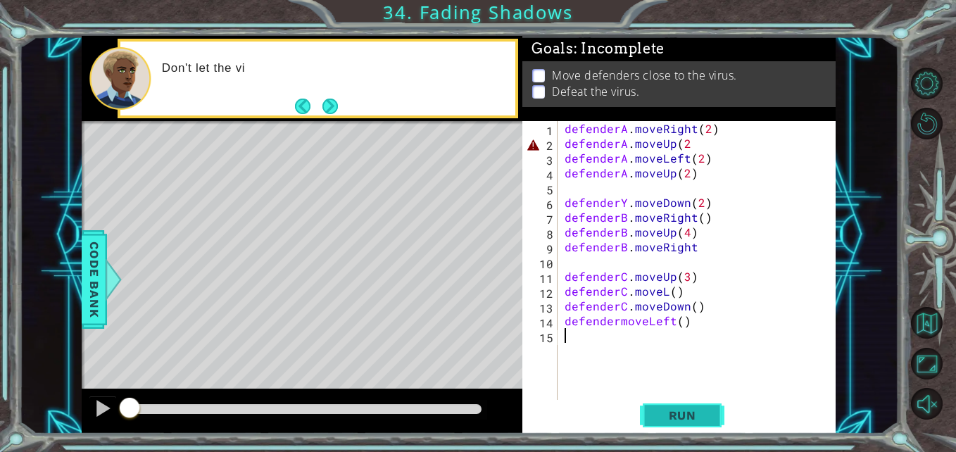
click at [705, 416] on span "Run" at bounding box center [683, 416] width 56 height 14
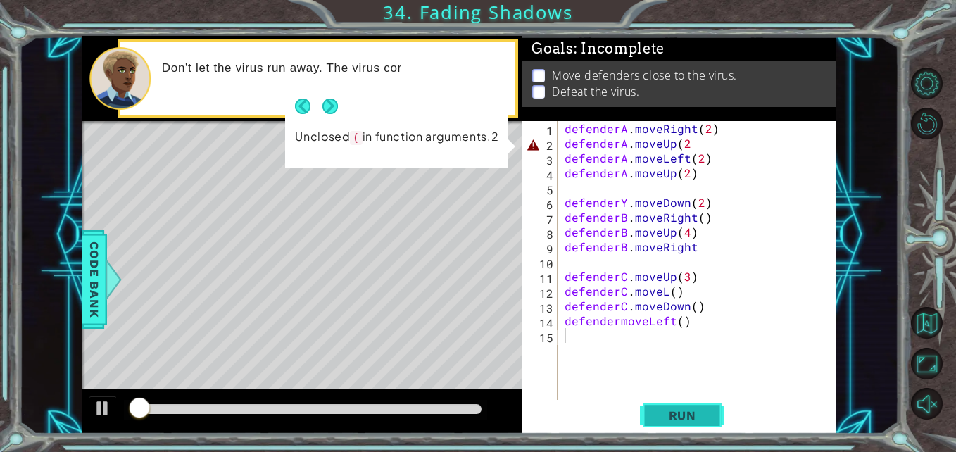
click at [704, 416] on span "Run" at bounding box center [683, 416] width 56 height 14
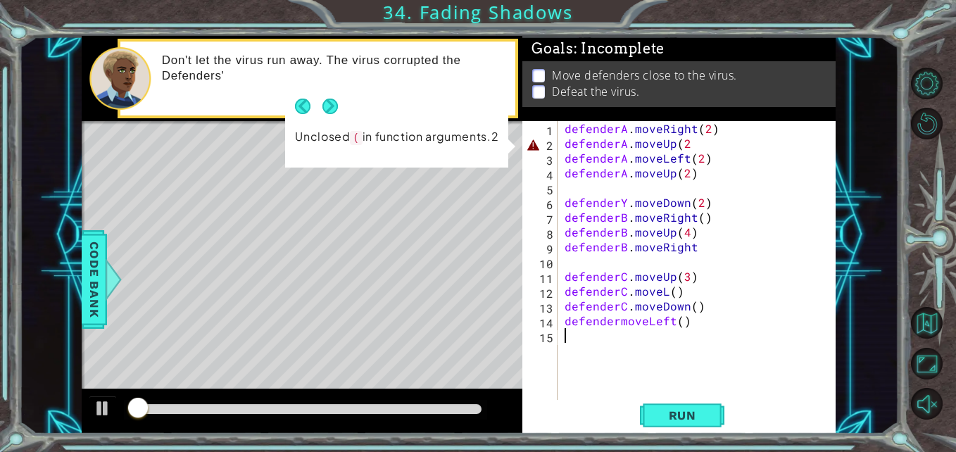
click at [683, 138] on div "defenderA . moveRight ( 2 ) defenderA . moveUp ( 2 defenderA . moveLeft ( 2 ) d…" at bounding box center [701, 276] width 278 height 311
click at [678, 137] on div "defenderA . moveRight ( 2 ) defenderA . moveUp ( 2 defenderA . moveLeft ( 2 ) d…" at bounding box center [701, 276] width 278 height 311
click at [692, 143] on div "defenderA . moveRight ( 2 ) defenderA . moveUp ( 2 defenderA . moveLeft ( 2 ) d…" at bounding box center [701, 276] width 278 height 311
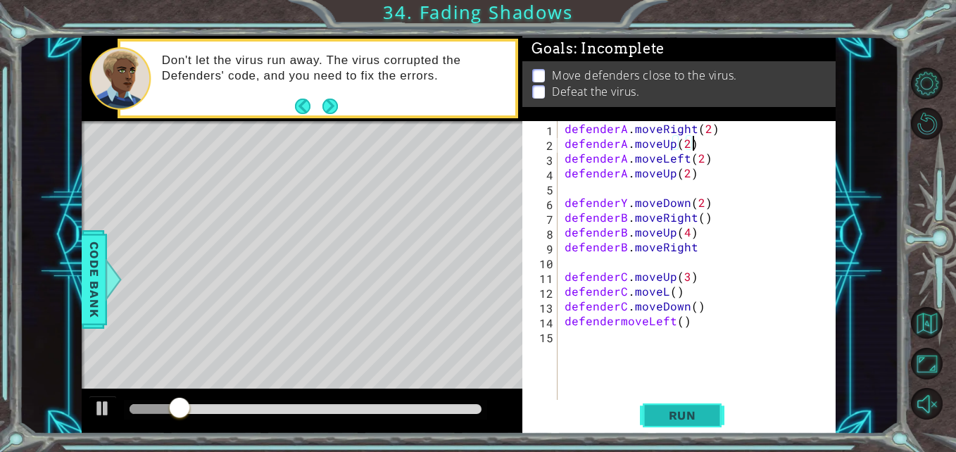
type textarea "defenderA.moveUp(2)"
click at [707, 430] on button "Run" at bounding box center [682, 415] width 85 height 31
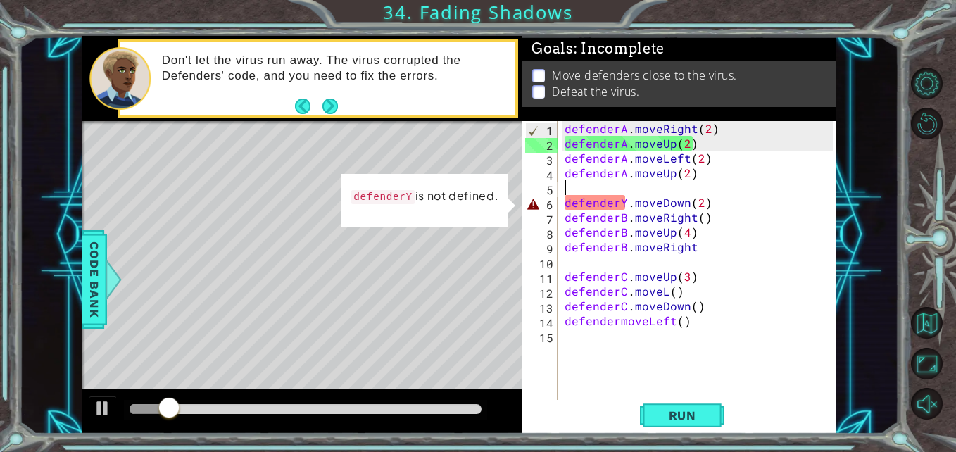
click at [628, 194] on div "defenderA . moveRight ( 2 ) defenderA . moveUp ( 2 ) defenderA . moveLeft ( 2 )…" at bounding box center [701, 276] width 278 height 311
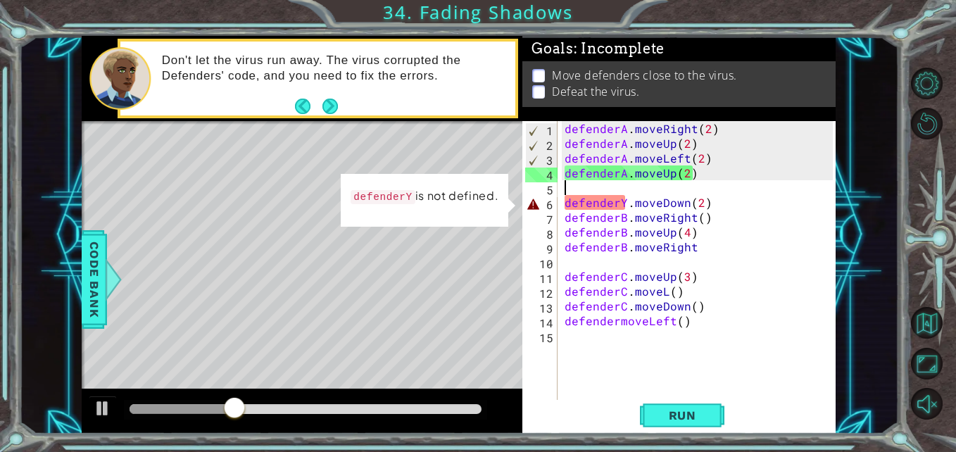
click at [626, 208] on div "defenderA . moveRight ( 2 ) defenderA . moveUp ( 2 ) defenderA . moveLeft ( 2 )…" at bounding box center [701, 276] width 278 height 311
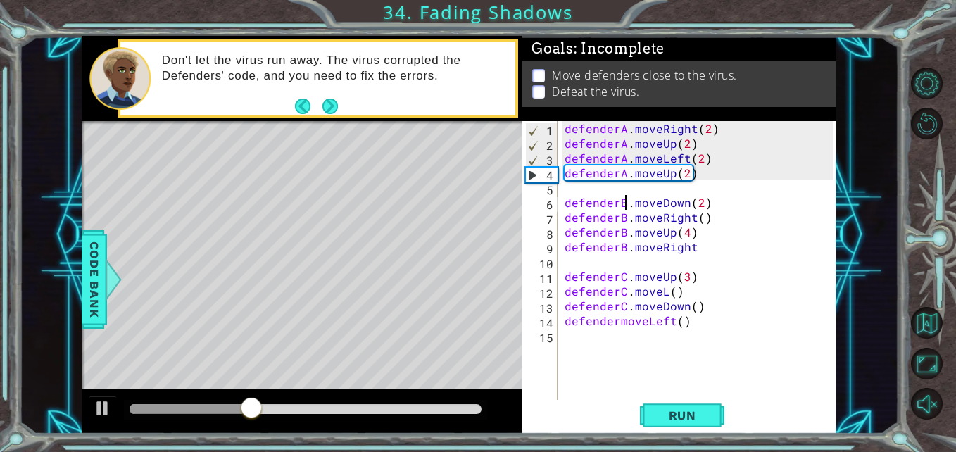
scroll to position [0, 4]
click at [616, 317] on div "defenderA . moveRight ( 2 ) defenderA . moveUp ( 2 ) defenderA . moveLeft ( 2 )…" at bounding box center [701, 276] width 278 height 311
click at [666, 418] on span "Run" at bounding box center [683, 416] width 56 height 14
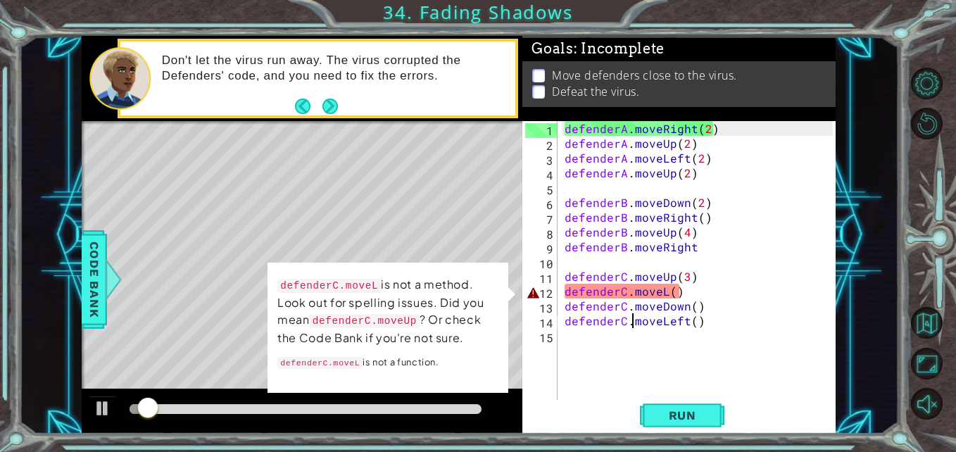
click at [666, 289] on div "defenderA . moveRight ( 2 ) defenderA . moveUp ( 2 ) defenderA . moveLeft ( 2 )…" at bounding box center [701, 276] width 278 height 311
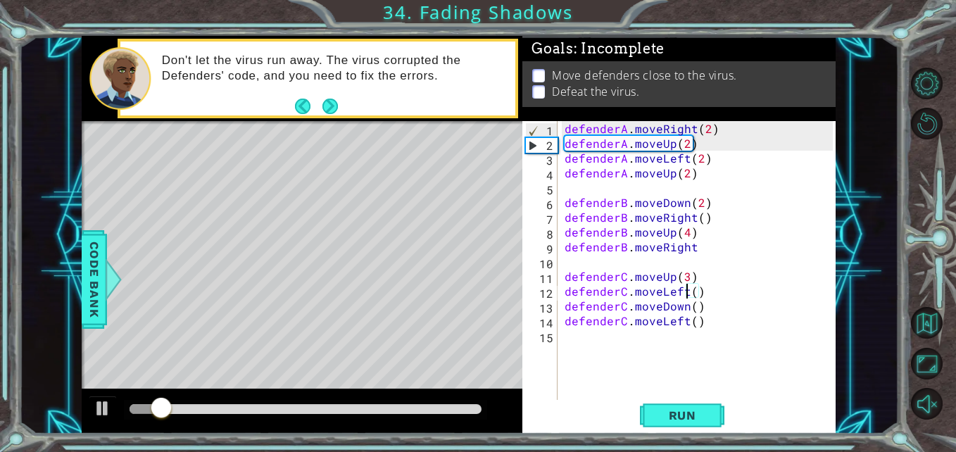
scroll to position [0, 8]
click at [655, 407] on button "Run" at bounding box center [682, 415] width 85 height 31
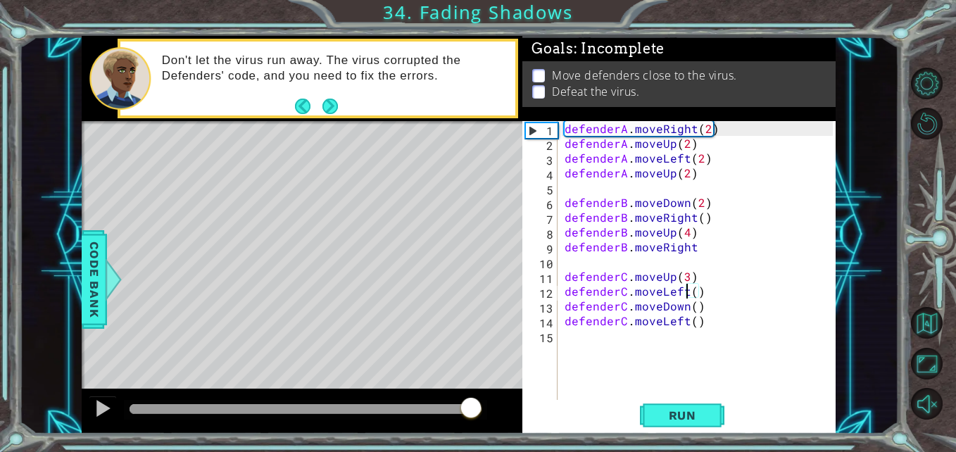
click at [470, 406] on div at bounding box center [306, 409] width 352 height 10
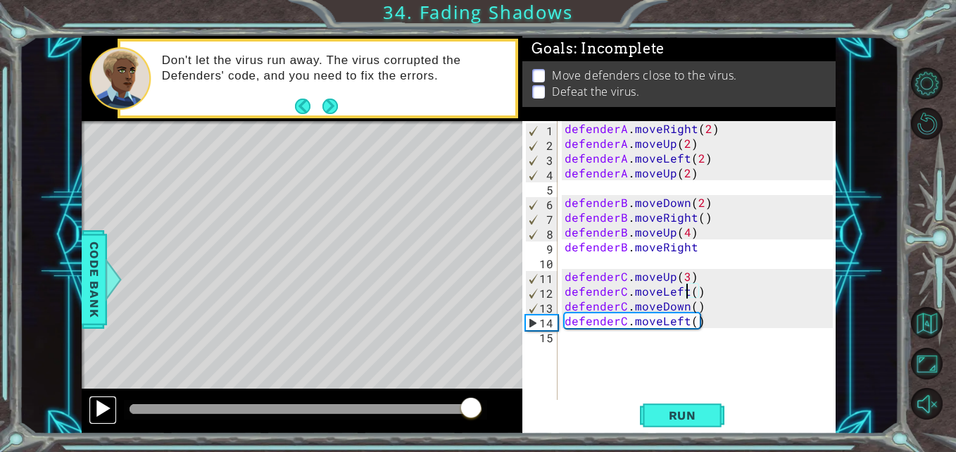
click at [110, 399] on div at bounding box center [103, 408] width 18 height 18
click at [106, 409] on div at bounding box center [103, 408] width 18 height 18
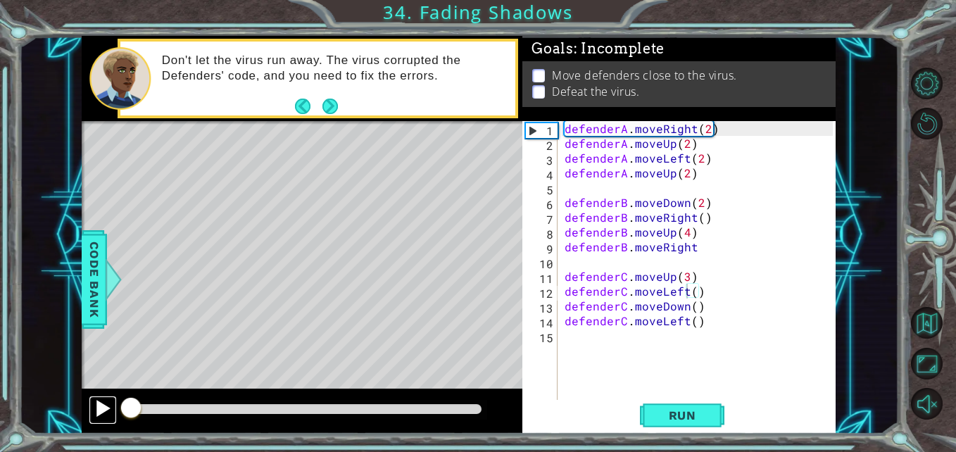
click at [111, 407] on div at bounding box center [103, 408] width 18 height 18
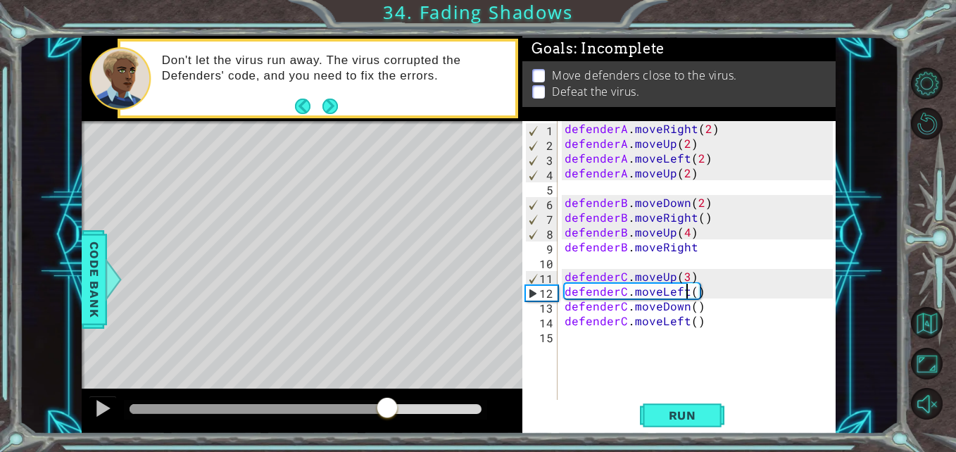
drag, startPoint x: 139, startPoint y: 401, endPoint x: 388, endPoint y: 399, distance: 249.3
click at [387, 399] on div at bounding box center [387, 409] width 25 height 25
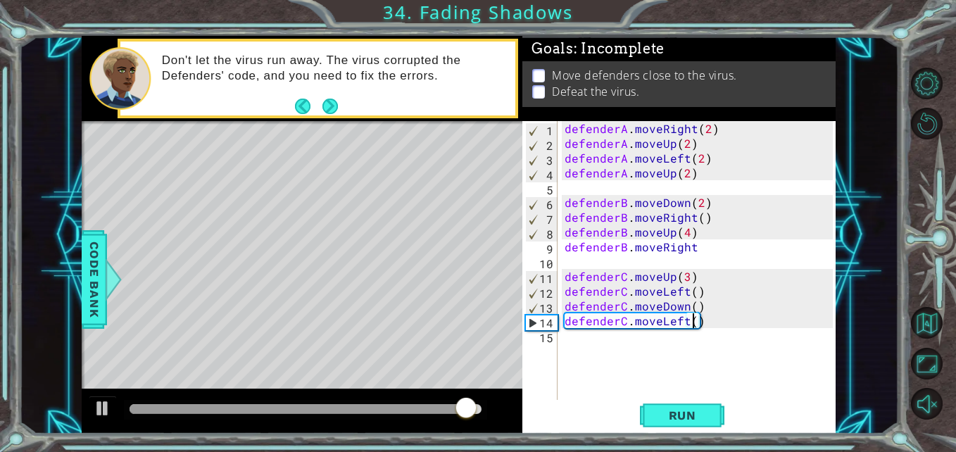
click at [694, 326] on div "defenderA . moveRight ( 2 ) defenderA . moveUp ( 2 ) defenderA . moveLeft ( 2 )…" at bounding box center [701, 276] width 278 height 311
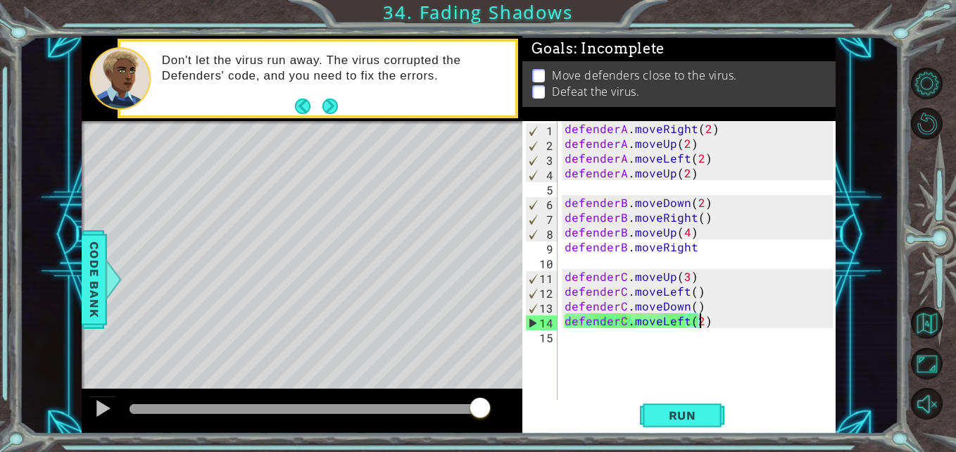
scroll to position [0, 8]
click at [691, 408] on button "Run" at bounding box center [682, 415] width 85 height 31
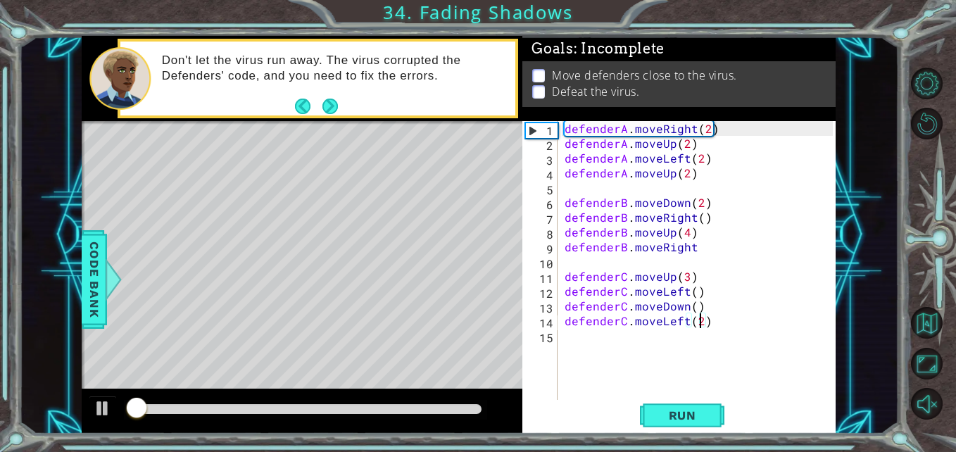
click at [466, 408] on div at bounding box center [306, 409] width 352 height 10
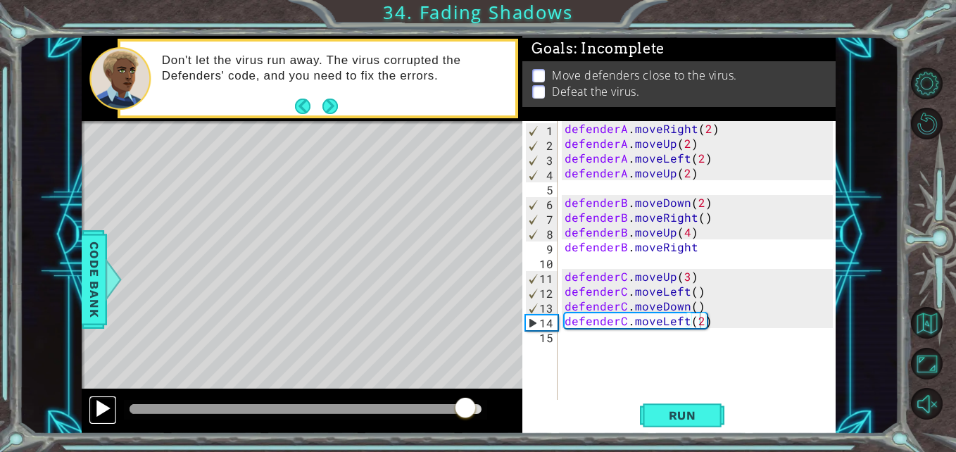
click at [104, 407] on div at bounding box center [103, 408] width 18 height 18
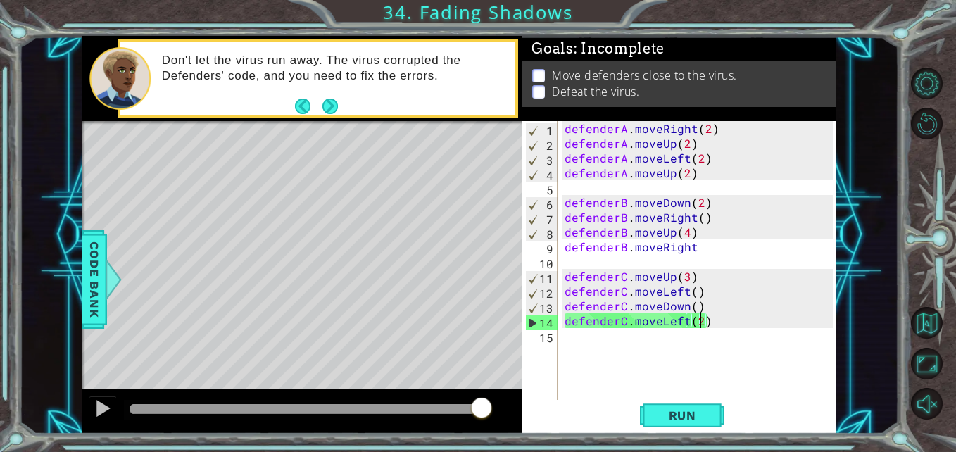
drag, startPoint x: 675, startPoint y: 418, endPoint x: 516, endPoint y: 416, distance: 159.2
click at [674, 418] on span "Run" at bounding box center [683, 416] width 56 height 14
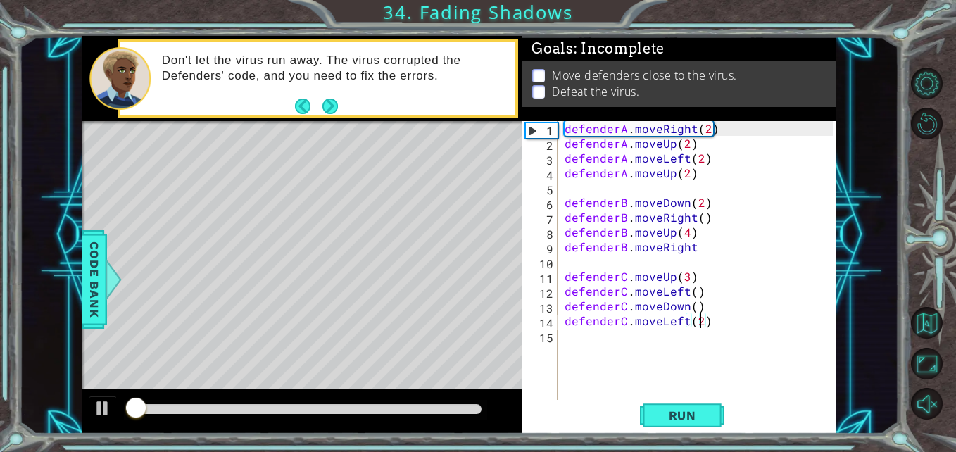
click at [445, 412] on div at bounding box center [306, 409] width 352 height 10
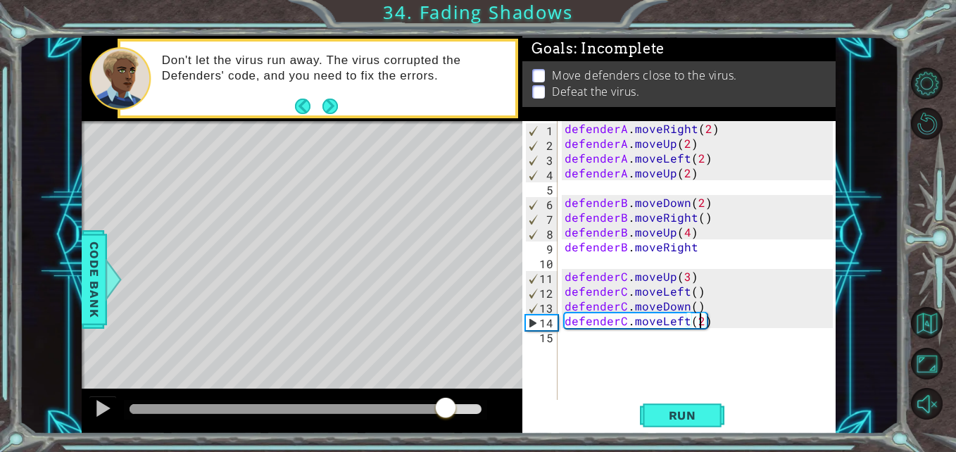
click at [411, 413] on div at bounding box center [288, 409] width 316 height 10
click at [391, 408] on div at bounding box center [306, 409] width 352 height 10
click at [99, 399] on div at bounding box center [103, 408] width 18 height 18
drag, startPoint x: 313, startPoint y: 402, endPoint x: 280, endPoint y: 402, distance: 33.1
click at [282, 402] on div at bounding box center [305, 410] width 363 height 20
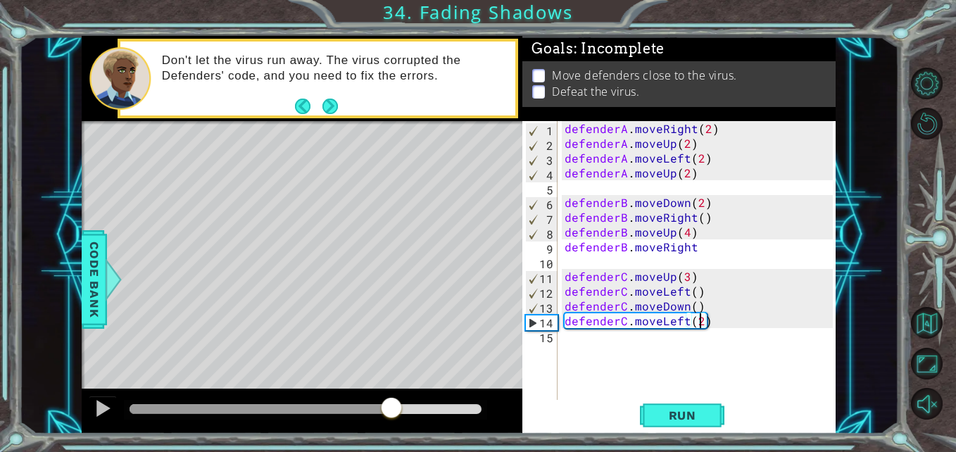
drag, startPoint x: 392, startPoint y: 409, endPoint x: 337, endPoint y: 409, distance: 54.2
click at [379, 409] on div at bounding box center [391, 409] width 25 height 25
click at [697, 251] on div "defenderA . moveRight ( 2 ) defenderA . moveUp ( 2 ) defenderA . moveLeft ( 2 )…" at bounding box center [701, 276] width 278 height 311
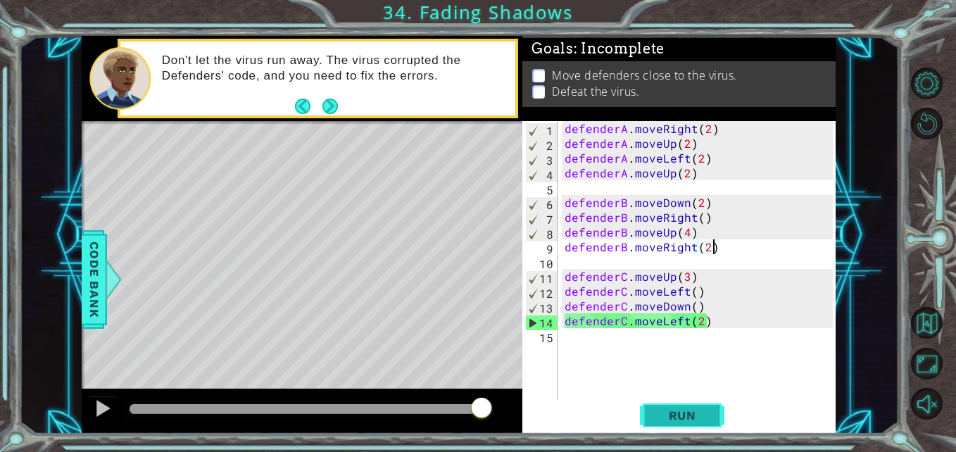
click at [668, 423] on span "Run" at bounding box center [683, 416] width 56 height 14
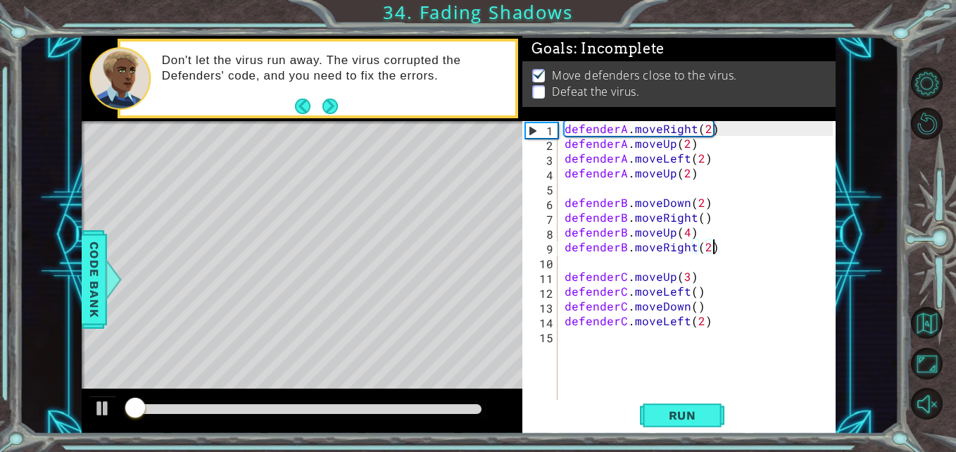
click at [459, 407] on div at bounding box center [306, 409] width 352 height 10
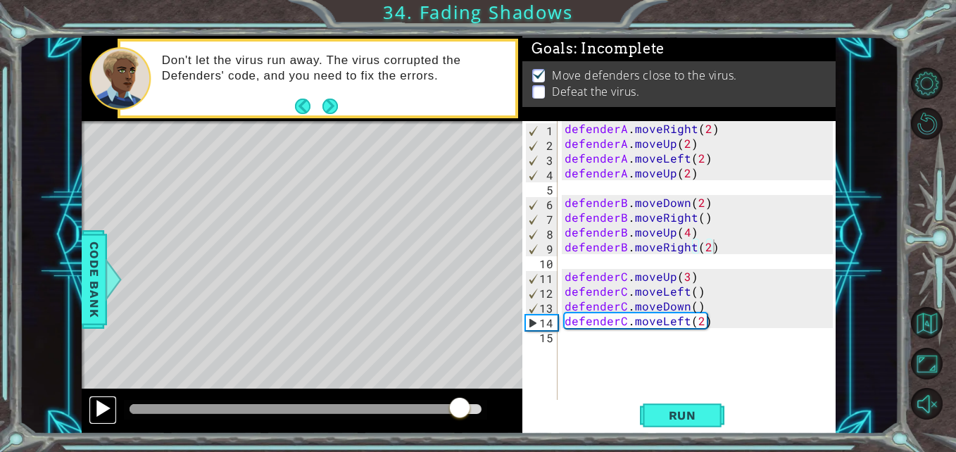
click at [114, 397] on button at bounding box center [103, 410] width 28 height 29
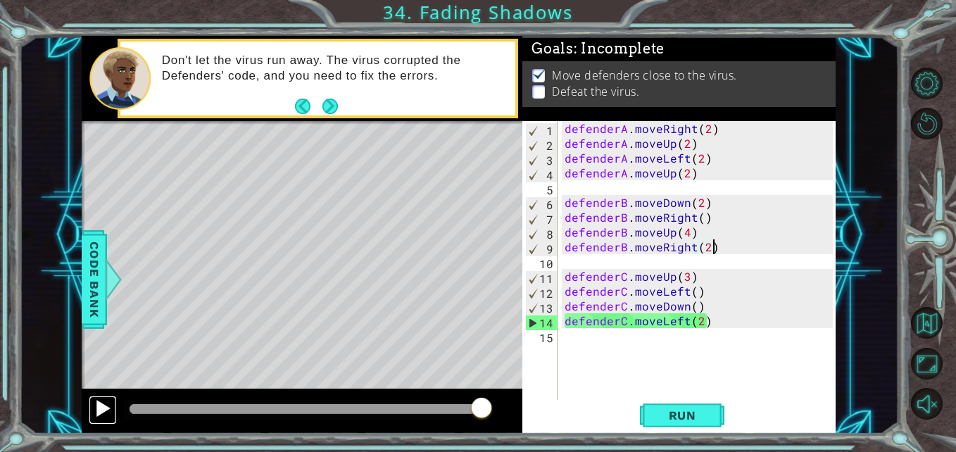
click at [106, 399] on div at bounding box center [103, 408] width 18 height 18
click at [337, 105] on button "Next" at bounding box center [330, 106] width 20 height 20
click at [124, 406] on div at bounding box center [305, 410] width 363 height 20
click at [91, 413] on button at bounding box center [103, 410] width 28 height 29
click at [91, 411] on button at bounding box center [103, 410] width 28 height 29
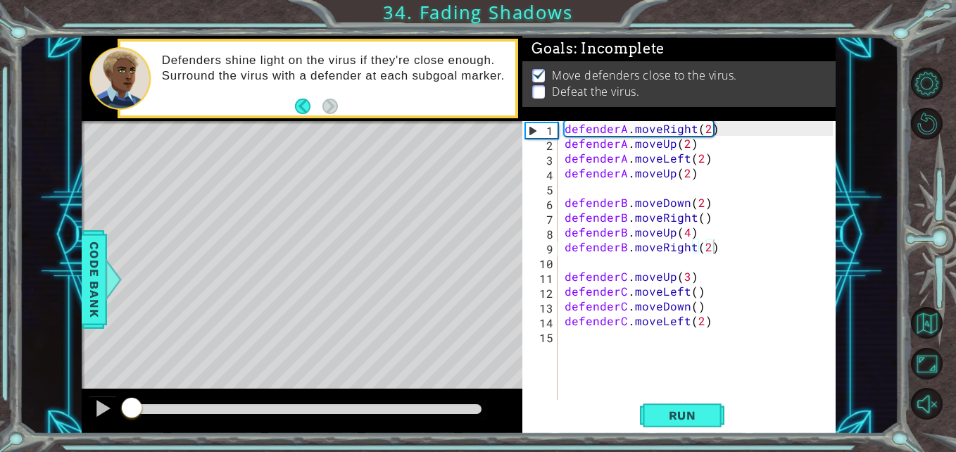
click at [731, 415] on div "Run" at bounding box center [682, 415] width 313 height 31
click at [706, 412] on span "Run" at bounding box center [683, 416] width 56 height 14
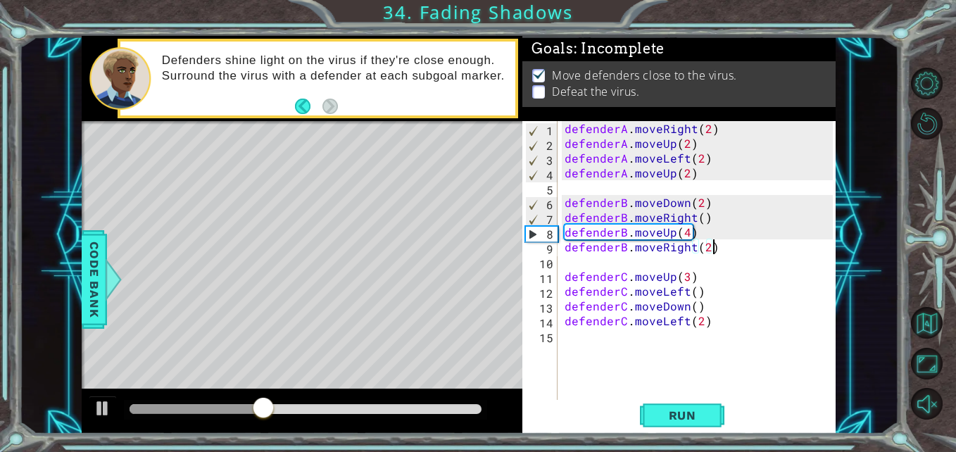
click at [691, 175] on div "defenderA . moveRight ( 2 ) defenderA . moveUp ( 2 ) defenderA . moveLeft ( 2 )…" at bounding box center [701, 276] width 278 height 311
click at [683, 171] on div "defenderA . moveRight ( 2 ) defenderA . moveUp ( 2 ) defenderA . moveLeft ( 2 )…" at bounding box center [701, 276] width 278 height 311
click at [686, 172] on div "defenderA . moveRight ( 2 ) defenderA . moveUp ( 2 ) defenderA . moveLeft ( 2 )…" at bounding box center [701, 276] width 278 height 311
click at [709, 244] on div "defenderA . moveRight ( 2 ) defenderA . moveUp ( 2 ) defenderA . moveLeft ( 2 )…" at bounding box center [701, 276] width 278 height 311
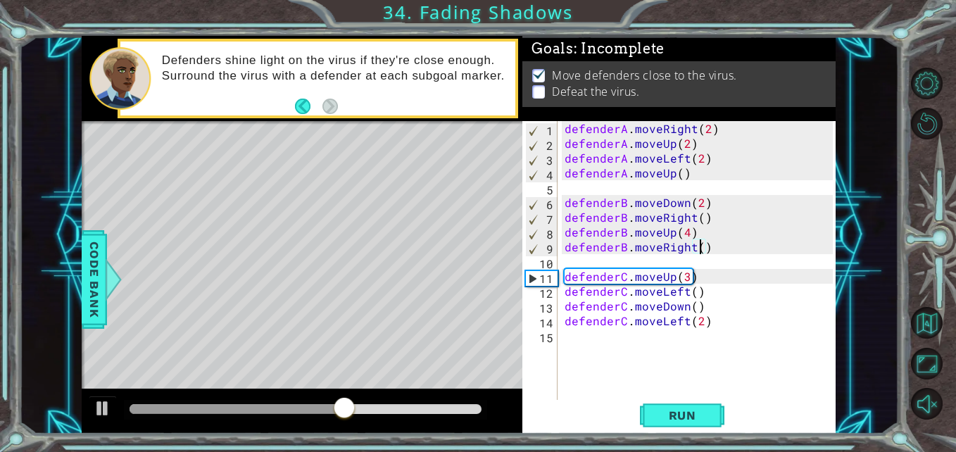
click at [724, 308] on div "defenderA . moveRight ( 2 ) defenderA . moveUp ( 2 ) defenderA . moveLeft ( 2 )…" at bounding box center [701, 276] width 278 height 311
click at [723, 315] on div "defenderA . moveRight ( 2 ) defenderA . moveUp ( 2 ) defenderA . moveLeft ( 2 )…" at bounding box center [701, 276] width 278 height 311
click at [718, 314] on div "defenderA . moveRight ( 2 ) defenderA . moveUp ( 2 ) defenderA . moveLeft ( 2 )…" at bounding box center [701, 276] width 278 height 311
click at [714, 313] on div "defenderA . moveRight ( 2 ) defenderA . moveUp ( 2 ) defenderA . moveLeft ( 2 )…" at bounding box center [701, 276] width 278 height 311
click at [701, 308] on div "defenderA . moveRight ( 2 ) defenderA . moveUp ( 2 ) defenderA . moveLeft ( 2 )…" at bounding box center [701, 276] width 278 height 311
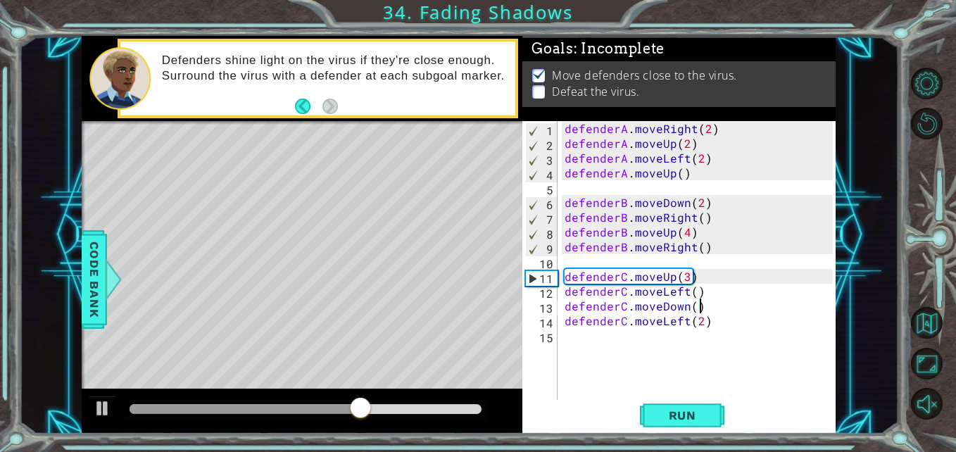
click at [699, 322] on div "defenderA . moveRight ( 2 ) defenderA . moveUp ( 2 ) defenderA . moveLeft ( 2 )…" at bounding box center [701, 276] width 278 height 311
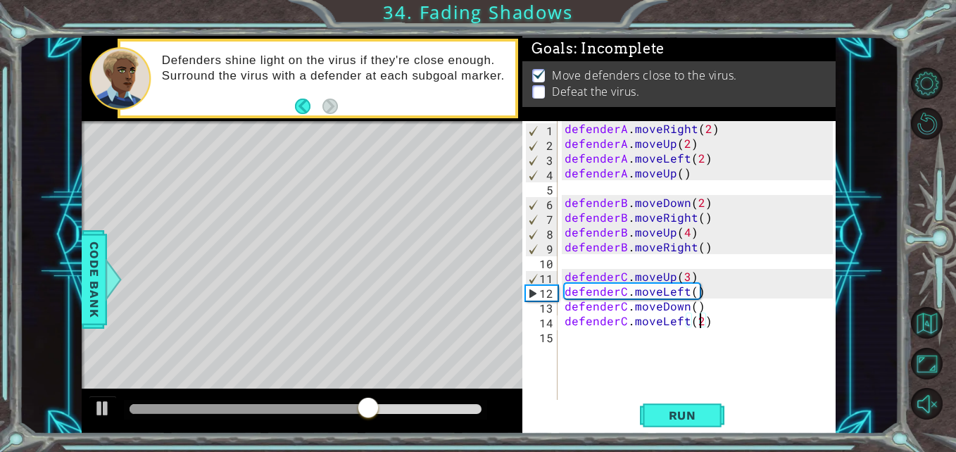
type textarea "defenderC.moveLeft()"
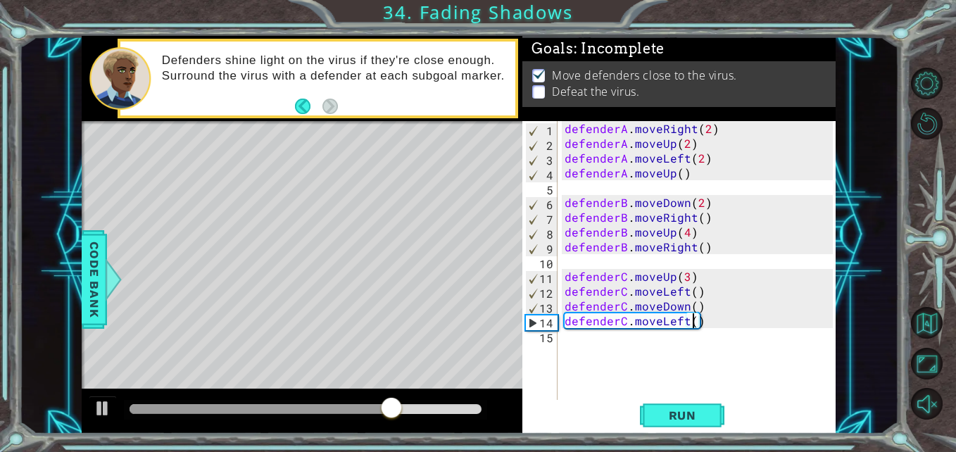
click at [712, 393] on div "defenderA . moveRight ( 2 ) defenderA . moveUp ( 2 ) defenderA . moveLeft ( 2 )…" at bounding box center [701, 276] width 278 height 311
click at [713, 405] on button "Run" at bounding box center [682, 415] width 85 height 31
click at [0, 218] on html "1 ההההההההההההההההההההההההההההההההההההההההההההההההההההההההההההההההההההההההההההה…" at bounding box center [478, 226] width 956 height 452
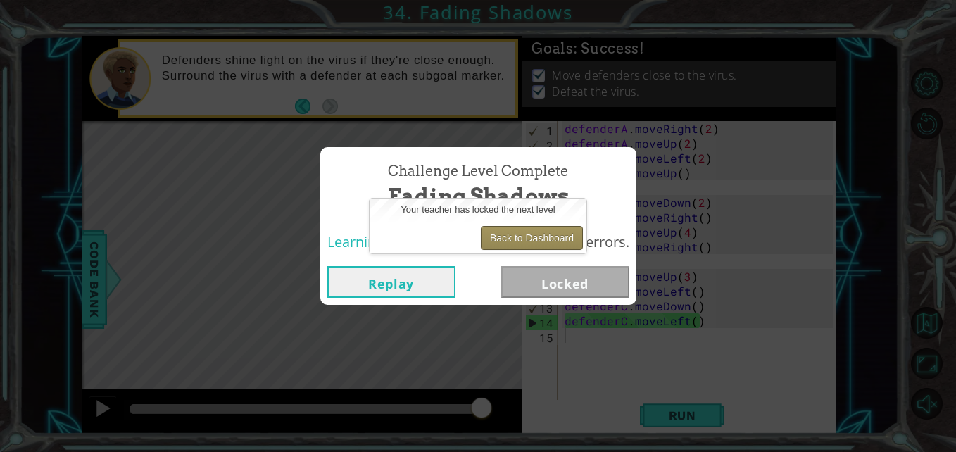
click at [530, 242] on button "Back to Dashboard" at bounding box center [532, 238] width 102 height 24
click at [547, 231] on button "Back to Dashboard" at bounding box center [532, 238] width 102 height 24
click at [551, 235] on button "Back to Dashboard" at bounding box center [532, 238] width 102 height 24
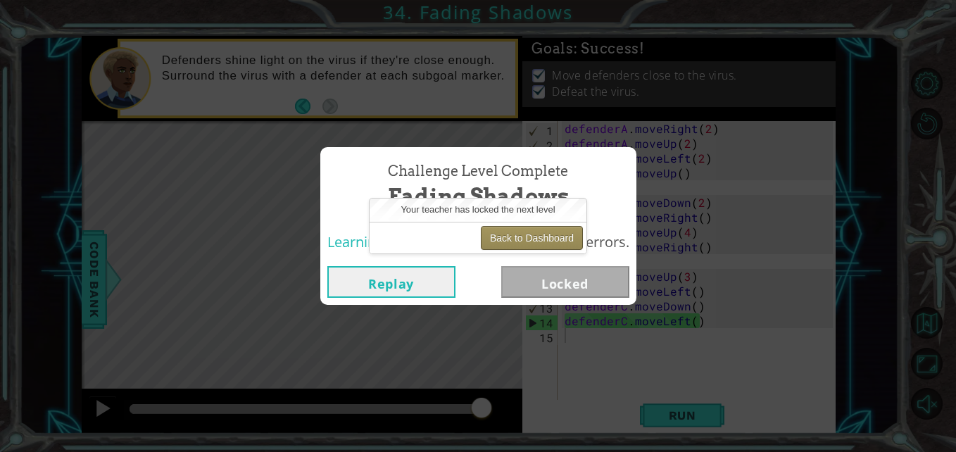
click at [551, 235] on button "Back to Dashboard" at bounding box center [532, 238] width 102 height 24
click at [551, 247] on button "Back to Dashboard" at bounding box center [532, 238] width 102 height 24
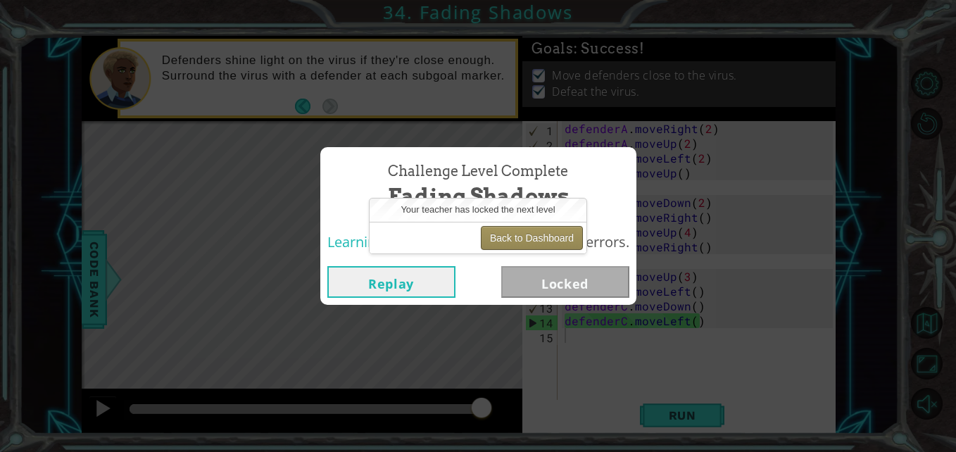
click at [551, 247] on button "Back to Dashboard" at bounding box center [532, 238] width 102 height 24
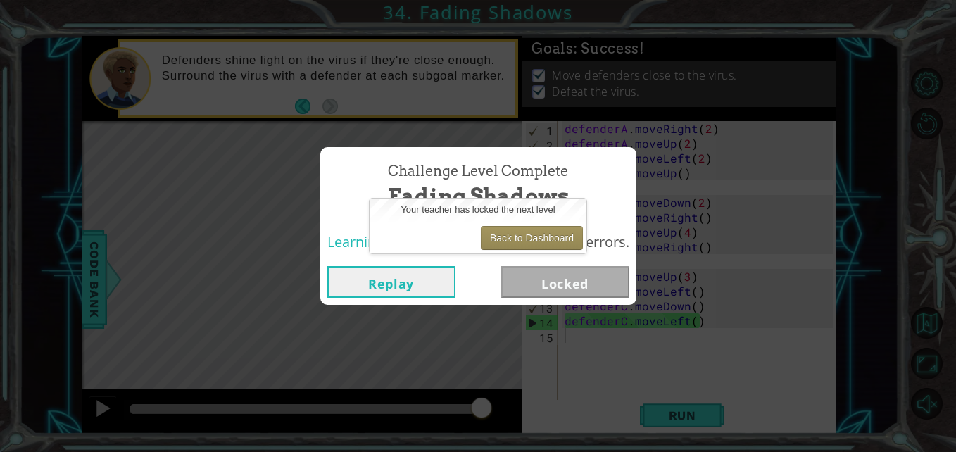
click at [573, 276] on body "1 ההההההההההההההההההההההההההההההההההההההההההההההההההההההההההההההההההההההההההההה…" at bounding box center [478, 226] width 956 height 452
click at [533, 230] on button "Back to Dashboard" at bounding box center [532, 238] width 102 height 24
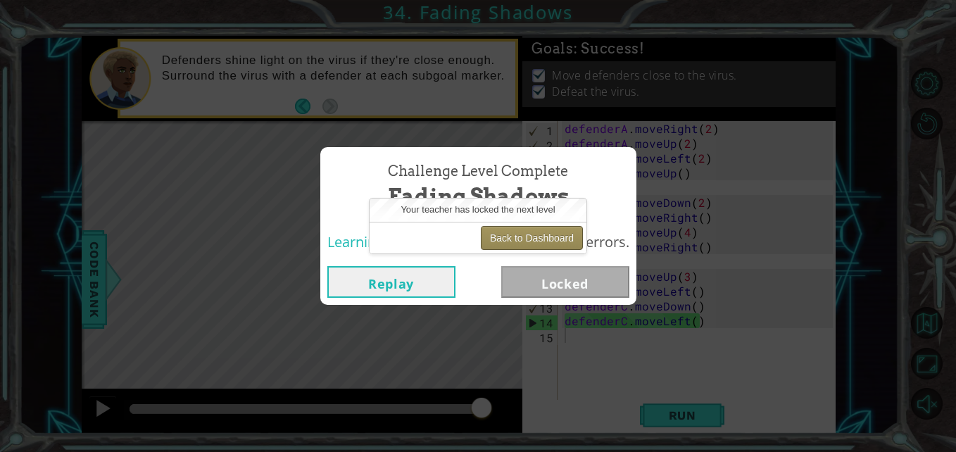
click at [533, 230] on button "Back to Dashboard" at bounding box center [532, 238] width 102 height 24
click at [469, 250] on div "Back to Dashboard" at bounding box center [478, 238] width 217 height 32
click at [443, 271] on button "Replay" at bounding box center [392, 282] width 128 height 32
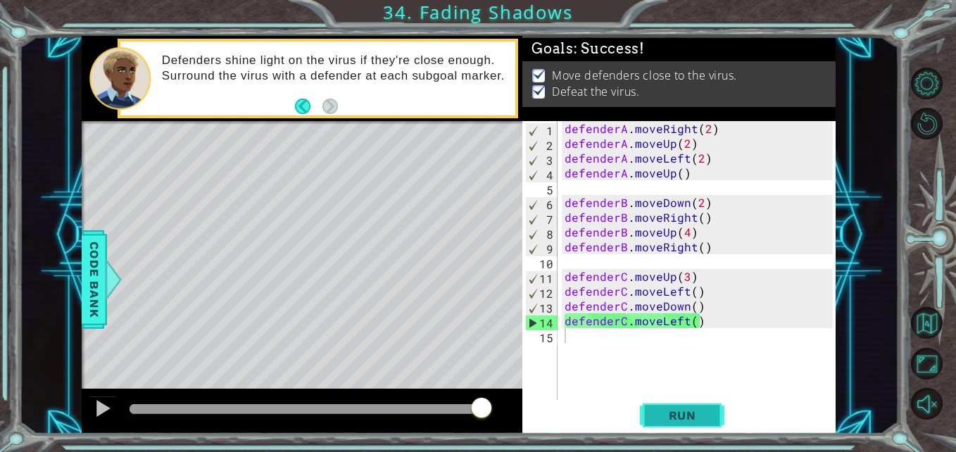
click at [680, 407] on button "Run" at bounding box center [682, 415] width 85 height 31
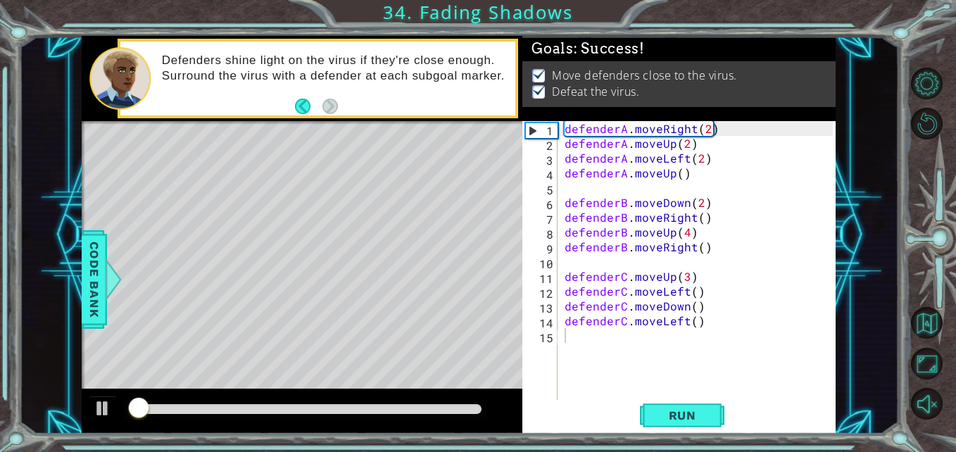
click at [467, 404] on div at bounding box center [305, 410] width 363 height 20
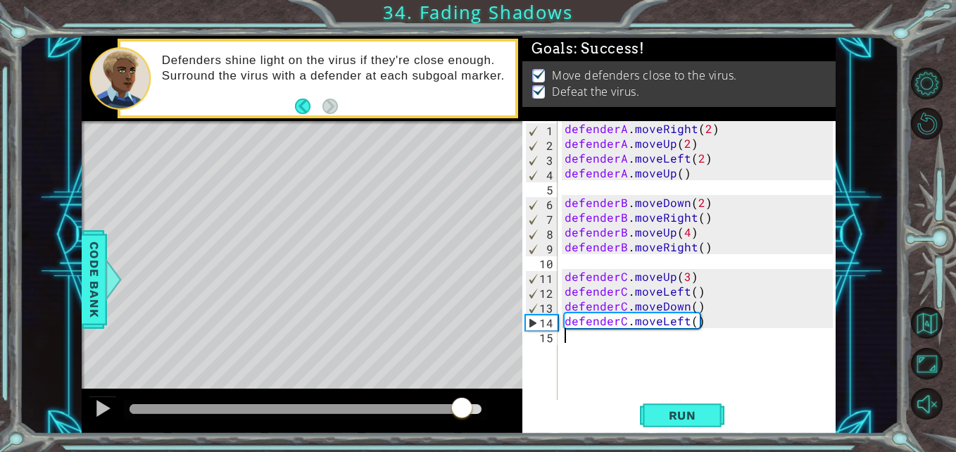
click at [462, 405] on div at bounding box center [306, 409] width 352 height 10
click at [108, 408] on div at bounding box center [103, 408] width 18 height 18
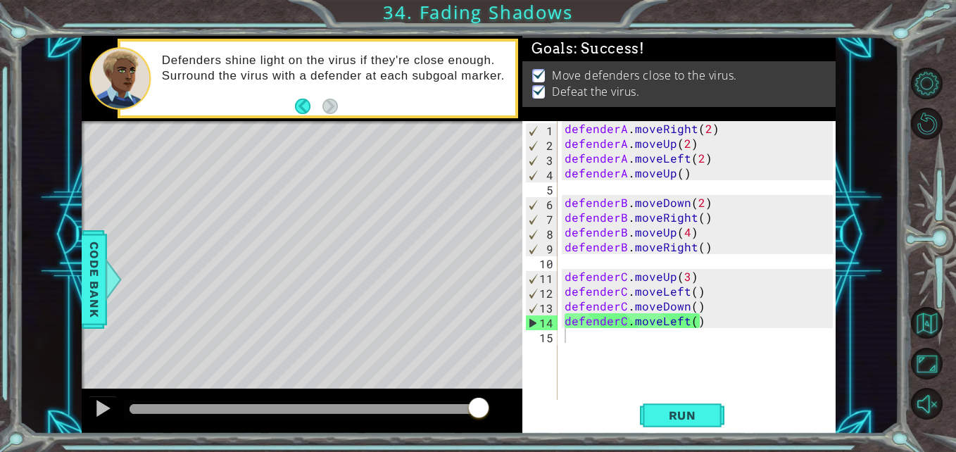
click at [108, 408] on body "1 ההההההההההההההההההההההההההההההההההההההההההההההההההההההההההההההההההההההההההההה…" at bounding box center [478, 226] width 956 height 452
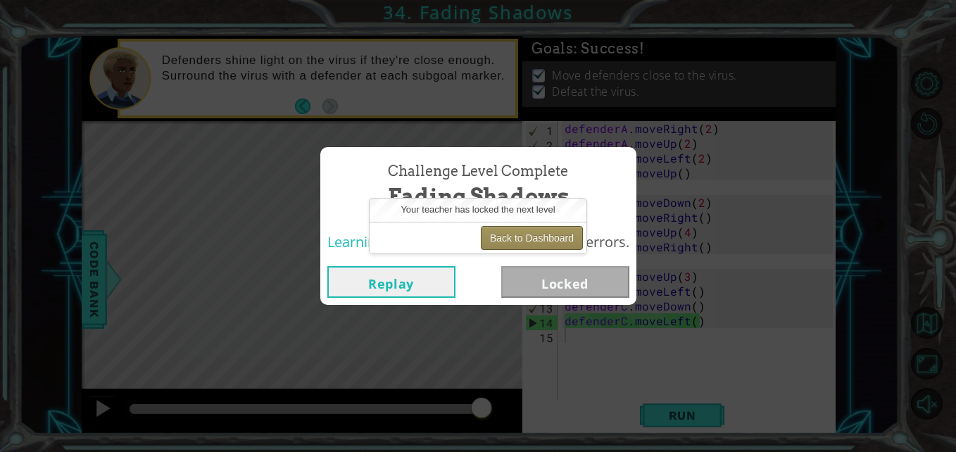
click at [544, 235] on button "Back to Dashboard" at bounding box center [532, 238] width 102 height 24
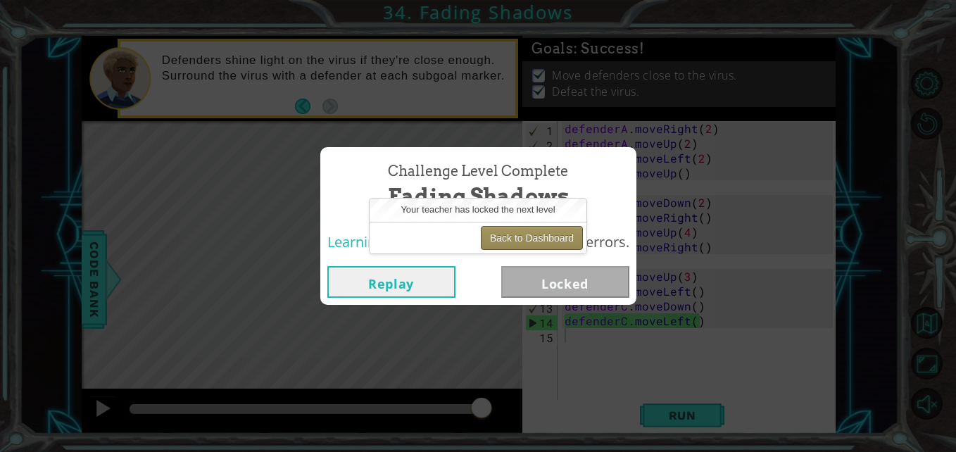
click at [544, 235] on button "Back to Dashboard" at bounding box center [532, 238] width 102 height 24
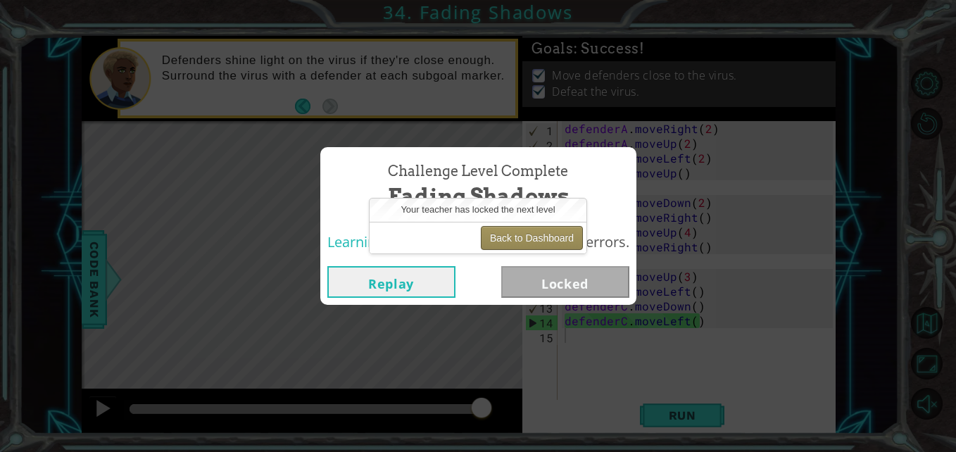
click at [544, 235] on button "Back to Dashboard" at bounding box center [532, 238] width 102 height 24
click at [501, 242] on button "Back to Dashboard" at bounding box center [532, 238] width 102 height 24
click at [427, 287] on button "Replay" at bounding box center [392, 282] width 128 height 32
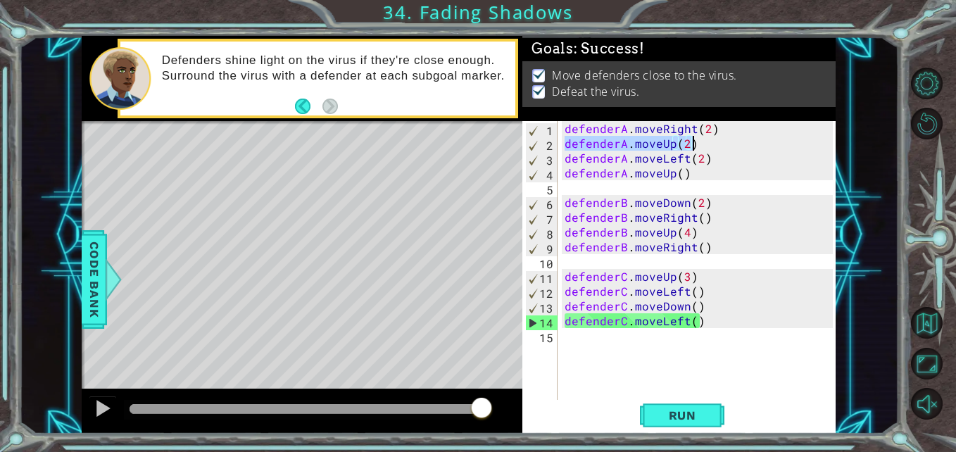
drag, startPoint x: 565, startPoint y: 145, endPoint x: 694, endPoint y: 143, distance: 128.9
click at [694, 143] on div "defenderA . moveRight ( 2 ) defenderA . moveUp ( 2 ) defenderA . moveLeft ( 2 )…" at bounding box center [701, 276] width 278 height 311
type textarea "defenderA.moveUp(2)"
